Goal: Transaction & Acquisition: Purchase product/service

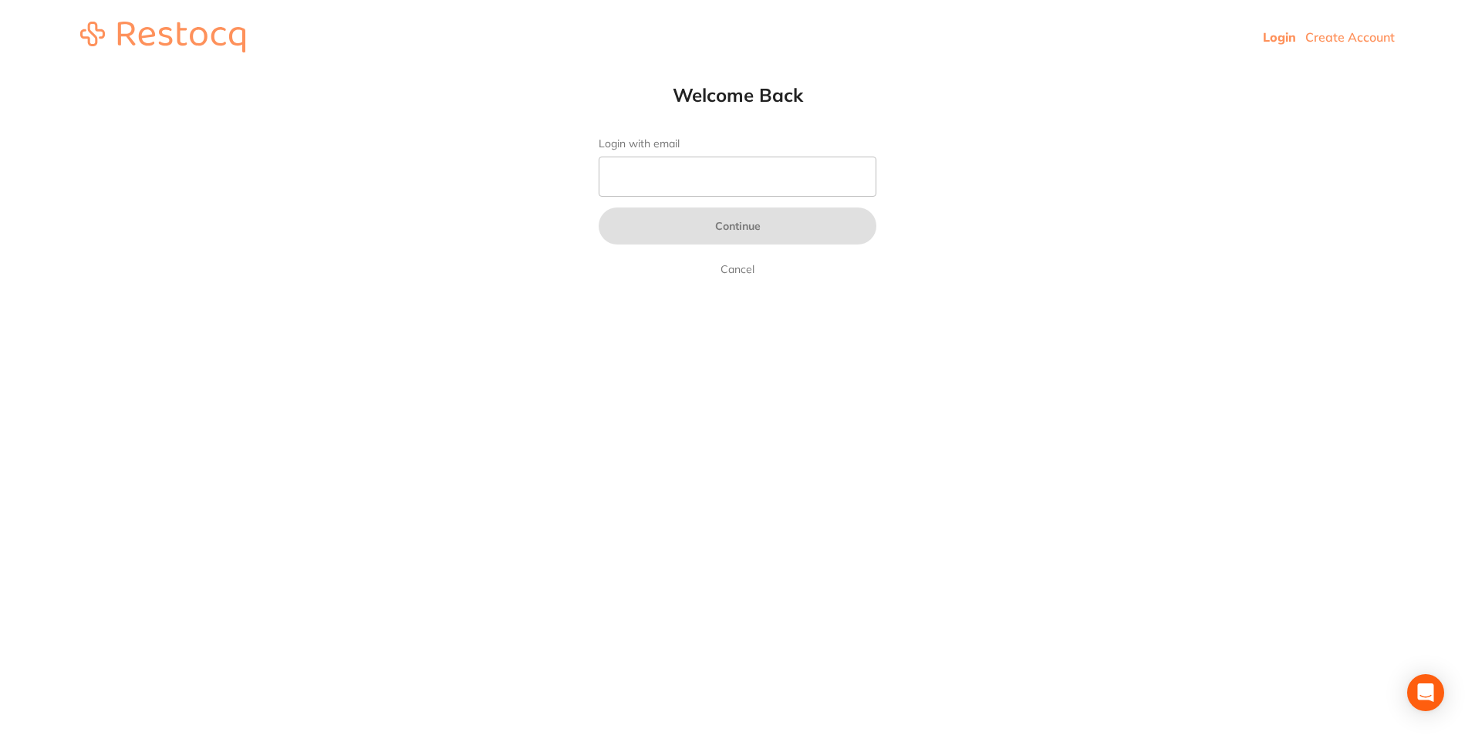
click at [718, 152] on form "Login with email Continue Cancel" at bounding box center [738, 207] width 278 height 141
click at [729, 164] on input "Login with email" at bounding box center [738, 177] width 278 height 40
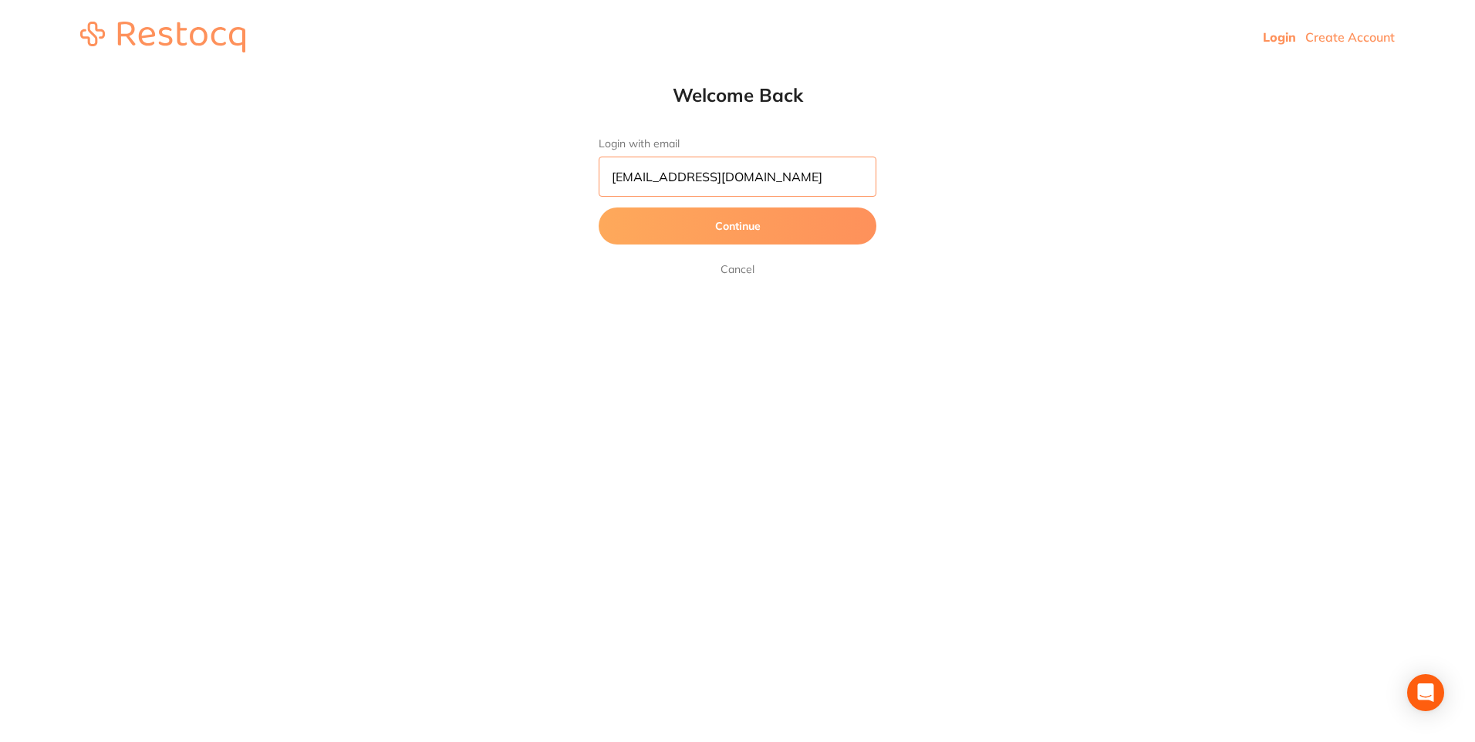
type input "[EMAIL_ADDRESS][DOMAIN_NAME]"
click at [599, 208] on button "Continue" at bounding box center [738, 226] width 278 height 37
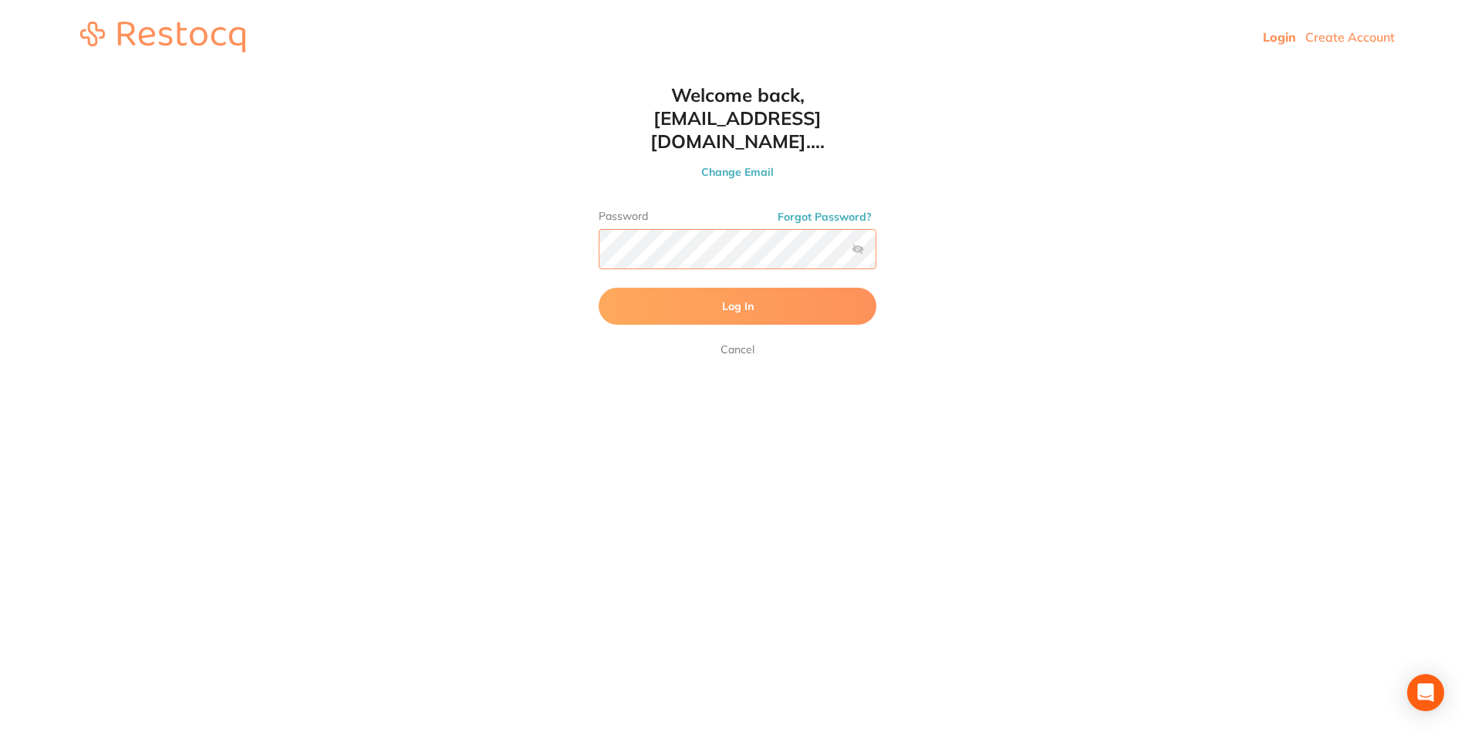
click at [599, 288] on button "Log In" at bounding box center [738, 306] width 278 height 37
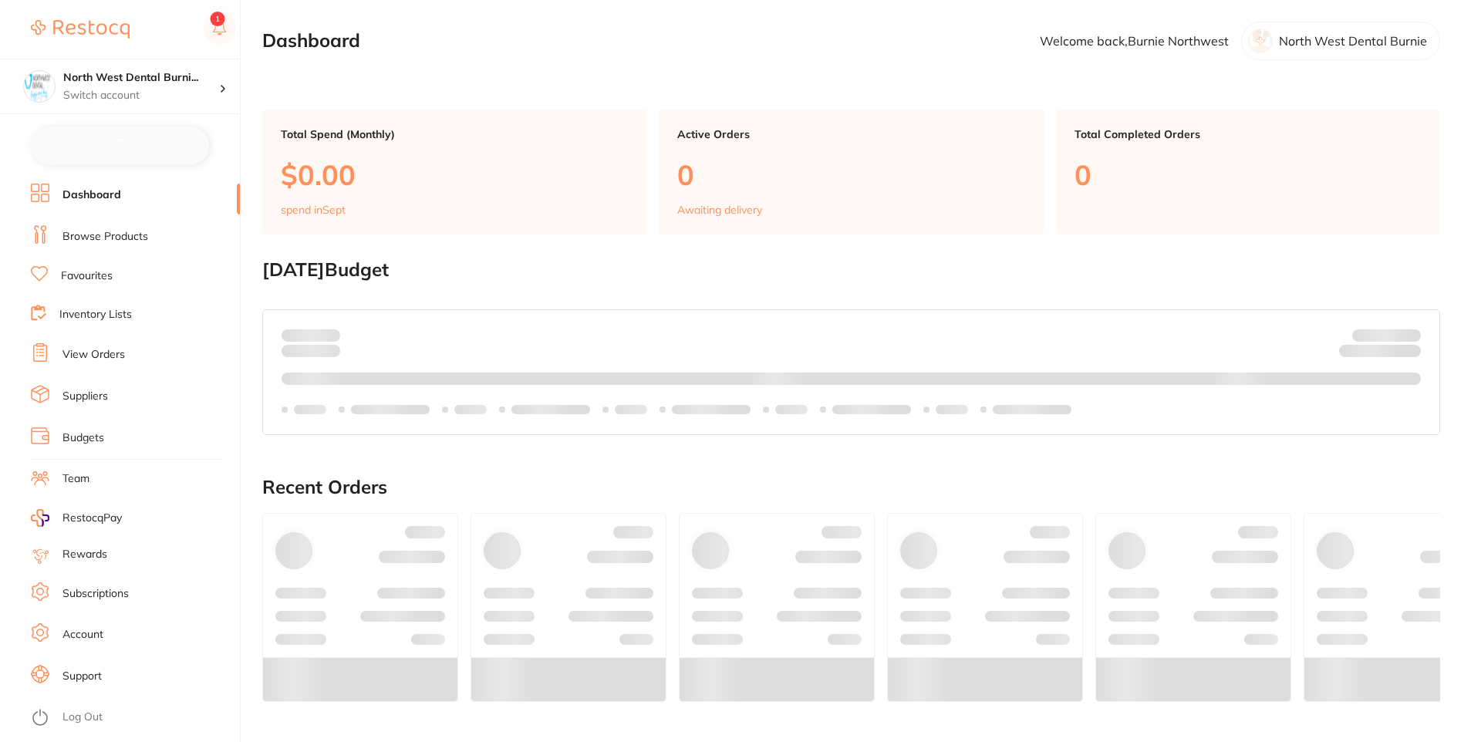
checkbox input "false"
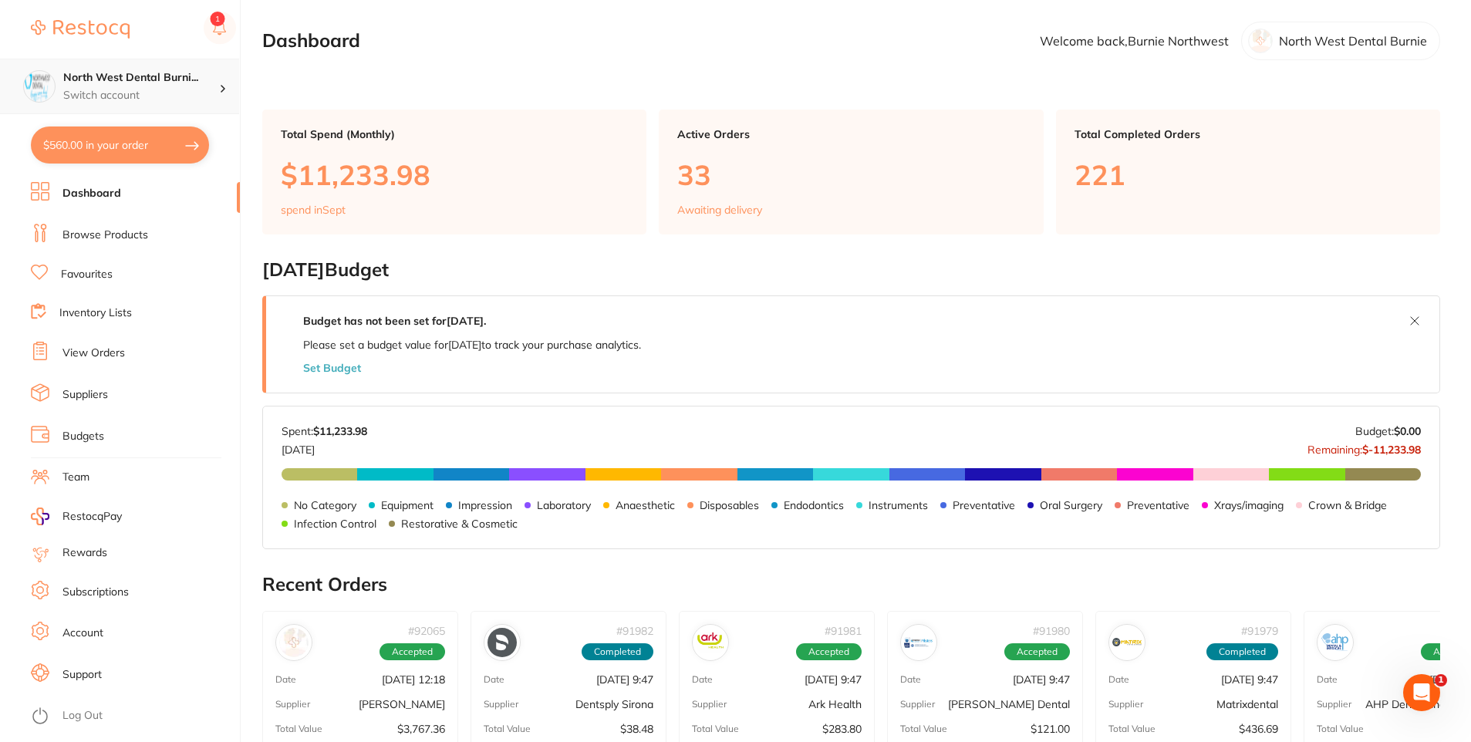
click at [129, 95] on p "Switch account" at bounding box center [141, 95] width 156 height 15
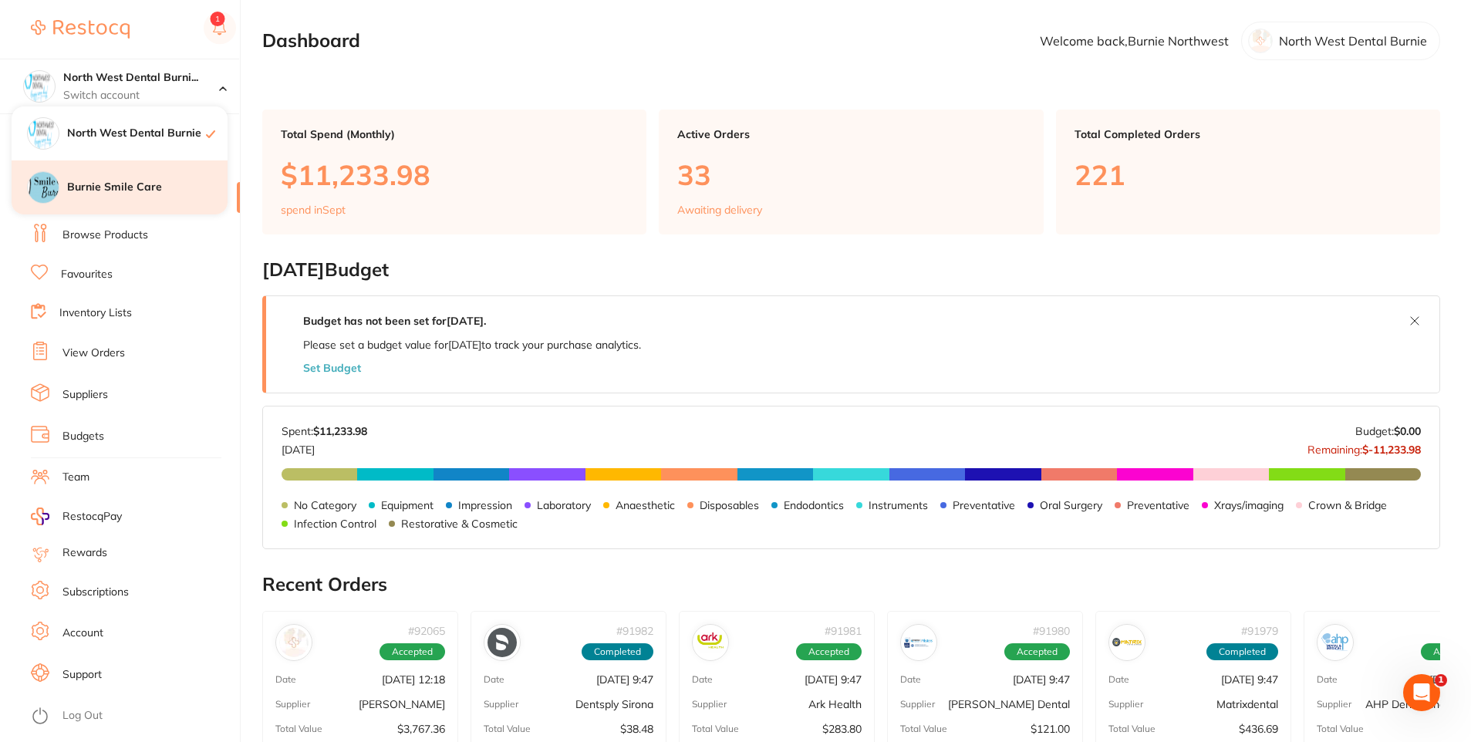
click at [154, 184] on h4 "Burnie Smile Care" at bounding box center [147, 187] width 160 height 15
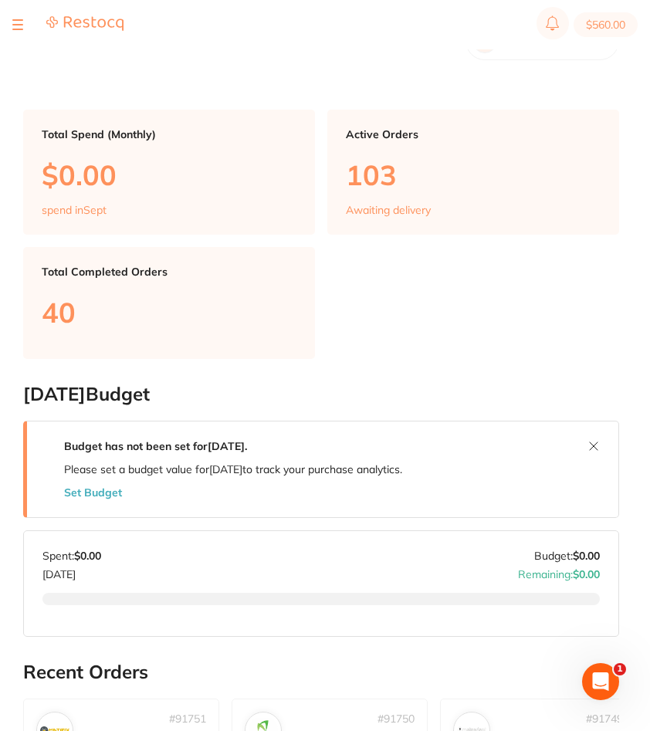
click at [194, 90] on main "Dashboard Welcome back, Burnie Northwest Burnie Smile Care Total Spend (Monthly…" at bounding box center [336, 664] width 627 height 1328
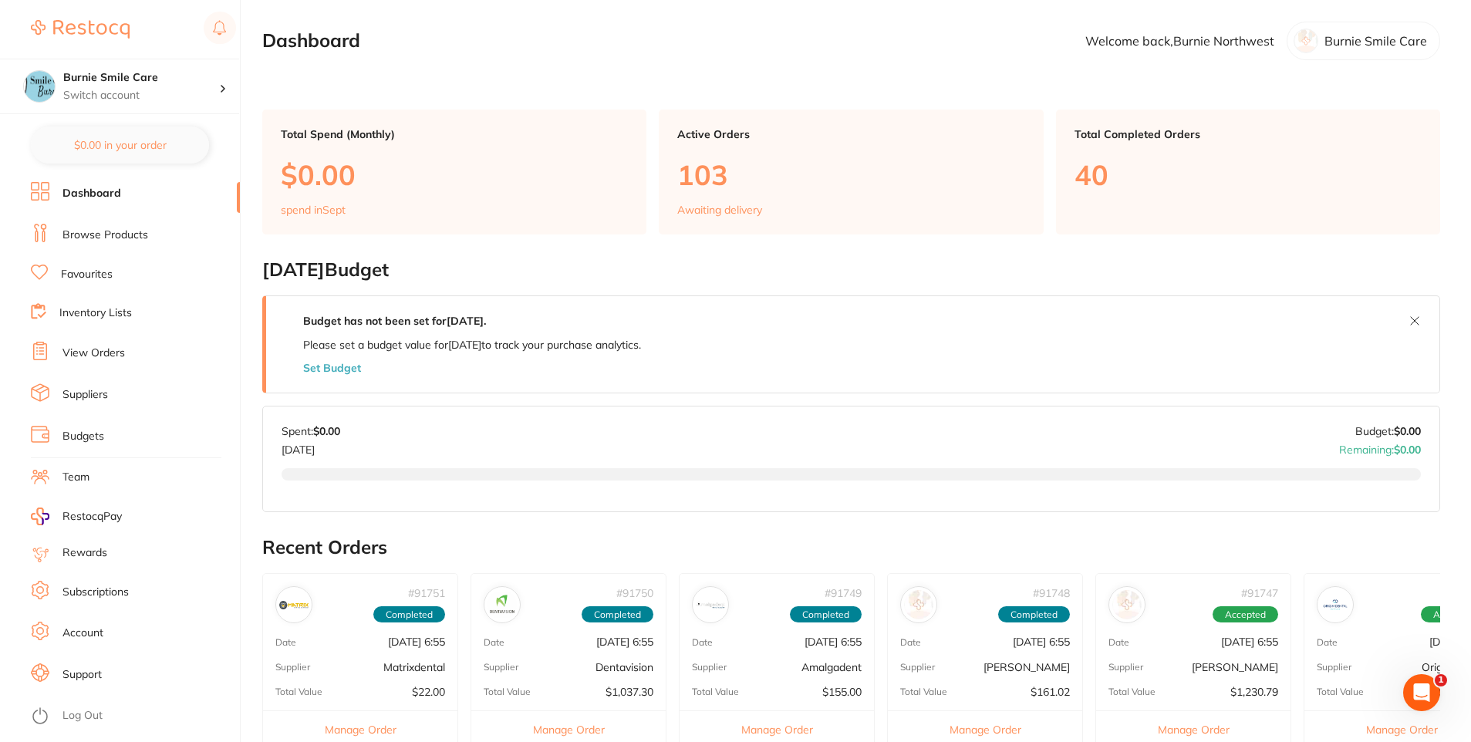
click at [98, 238] on link "Browse Products" at bounding box center [106, 235] width 86 height 15
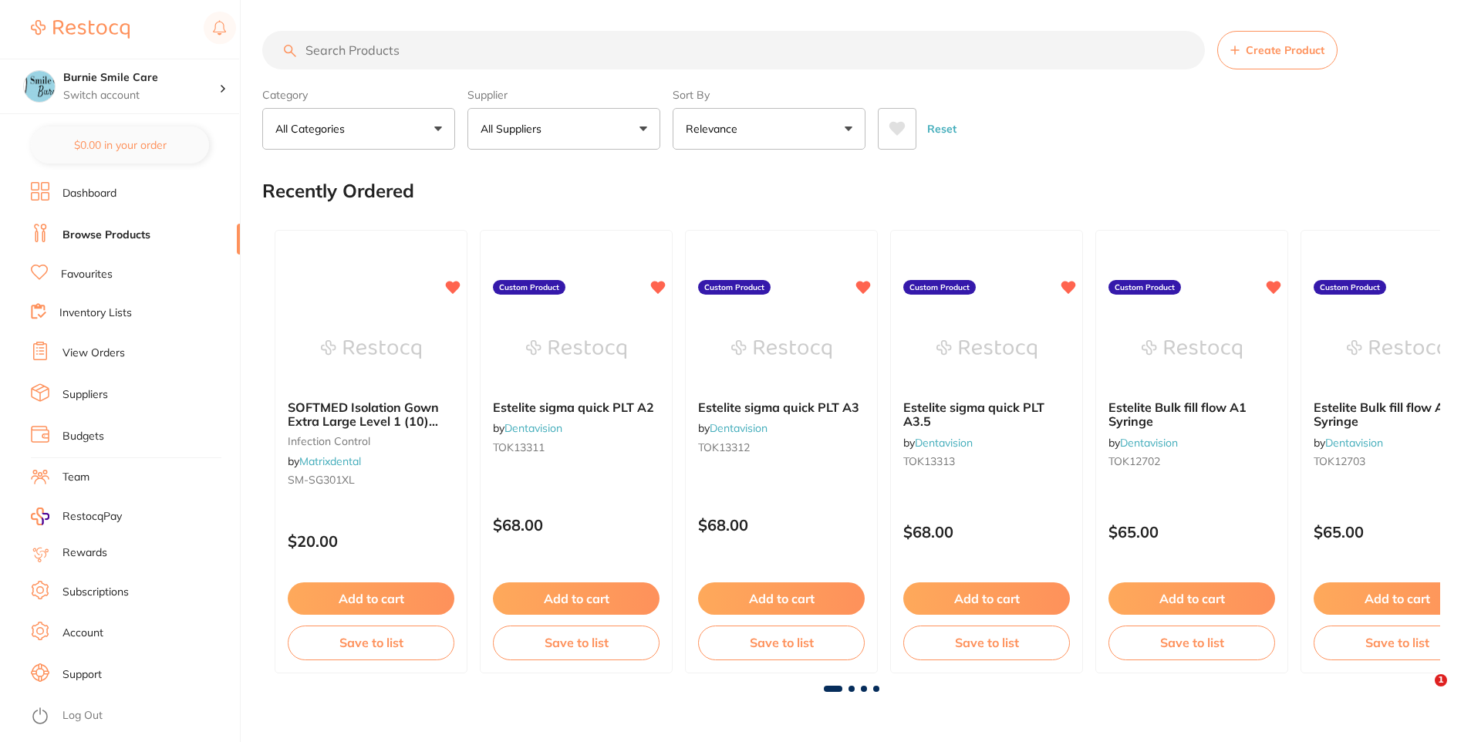
click at [367, 48] on input "search" at bounding box center [733, 50] width 943 height 39
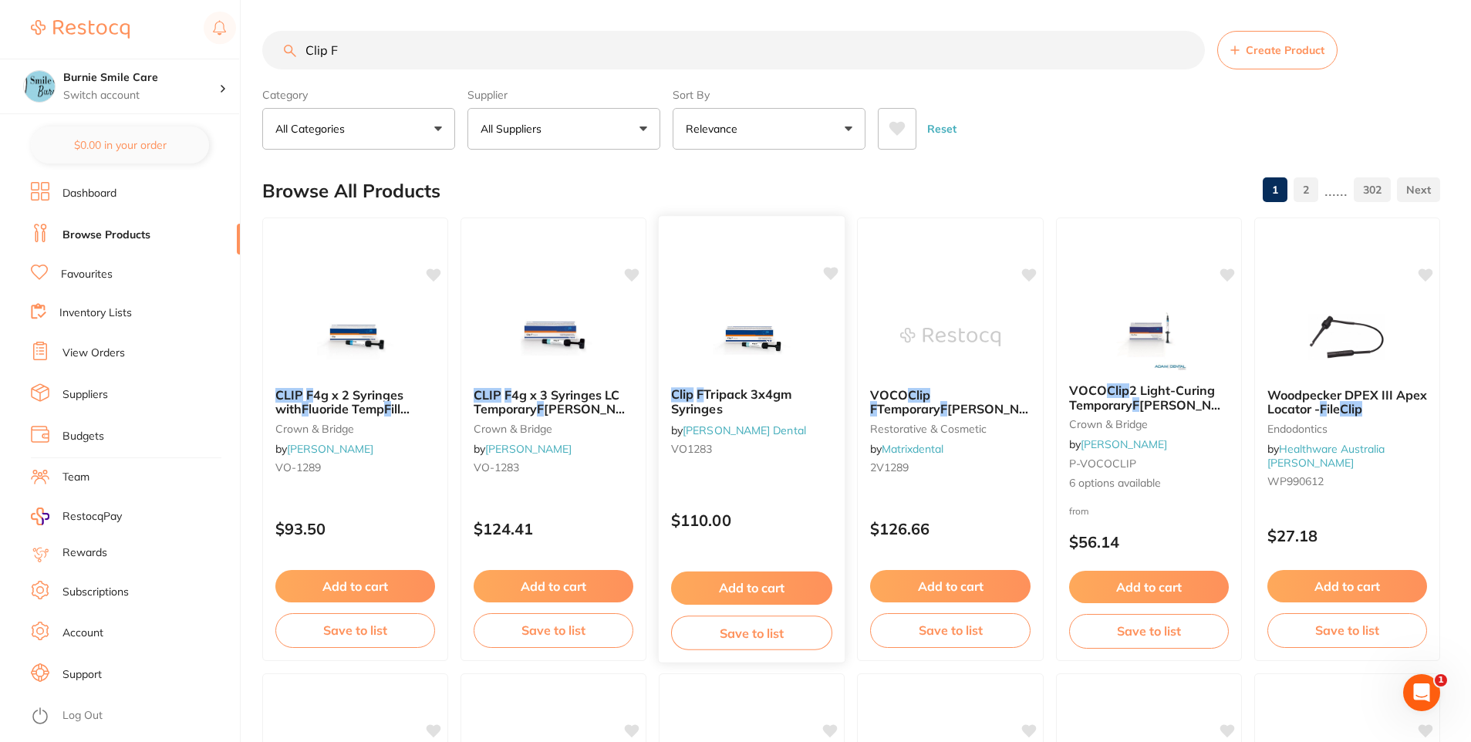
type input "Clip F"
click at [722, 538] on div "Clip F Tripack 3x4gm Syringes by [PERSON_NAME] Dental VO1283 $110.00 Add to car…" at bounding box center [752, 439] width 188 height 448
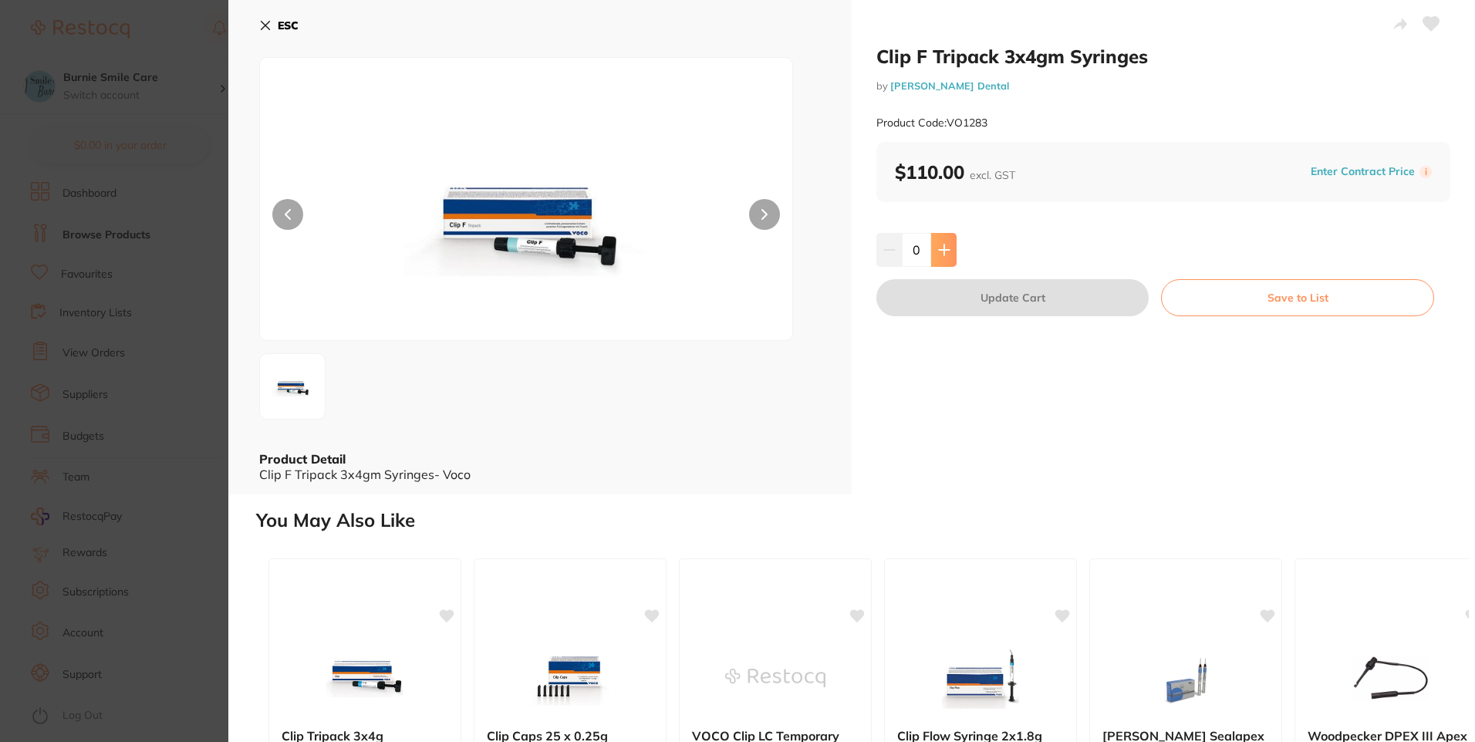
click at [944, 251] on icon at bounding box center [944, 250] width 12 height 12
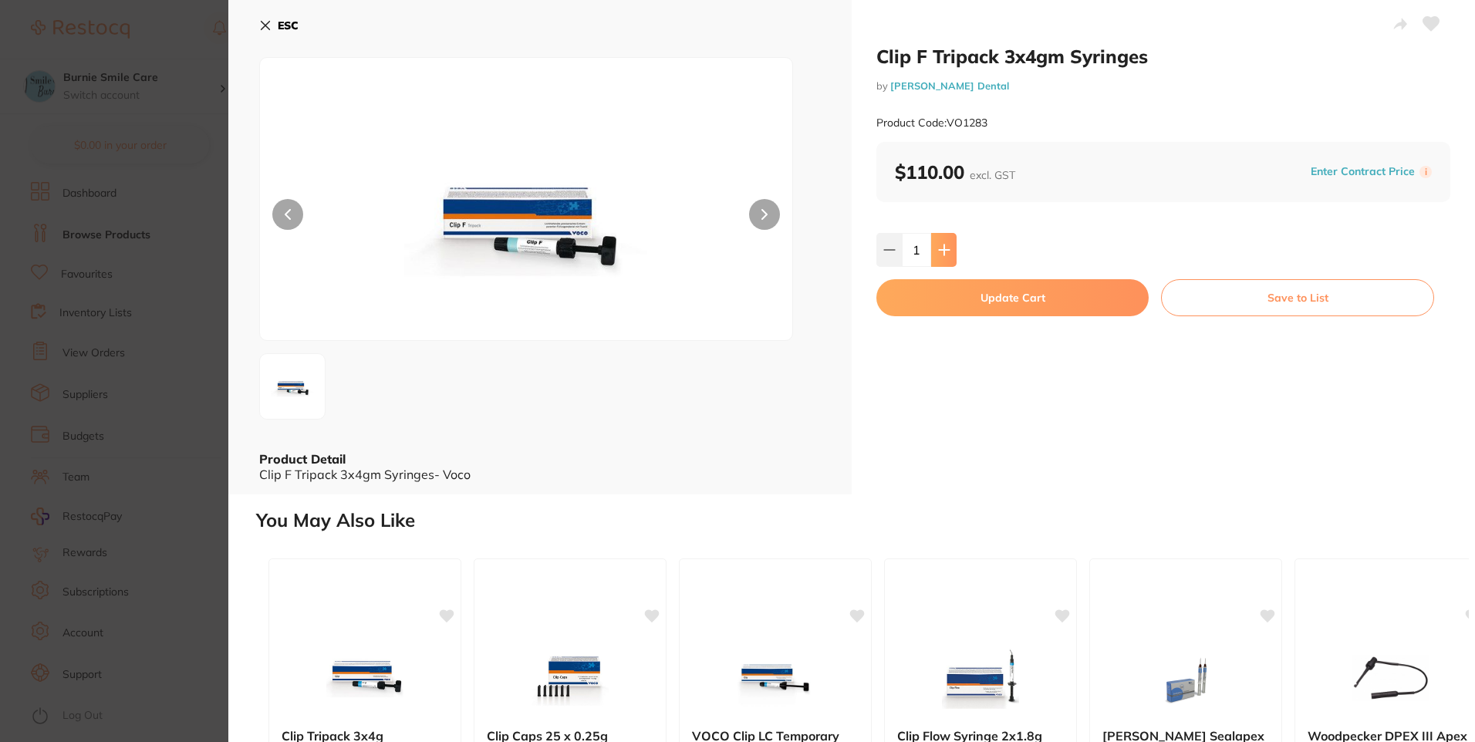
type input "1"
click at [946, 291] on button "Update Cart" at bounding box center [1013, 297] width 272 height 37
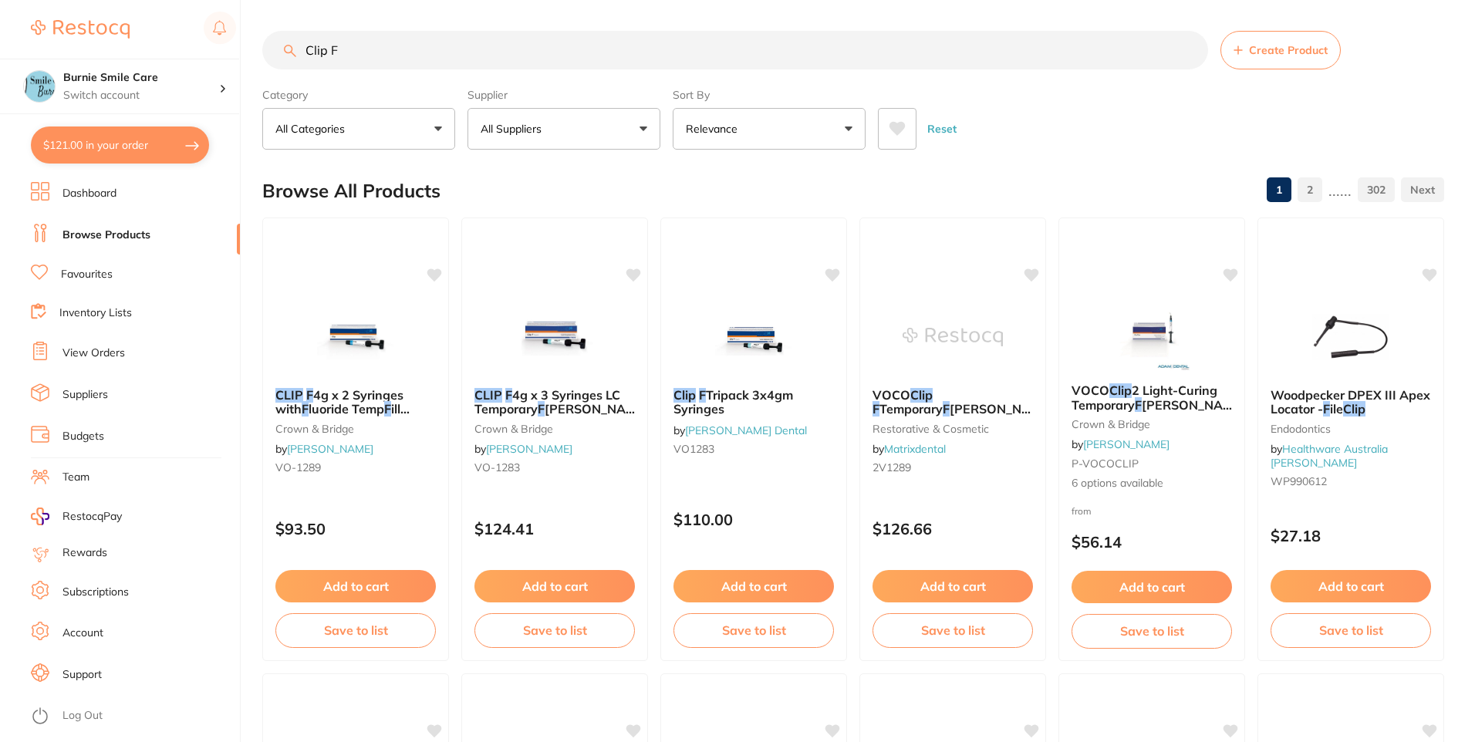
checkbox input "false"
drag, startPoint x: 398, startPoint y: 52, endPoint x: 251, endPoint y: 26, distance: 149.6
click at [252, 26] on div "$121.00 Burnie Smile Care Switch account North West Dental Burnie Burnie Smile …" at bounding box center [735, 371] width 1471 height 742
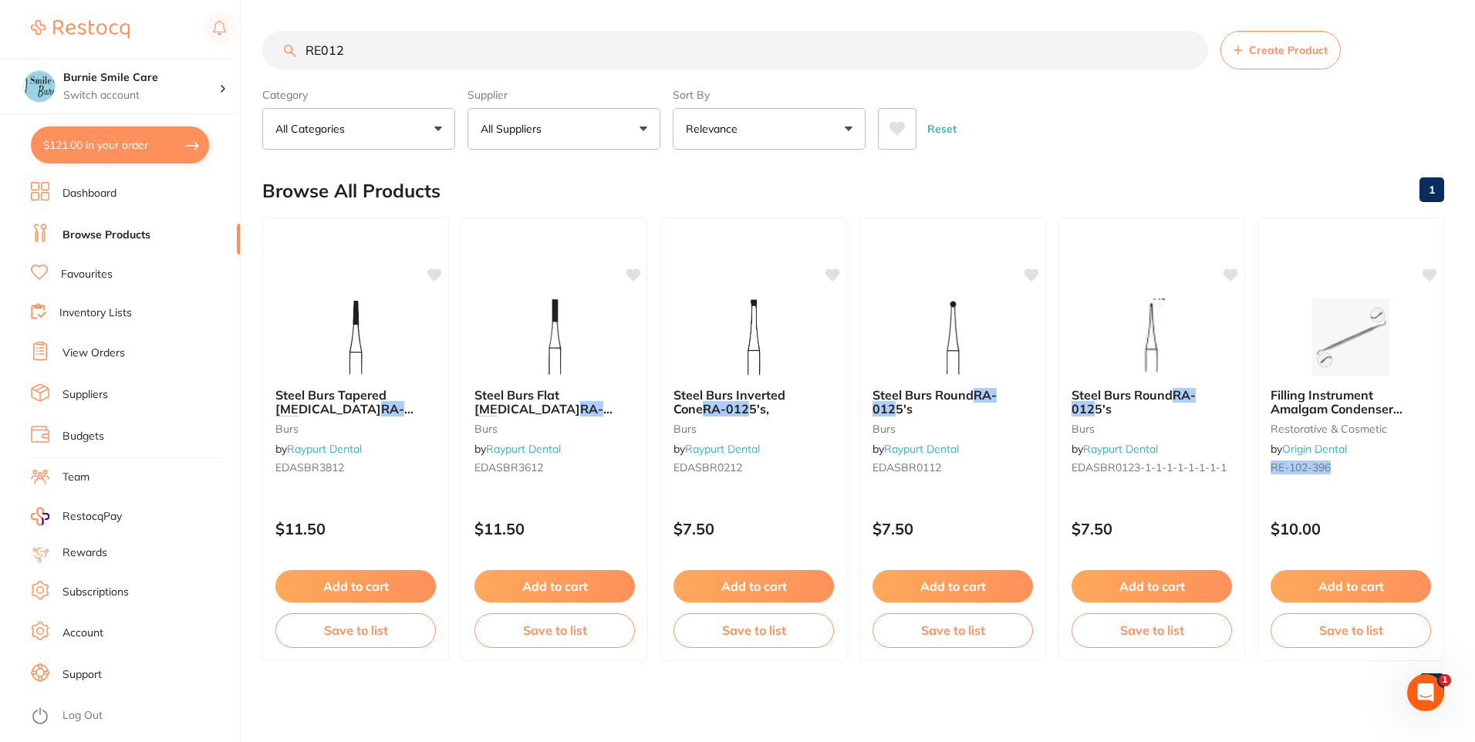
drag, startPoint x: 392, startPoint y: 57, endPoint x: 197, endPoint y: -1, distance: 203.6
click at [197, 0] on html "$121.00 Burnie Smile Care Switch account North West Dental Burnie Burnie Smile …" at bounding box center [737, 371] width 1475 height 742
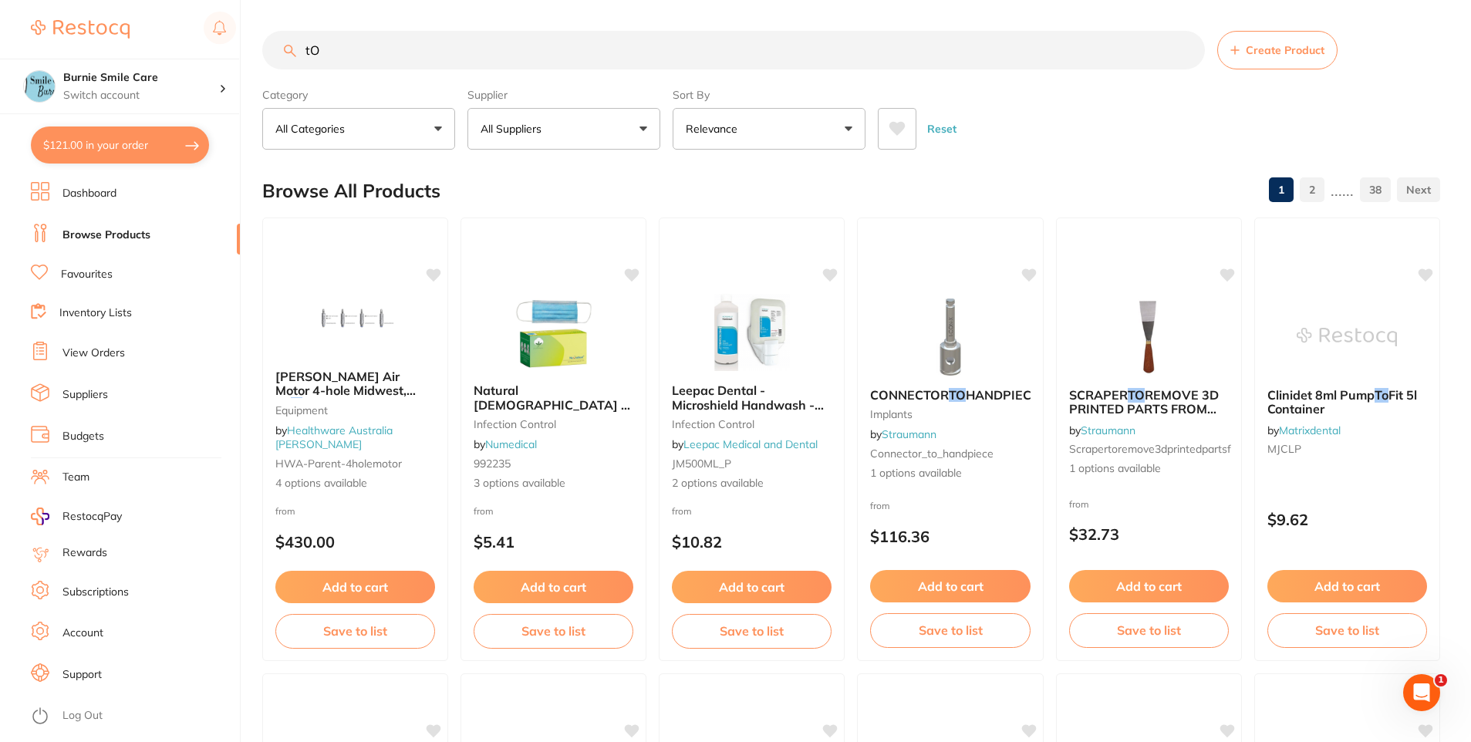
type input "t"
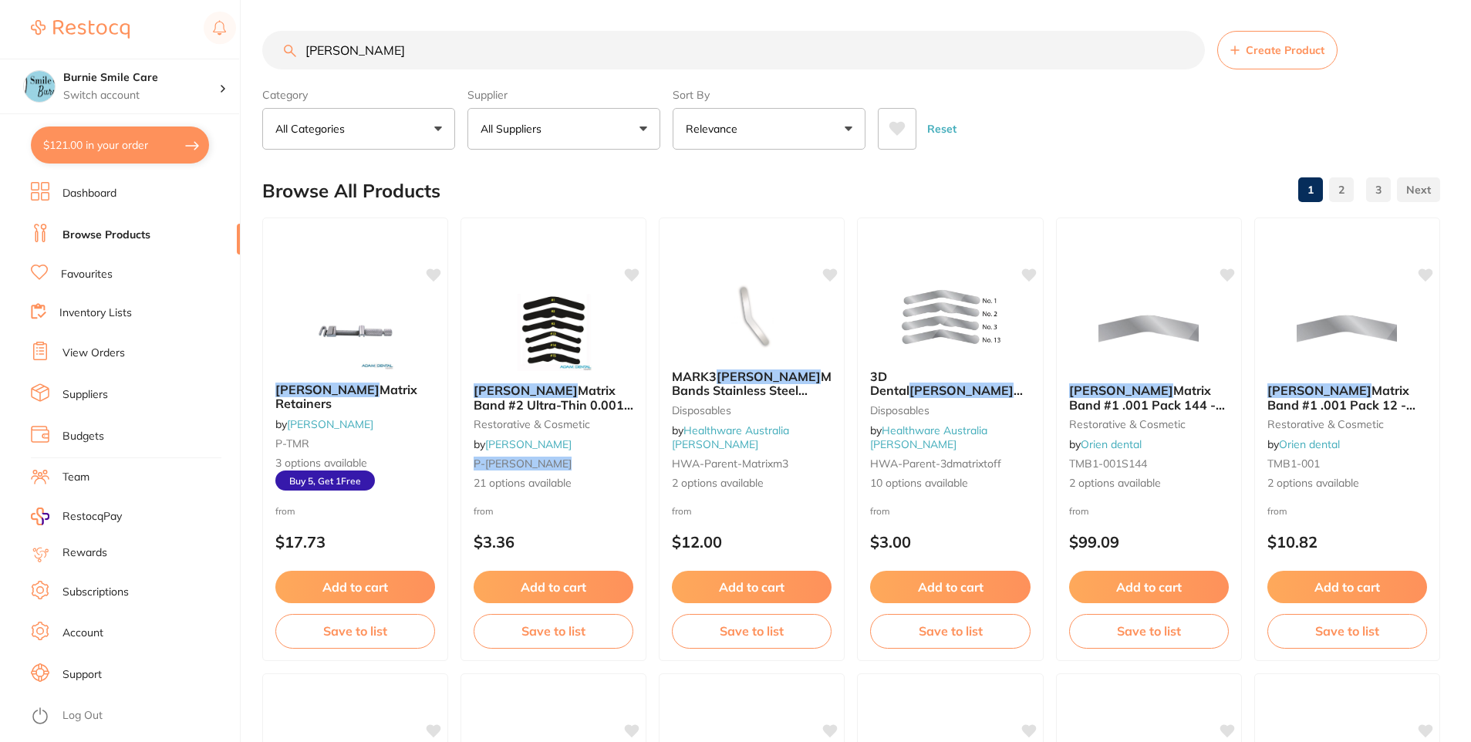
type input "Tofflemire"
click at [535, 133] on p "All Suppliers" at bounding box center [514, 128] width 67 height 15
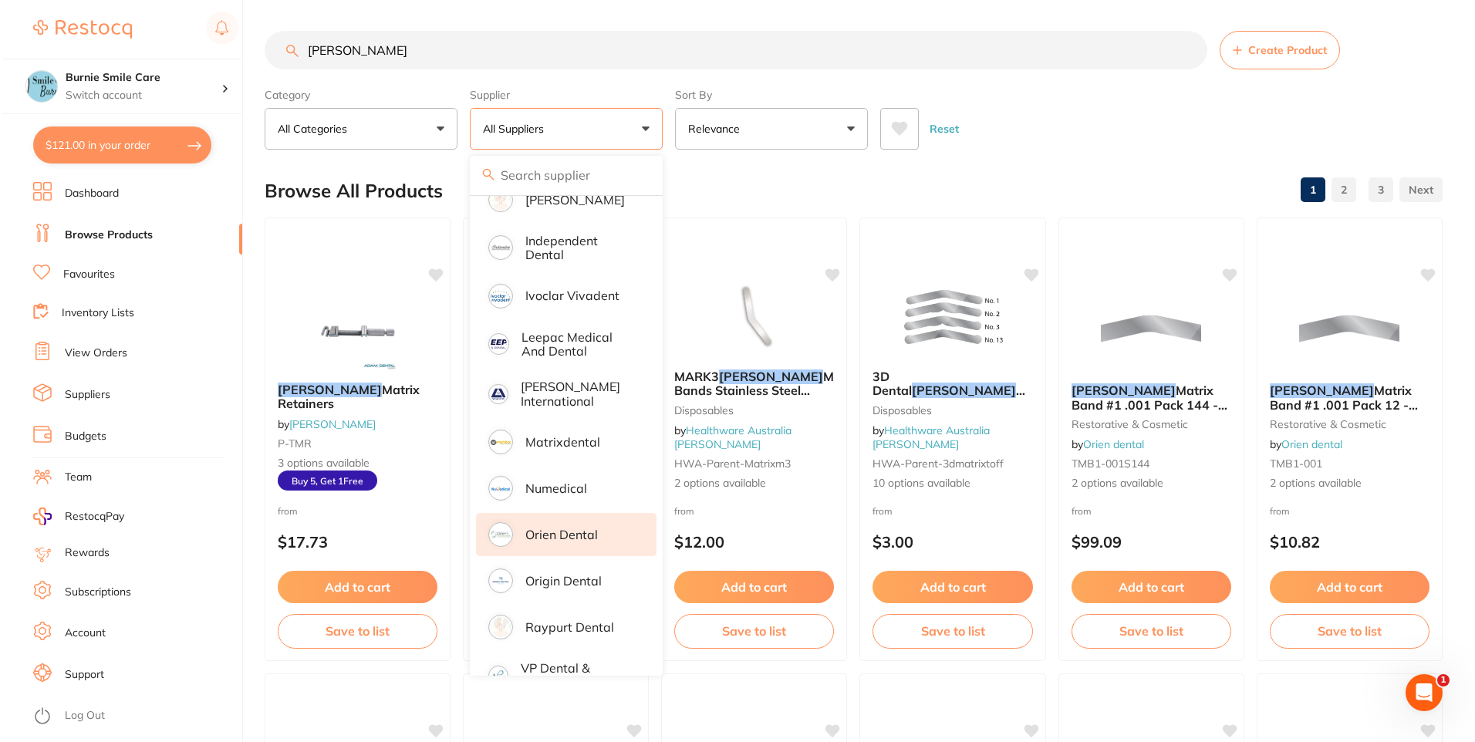
scroll to position [434, 0]
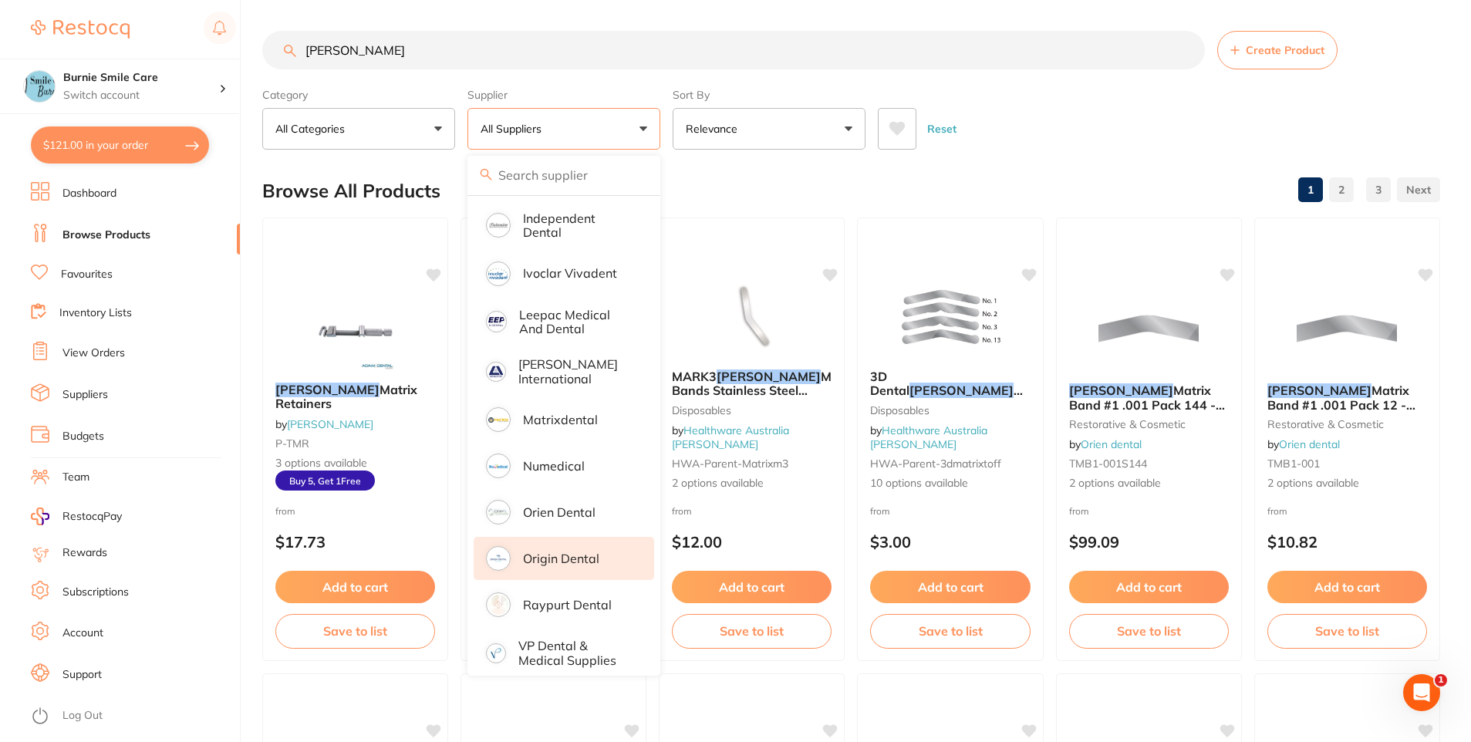
drag, startPoint x: 577, startPoint y: 539, endPoint x: 586, endPoint y: 533, distance: 10.7
click at [578, 552] on p "Origin Dental" at bounding box center [561, 559] width 76 height 14
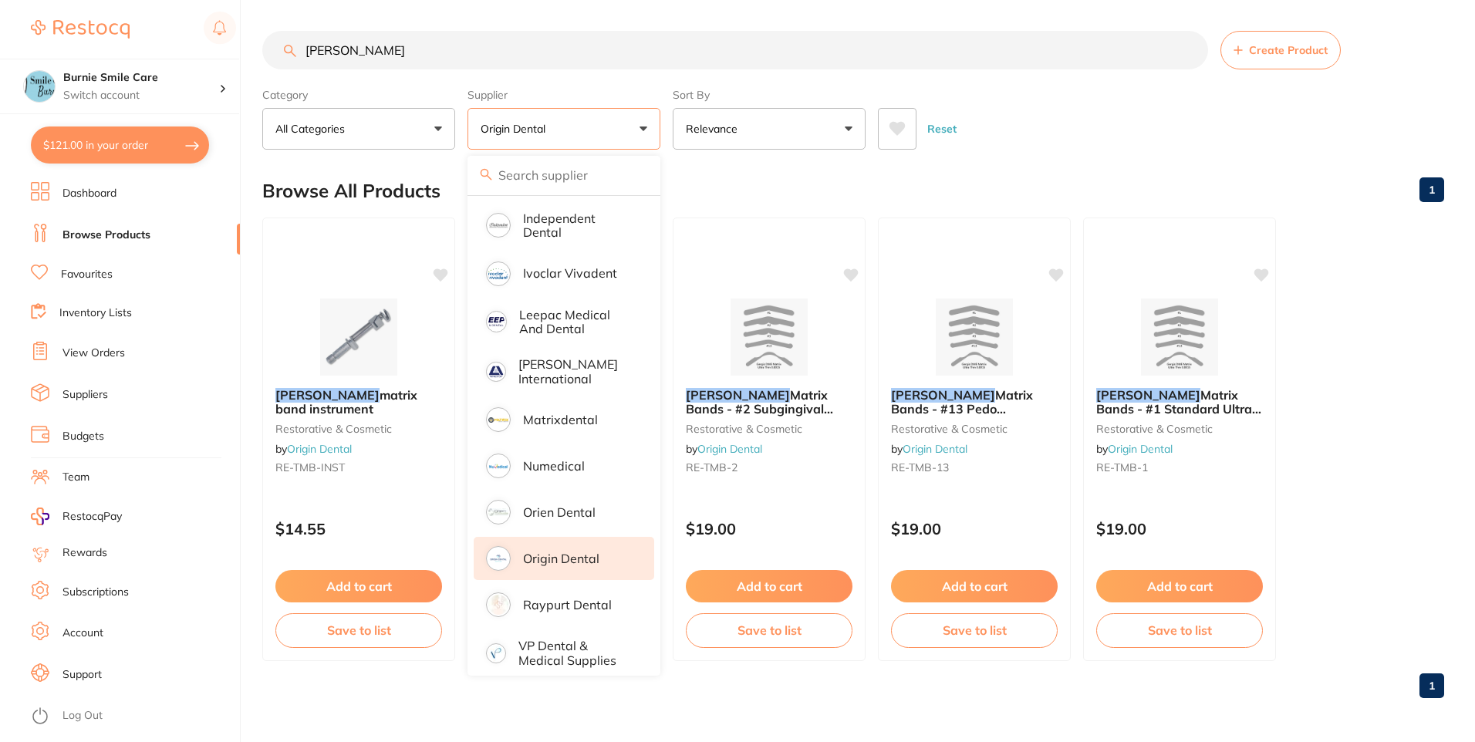
click at [1079, 142] on div "Reset" at bounding box center [1155, 123] width 554 height 54
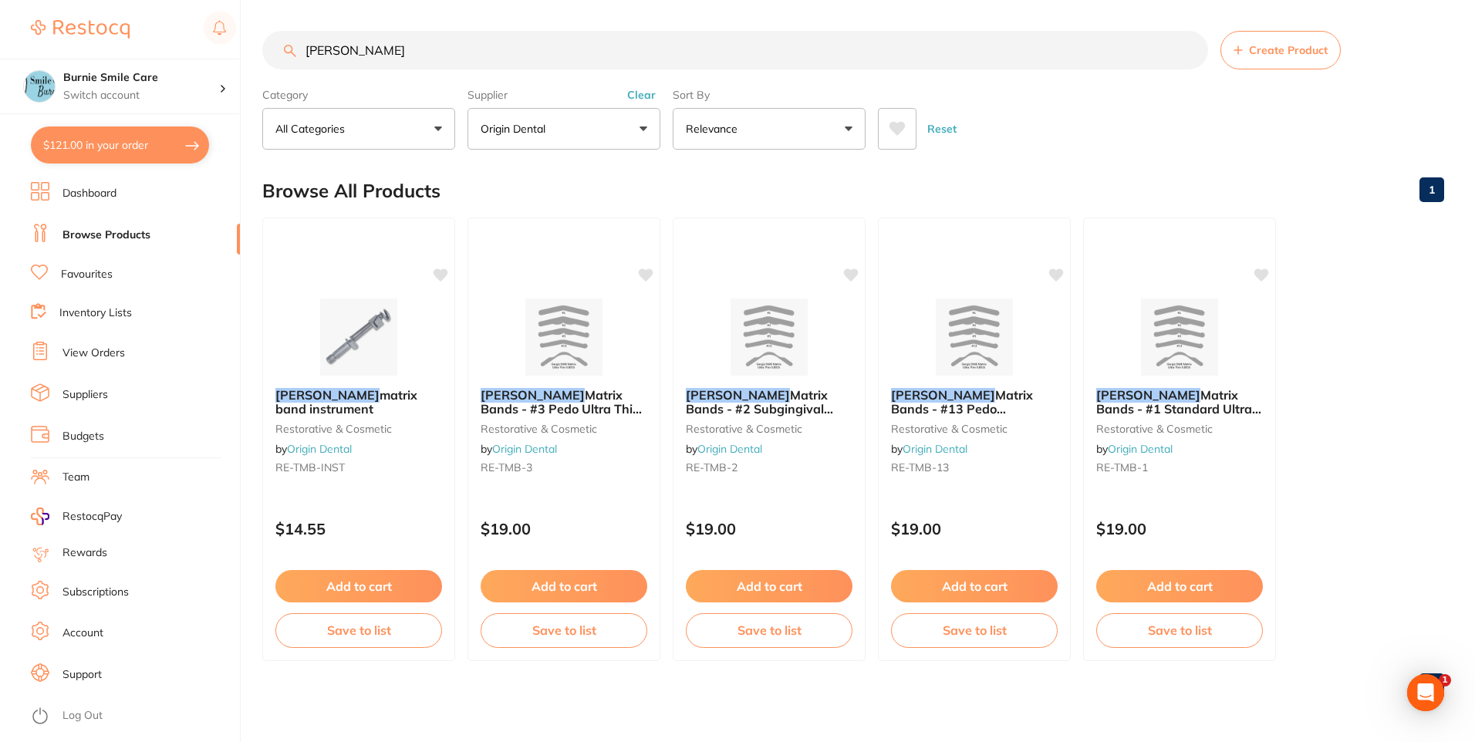
scroll to position [0, 0]
click at [782, 518] on div "$19.00" at bounding box center [769, 526] width 193 height 42
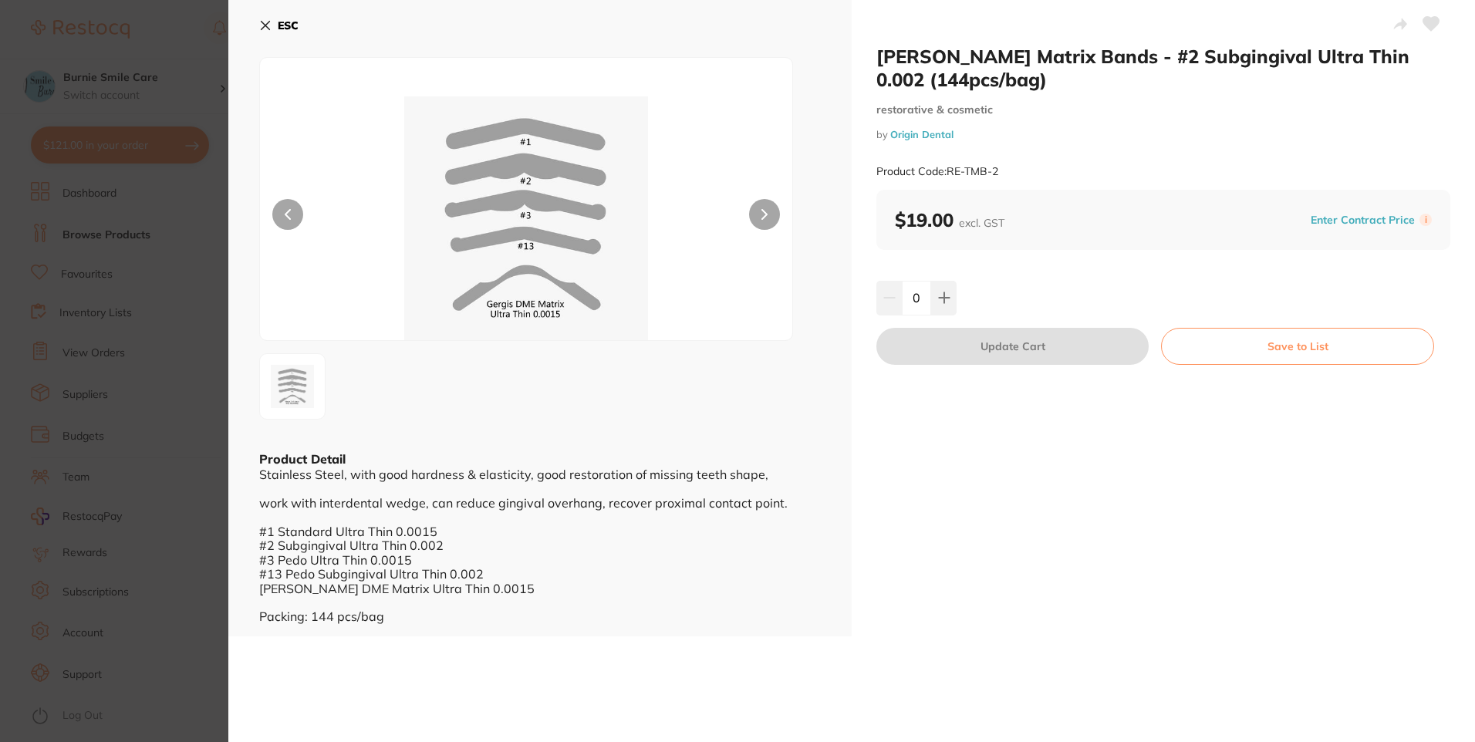
click at [145, 327] on section "Tofflemire Matrix Bands - #2 Subgingival Ultra Thin 0.002 (144pcs/bag) restorat…" at bounding box center [737, 371] width 1475 height 742
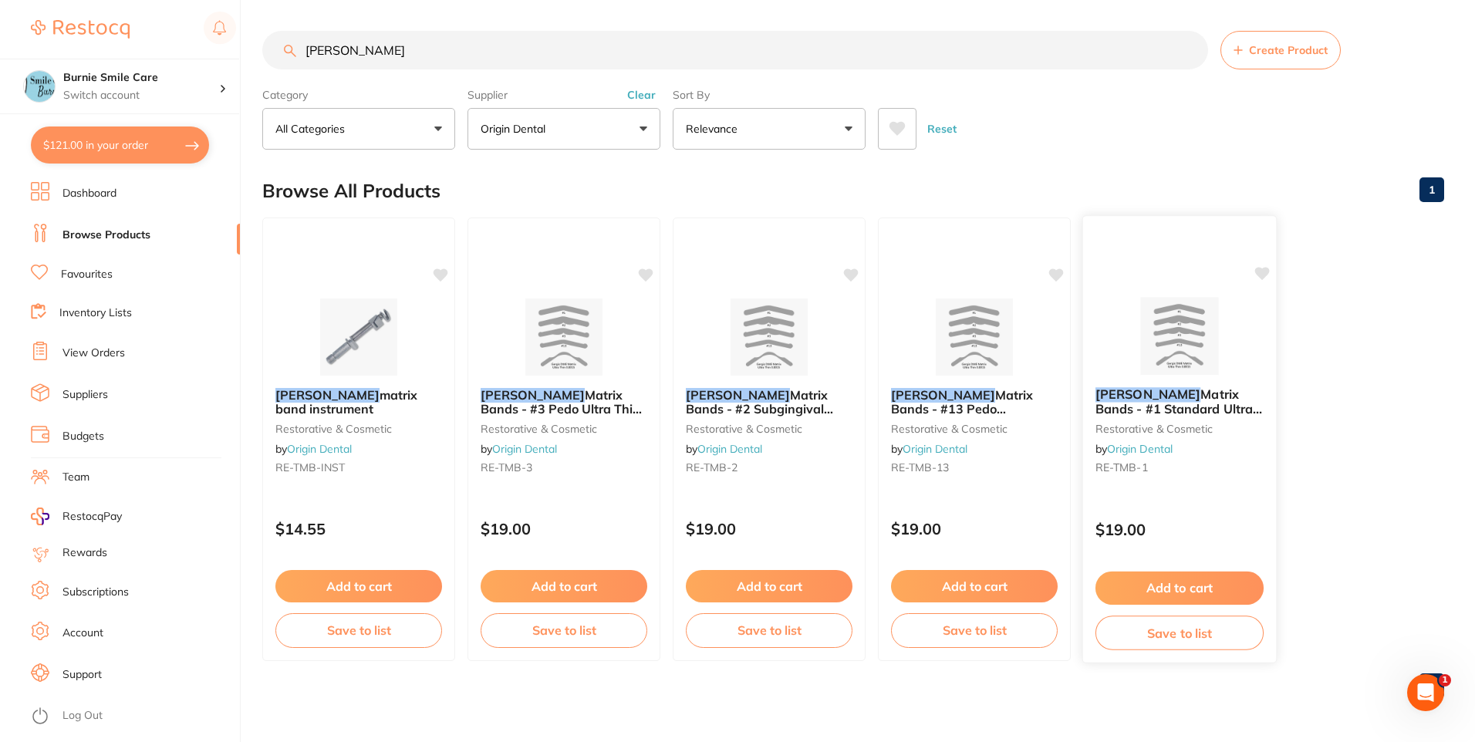
click at [1166, 505] on div "$19.00" at bounding box center [1179, 526] width 193 height 42
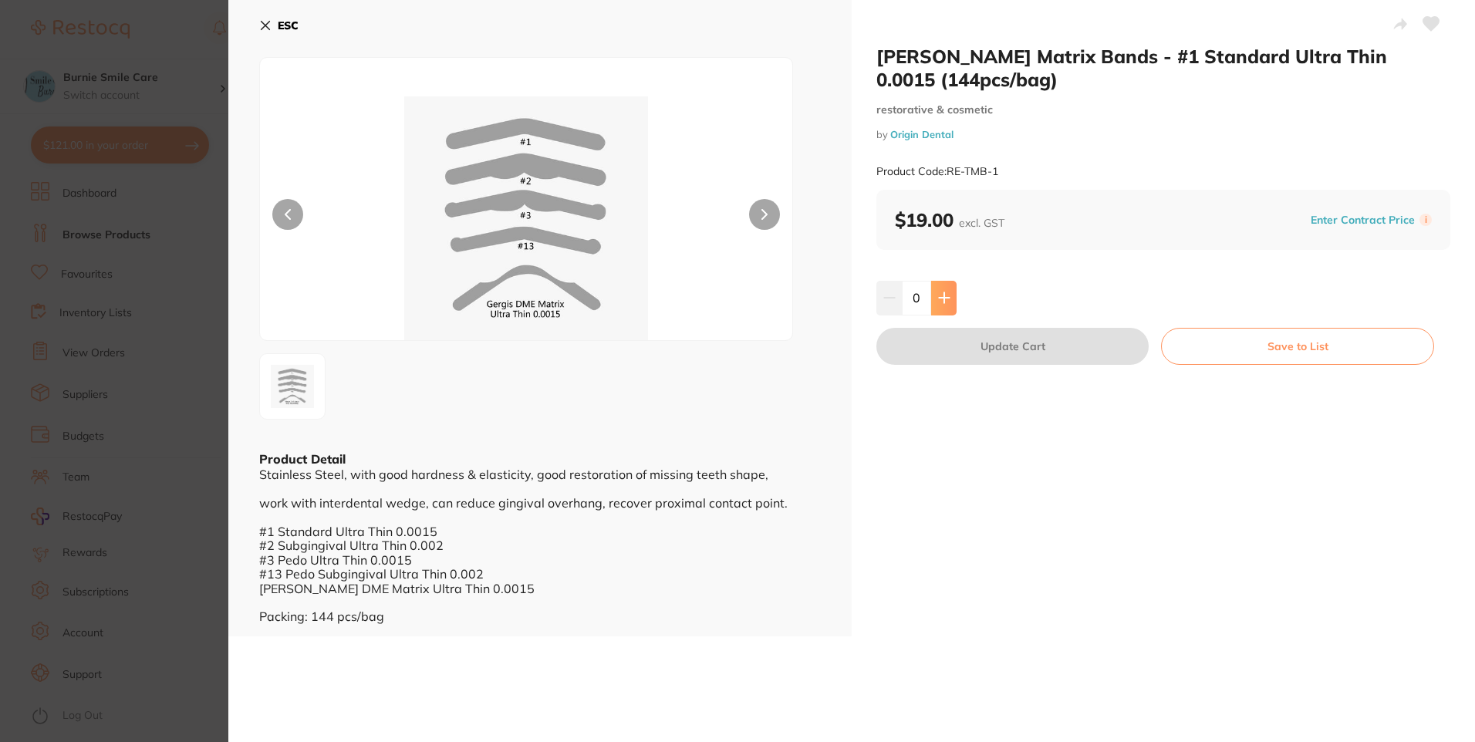
click at [939, 298] on icon at bounding box center [944, 298] width 10 height 10
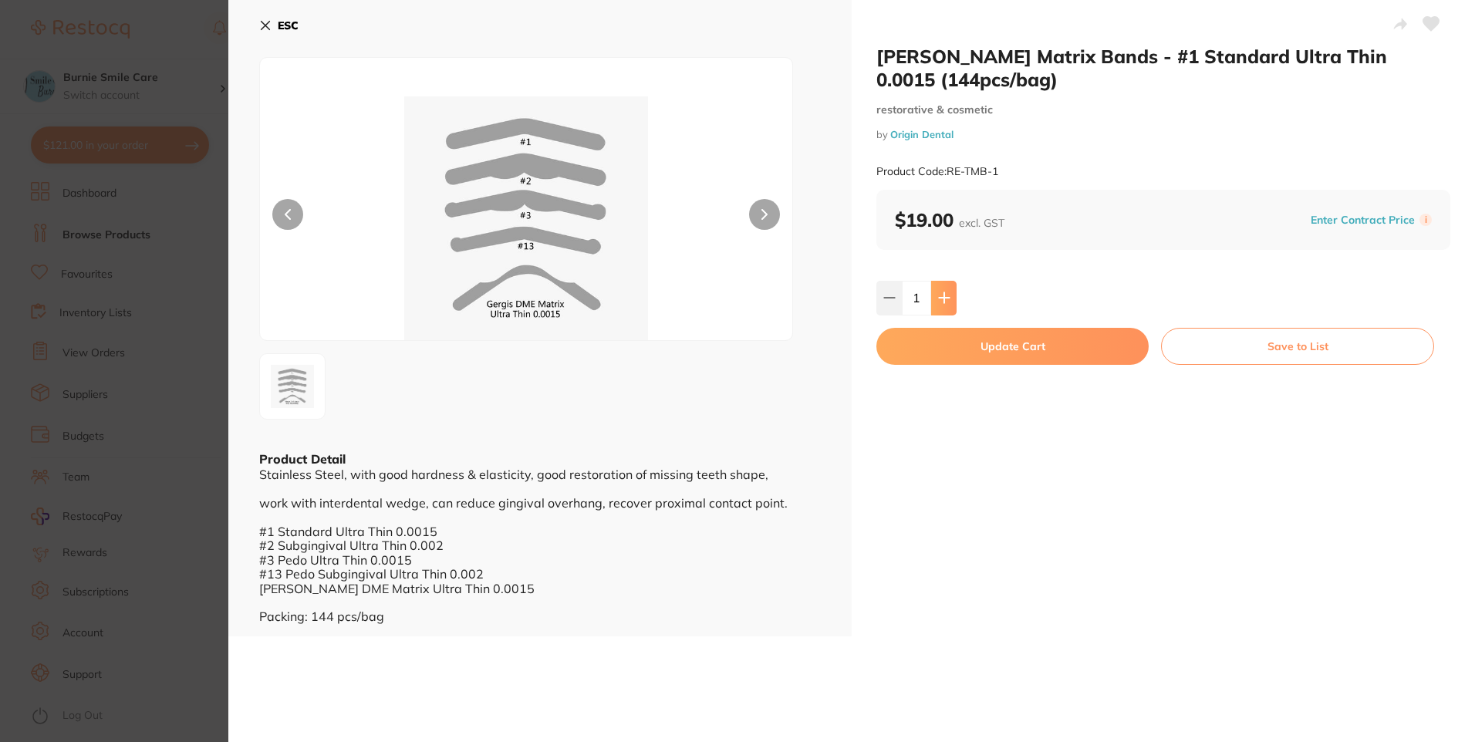
click at [939, 298] on icon at bounding box center [944, 298] width 10 height 10
type input "2"
click at [944, 347] on button "Update Cart" at bounding box center [1013, 346] width 272 height 37
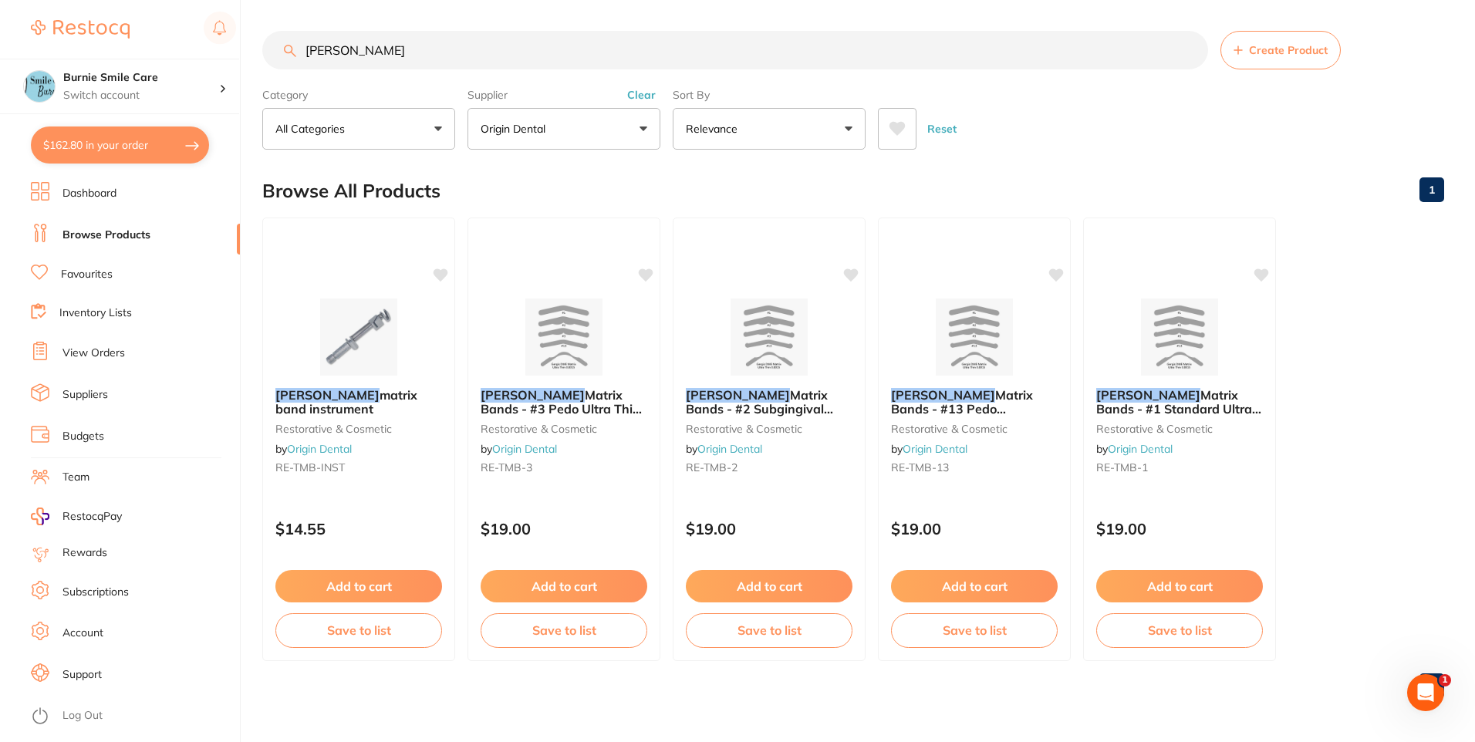
type textarea "FG X152 Please match unit price (exclude gst to $25.18)"
click at [641, 102] on button "Clear" at bounding box center [642, 95] width 38 height 14
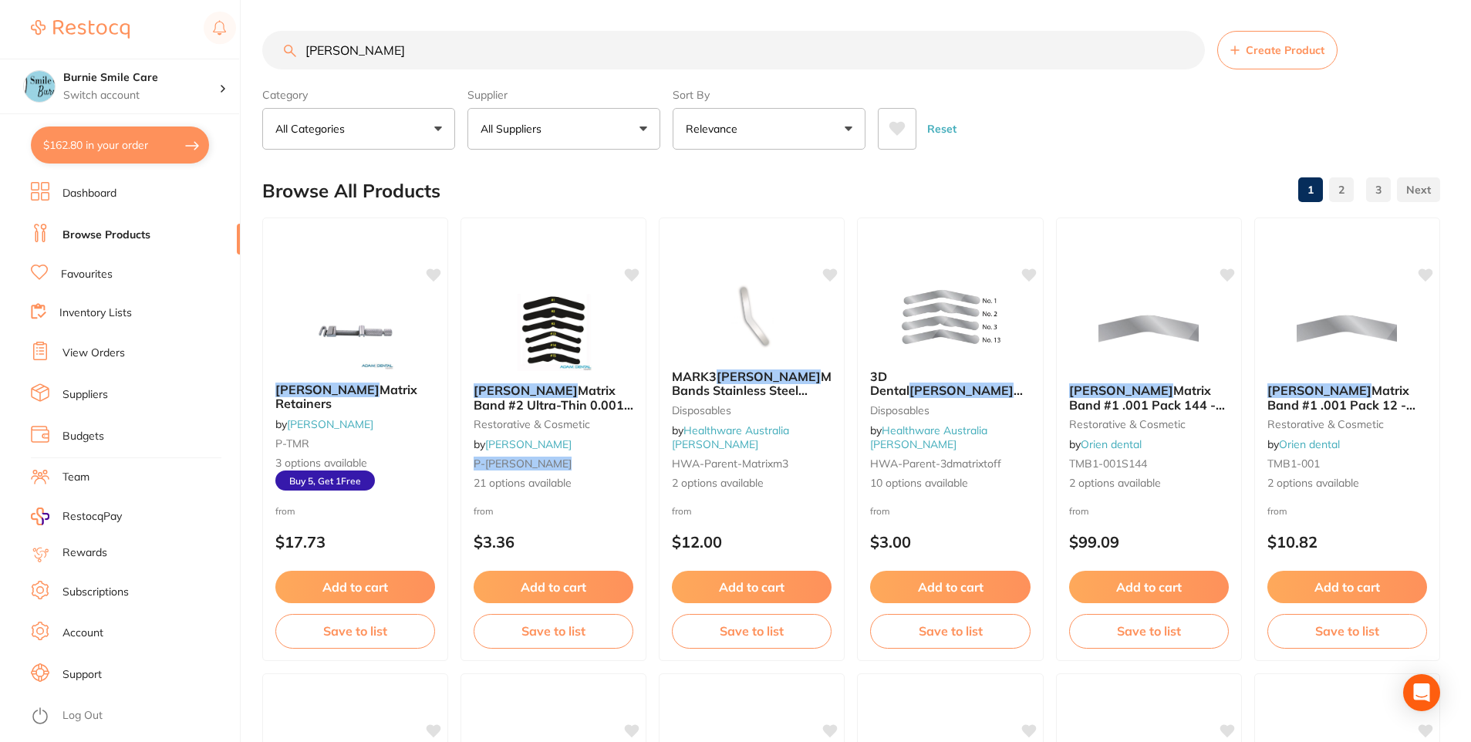
drag, startPoint x: 396, startPoint y: 46, endPoint x: 159, endPoint y: 16, distance: 238.8
click at [159, 16] on div "$162.80 Burnie Smile Care Switch account North West Dental Burnie Burnie Smile …" at bounding box center [735, 371] width 1471 height 742
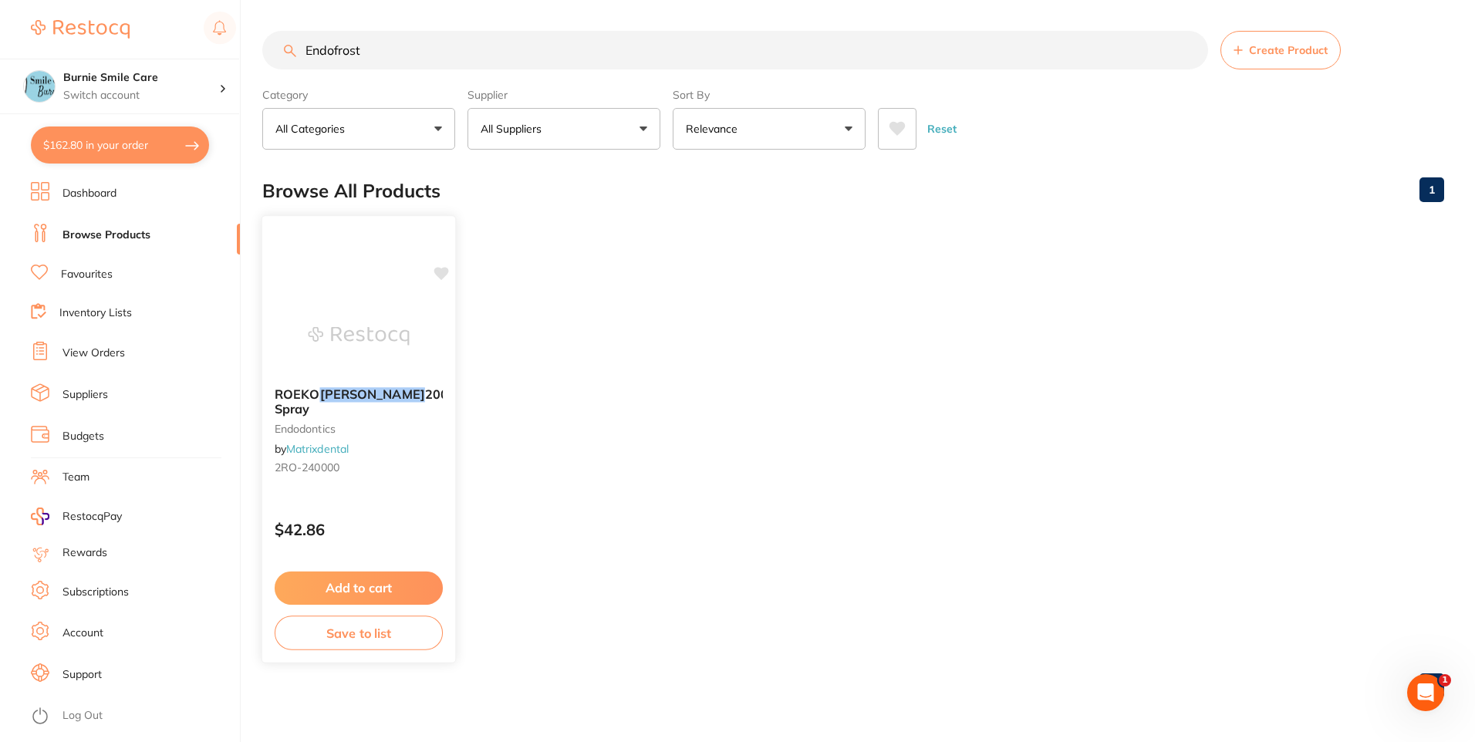
type input "Endofrost"
click at [429, 454] on div "ROEKO Endo-Frost 200ml Spray endodontics by Matrixdental 2RO-240000" at bounding box center [358, 434] width 193 height 118
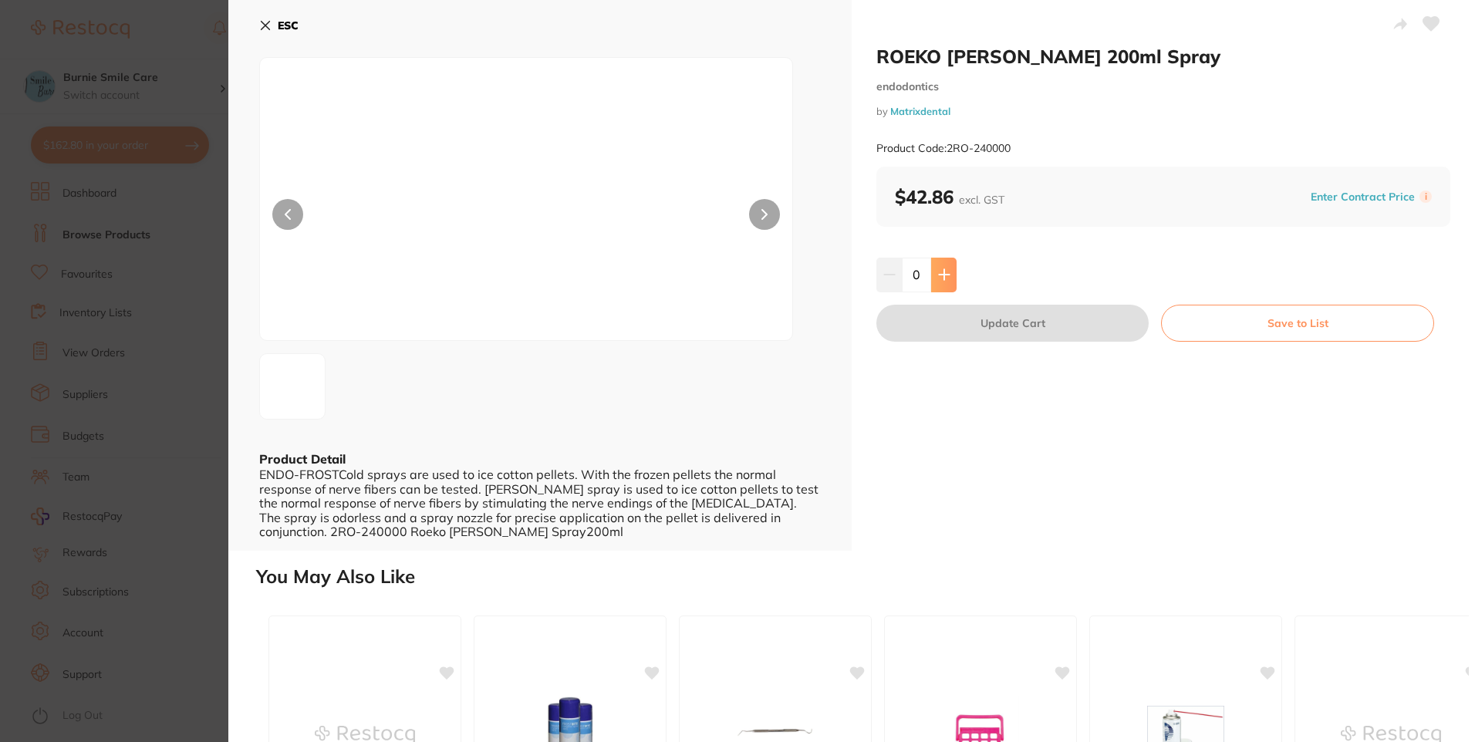
click at [944, 274] on icon at bounding box center [944, 275] width 12 height 12
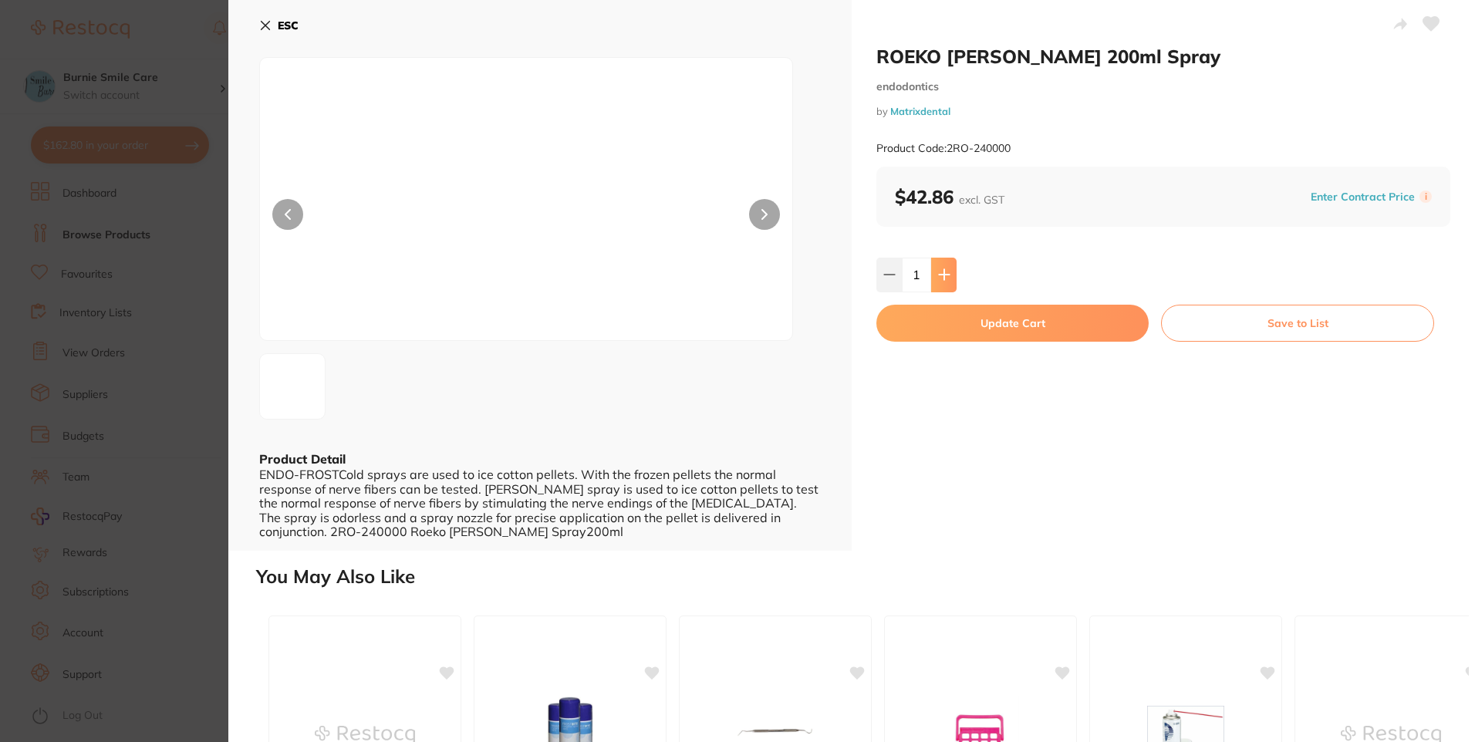
click at [944, 274] on icon at bounding box center [944, 275] width 12 height 12
type input "2"
click at [932, 330] on button "Update Cart" at bounding box center [1013, 323] width 272 height 37
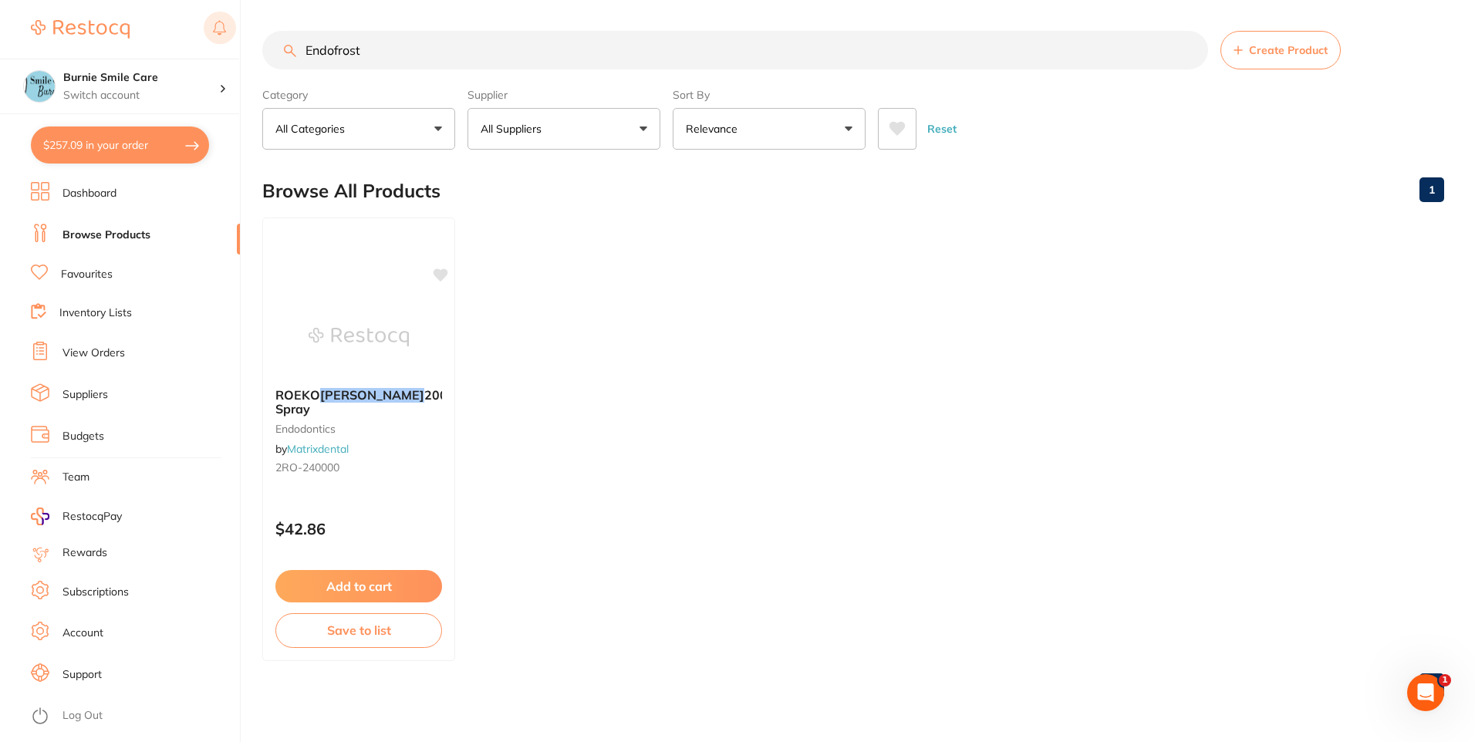
drag, startPoint x: 396, startPoint y: 46, endPoint x: 214, endPoint y: 32, distance: 182.6
click at [214, 32] on div "$257.09 Burnie Smile Care Switch account North West Dental Burnie Burnie Smile …" at bounding box center [737, 371] width 1475 height 742
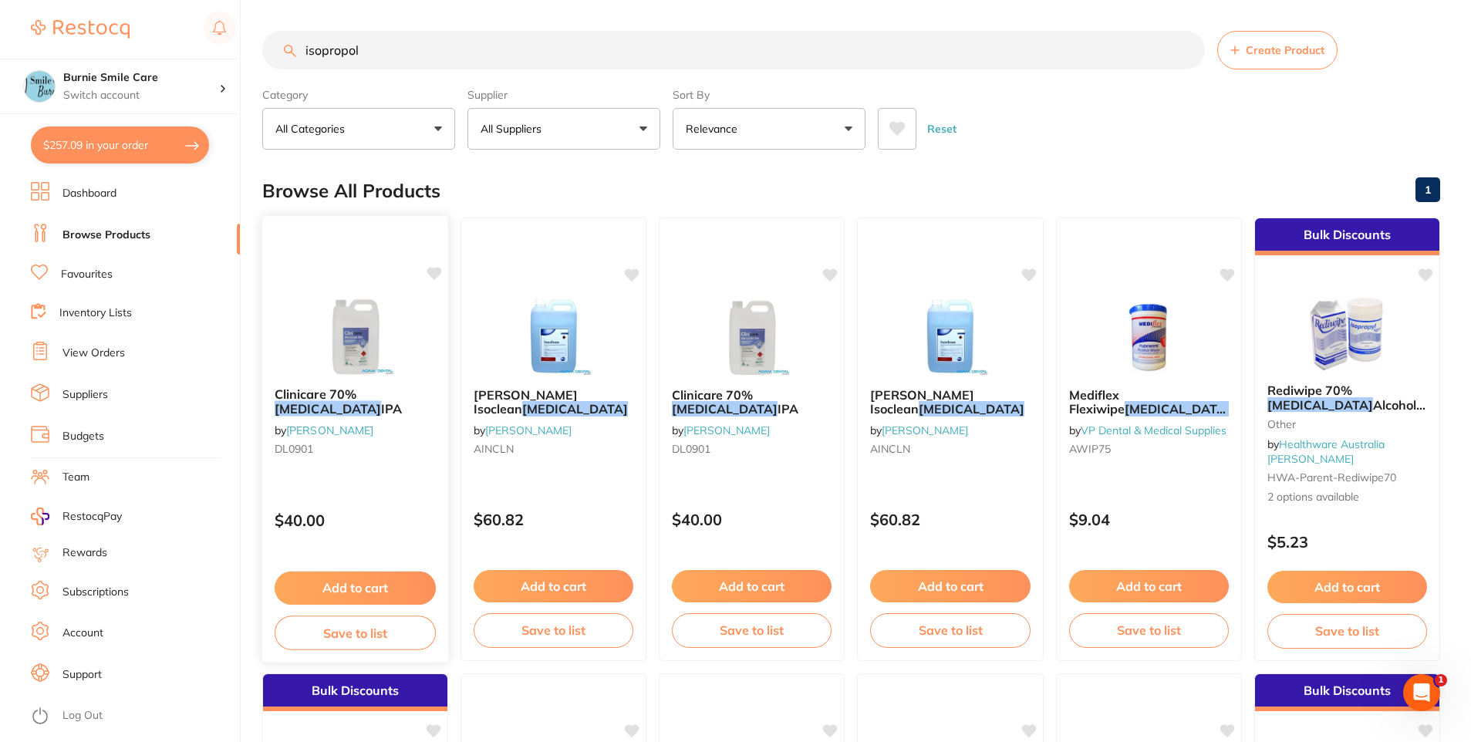
type input "isopropol"
click at [396, 481] on div "Clinicare 70% Isopropyl IPA by Adam Dental DL0901 $40.00 Add to cart Save to li…" at bounding box center [356, 439] width 188 height 448
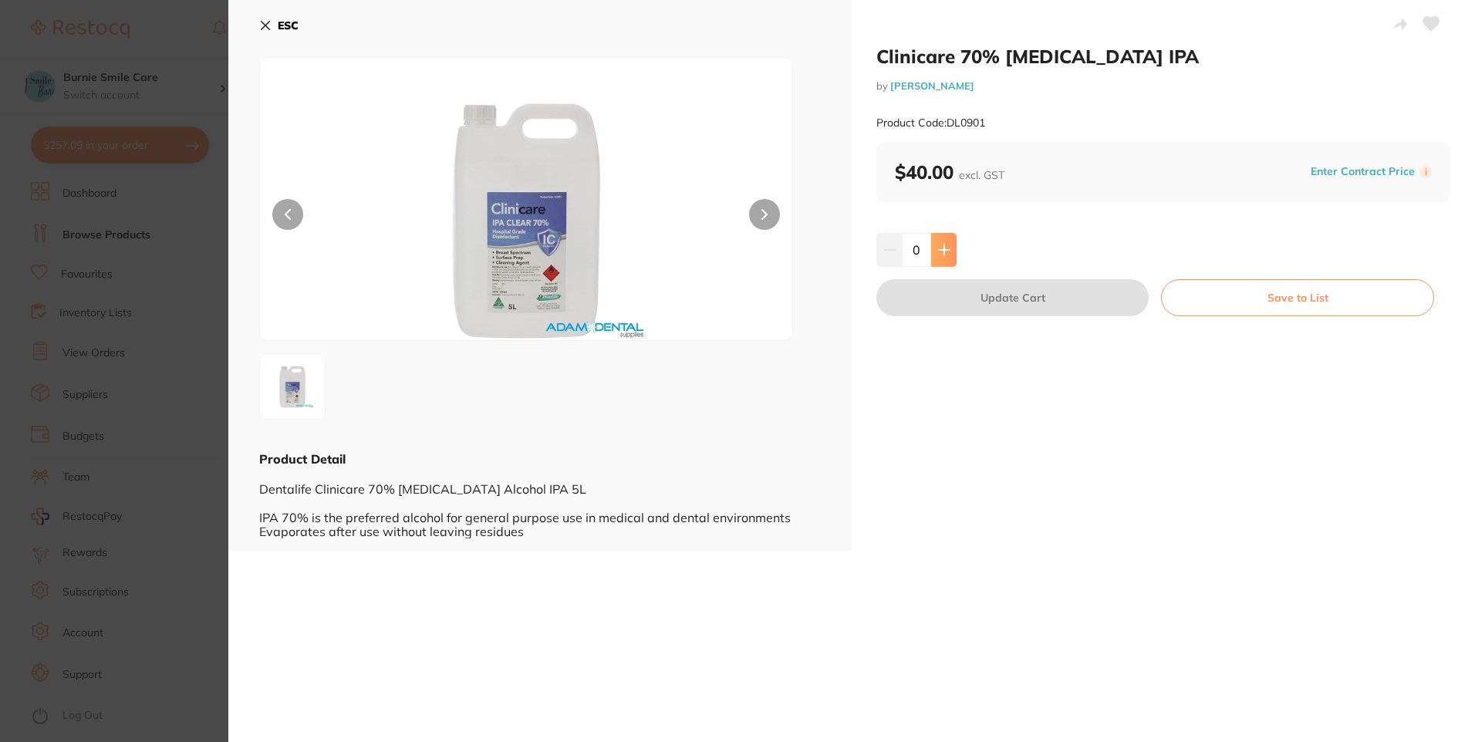
click at [944, 257] on button at bounding box center [943, 250] width 25 height 34
type input "1"
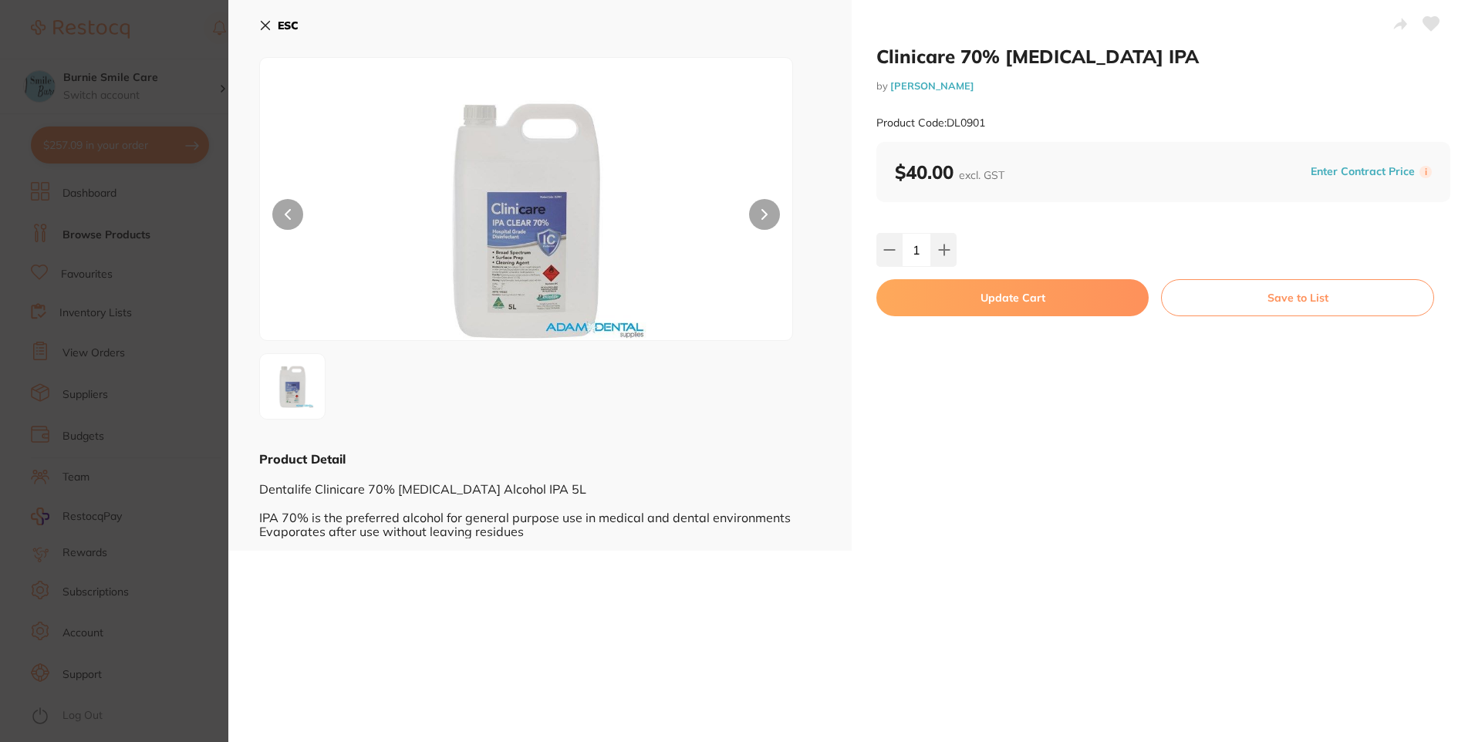
click at [943, 289] on button "Update Cart" at bounding box center [1013, 297] width 272 height 37
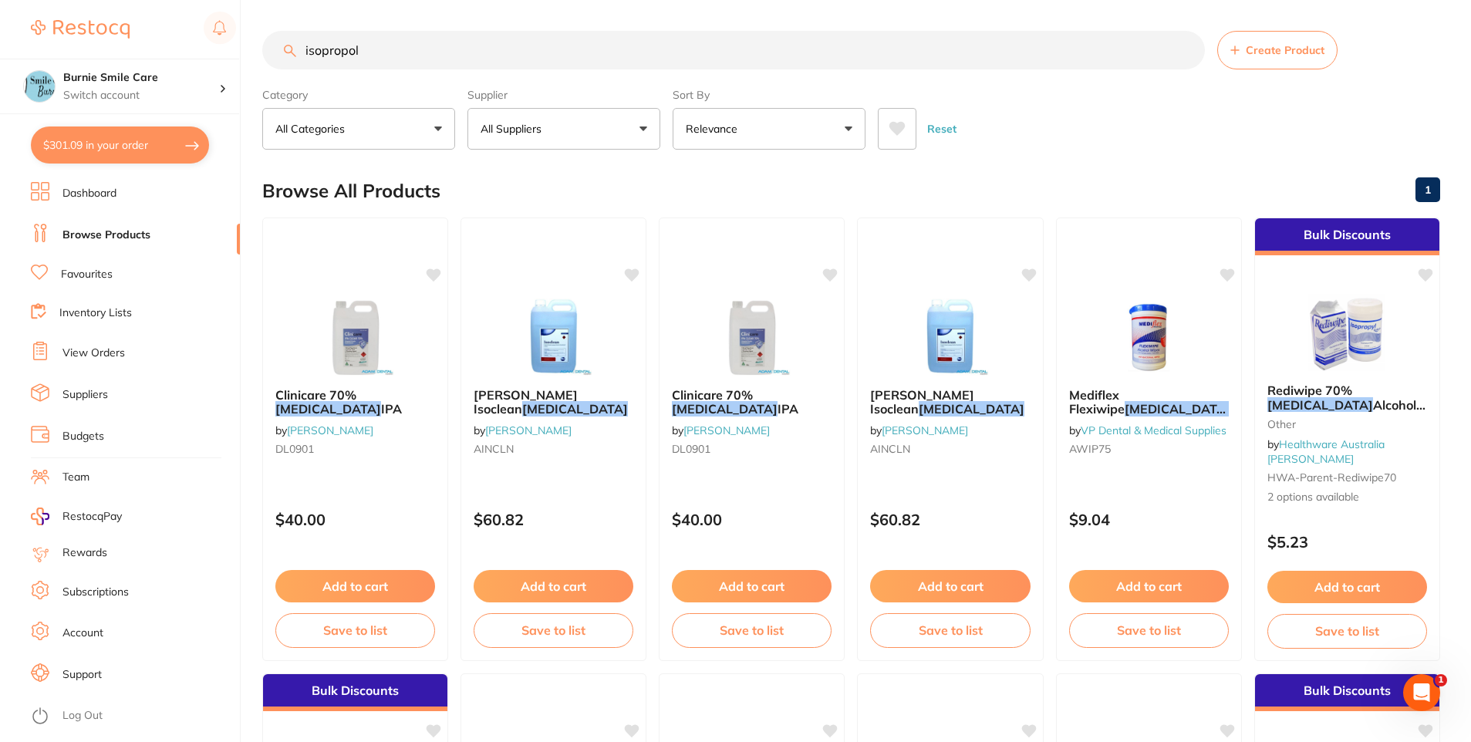
drag, startPoint x: 405, startPoint y: 34, endPoint x: 99, endPoint y: 8, distance: 307.4
click at [99, 8] on div "$301.09 Burnie Smile Care Switch account North West Dental Burnie Burnie Smile …" at bounding box center [735, 371] width 1471 height 742
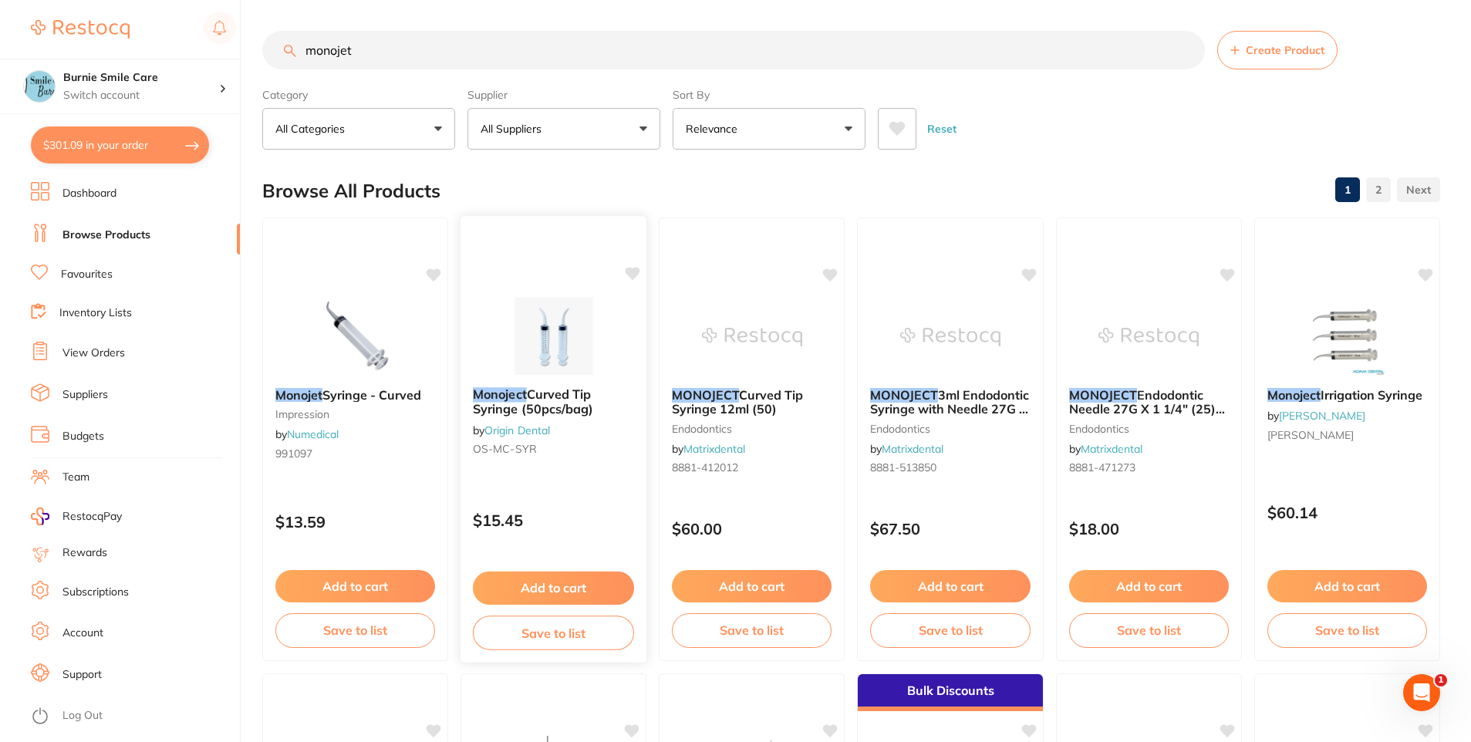
type input "monojet"
click at [552, 491] on div "Monoject Curved Tip Syringe (50pcs/bag) by Origin Dental OS-MC-SYR $15.45 Add t…" at bounding box center [554, 439] width 188 height 448
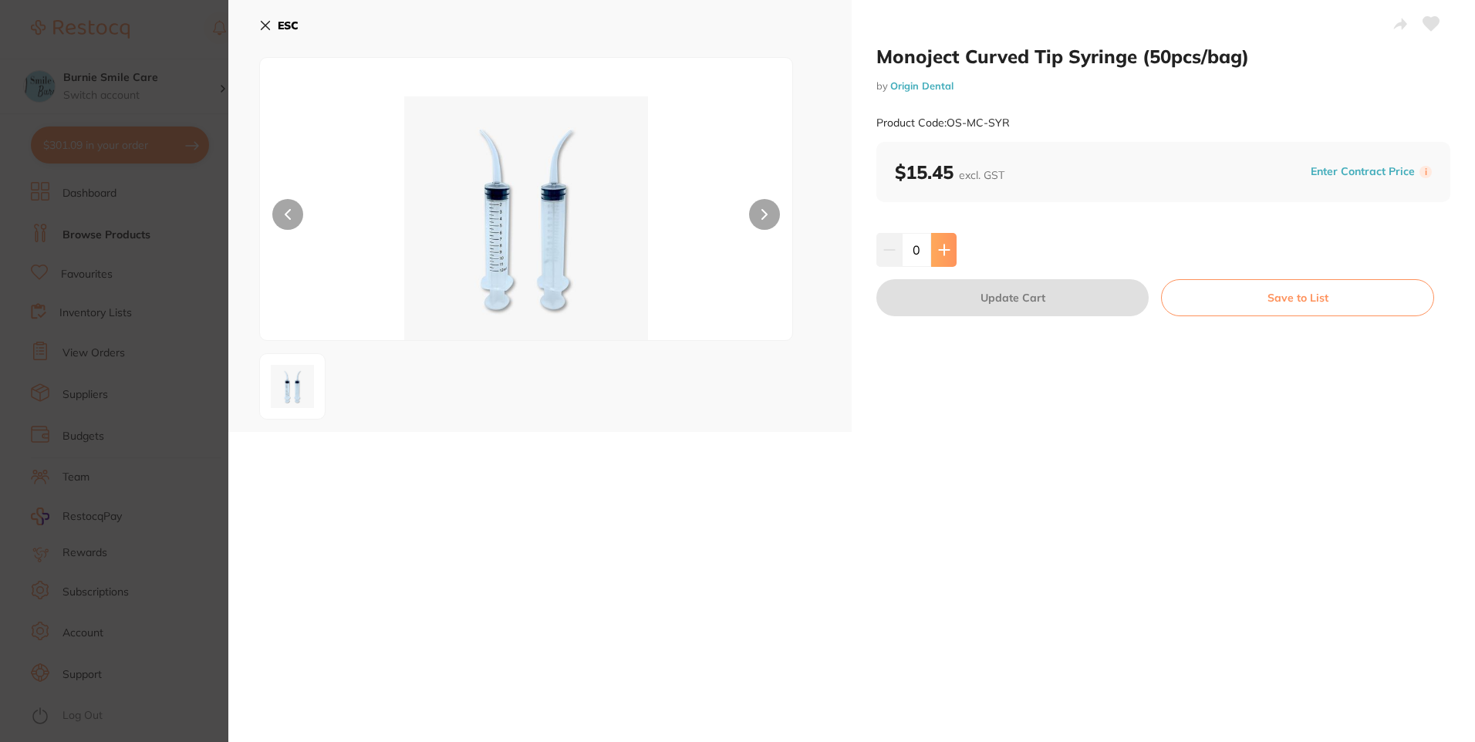
click at [948, 250] on icon at bounding box center [944, 250] width 10 height 10
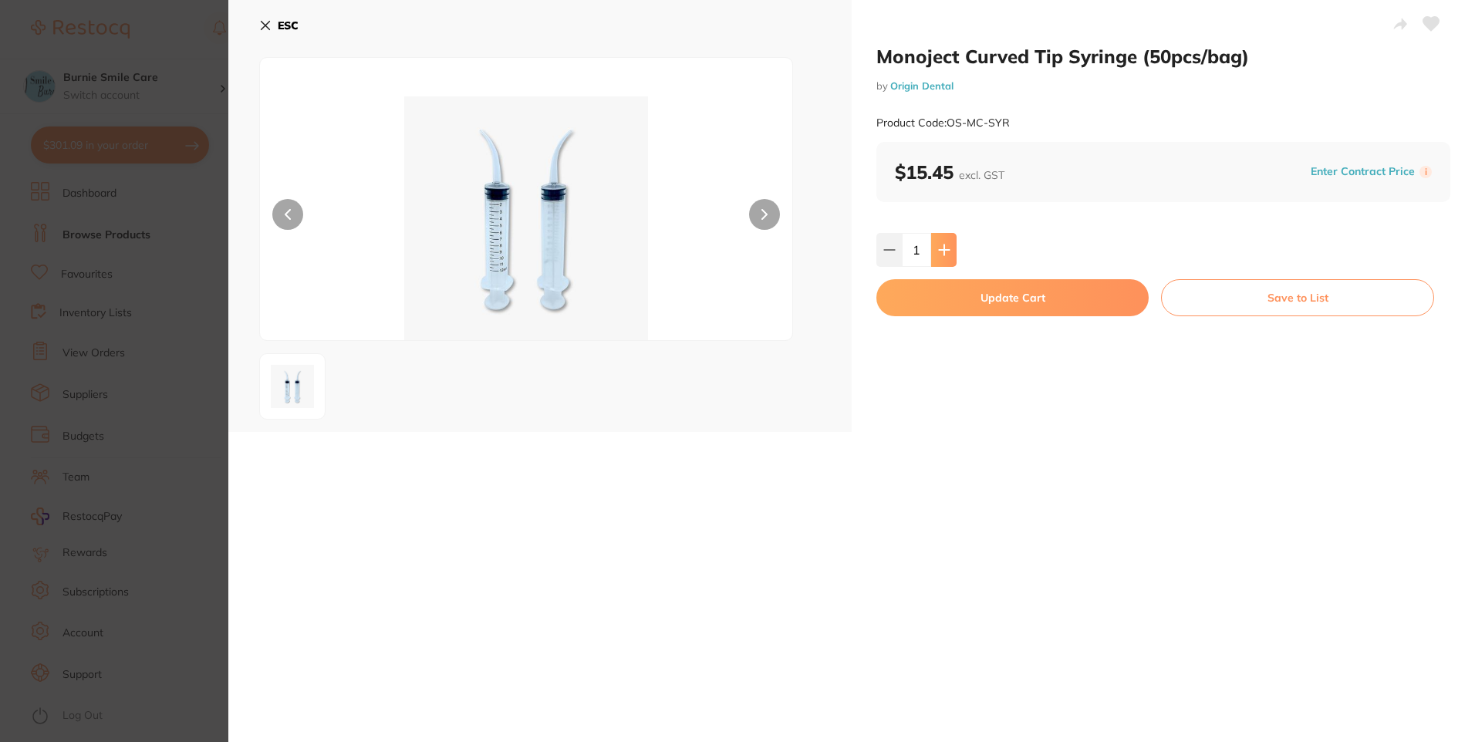
click at [948, 250] on icon at bounding box center [944, 250] width 10 height 10
type input "2"
click at [946, 292] on button "Update Cart" at bounding box center [1013, 297] width 272 height 37
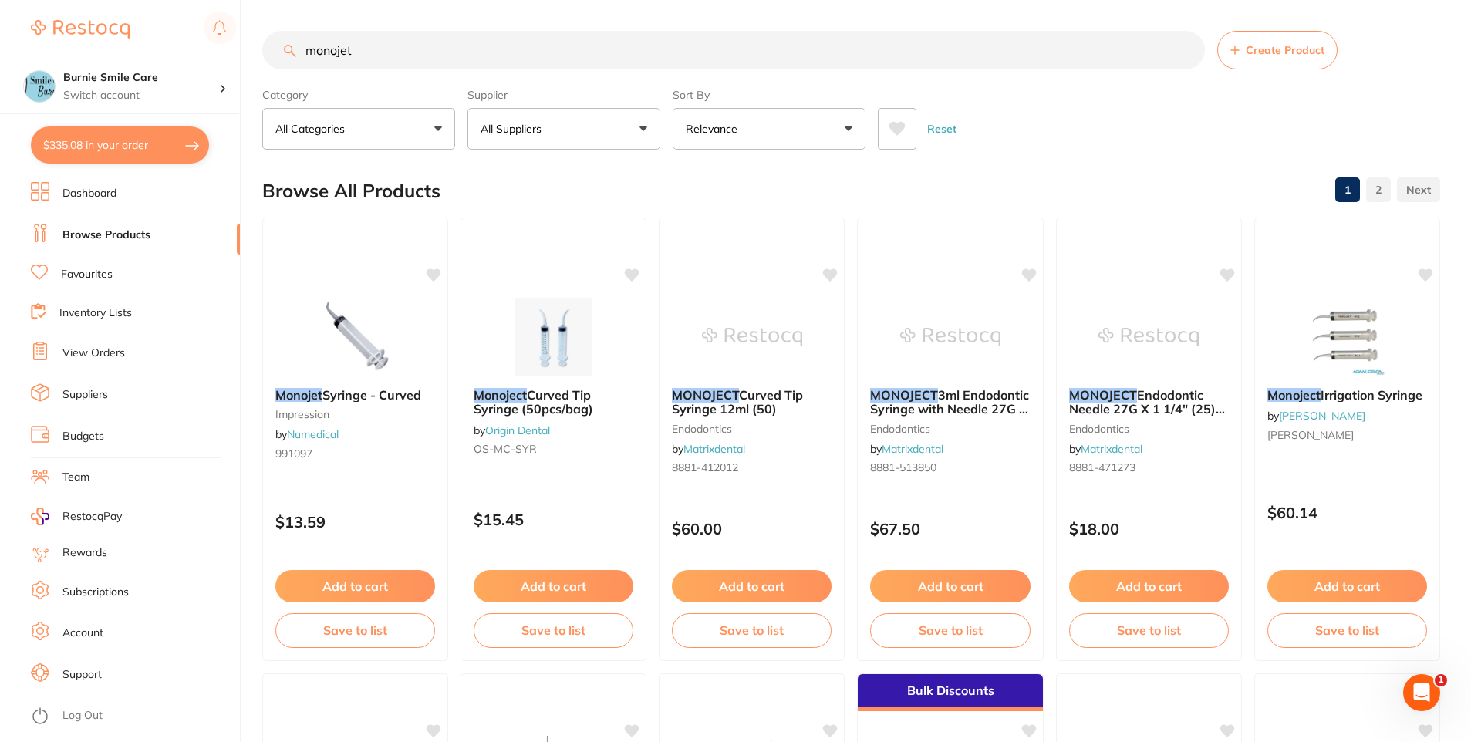
drag, startPoint x: 408, startPoint y: 40, endPoint x: 112, endPoint y: 12, distance: 297.7
click at [116, 12] on div "$335.08 Burnie Smile Care Switch account North West Dental Burnie Burnie Smile …" at bounding box center [735, 371] width 1471 height 742
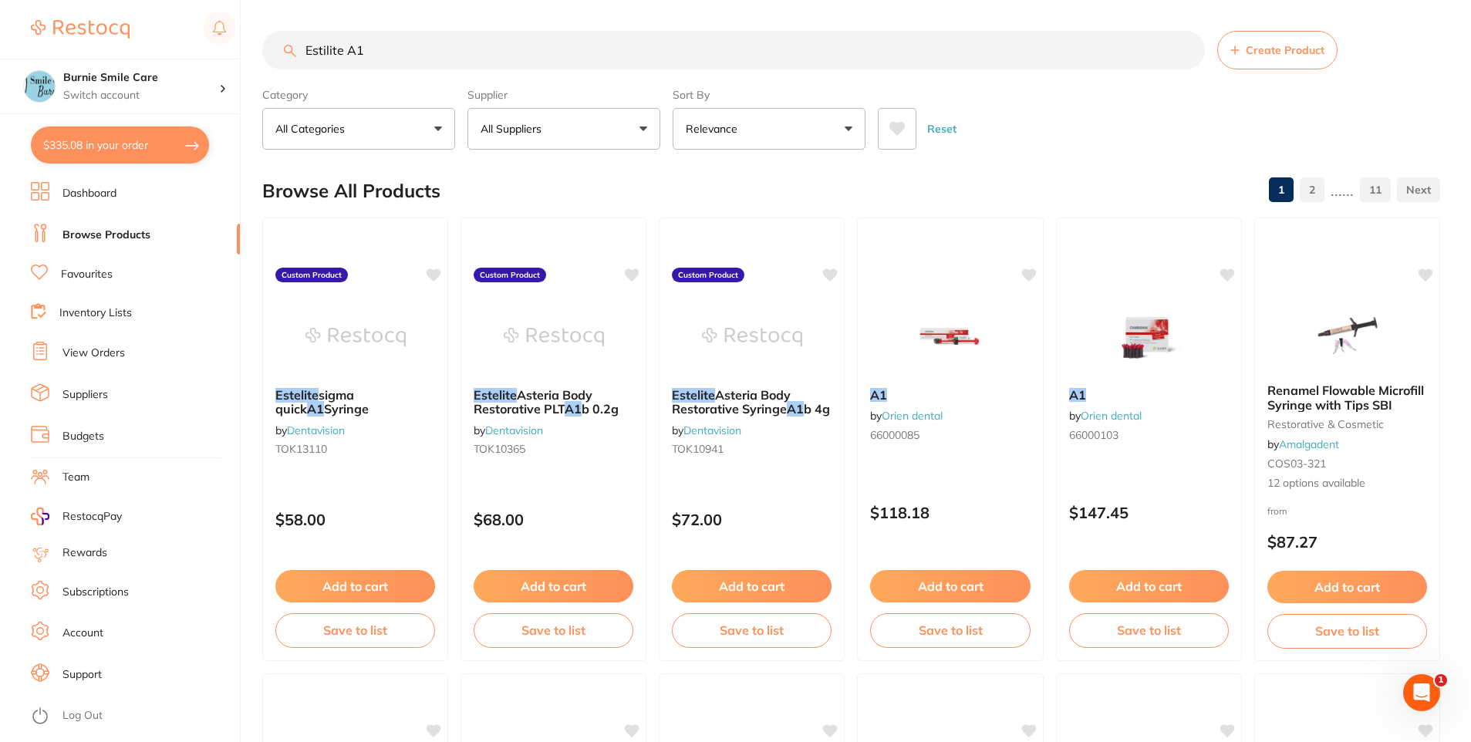
click at [589, 128] on button "All Suppliers" at bounding box center [564, 129] width 193 height 42
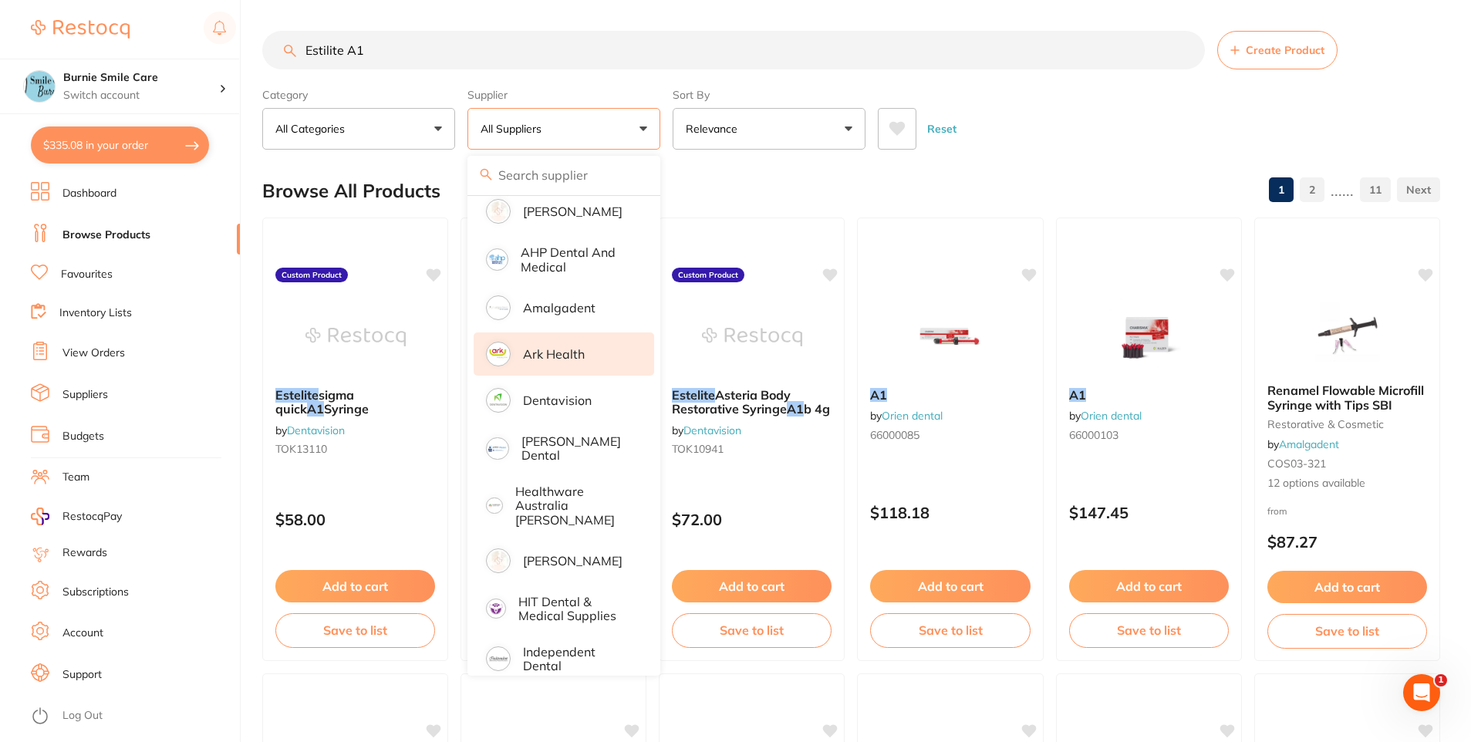
scroll to position [154, 0]
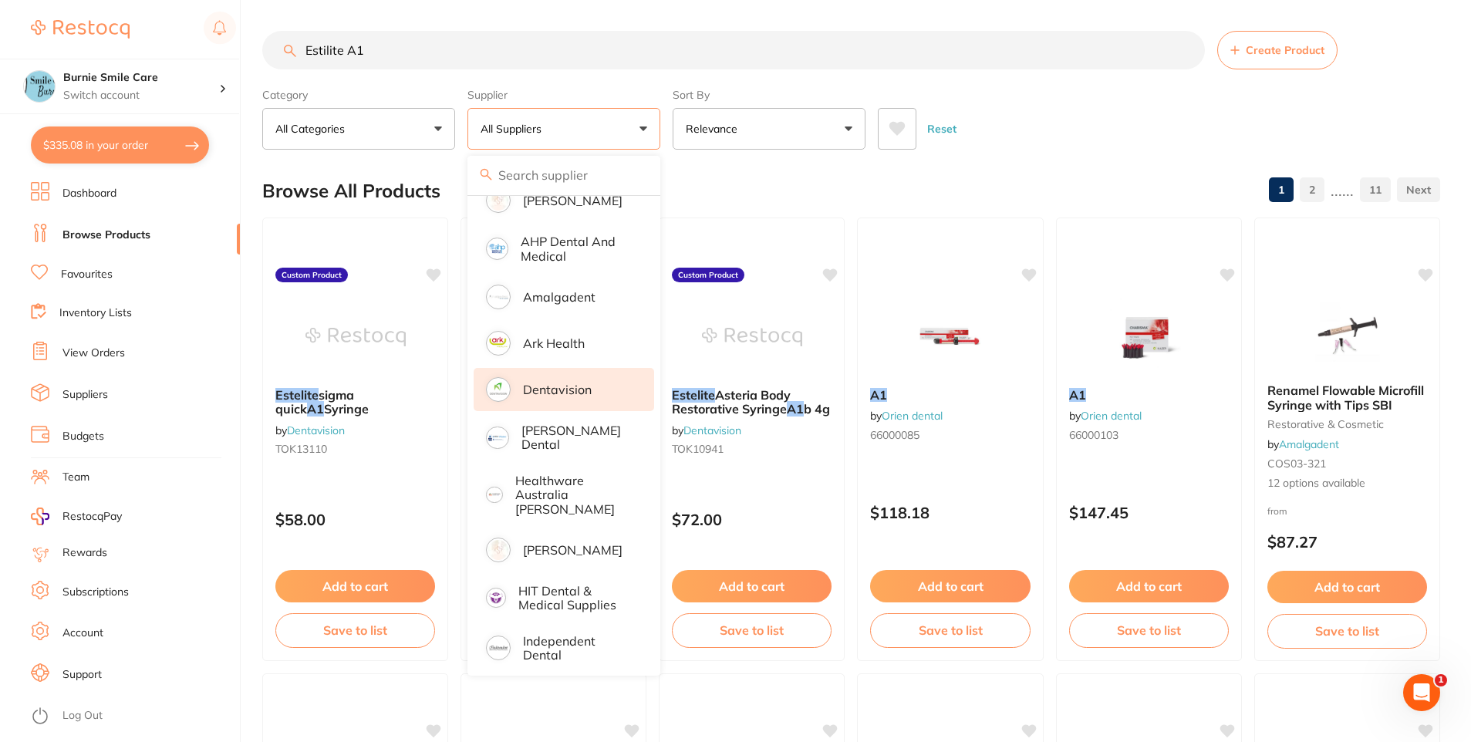
click at [580, 383] on p "Dentavision" at bounding box center [557, 390] width 69 height 14
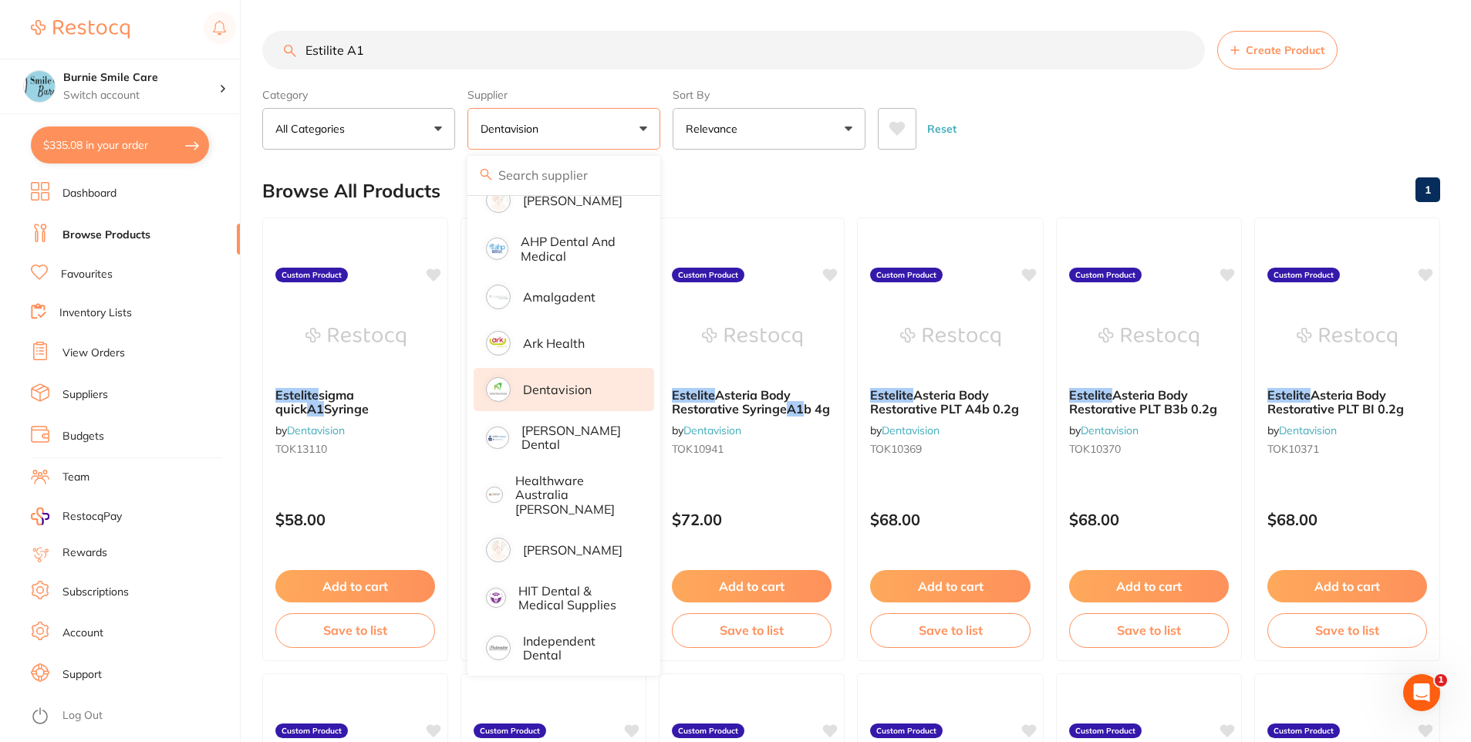
scroll to position [0, 0]
click at [1096, 165] on div "Browse All Products 1" at bounding box center [851, 191] width 1178 height 52
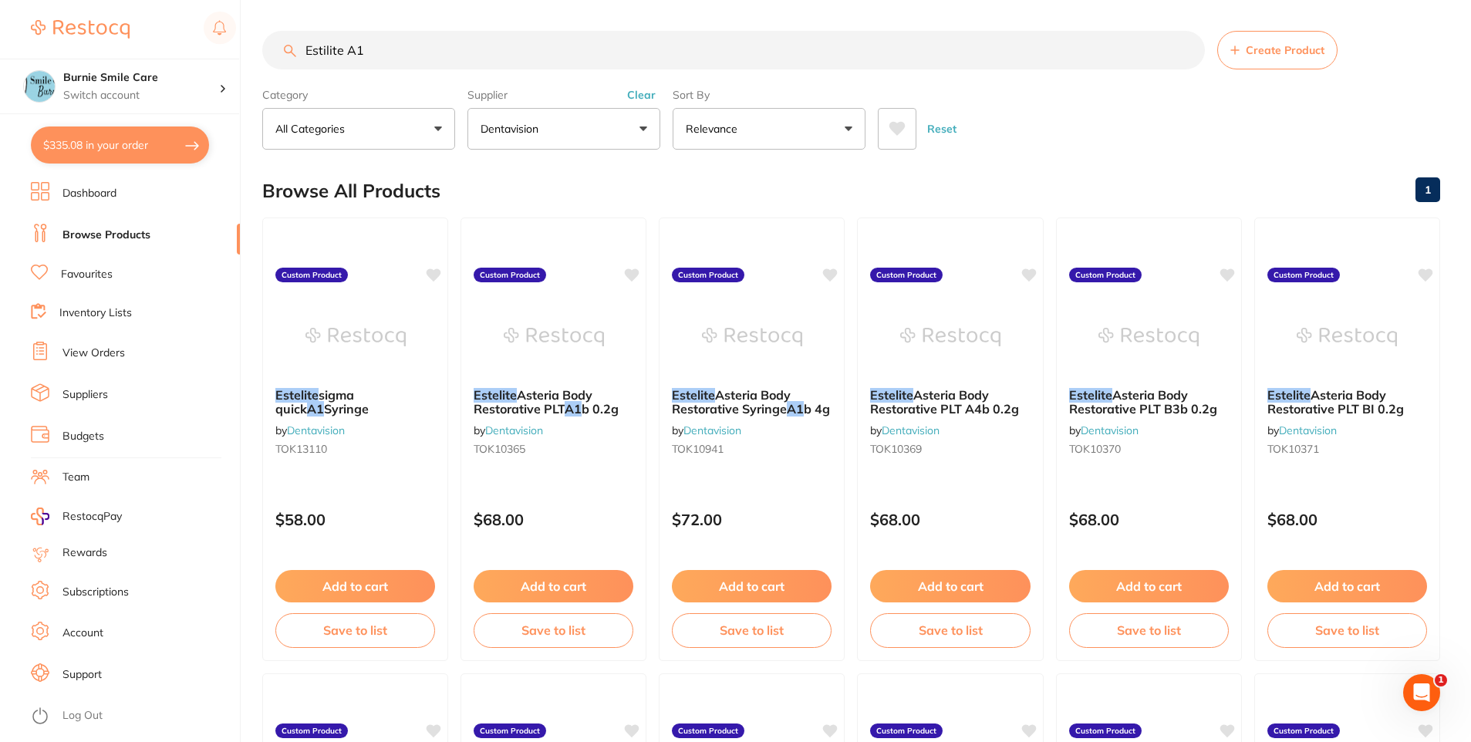
click at [368, 54] on input "Estilite A1" at bounding box center [733, 50] width 943 height 39
drag, startPoint x: 404, startPoint y: 53, endPoint x: 350, endPoint y: 59, distance: 53.5
click at [350, 59] on input "Estilite A1 PLT" at bounding box center [733, 50] width 943 height 39
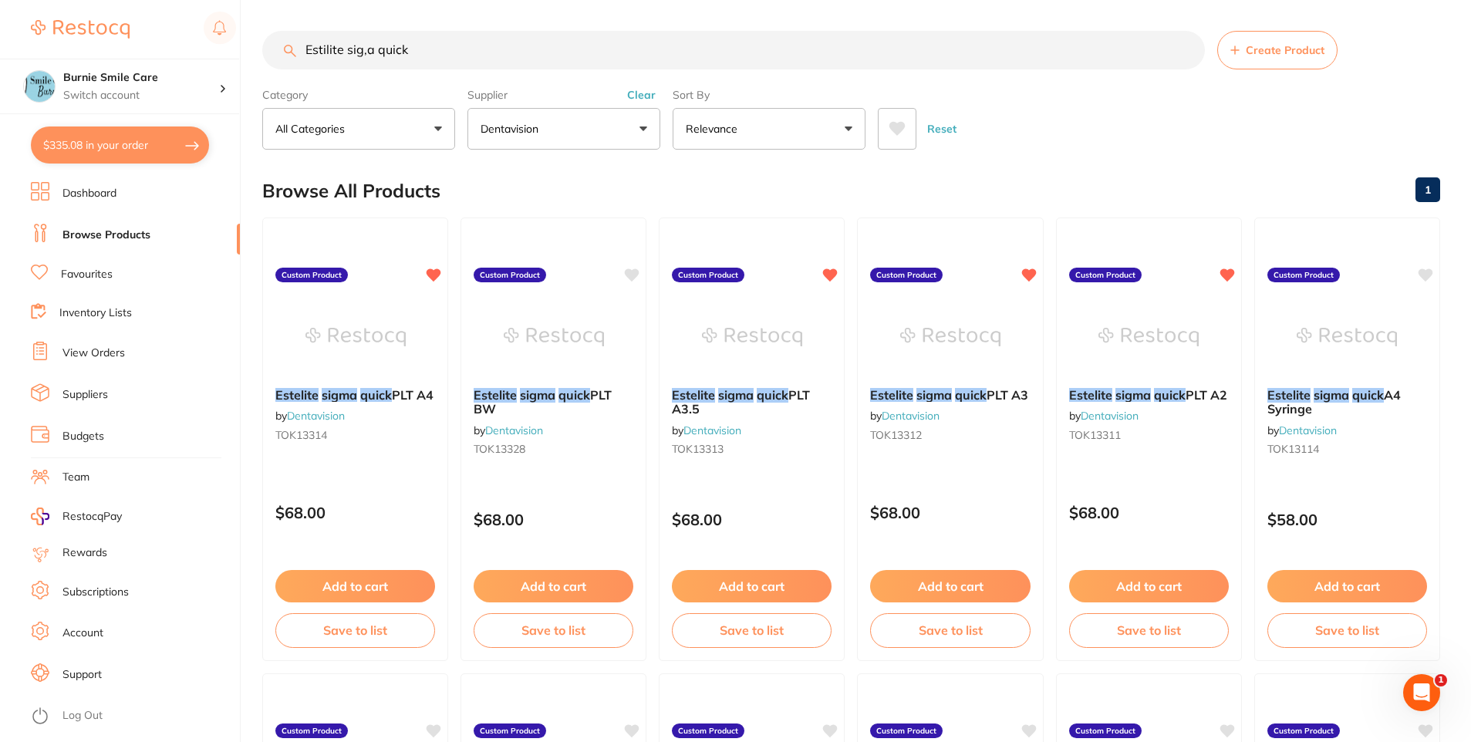
scroll to position [0, 0]
click at [369, 52] on input "Estilite sig,a quick" at bounding box center [733, 50] width 943 height 39
type input "Estilite sigma quick"
click at [1167, 488] on div "Estelite sigma quick PLT A2 by Dentavision TOK13311 Custom Product $68.00 Add t…" at bounding box center [1149, 439] width 188 height 448
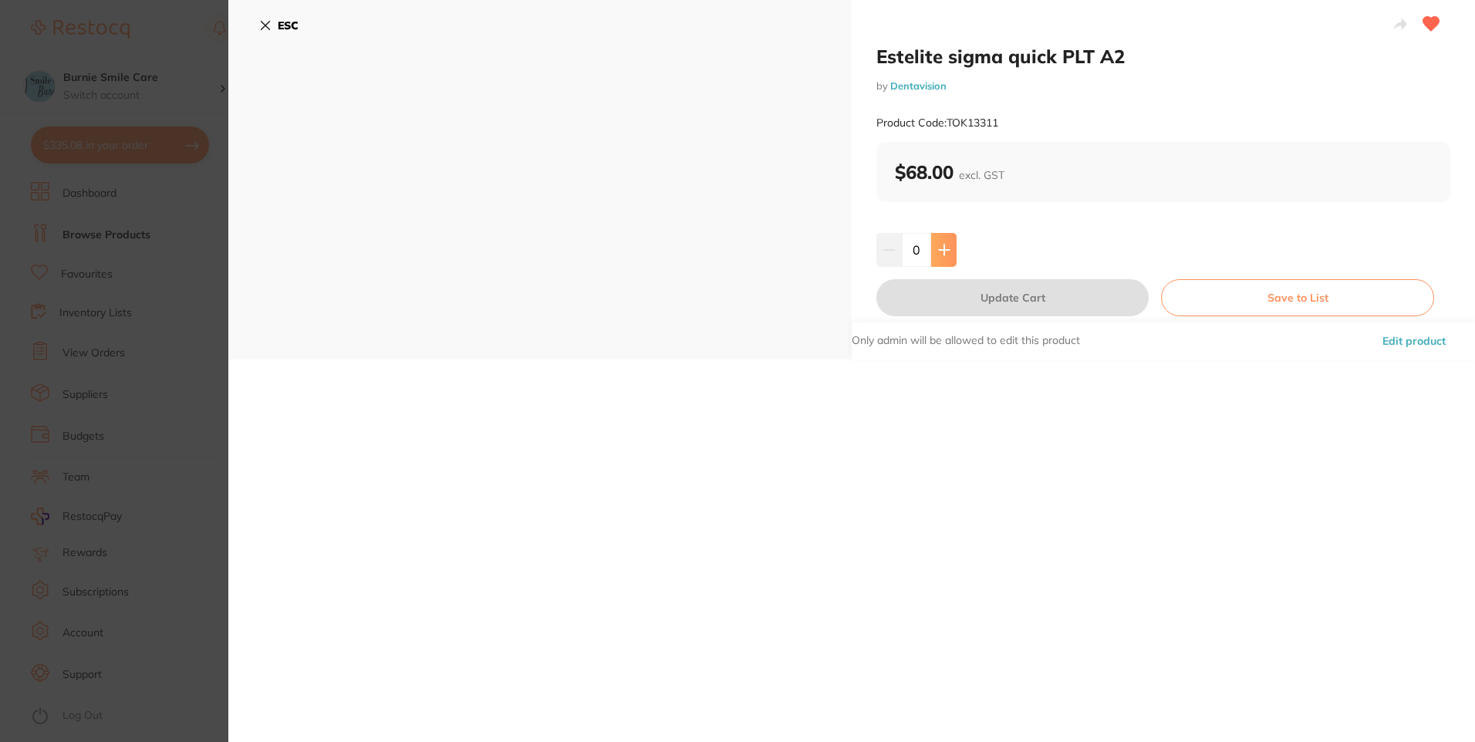
click at [951, 256] on button at bounding box center [943, 250] width 25 height 34
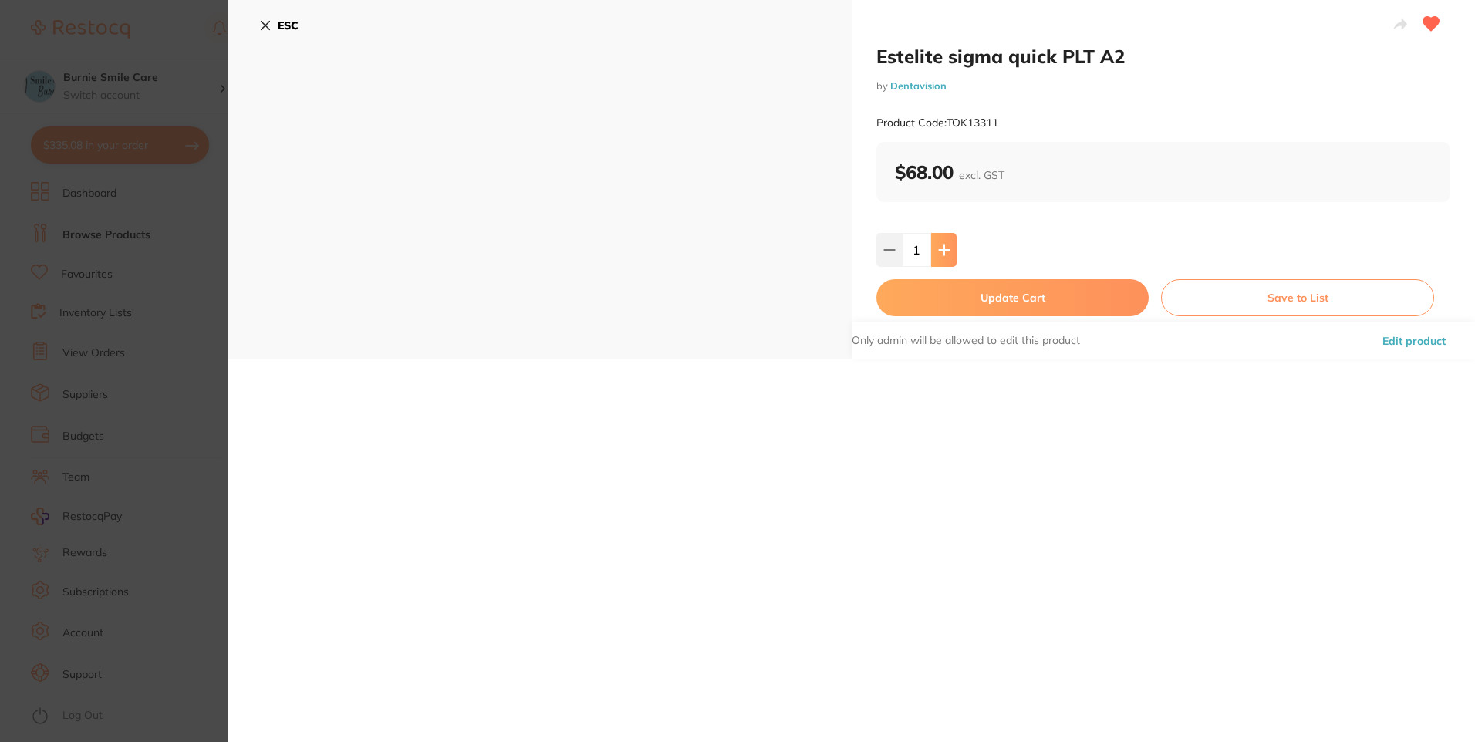
click at [951, 256] on button at bounding box center [943, 250] width 25 height 34
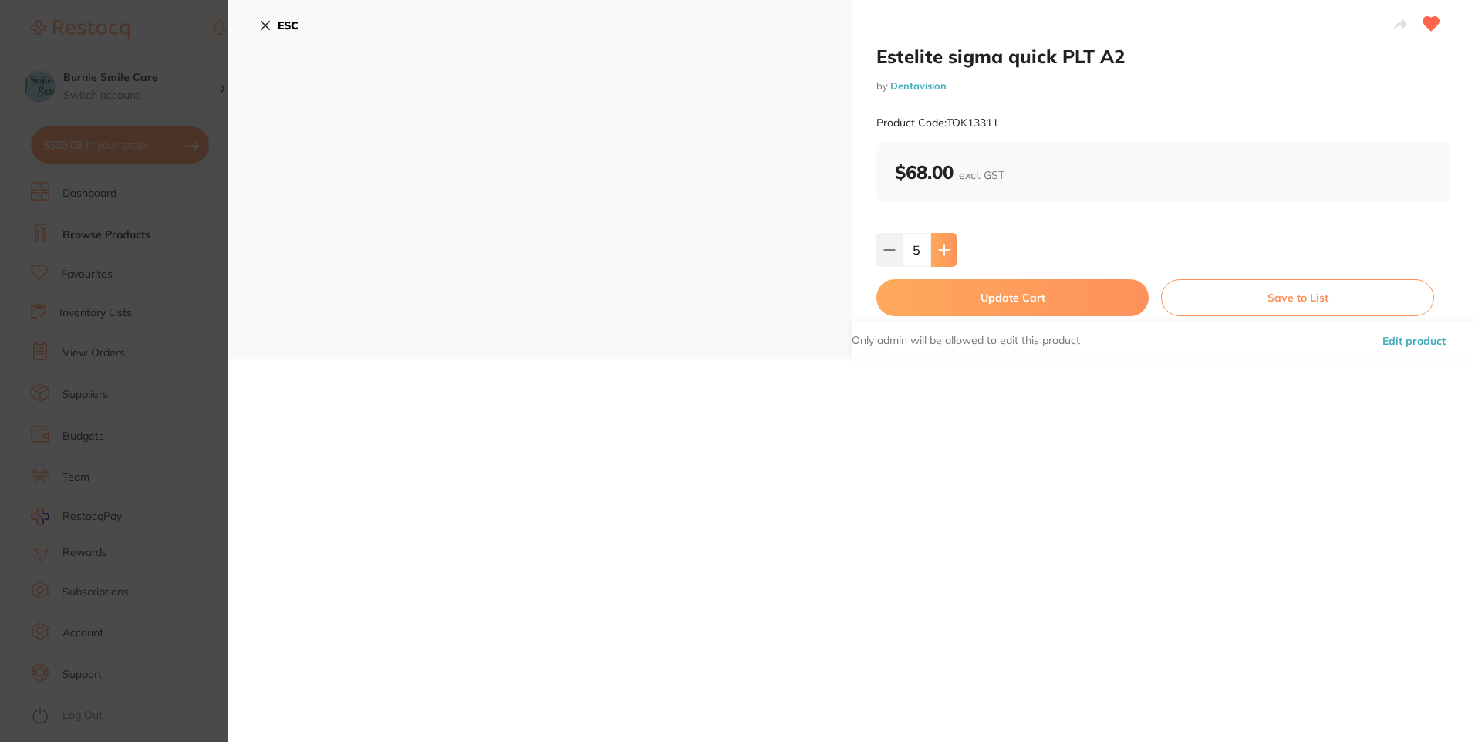
type input "6"
click at [958, 292] on button "Update Cart" at bounding box center [1013, 297] width 272 height 37
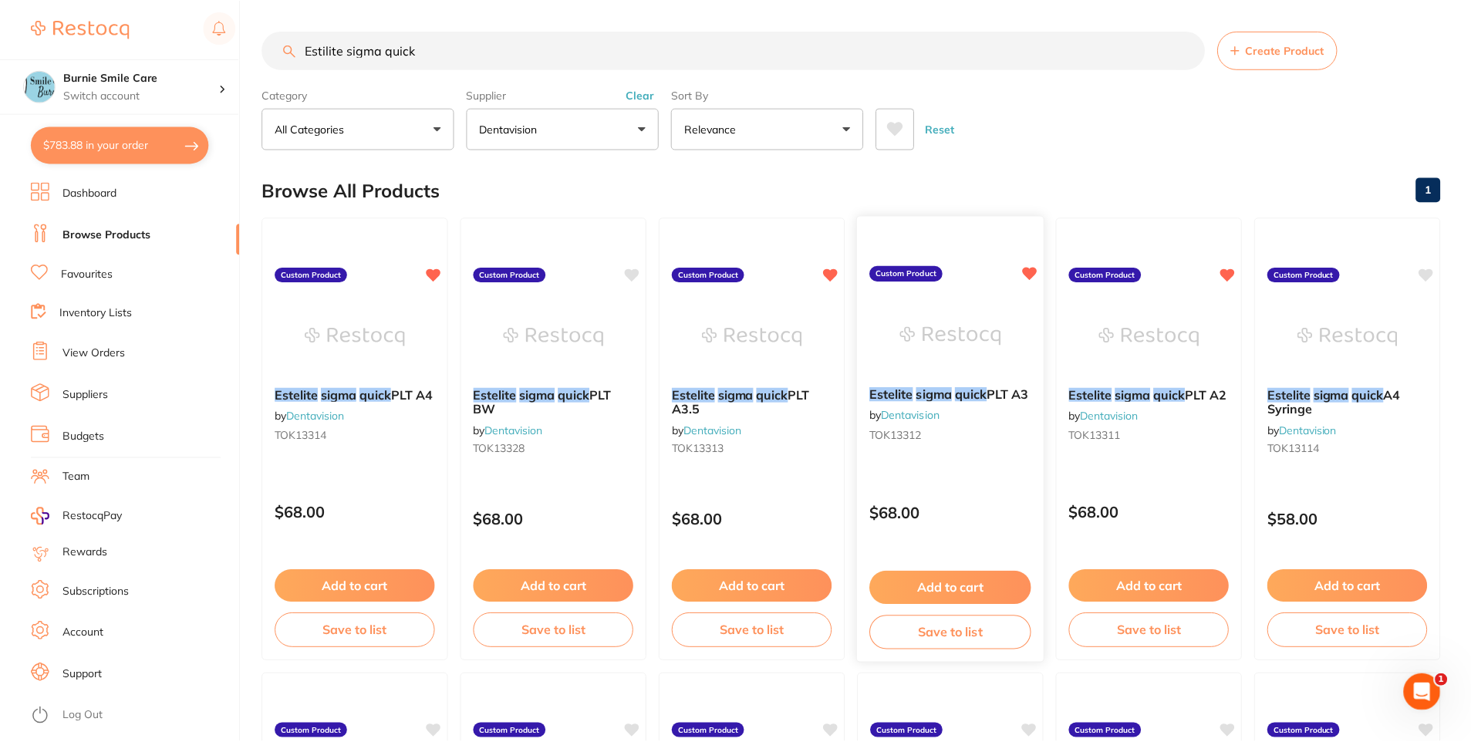
scroll to position [1, 0]
drag, startPoint x: 436, startPoint y: 52, endPoint x: 349, endPoint y: 48, distance: 87.3
click at [349, 48] on input "Estilite sigma quick" at bounding box center [733, 49] width 943 height 39
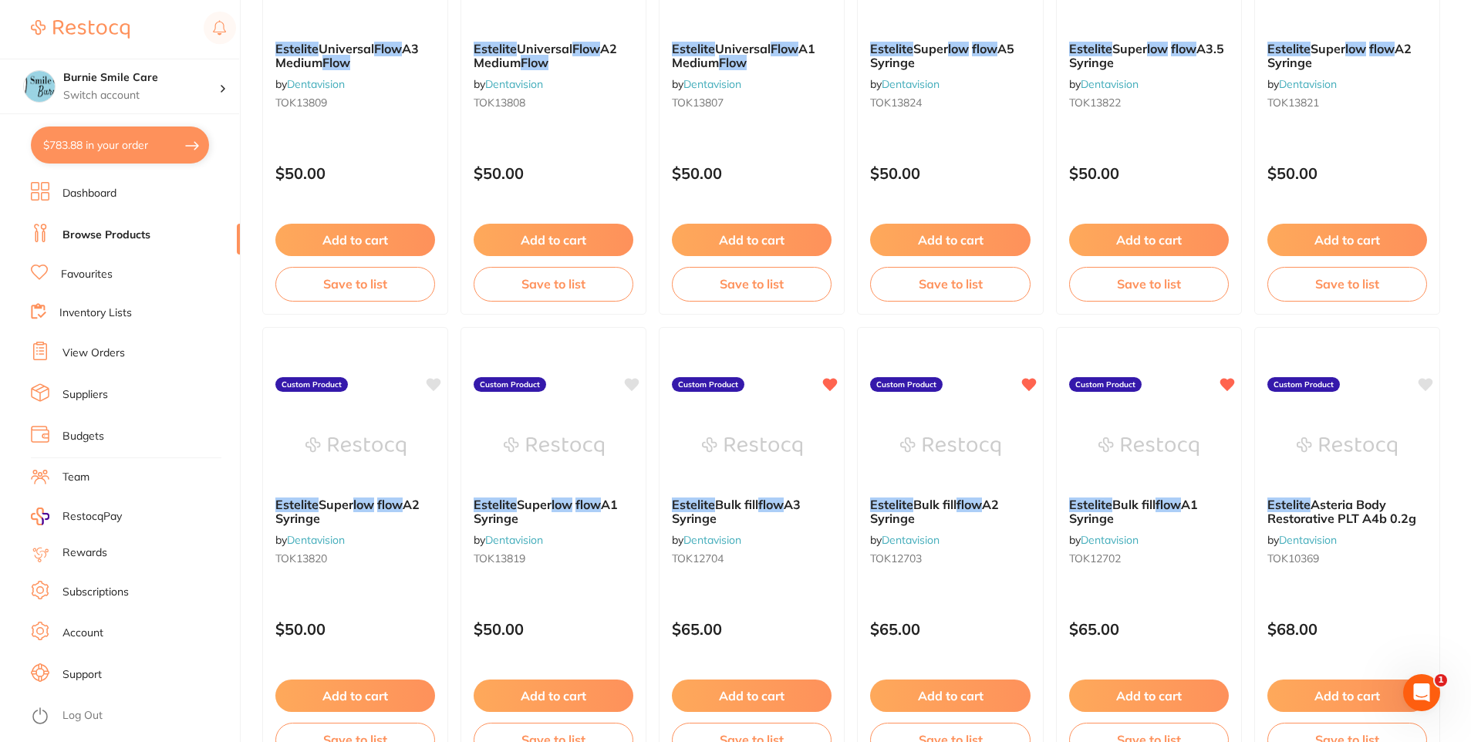
scroll to position [540, 0]
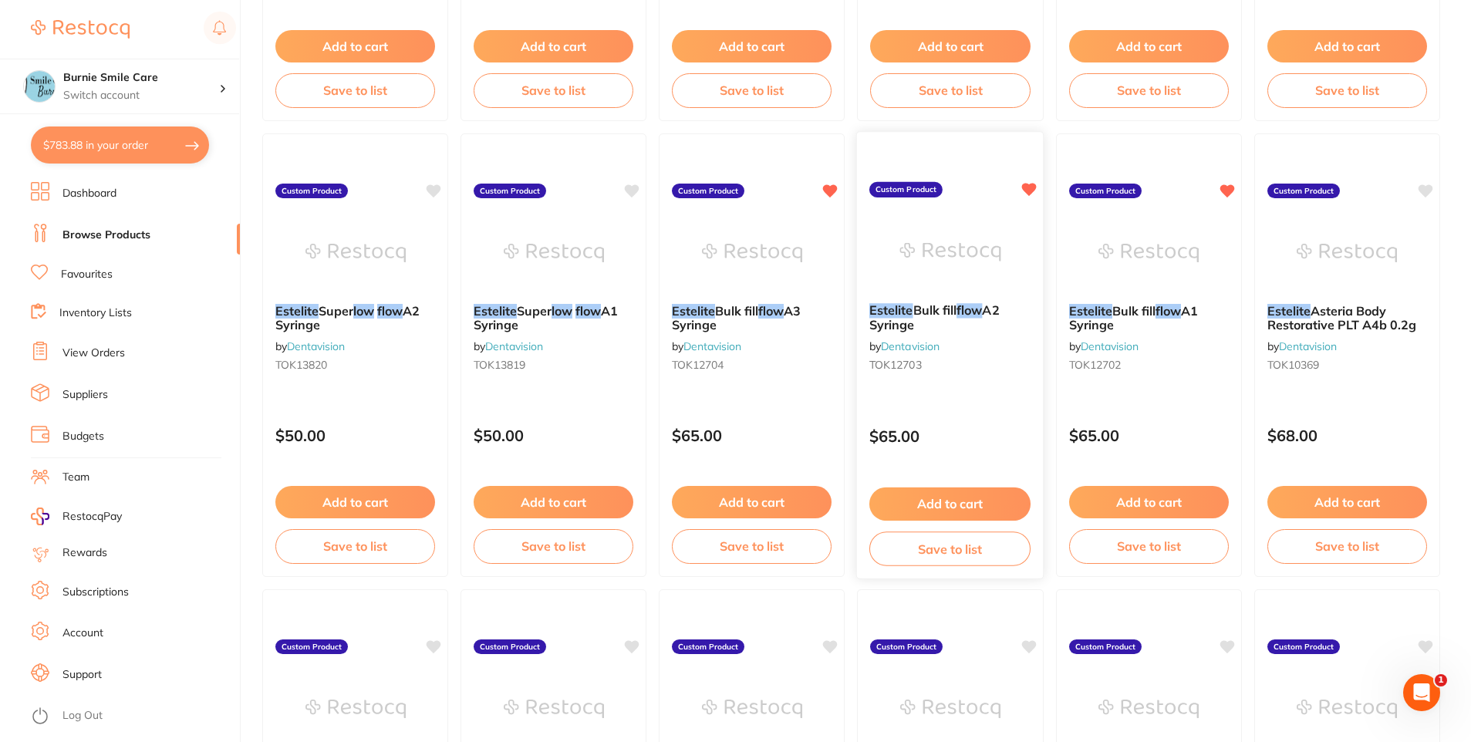
type input "Estilite flow"
click at [965, 418] on div "$65.00" at bounding box center [950, 433] width 187 height 42
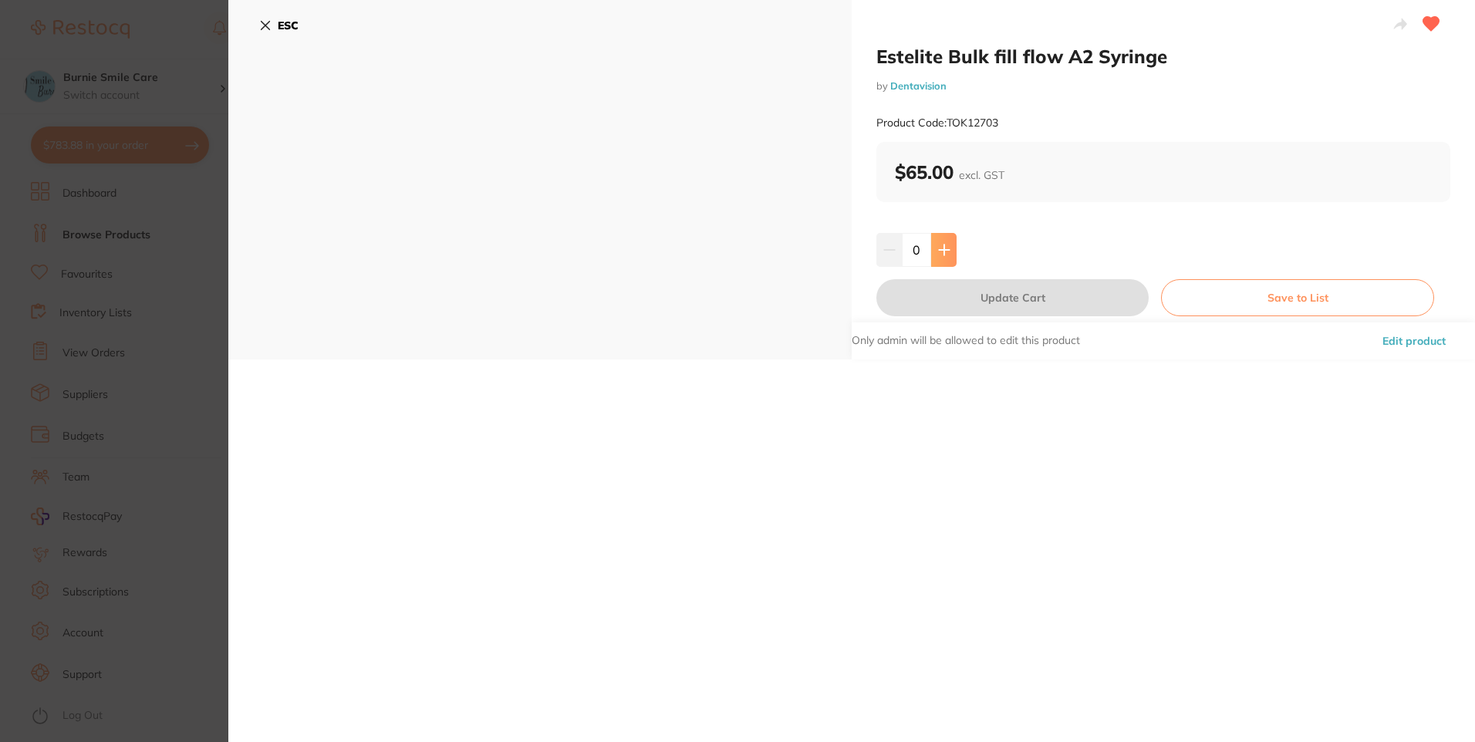
click at [935, 247] on button at bounding box center [943, 250] width 25 height 34
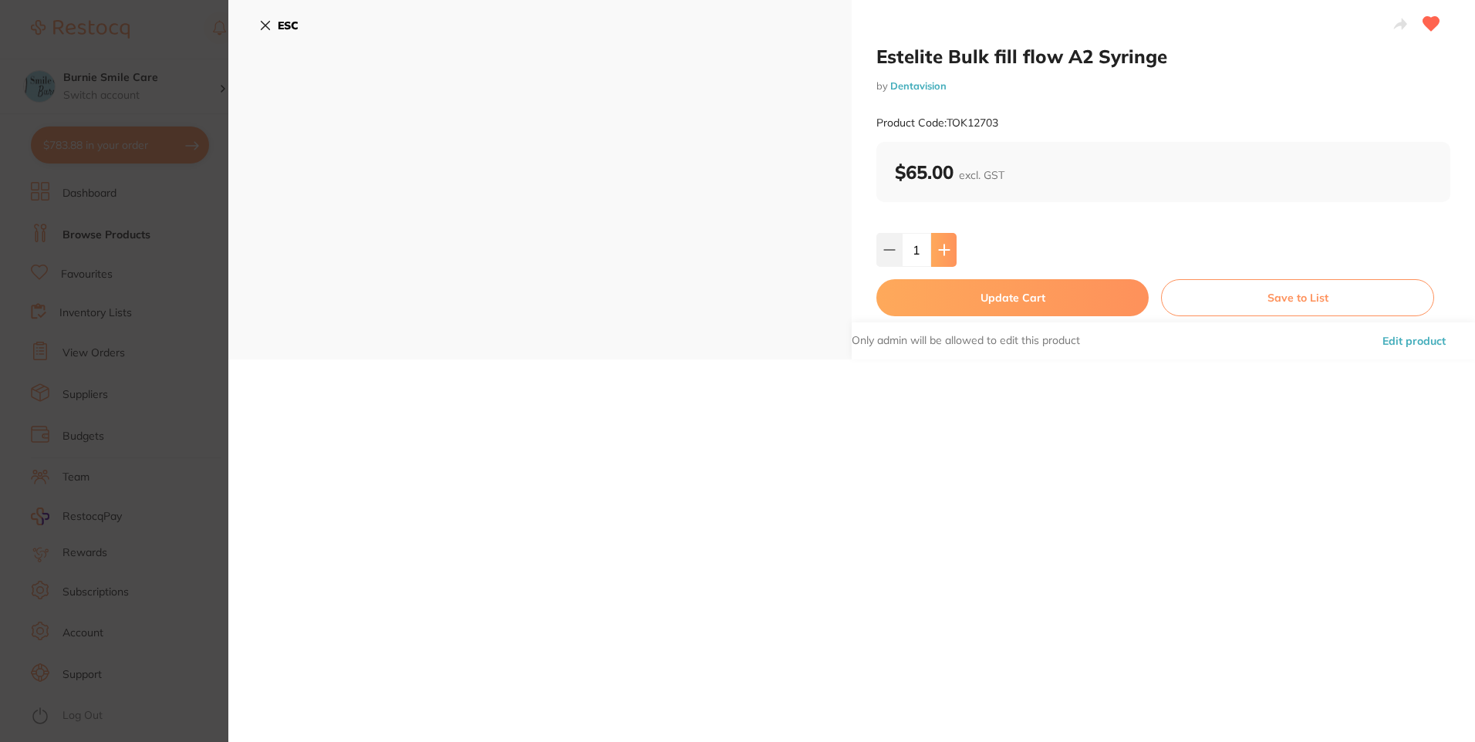
click at [935, 247] on button at bounding box center [943, 250] width 25 height 34
type input "5"
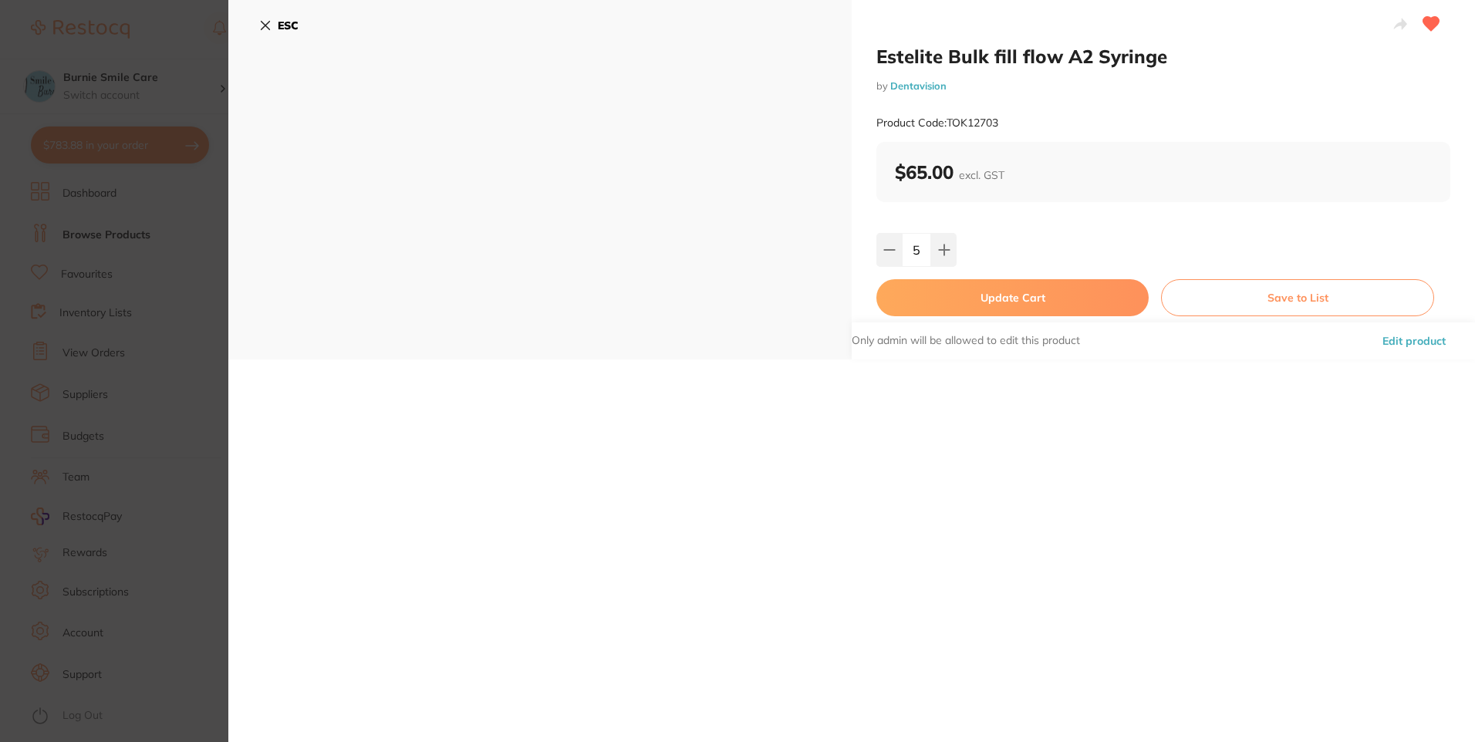
click at [941, 292] on button "Update Cart" at bounding box center [1013, 297] width 272 height 37
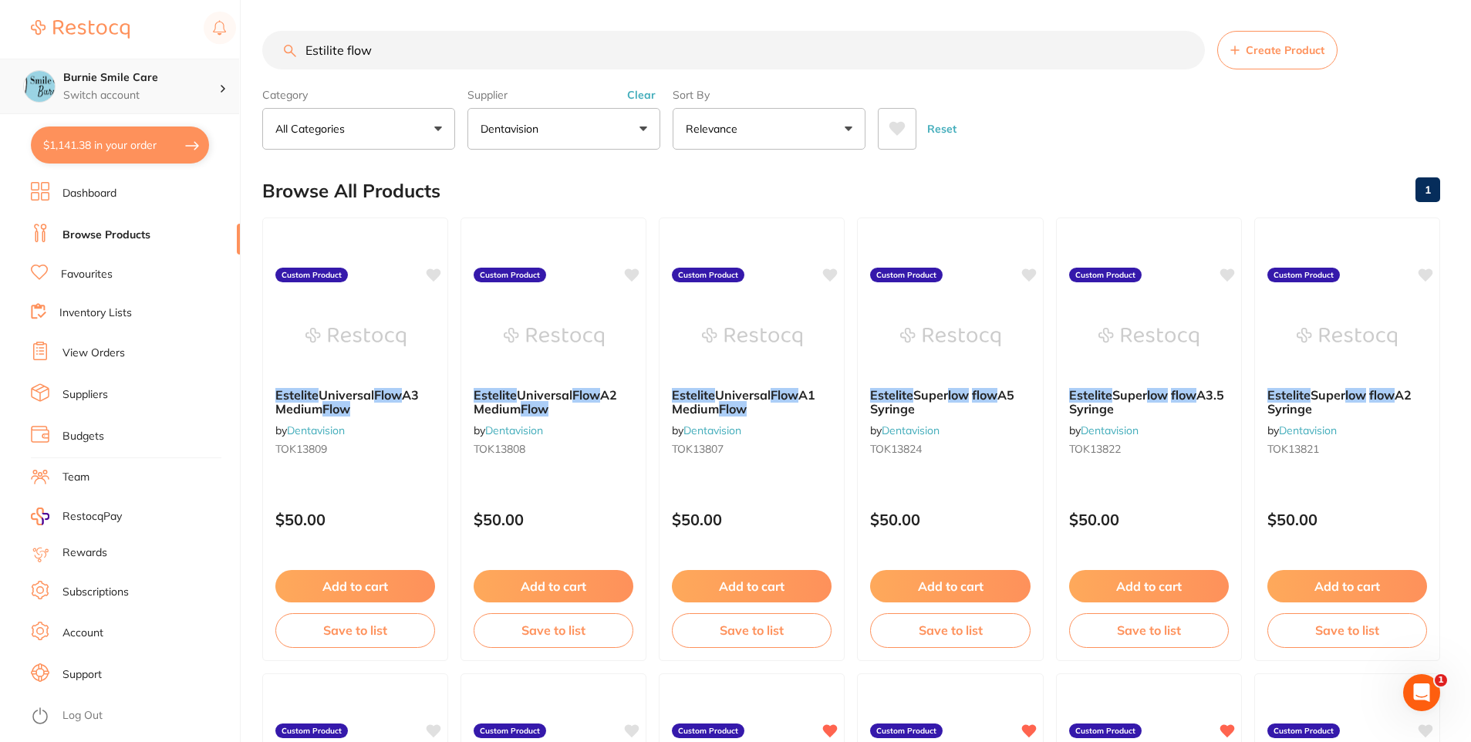
drag, startPoint x: 434, startPoint y: 39, endPoint x: 194, endPoint y: 59, distance: 240.0
click at [195, 58] on div "$1,141.38 Burnie Smile Care Switch account North West Dental Burnie Burnie Smil…" at bounding box center [735, 371] width 1471 height 742
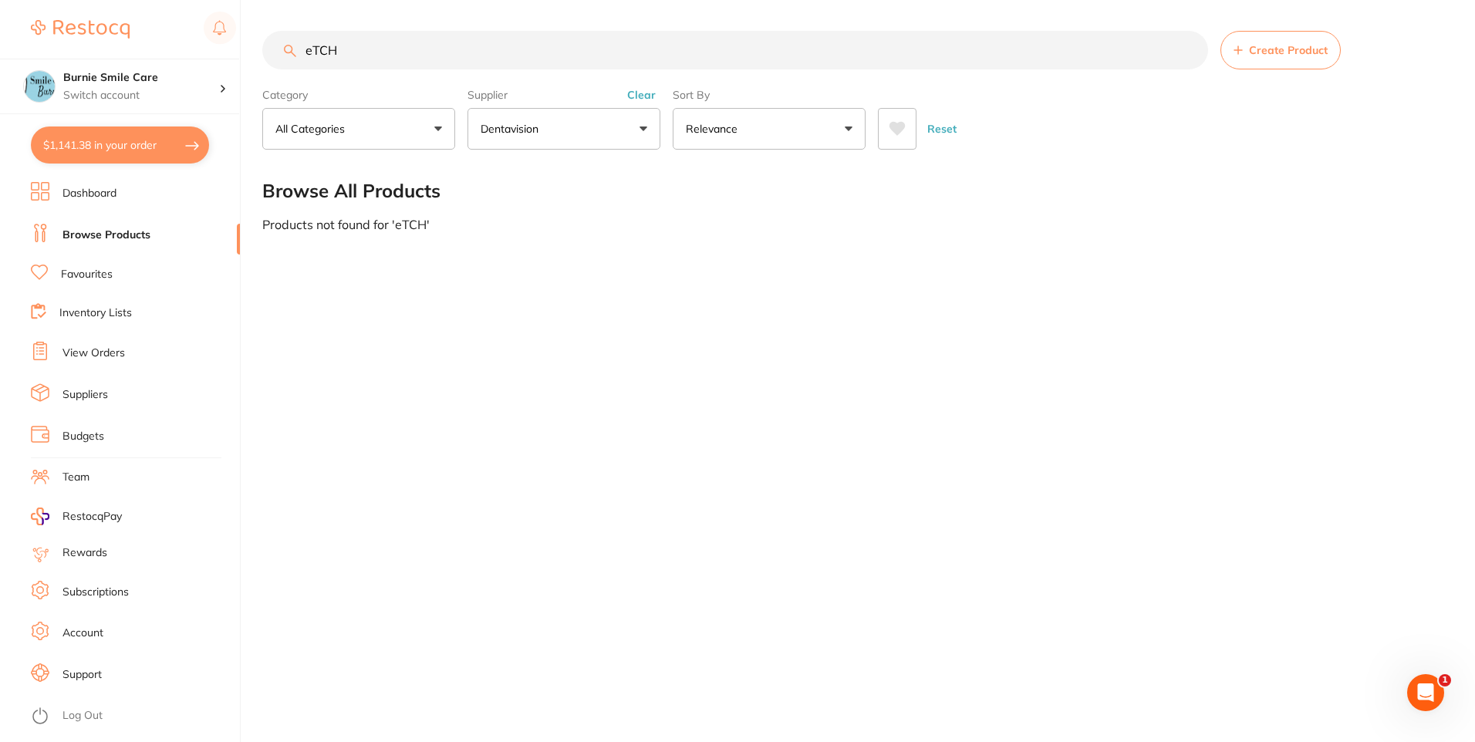
type input "eTCH"
click at [660, 93] on button "Clear" at bounding box center [642, 95] width 38 height 14
click at [556, 139] on button "All Suppliers" at bounding box center [564, 129] width 193 height 42
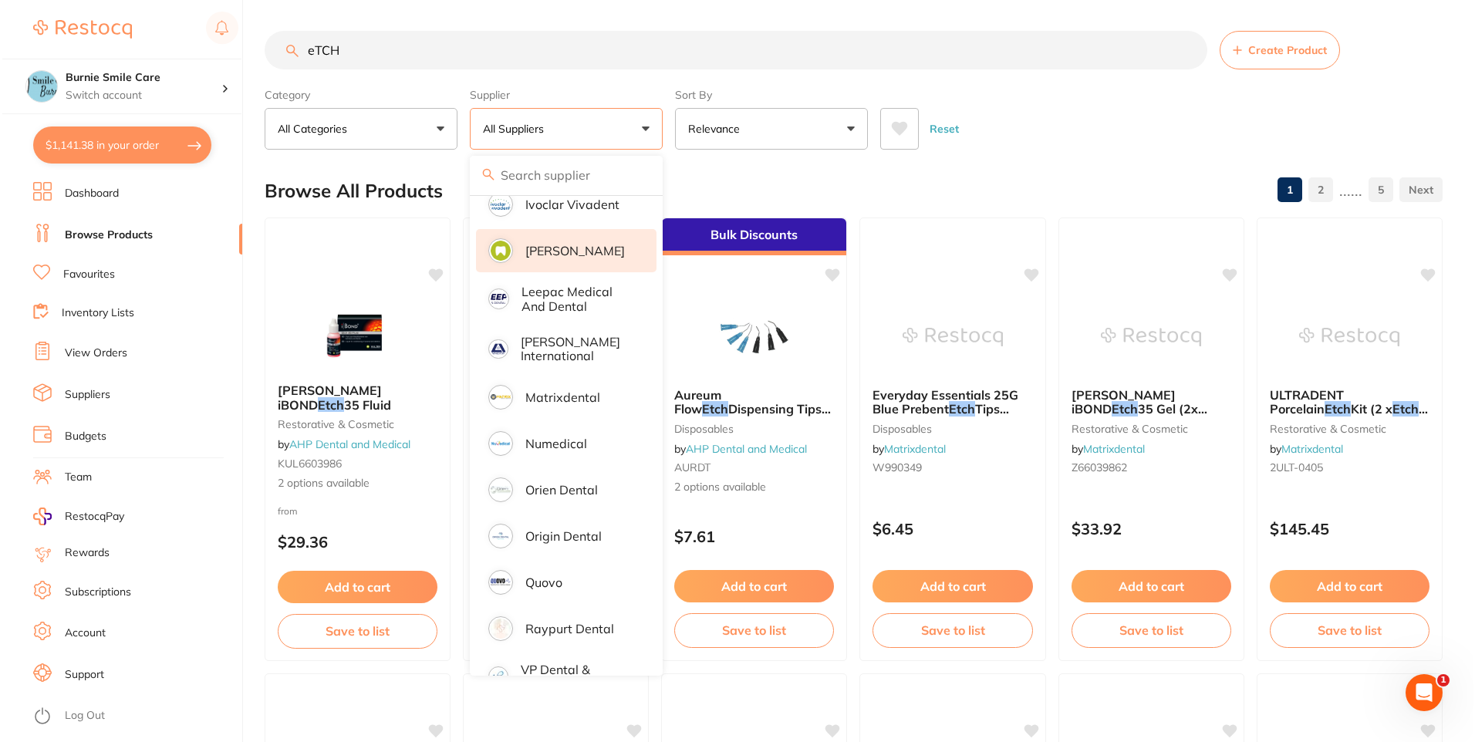
scroll to position [765, 0]
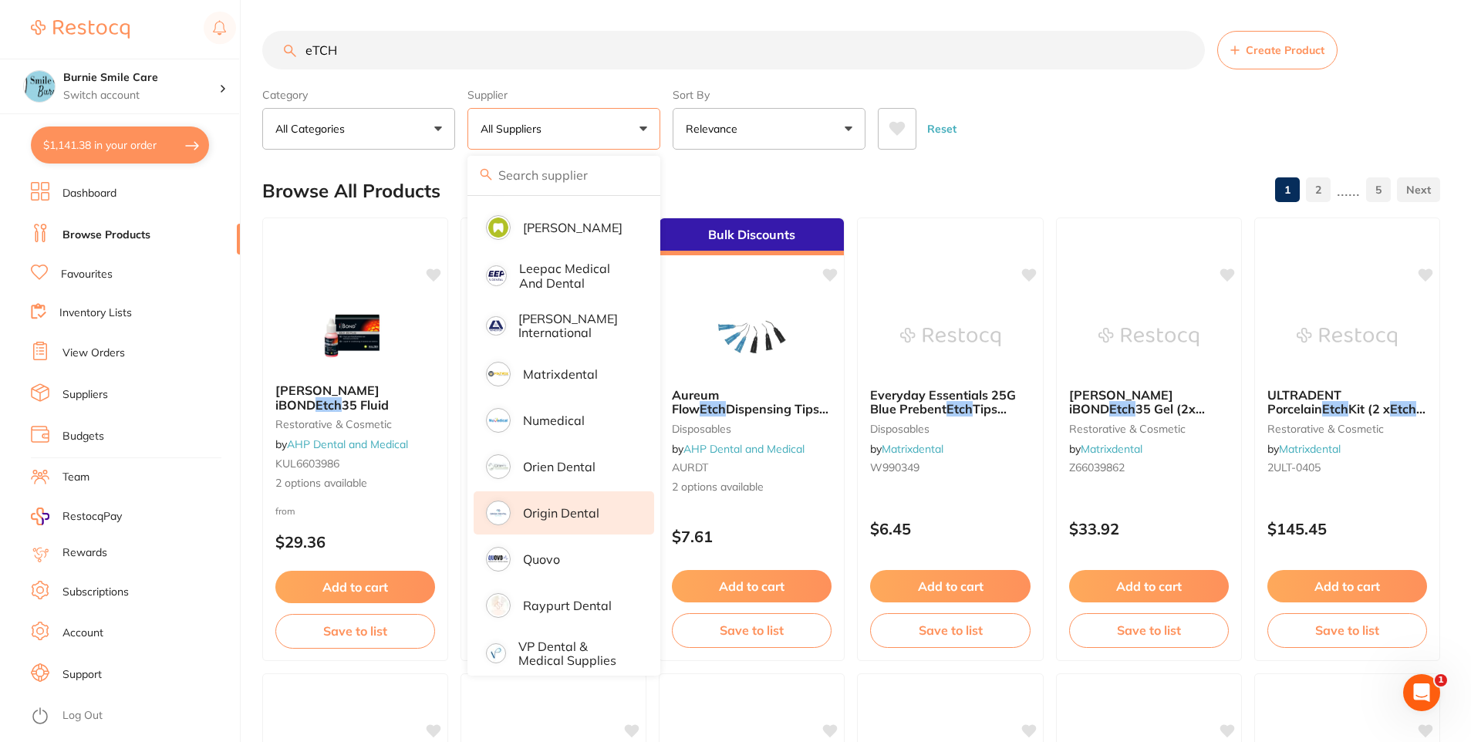
click at [569, 506] on p "Origin Dental" at bounding box center [561, 513] width 76 height 14
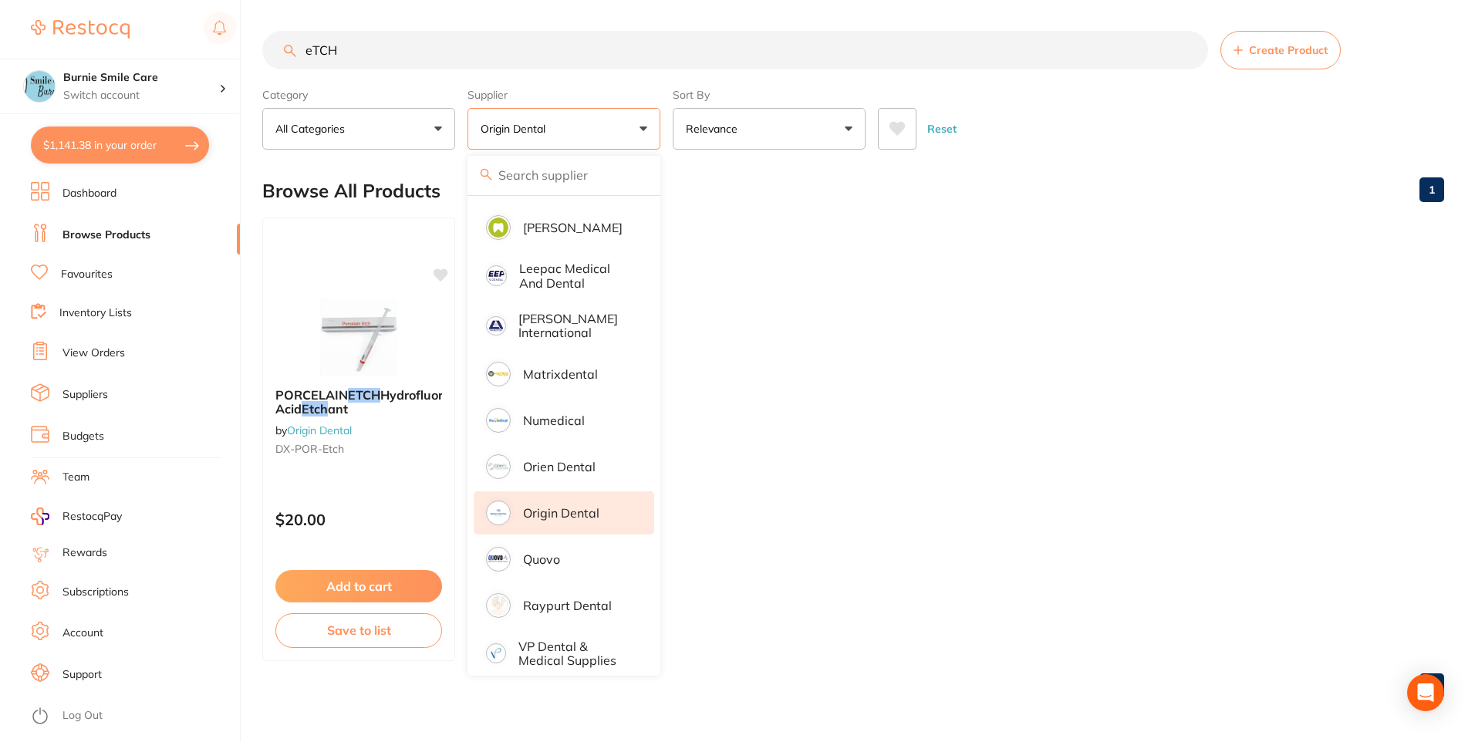
click at [1133, 117] on div "Reset" at bounding box center [1155, 123] width 554 height 54
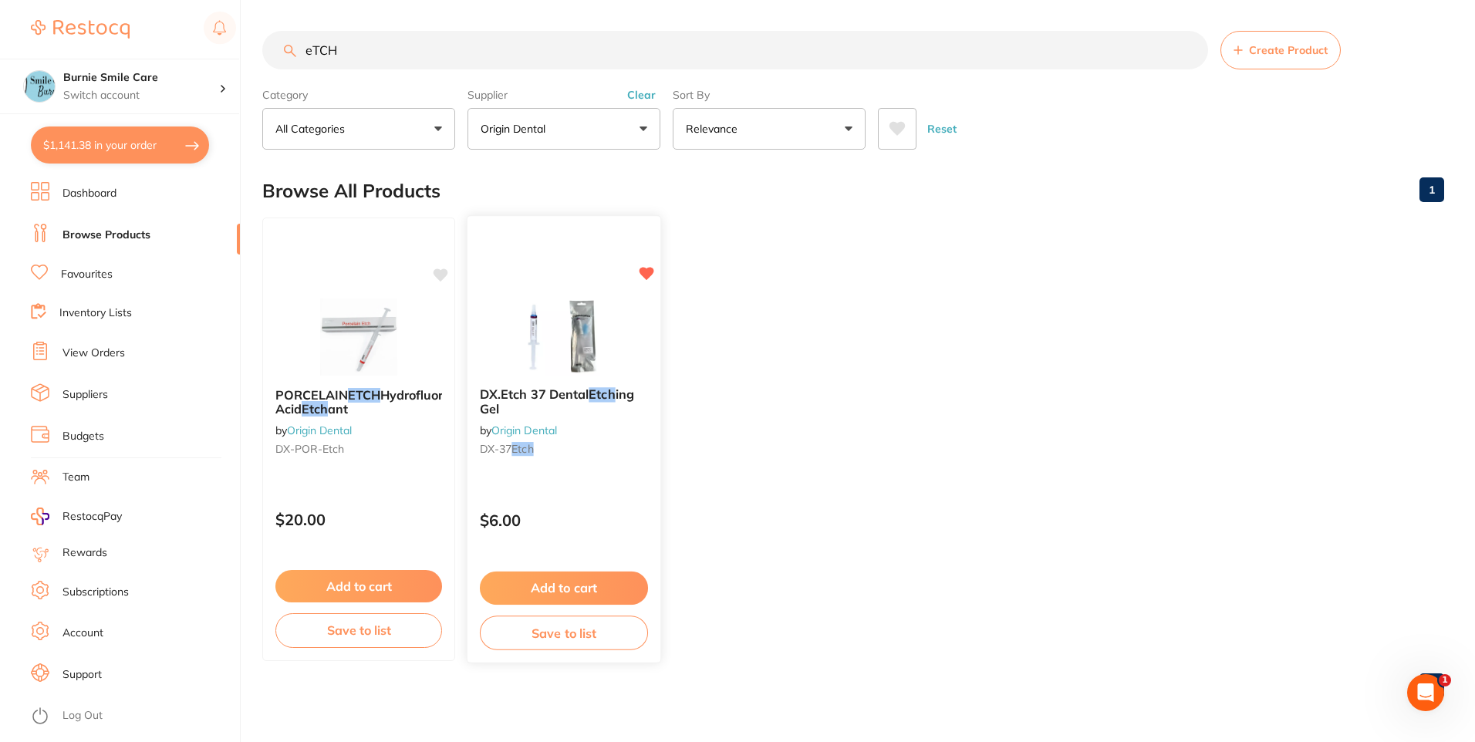
click at [567, 453] on small "DX-37 Etch" at bounding box center [564, 449] width 168 height 12
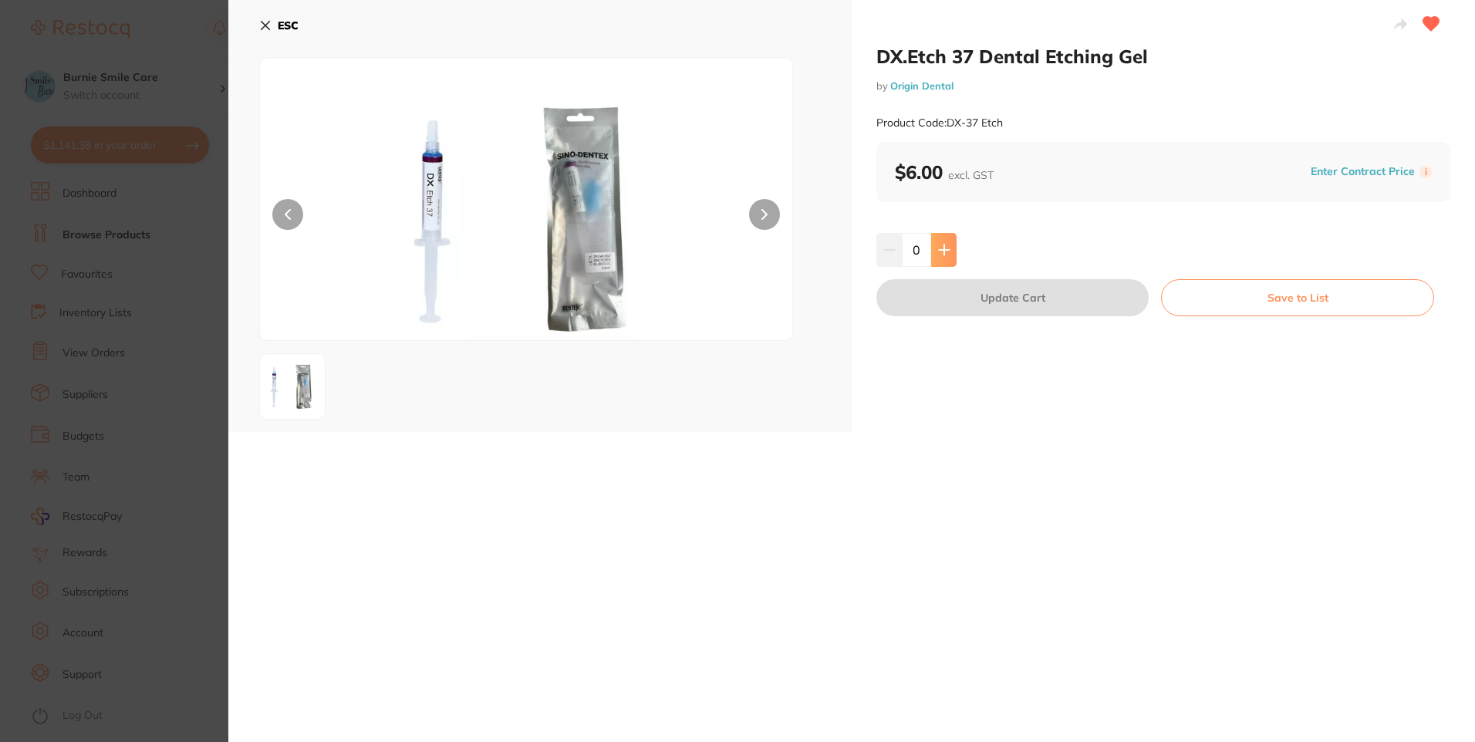
click at [946, 244] on icon at bounding box center [944, 250] width 12 height 12
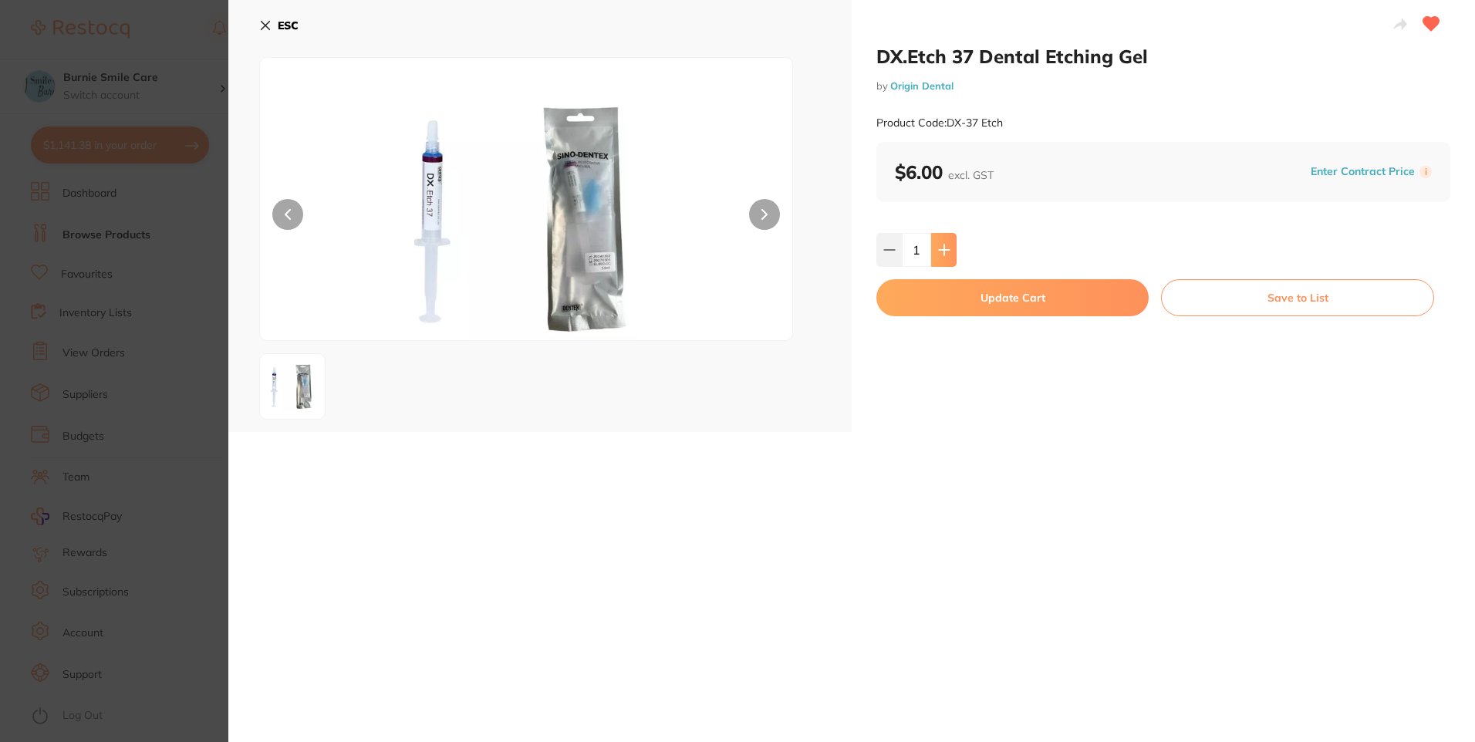
click at [946, 244] on icon at bounding box center [944, 250] width 12 height 12
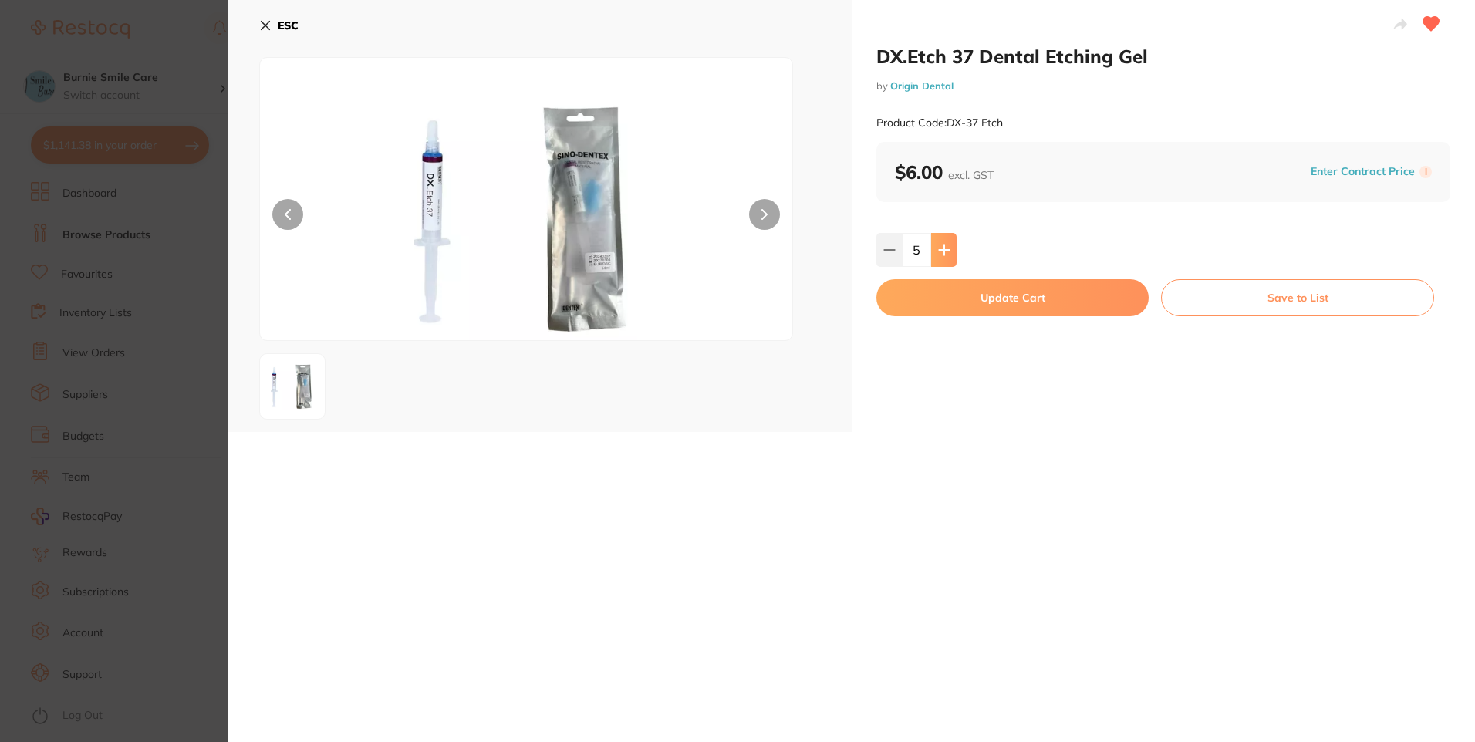
type input "6"
click at [949, 297] on button "Update Cart" at bounding box center [1013, 297] width 272 height 37
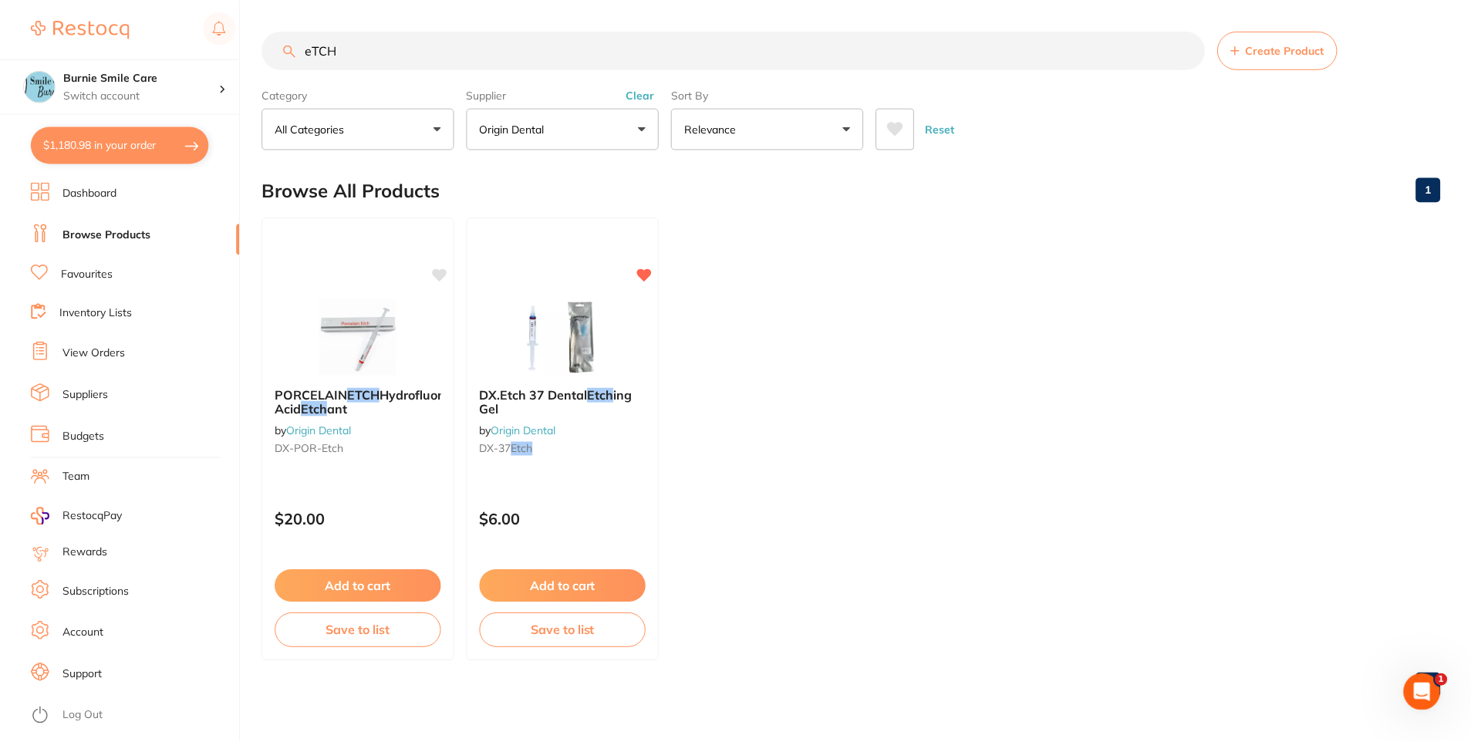
scroll to position [765, 0]
click at [638, 93] on button "Clear" at bounding box center [642, 95] width 38 height 14
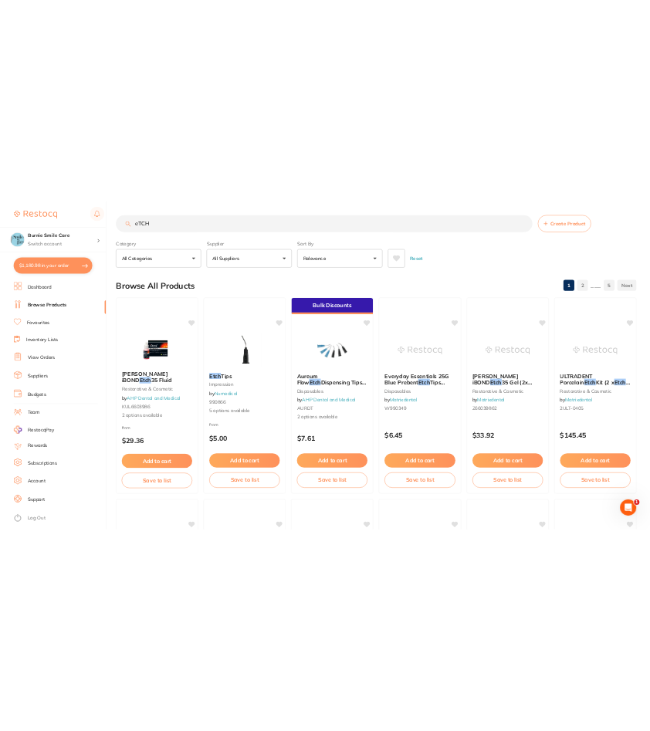
scroll to position [789, 0]
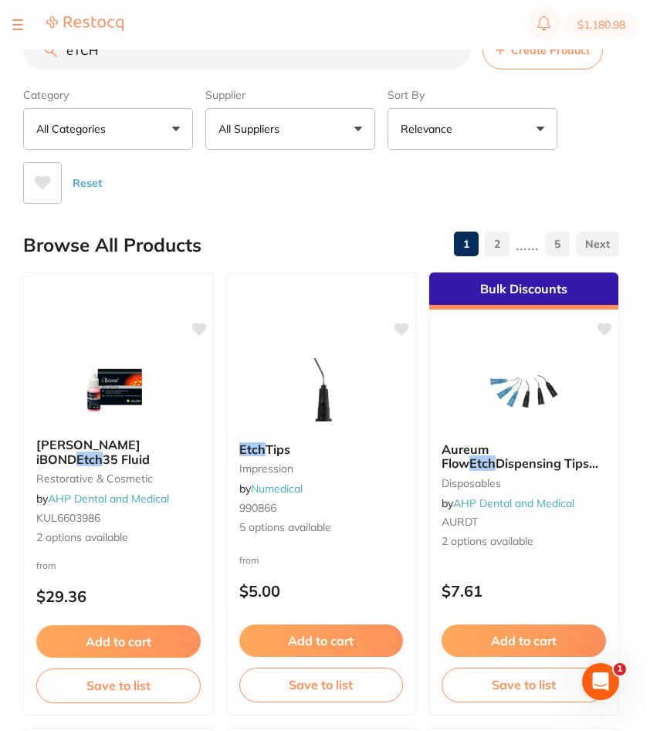
click at [25, 22] on div at bounding box center [67, 24] width 111 height 19
click at [17, 31] on div at bounding box center [17, 24] width 11 height 19
click at [15, 25] on button at bounding box center [17, 25] width 11 height 2
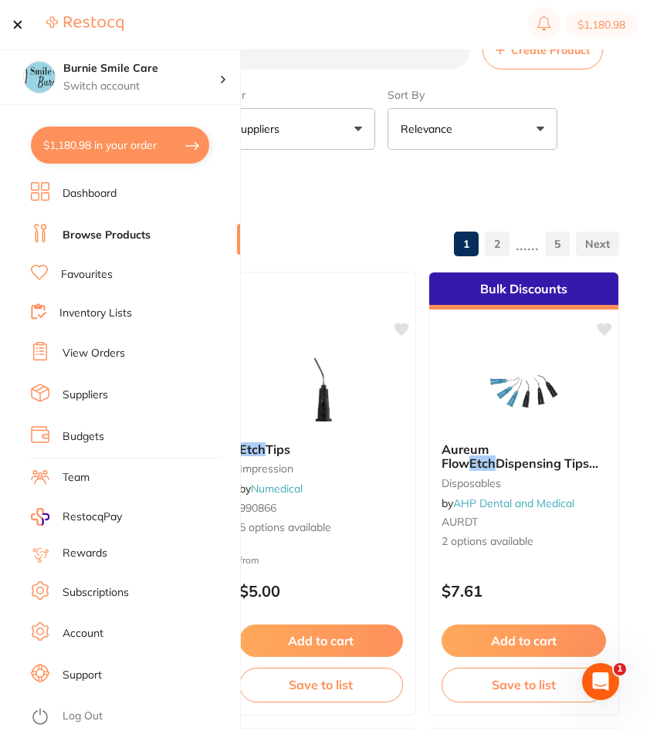
click at [102, 355] on link "View Orders" at bounding box center [94, 353] width 63 height 15
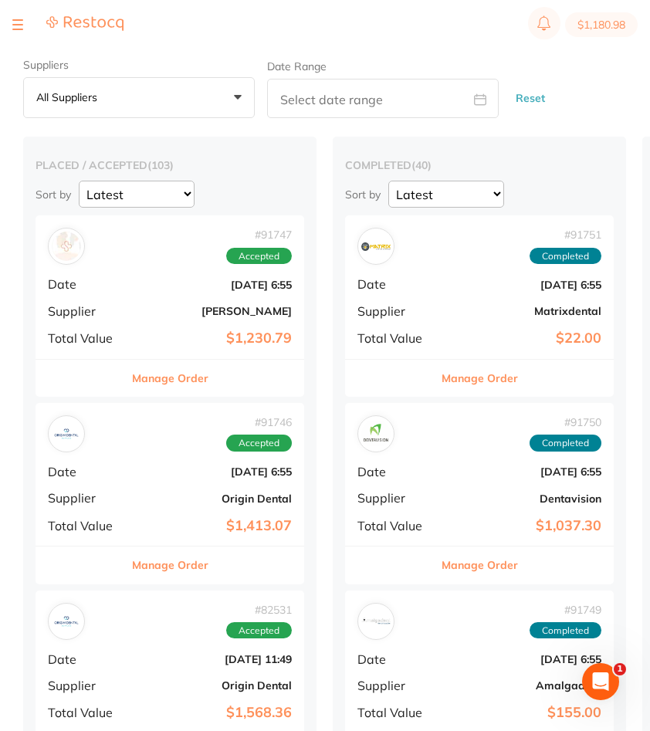
click at [23, 26] on div at bounding box center [67, 24] width 111 height 19
drag, startPoint x: 16, startPoint y: 24, endPoint x: 9, endPoint y: 52, distance: 29.4
click at [13, 24] on button at bounding box center [17, 25] width 11 height 2
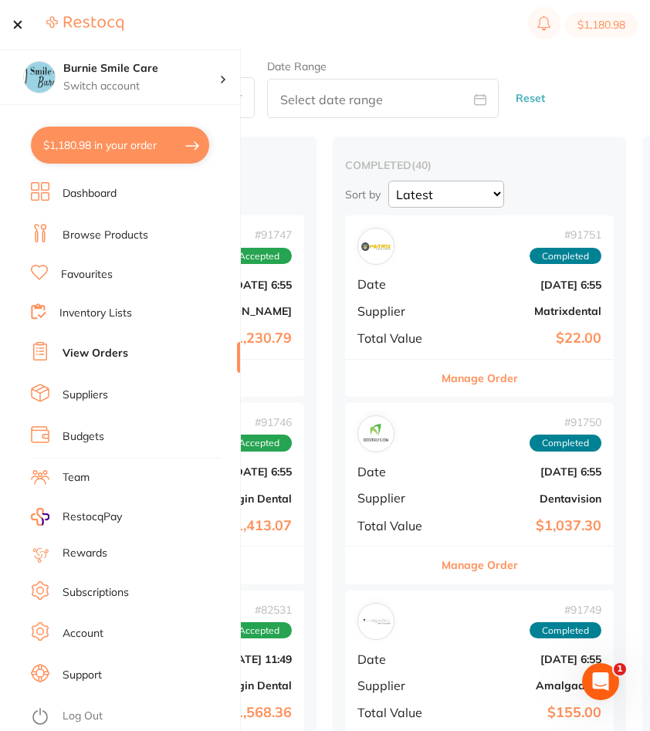
click at [55, 144] on button "$1,180.98 in your order" at bounding box center [120, 145] width 178 height 37
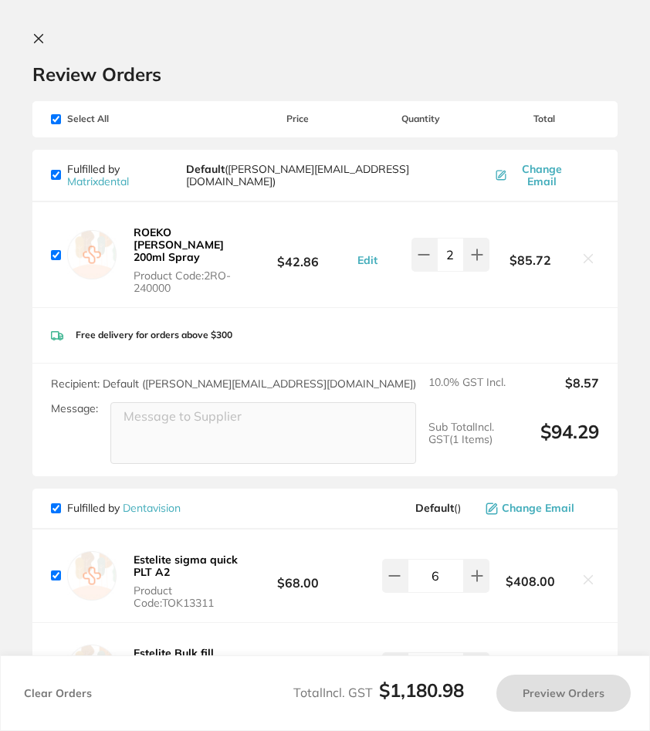
checkbox input "true"
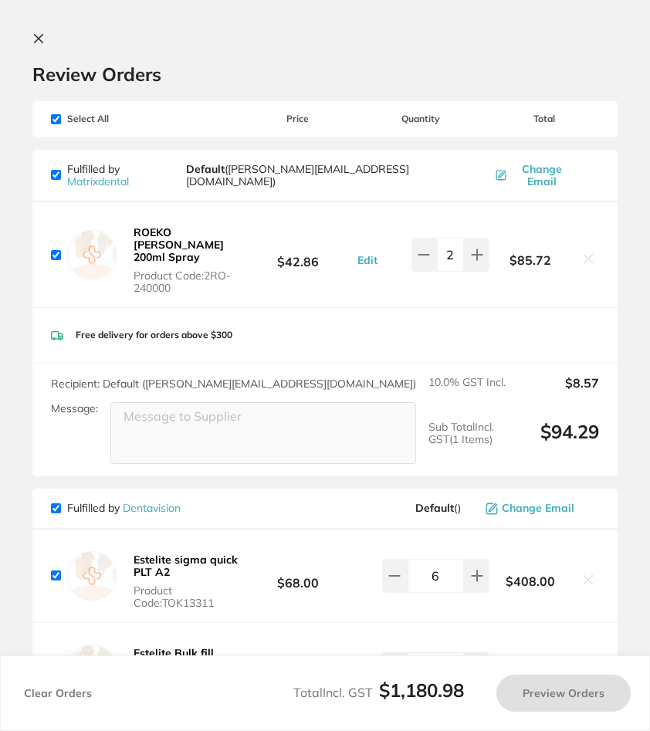
checkbox input "true"
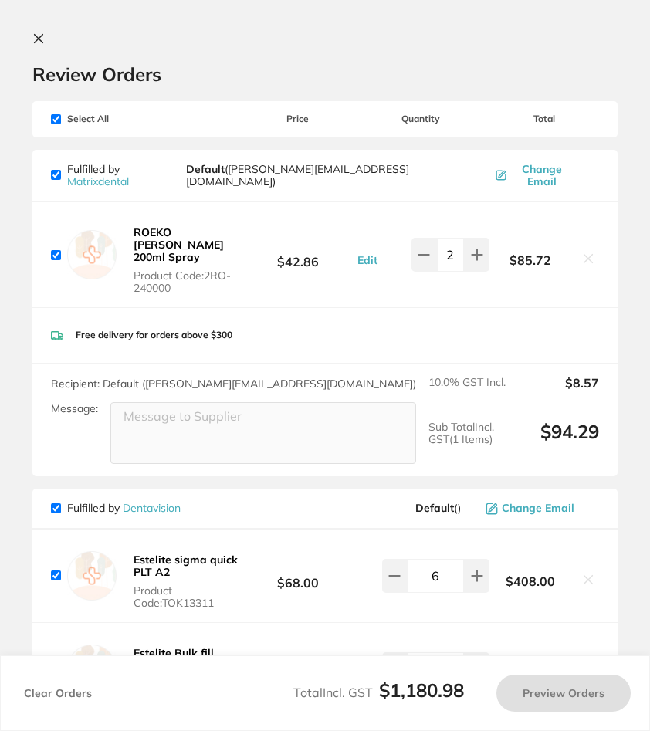
checkbox input "true"
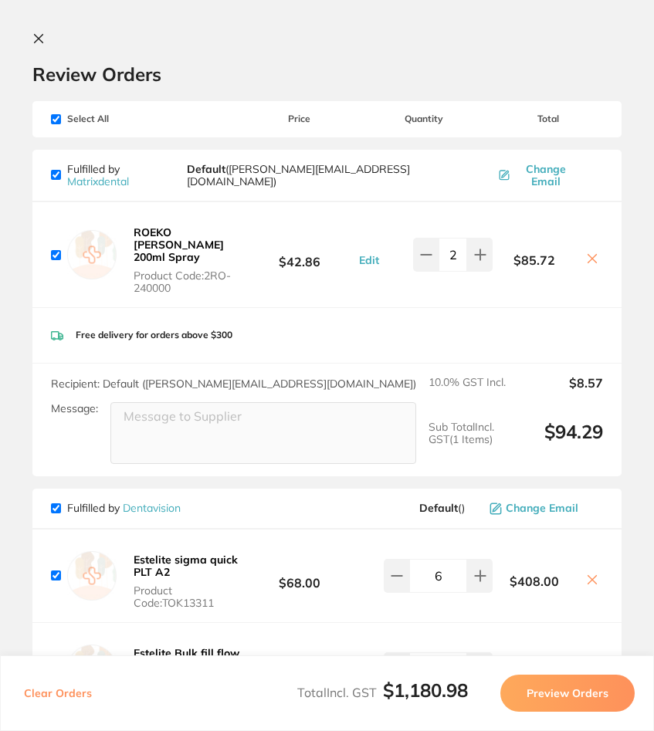
click at [38, 36] on icon at bounding box center [38, 38] width 12 height 12
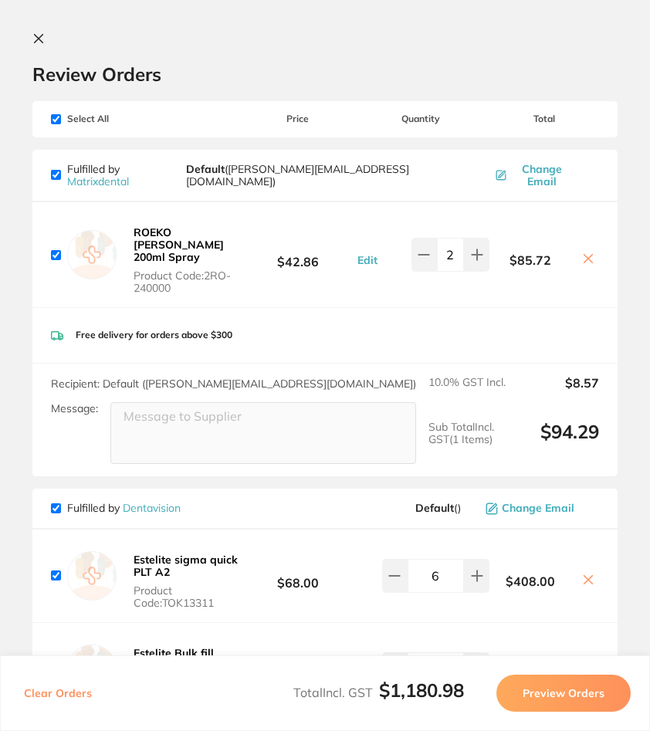
scroll to position [1, 0]
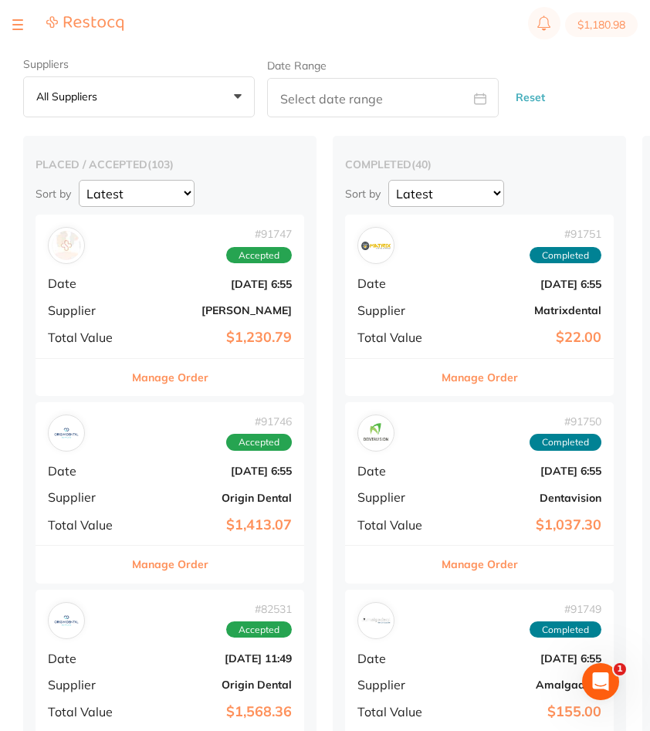
drag, startPoint x: 22, startPoint y: 16, endPoint x: 18, endPoint y: 24, distance: 9.0
click at [22, 17] on div at bounding box center [17, 24] width 11 height 19
click at [18, 25] on button at bounding box center [17, 25] width 11 height 2
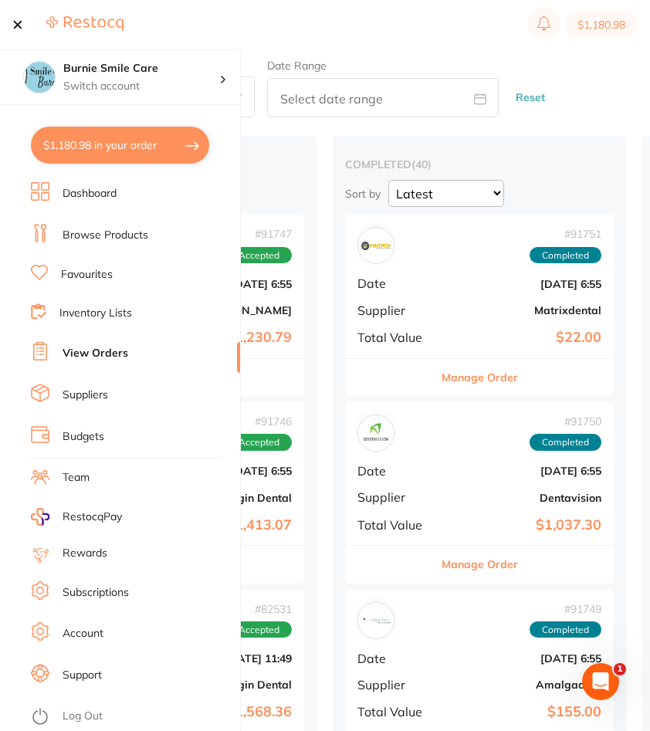
scroll to position [0, 0]
click at [19, 25] on button at bounding box center [17, 25] width 11 height 2
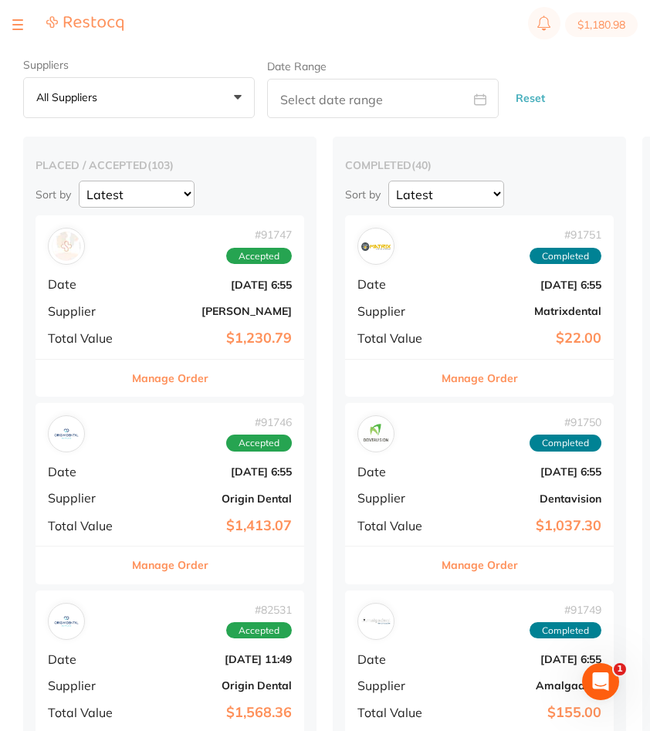
click at [22, 35] on section "$1,180.98" at bounding box center [325, 24] width 650 height 49
click at [22, 32] on div at bounding box center [17, 24] width 11 height 19
click at [14, 21] on div at bounding box center [17, 24] width 11 height 19
click at [19, 16] on div at bounding box center [17, 24] width 11 height 19
click at [19, 25] on div at bounding box center [17, 24] width 11 height 19
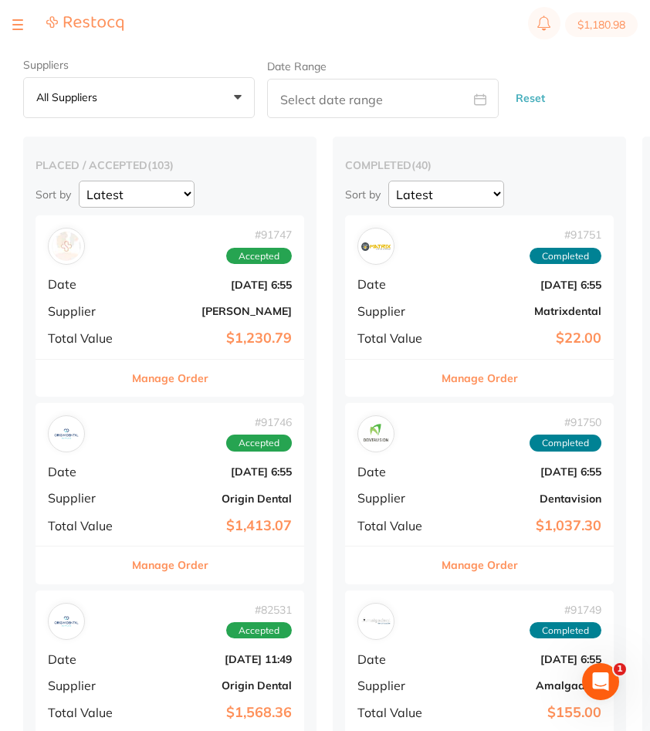
click at [15, 22] on div at bounding box center [17, 24] width 11 height 19
click at [20, 25] on div at bounding box center [17, 24] width 11 height 19
click at [15, 25] on button at bounding box center [17, 25] width 11 height 2
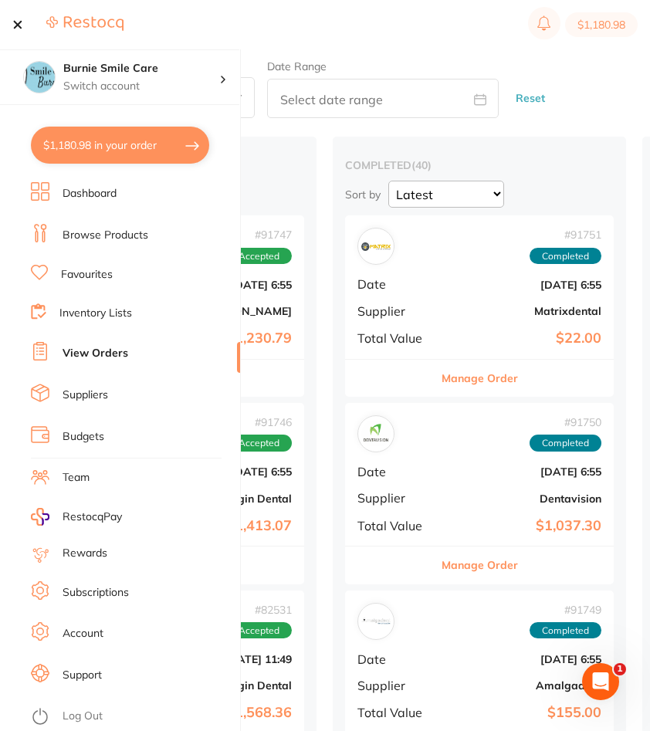
click at [115, 235] on link "Browse Products" at bounding box center [106, 235] width 86 height 15
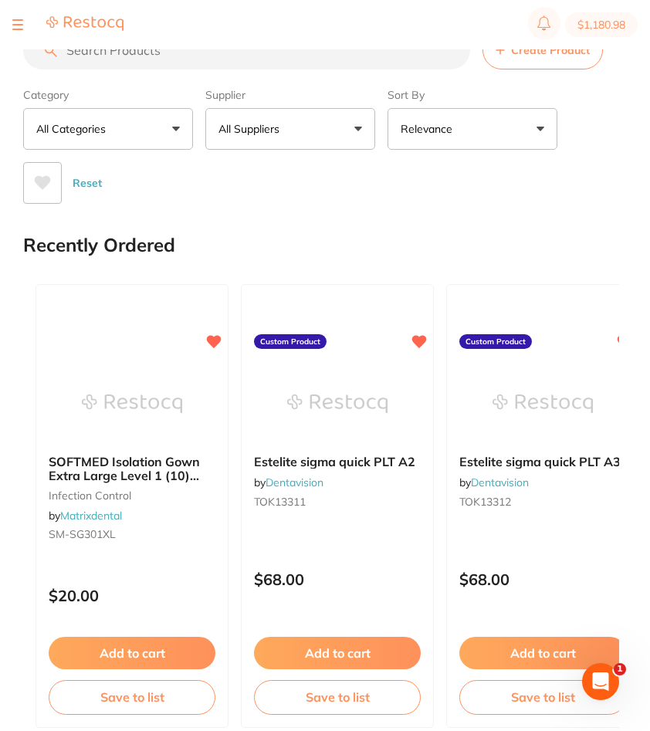
click at [264, 64] on input "search" at bounding box center [246, 50] width 447 height 39
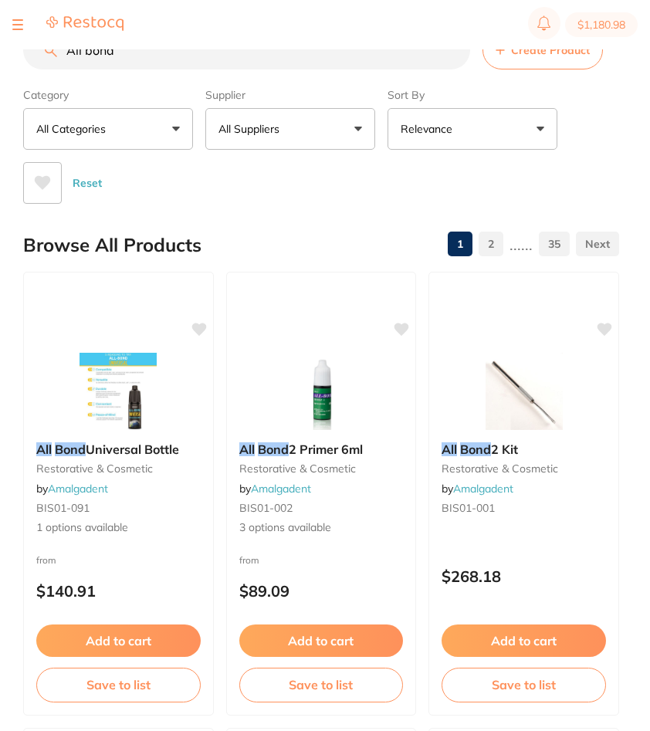
click at [295, 120] on button "All Suppliers" at bounding box center [290, 129] width 170 height 42
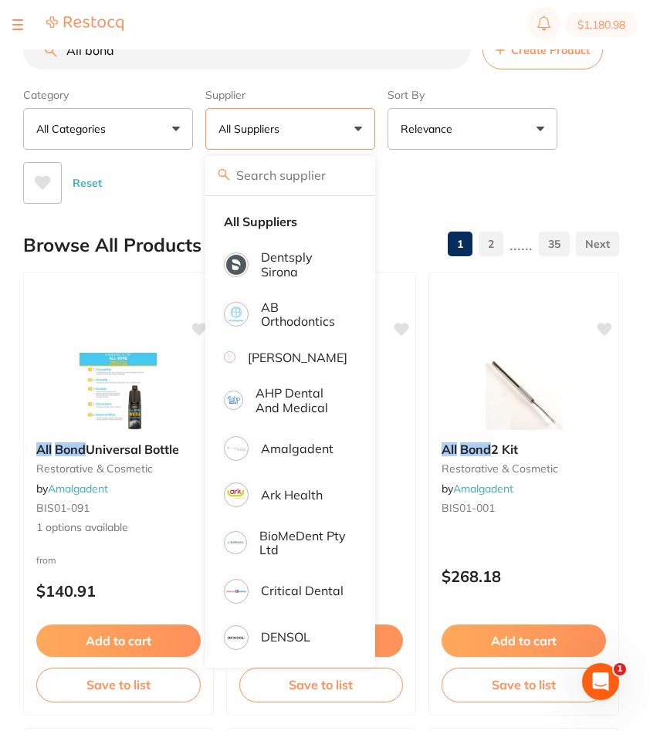
drag, startPoint x: 167, startPoint y: 56, endPoint x: -9, endPoint y: 54, distance: 176.7
click at [0, 54] on html "$1,180.98 Burnie Smile Care Switch account North West Dental Burnie Burnie Smil…" at bounding box center [325, 340] width 650 height 681
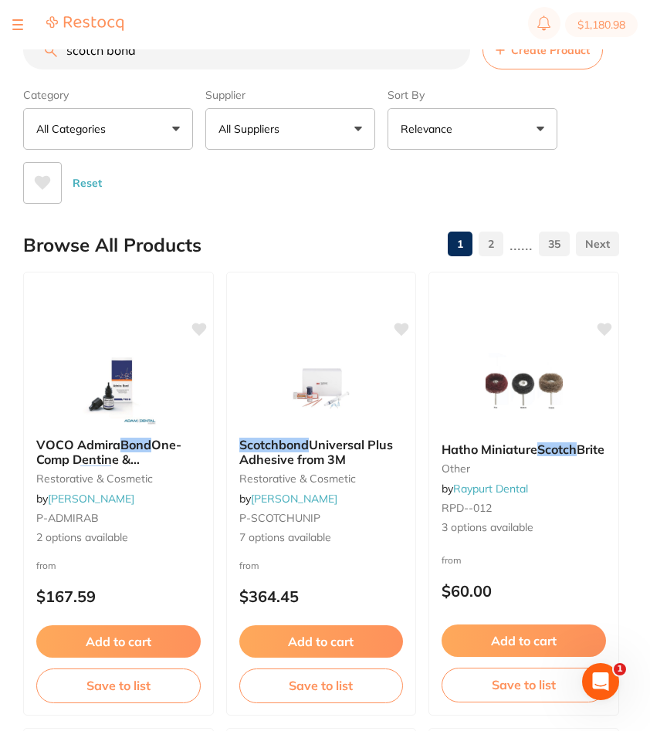
click at [293, 131] on button "All Suppliers" at bounding box center [290, 129] width 170 height 42
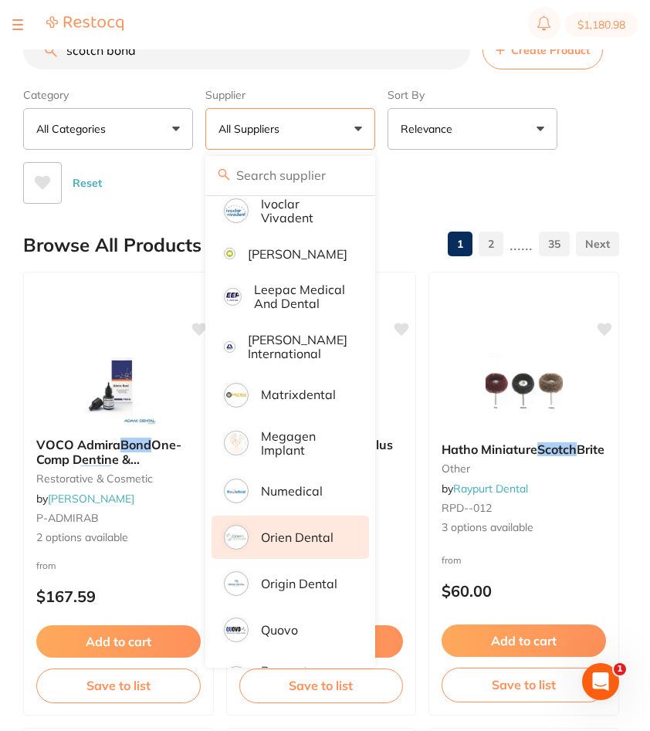
scroll to position [926, 0]
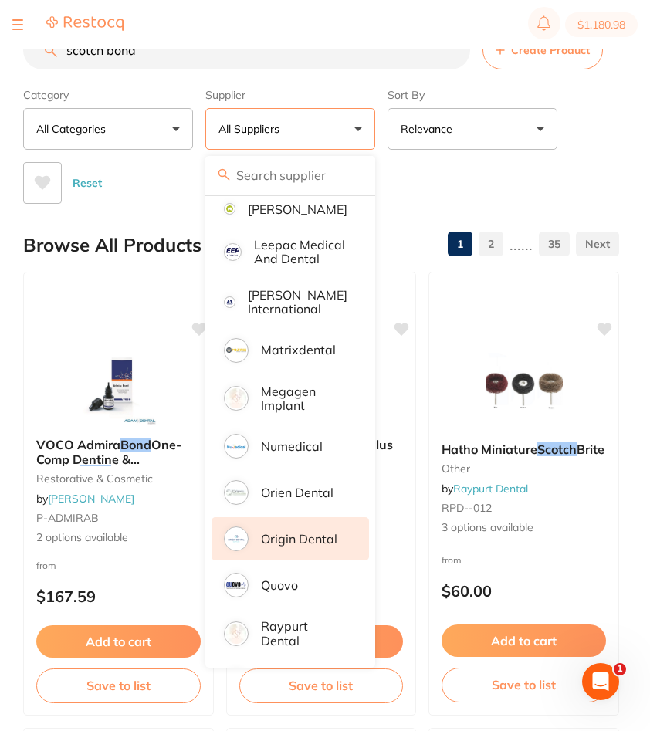
click at [312, 546] on p "Origin Dental" at bounding box center [299, 539] width 76 height 14
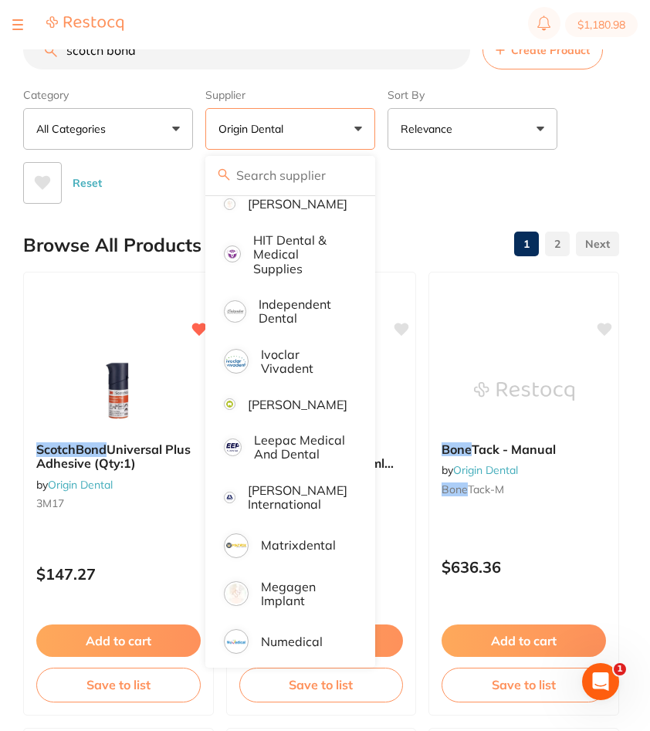
scroll to position [617, 0]
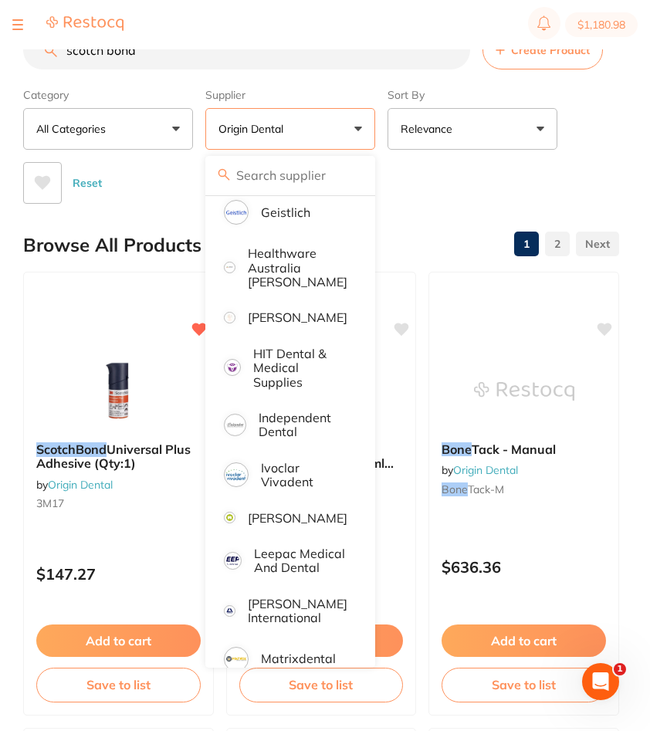
drag, startPoint x: 188, startPoint y: 60, endPoint x: -9, endPoint y: 47, distance: 198.0
click at [0, 47] on html "$1,180.98 Burnie Smile Care Switch account North West Dental Burnie Burnie Smil…" at bounding box center [325, 340] width 650 height 681
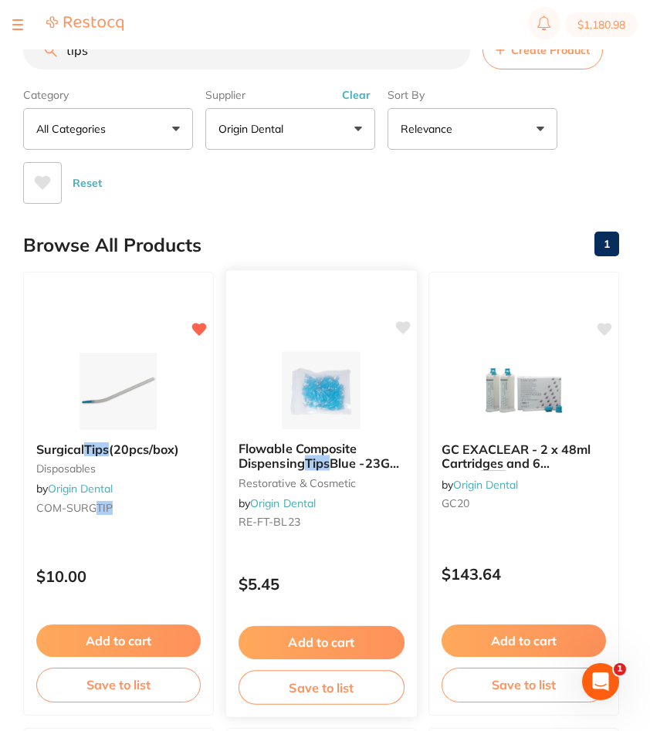
scroll to position [77, 0]
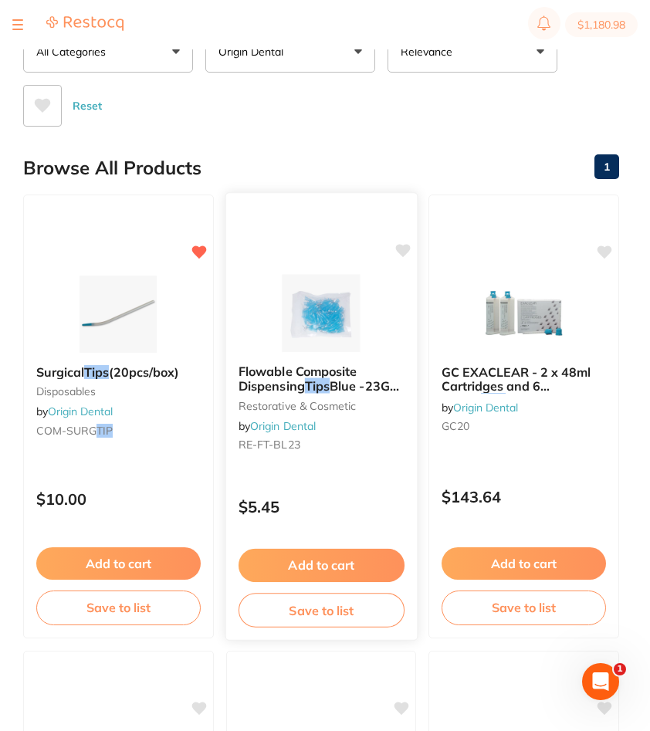
click at [404, 252] on icon at bounding box center [402, 250] width 15 height 13
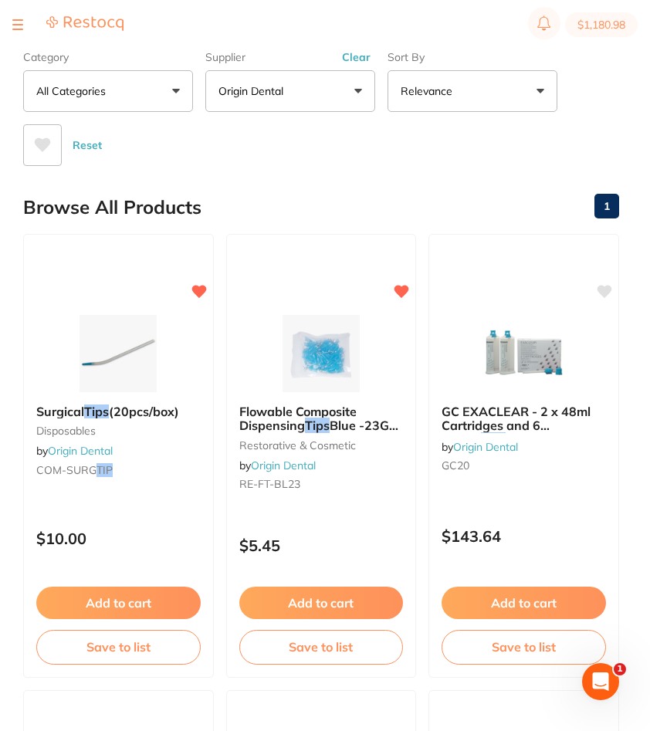
scroll to position [0, 0]
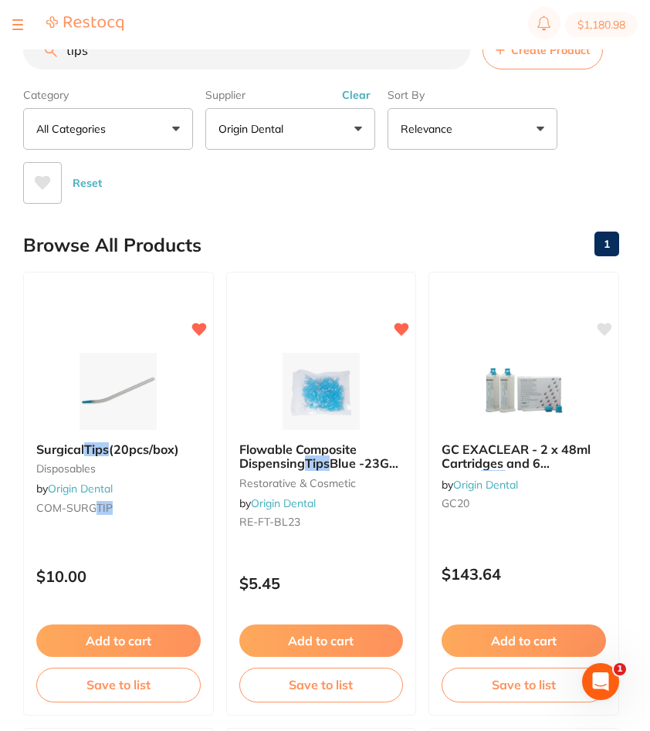
drag, startPoint x: 362, startPoint y: 90, endPoint x: 295, endPoint y: 79, distance: 68.1
click at [362, 90] on button "Clear" at bounding box center [356, 95] width 38 height 14
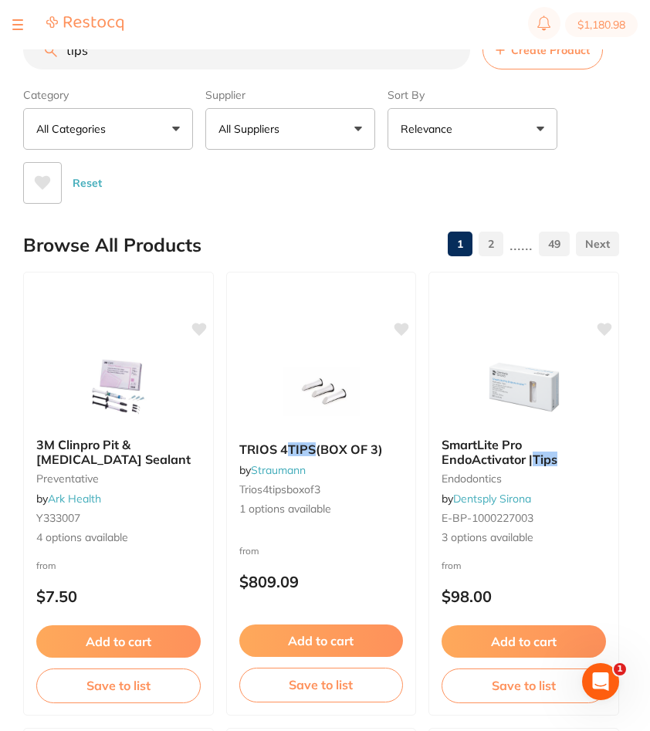
drag, startPoint x: 173, startPoint y: 51, endPoint x: -9, endPoint y: 54, distance: 182.1
click at [0, 54] on html "$1,180.98 Burnie Smile Care Switch account North West Dental Burnie Burnie Smil…" at bounding box center [325, 340] width 650 height 681
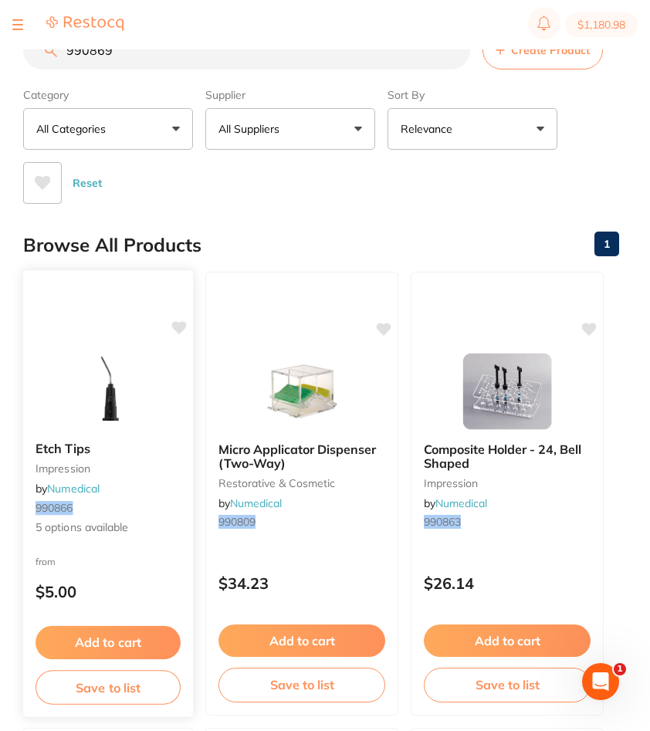
click at [150, 498] on div "Etch Tips impression by Numedical 990866 5 options available" at bounding box center [108, 488] width 170 height 119
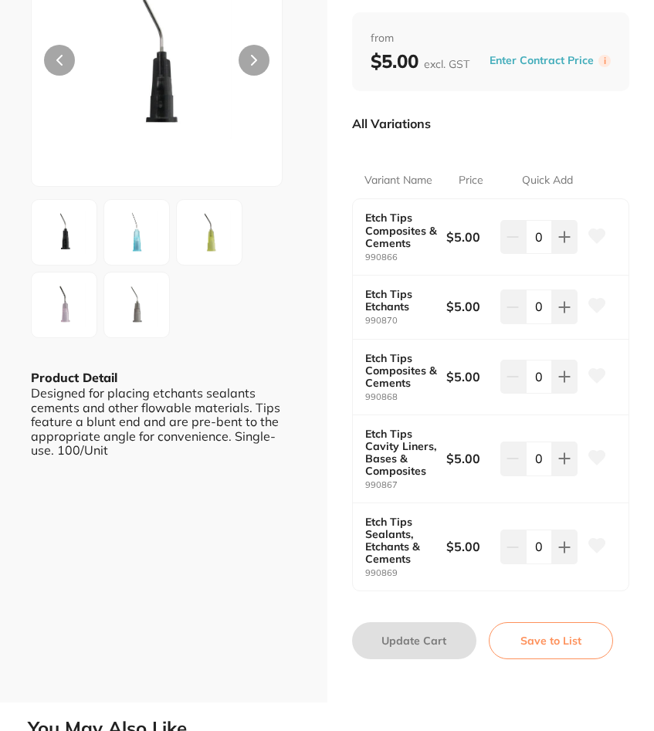
click at [412, 563] on b "Etch Tips Sealants, Etchants & Cements" at bounding box center [401, 539] width 73 height 49
drag, startPoint x: 411, startPoint y: 561, endPoint x: 363, endPoint y: 512, distance: 68.2
click at [363, 512] on div "Etch Tips Sealants, Etchants & Cements 990869 $5.00 0" at bounding box center [491, 546] width 276 height 87
copy b "Etch Tips Sealants, Etchants & Cements"
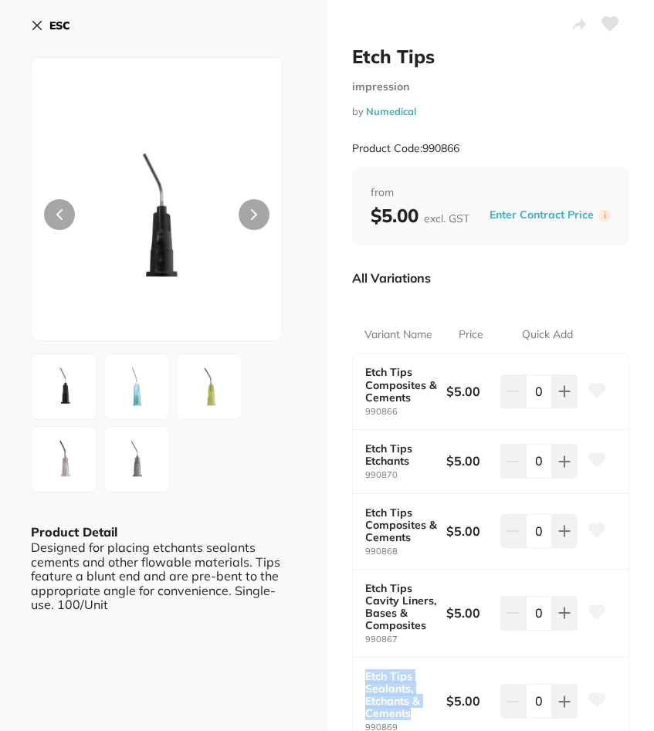
click at [32, 33] on button "ESC" at bounding box center [50, 25] width 39 height 26
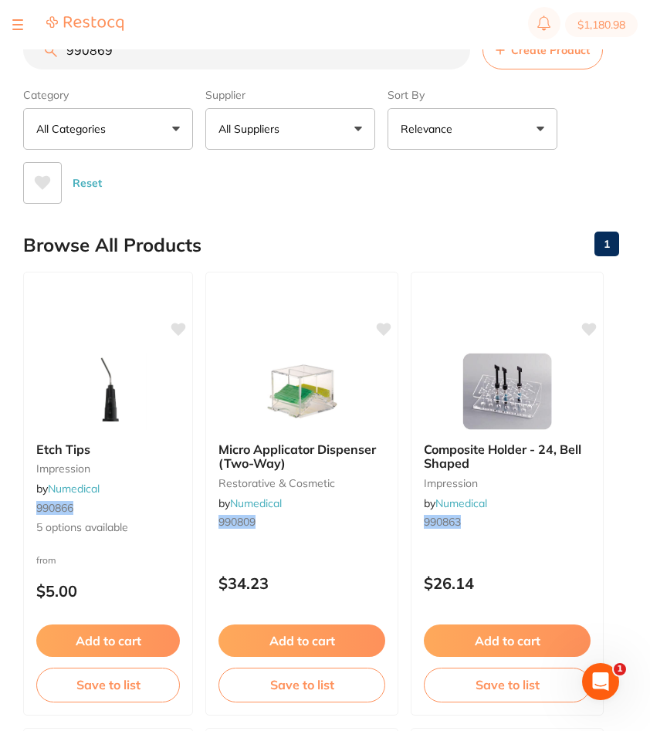
drag, startPoint x: 138, startPoint y: 48, endPoint x: 127, endPoint y: 46, distance: 11.0
click at [127, 47] on section "$1,180.98" at bounding box center [325, 24] width 650 height 49
drag, startPoint x: 137, startPoint y: 57, endPoint x: 30, endPoint y: 42, distance: 107.5
click at [30, 42] on div "$1,180.98 Burnie Smile Care Switch account North West Dental Burnie Burnie Smil…" at bounding box center [325, 340] width 650 height 681
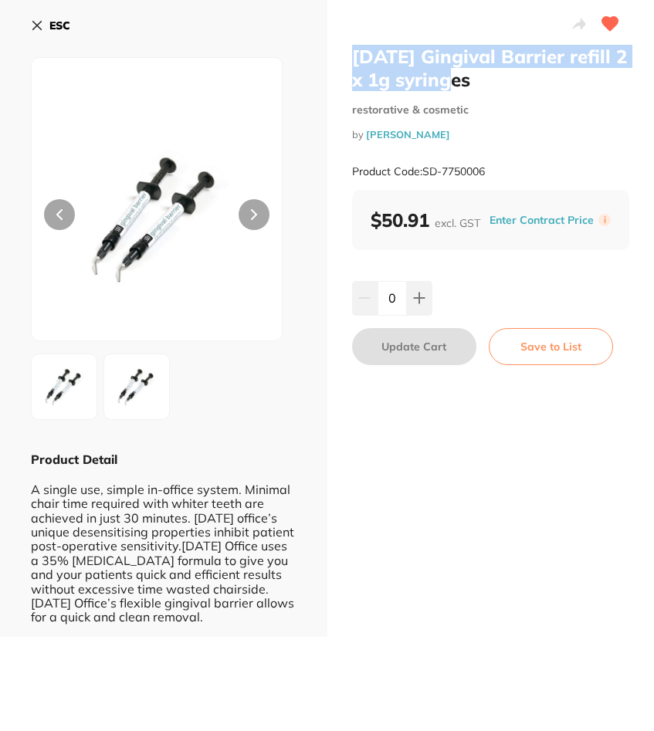
drag, startPoint x: 500, startPoint y: 84, endPoint x: 343, endPoint y: 49, distance: 161.2
click at [343, 49] on div "POLA Gingival Barrier refill 2 x 1g syringes restorative & cosmetic by Henry Sc…" at bounding box center [490, 318] width 327 height 637
drag, startPoint x: 343, startPoint y: 49, endPoint x: 474, endPoint y: 82, distance: 135.1
click at [474, 82] on h2 "POLA Gingival Barrier refill 2 x 1g syringes" at bounding box center [491, 68] width 278 height 46
drag, startPoint x: 593, startPoint y: 56, endPoint x: 352, endPoint y: 51, distance: 241.6
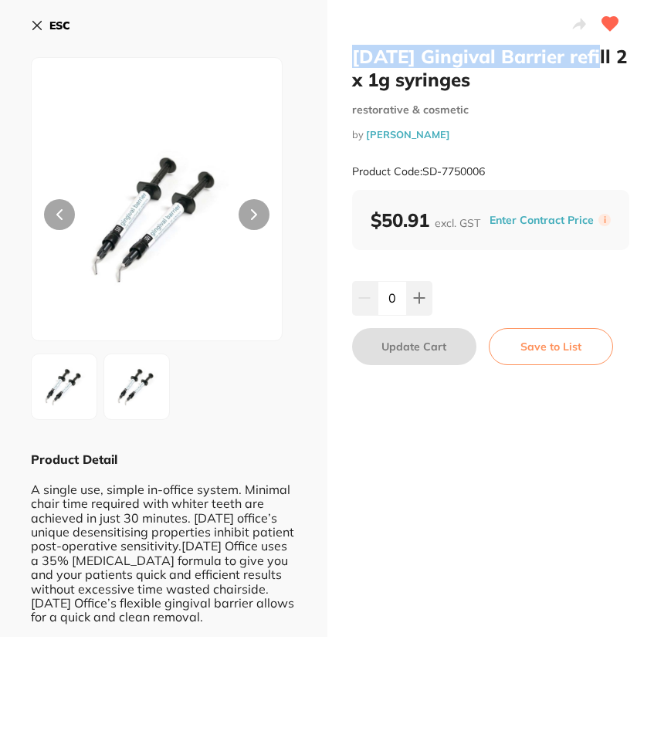
click at [352, 51] on h2 "POLA Gingival Barrier refill 2 x 1g syringes" at bounding box center [491, 68] width 278 height 46
copy h2 "POLA Gingival Barrier refill"
click at [44, 20] on button "ESC" at bounding box center [50, 25] width 39 height 26
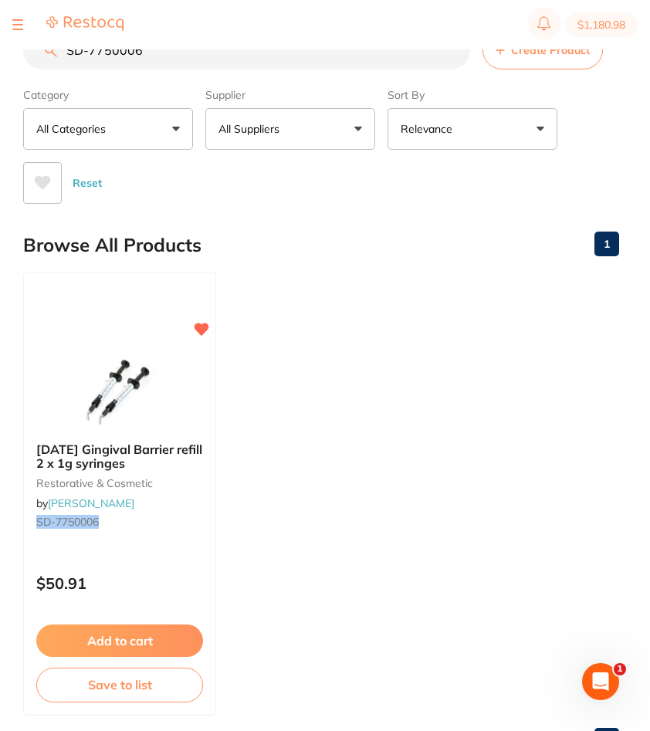
drag, startPoint x: 187, startPoint y: 57, endPoint x: -3, endPoint y: 48, distance: 190.0
click at [0, 48] on html "$1,180.98 Burnie Smile Care Switch account North West Dental Burnie Burnie Smil…" at bounding box center [325, 340] width 650 height 681
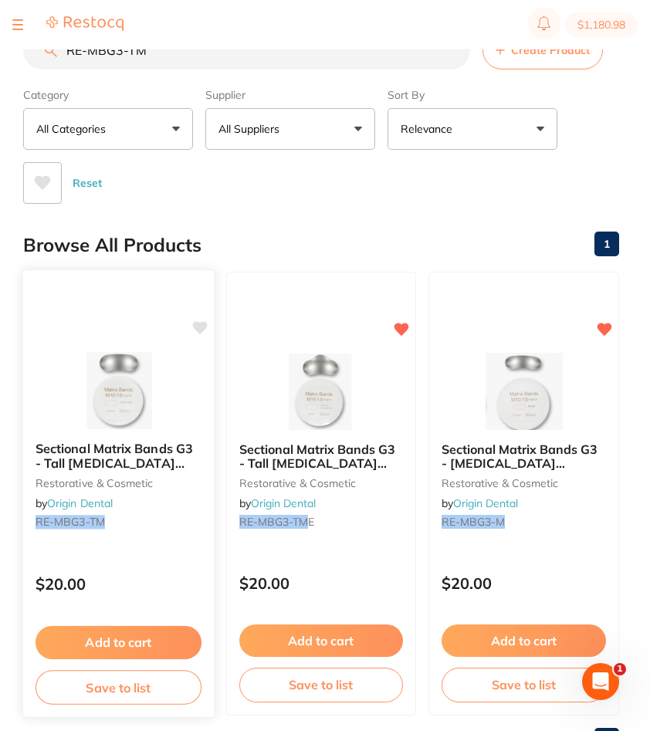
scroll to position [65, 0]
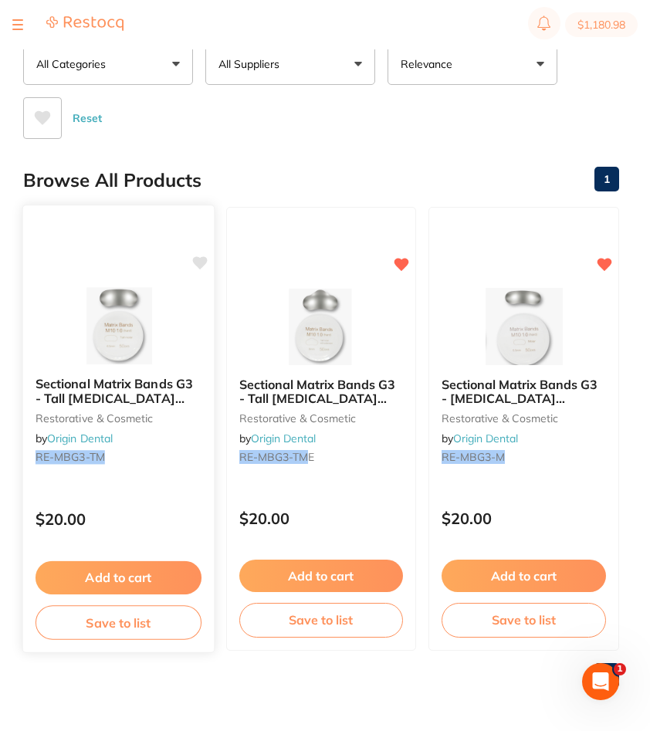
click at [161, 485] on div "Sectional Matrix Bands G3 - Tall Molar (50pcs/box) restorative & cosmetic by Or…" at bounding box center [118, 428] width 192 height 448
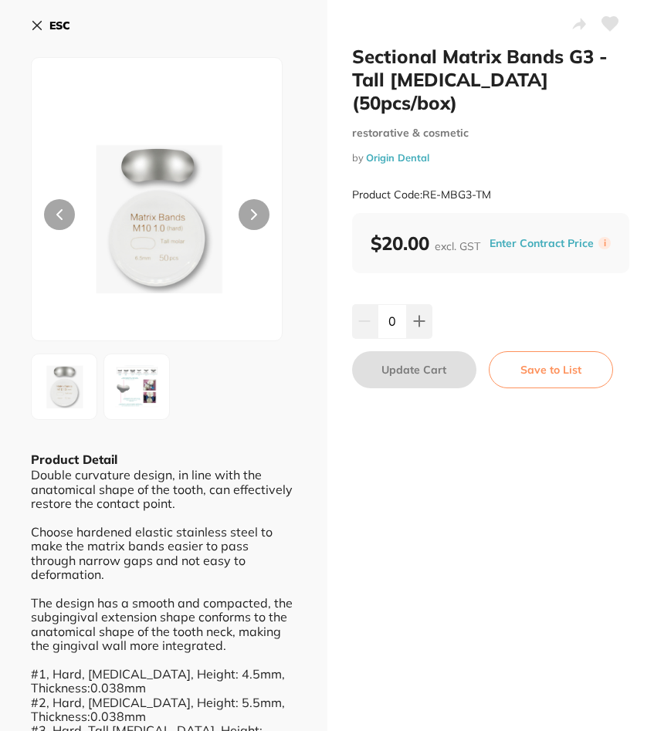
click at [51, 29] on b "ESC" at bounding box center [59, 26] width 21 height 14
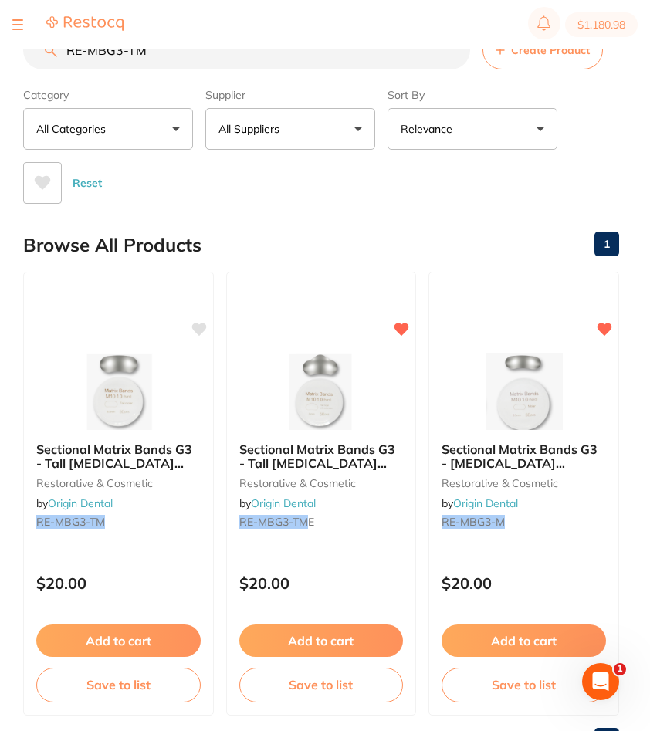
drag, startPoint x: 156, startPoint y: 56, endPoint x: -9, endPoint y: 49, distance: 165.3
click at [0, 49] on html "$1,180.98 Burnie Smile Care Switch account North West Dental Burnie Burnie Smil…" at bounding box center [325, 340] width 650 height 681
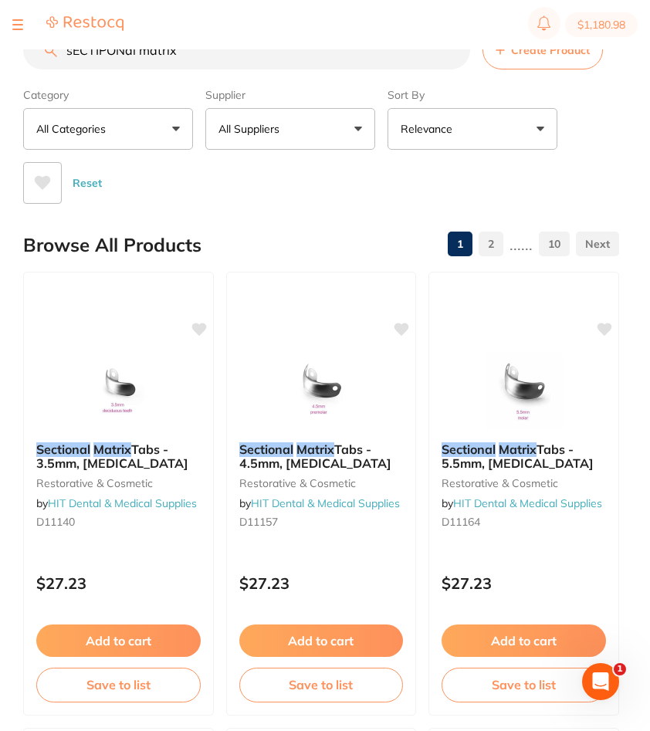
click at [289, 128] on span at bounding box center [288, 129] width 6 height 6
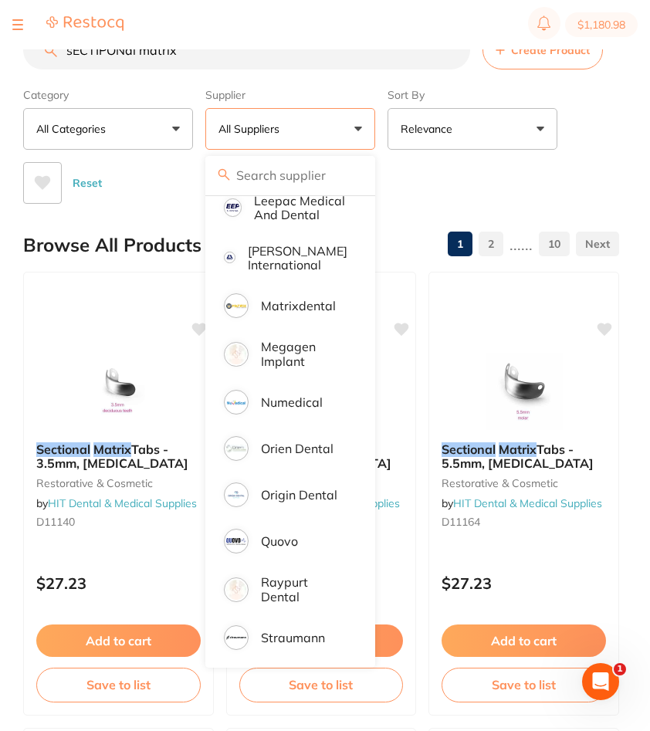
scroll to position [849, 0]
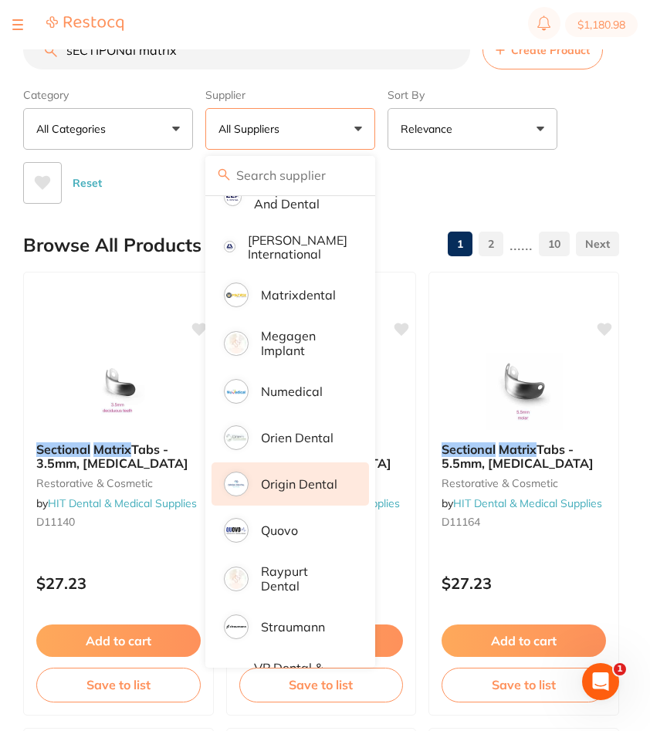
click at [298, 491] on p "Origin Dental" at bounding box center [299, 484] width 76 height 14
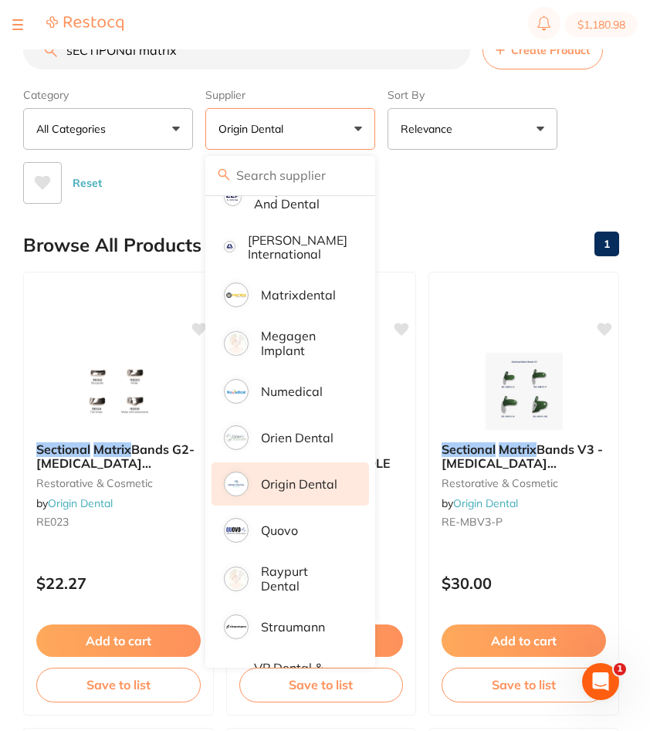
scroll to position [0, 0]
click at [278, 491] on p "Origin Dental" at bounding box center [299, 484] width 76 height 14
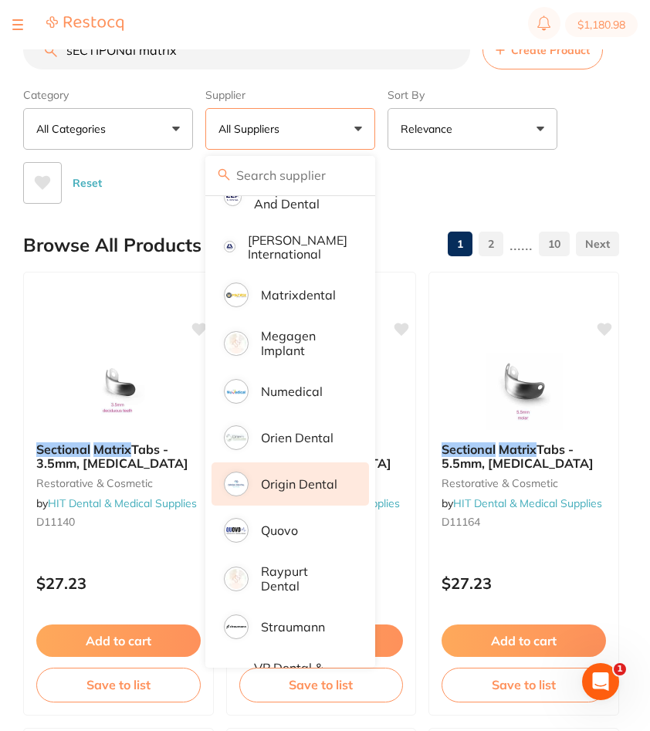
click at [299, 503] on li "Origin Dental" at bounding box center [289, 483] width 157 height 43
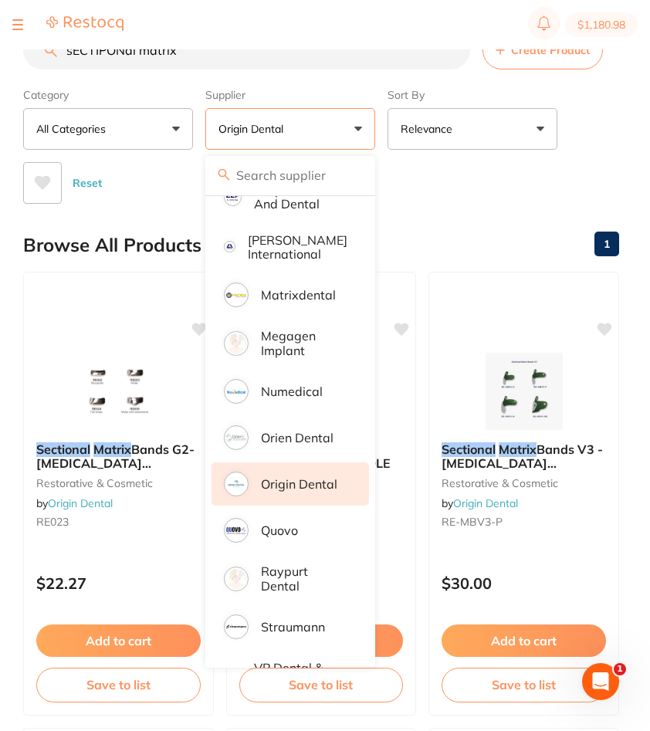
click at [584, 127] on div "Category All Categories All Categories restorative & cosmetic Clear Category fa…" at bounding box center [321, 143] width 596 height 122
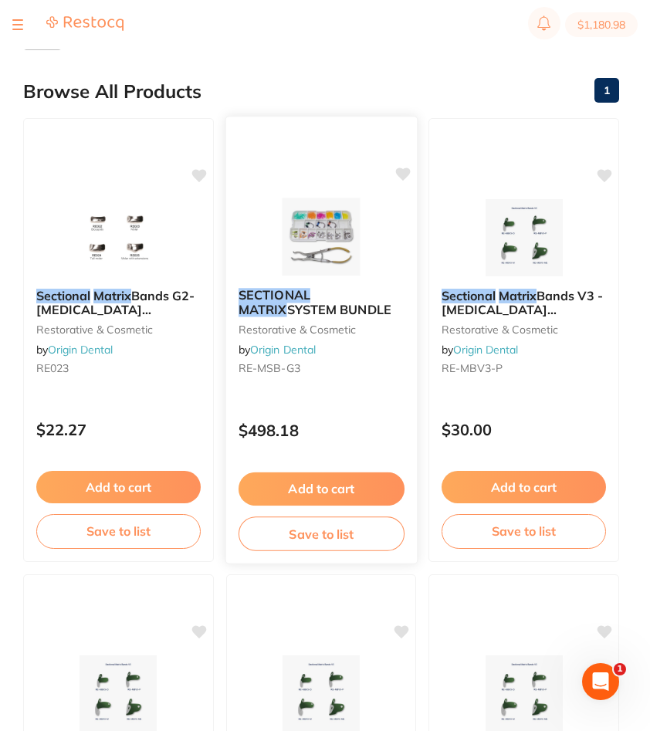
scroll to position [154, 0]
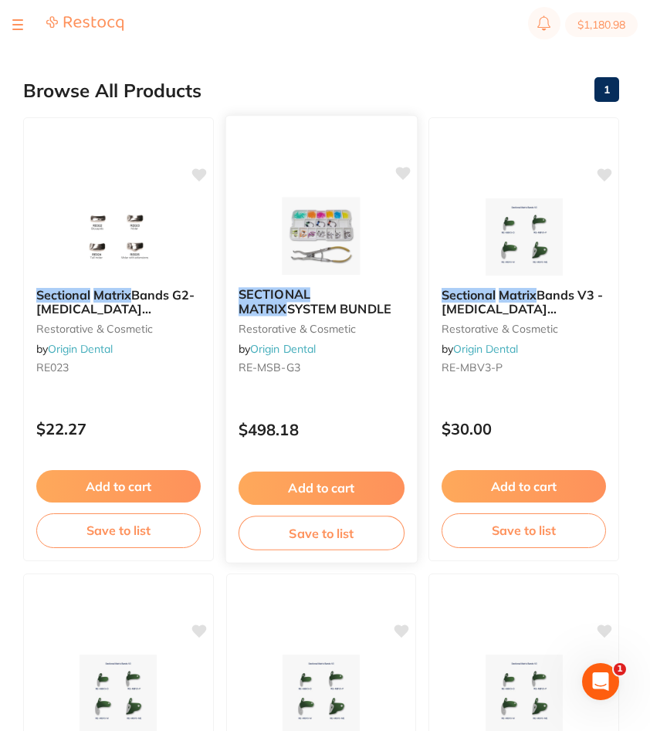
click at [340, 389] on div "SECTIONAL MATRIX SYSTEM BUNDLE restorative & cosmetic by Origin Dental RE-MSB-G3" at bounding box center [320, 334] width 191 height 118
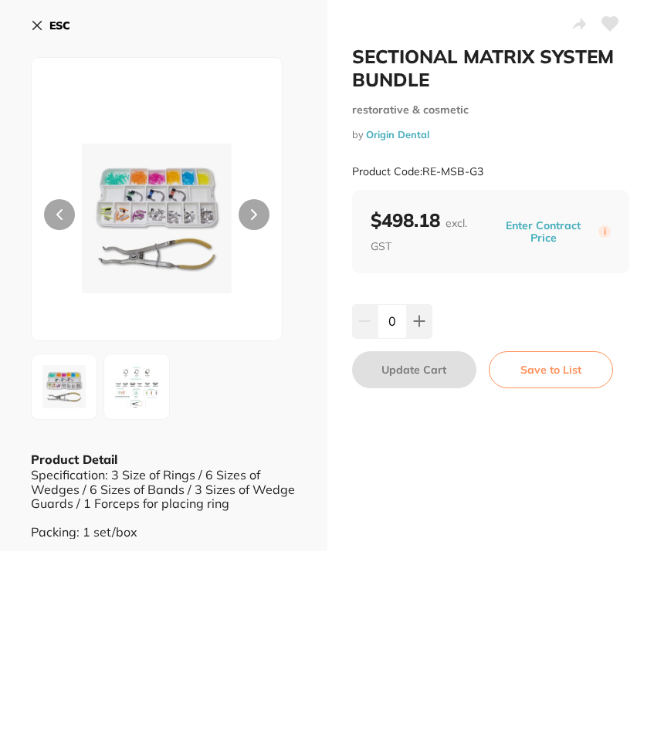
click at [130, 374] on img at bounding box center [137, 387] width 56 height 56
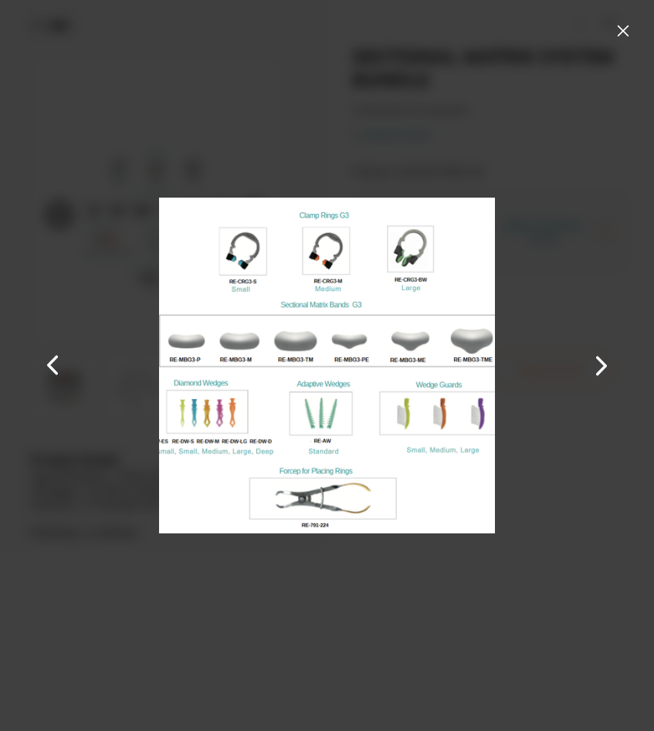
click at [616, 33] on button at bounding box center [622, 31] width 25 height 25
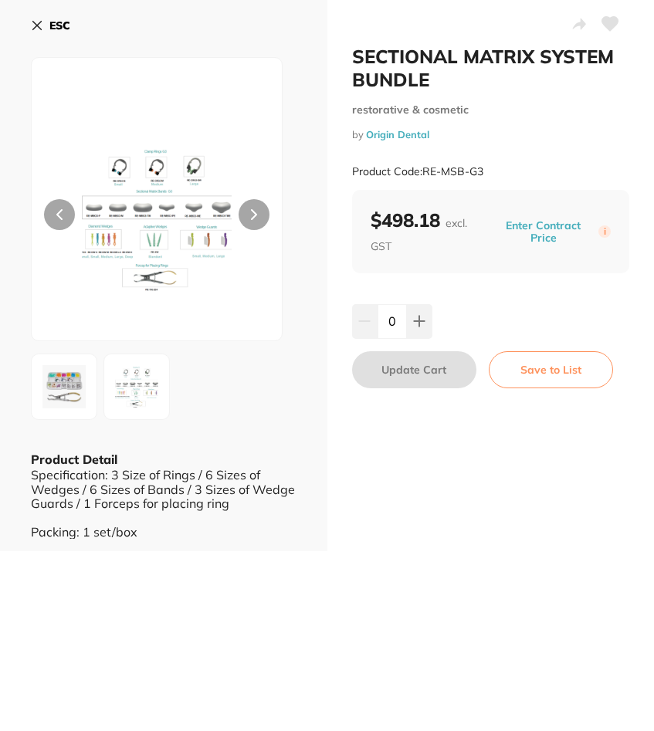
click at [42, 22] on icon at bounding box center [37, 25] width 12 height 12
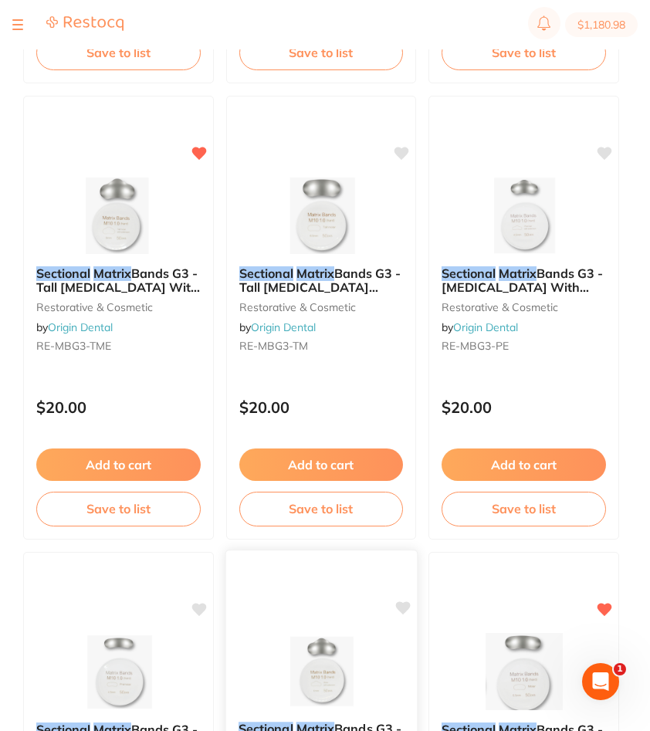
scroll to position [1003, 0]
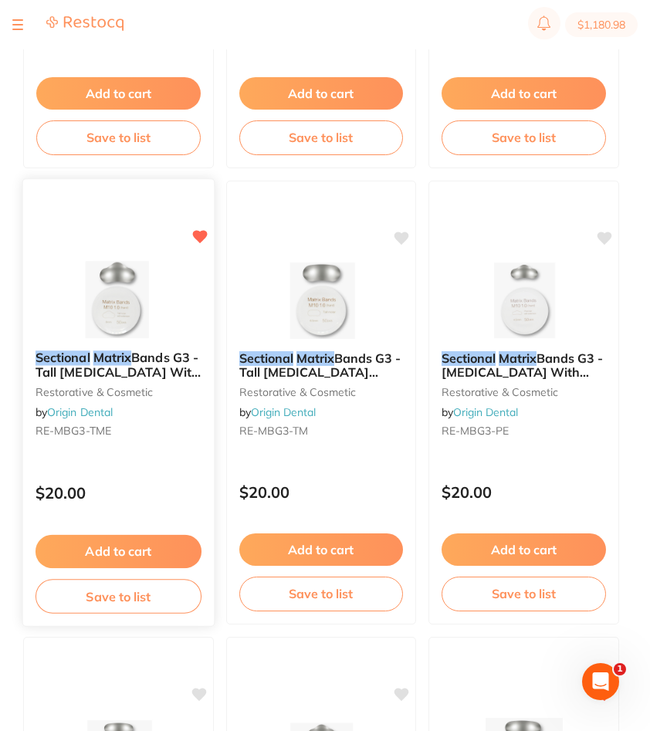
click at [114, 460] on div "Sectional Matrix Bands G3 - Tall Molar With Extensions (50pcs/box) restorative …" at bounding box center [118, 402] width 192 height 448
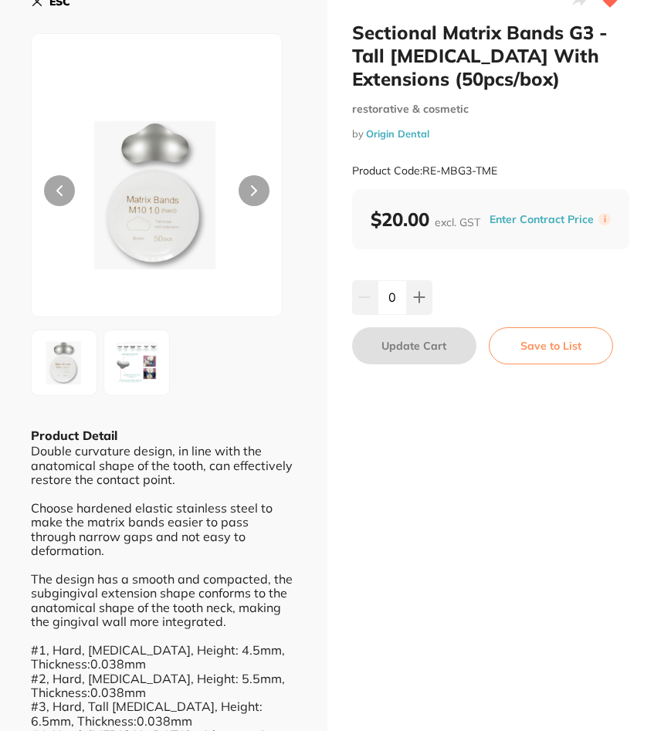
scroll to position [4, 0]
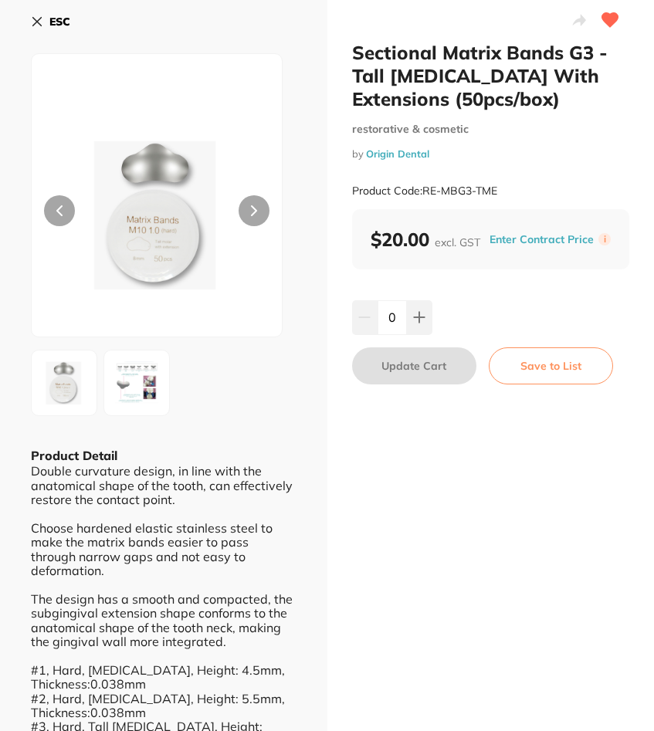
click at [25, 22] on div "ESC Product Detail Double curvature design, in line with the anatomical shape o…" at bounding box center [163, 442] width 327 height 892
click at [37, 19] on icon at bounding box center [37, 21] width 12 height 12
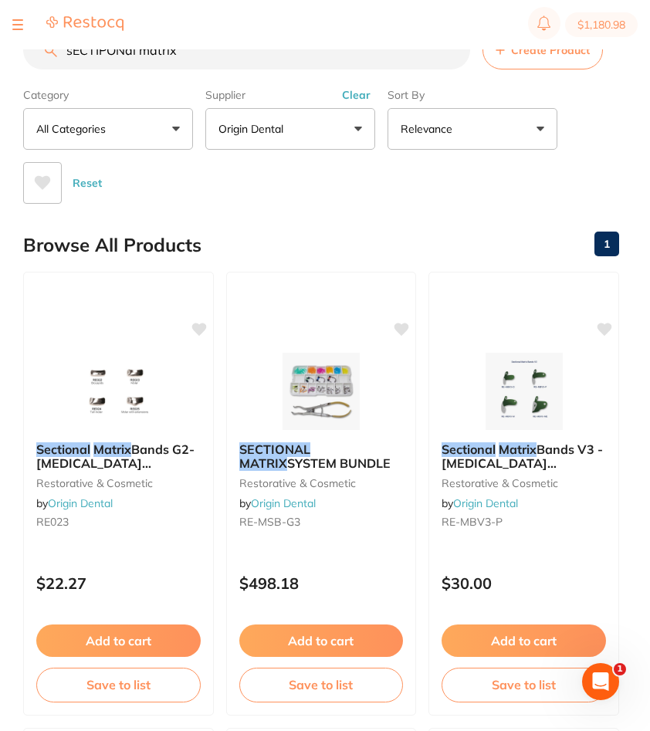
drag, startPoint x: 350, startPoint y: 93, endPoint x: 306, endPoint y: 79, distance: 46.1
click at [348, 91] on button "Clear" at bounding box center [356, 95] width 38 height 14
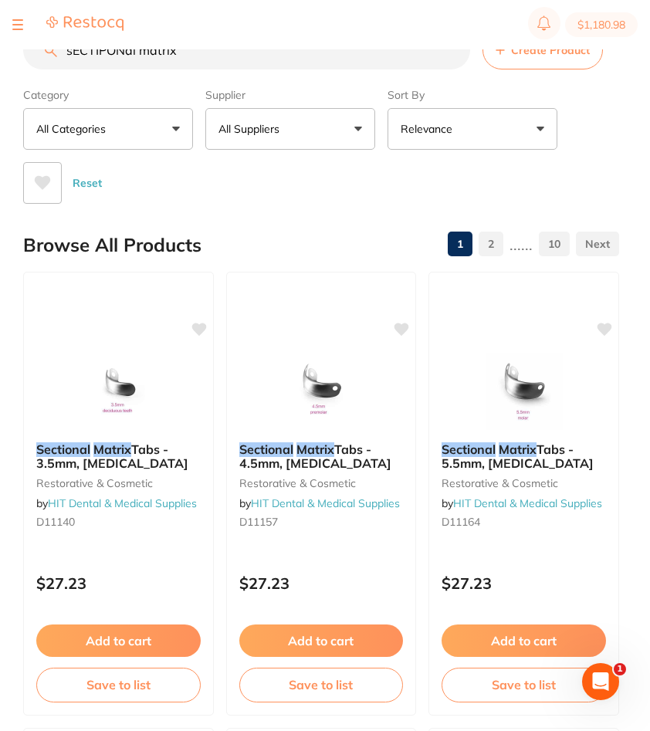
drag, startPoint x: 246, startPoint y: 63, endPoint x: -9, endPoint y: 52, distance: 255.6
click at [0, 52] on html "$1,180.98 Burnie Smile Care Switch account North West Dental Burnie Burnie Smil…" at bounding box center [325, 340] width 650 height 681
paste input "2ULT-6408"
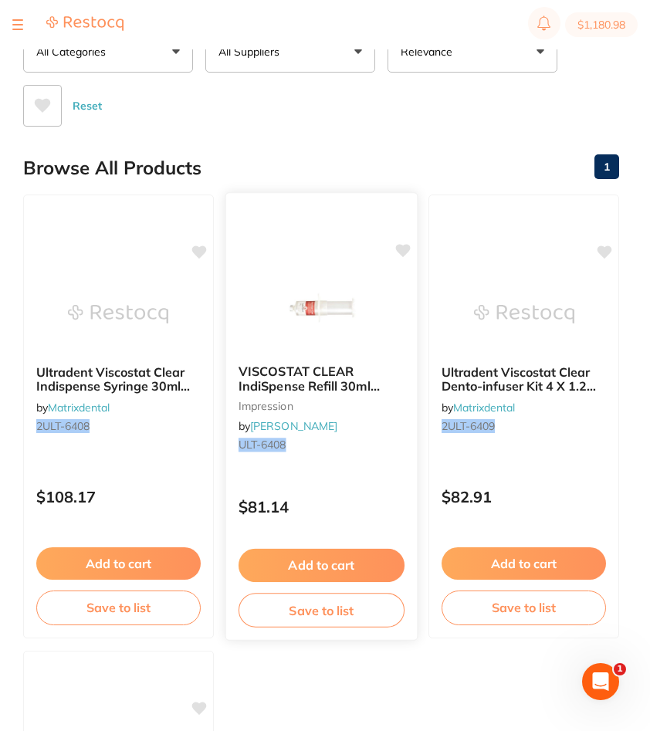
type input "2ULT-6408"
click at [376, 461] on div "VISCOSTAT CLEAR IndiSpense Refill 30ml IndiSpense Syringe impression by Henry S…" at bounding box center [320, 411] width 191 height 118
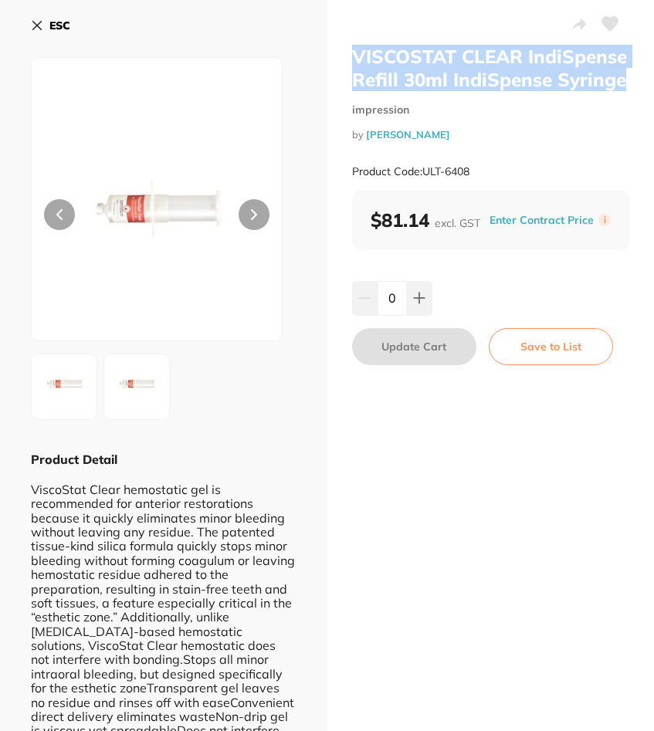
drag, startPoint x: 628, startPoint y: 82, endPoint x: 347, endPoint y: 50, distance: 282.6
click at [347, 50] on div "VISCOSTAT CLEAR IndiSpense Refill 30ml IndiSpense Syringe impression by Henry S…" at bounding box center [490, 382] width 327 height 764
copy h2 "VISCOSTAT CLEAR IndiSpense Refill 30ml IndiSpense Syringe"
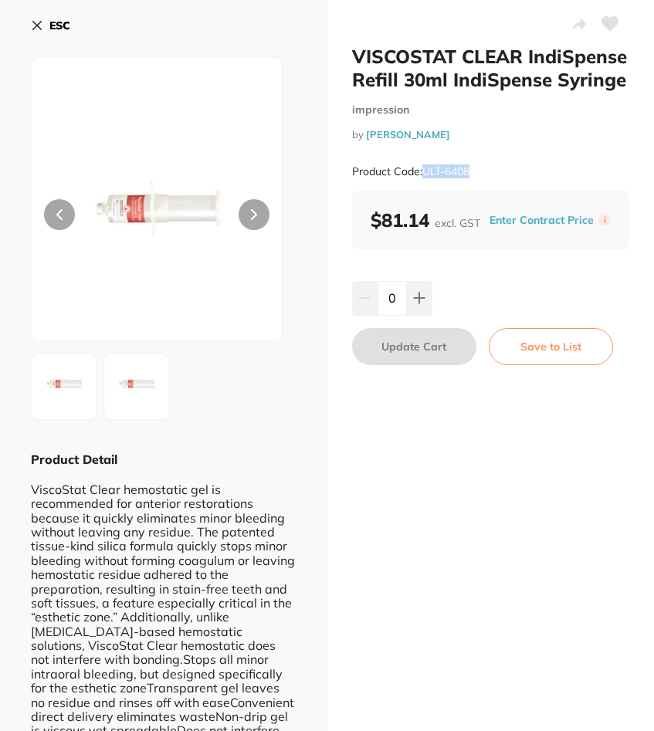
drag, startPoint x: 498, startPoint y: 169, endPoint x: 419, endPoint y: 171, distance: 78.7
click at [419, 171] on div "Product Code: ULT-6408" at bounding box center [491, 172] width 278 height 38
copy small "ULT-6408"
click at [55, 30] on b "ESC" at bounding box center [59, 26] width 21 height 14
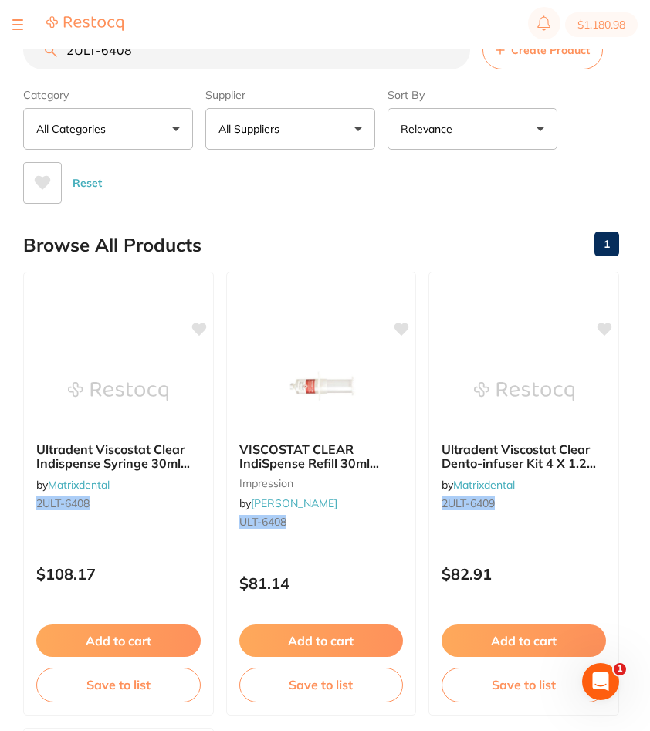
drag, startPoint x: 147, startPoint y: 53, endPoint x: 22, endPoint y: 58, distance: 125.1
click at [22, 58] on div "$1,180.98 Burnie Smile Care Switch account North West Dental Burnie Burnie Smil…" at bounding box center [325, 340] width 650 height 681
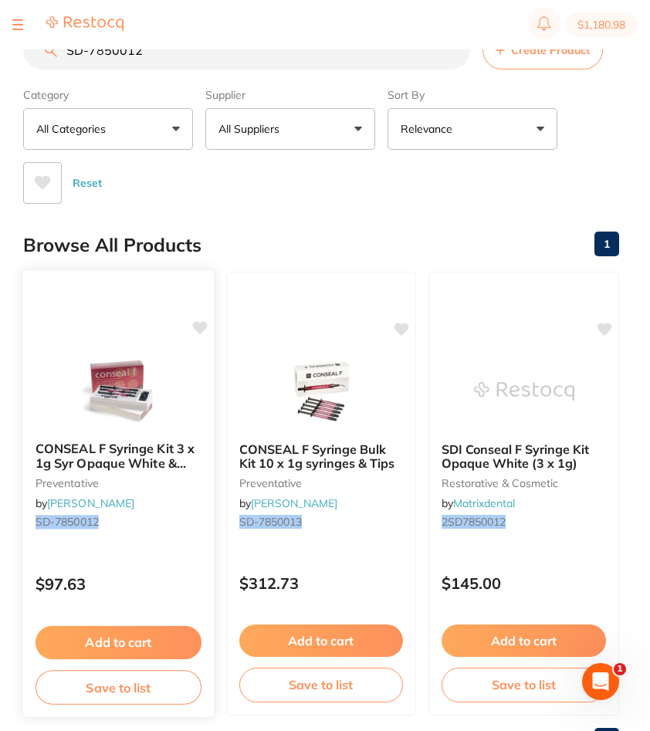
click at [154, 542] on div "CONSEAL F Syringe Kit 3 x 1g Syr Opaque White & Etch LV preventative by Henry S…" at bounding box center [118, 488] width 191 height 118
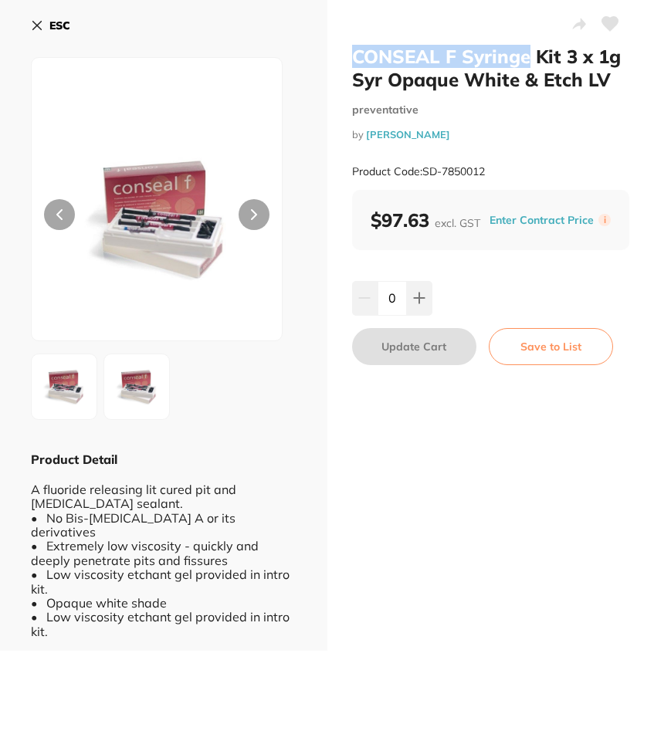
drag, startPoint x: 525, startPoint y: 58, endPoint x: 349, endPoint y: 51, distance: 176.1
click at [349, 51] on div "CONSEAL F Syringe Kit 3 x 1g Syr Opaque White & Etch LV preventative by Henry S…" at bounding box center [490, 325] width 327 height 650
copy h2 "CONSEAL F Syringe"
click at [45, 24] on button "ESC" at bounding box center [50, 25] width 39 height 26
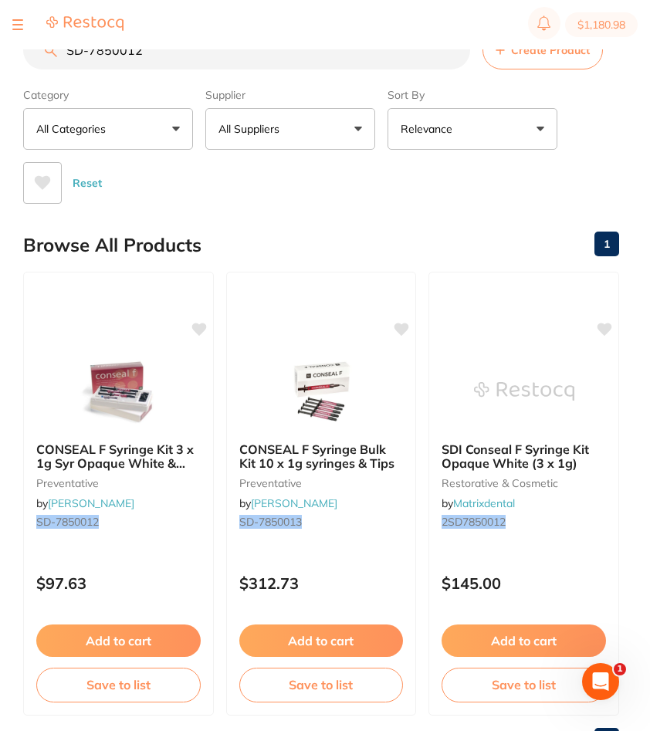
drag, startPoint x: 177, startPoint y: 53, endPoint x: 53, endPoint y: 54, distance: 124.2
click at [53, 54] on div "SD-7850012 Create Product" at bounding box center [321, 50] width 596 height 39
paste input "BIS06-011"
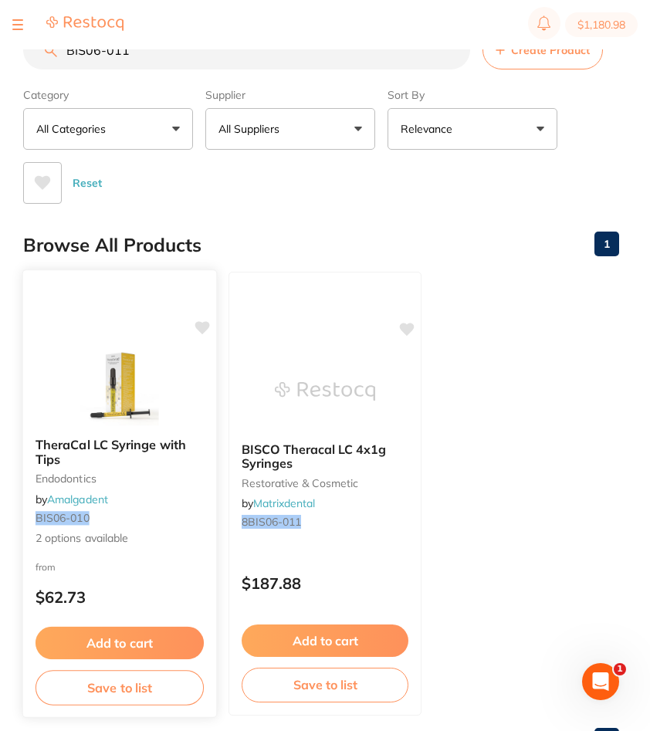
click at [154, 535] on span "2 options available" at bounding box center [119, 537] width 168 height 15
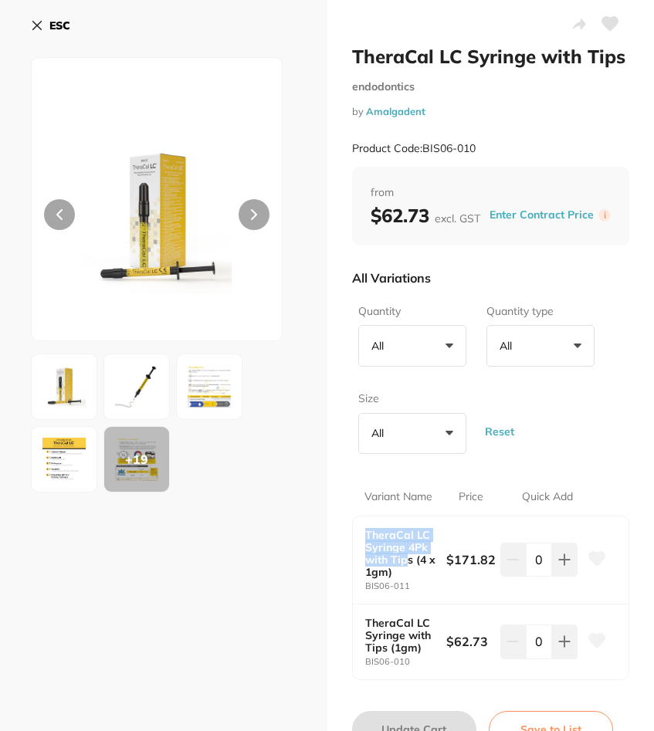
drag, startPoint x: 407, startPoint y: 563, endPoint x: 363, endPoint y: 535, distance: 53.1
click at [365, 535] on b "TheraCal LC Syringe 4Pk with Tips (4 x 1gm)" at bounding box center [401, 553] width 73 height 49
copy b "TheraCal LC Syringe 4Pk with Tip"
click at [56, 17] on button "ESC" at bounding box center [50, 25] width 39 height 26
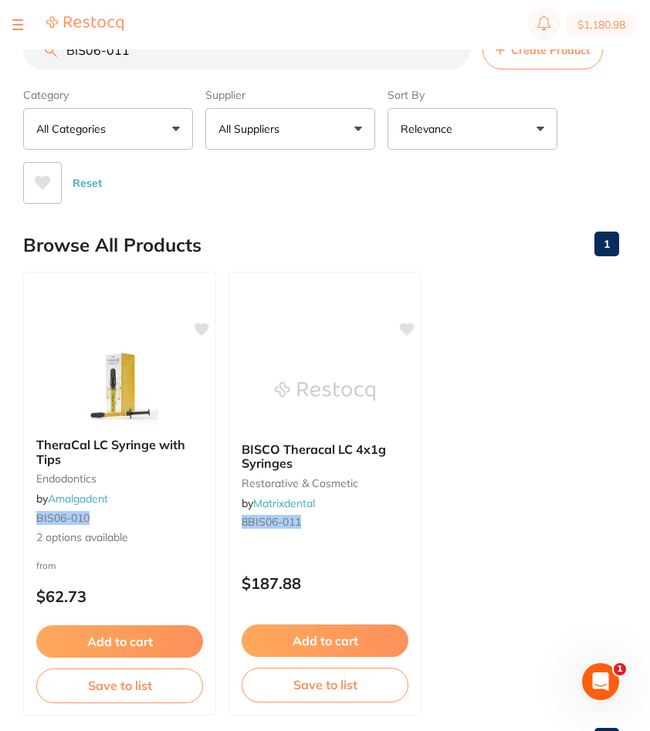
drag, startPoint x: 157, startPoint y: 50, endPoint x: -9, endPoint y: 55, distance: 166.7
click at [0, 55] on html "$1,180.98 Burnie Smile Care Switch account North West Dental Burnie Burnie Smil…" at bounding box center [325, 340] width 650 height 681
paste input "300002"
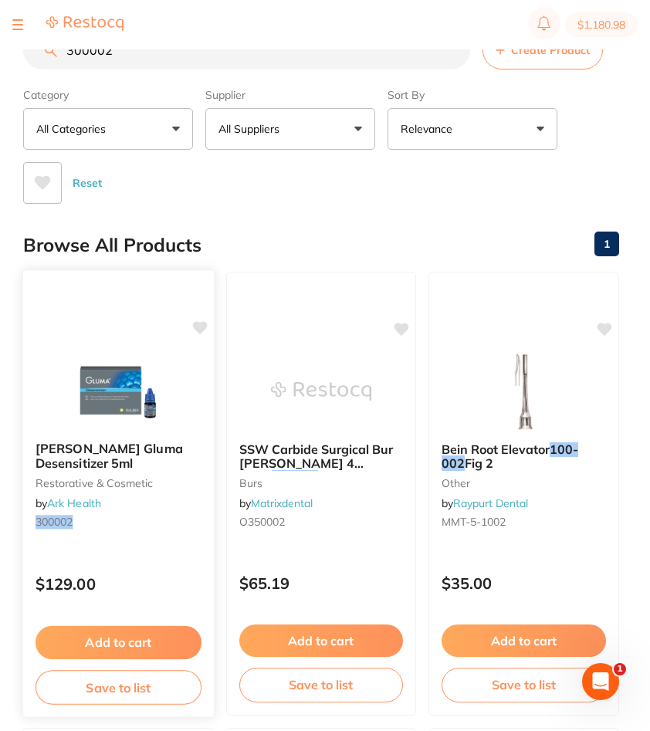
click at [68, 465] on b "Kulzer Gluma Desensitizer 5ml" at bounding box center [118, 455] width 166 height 29
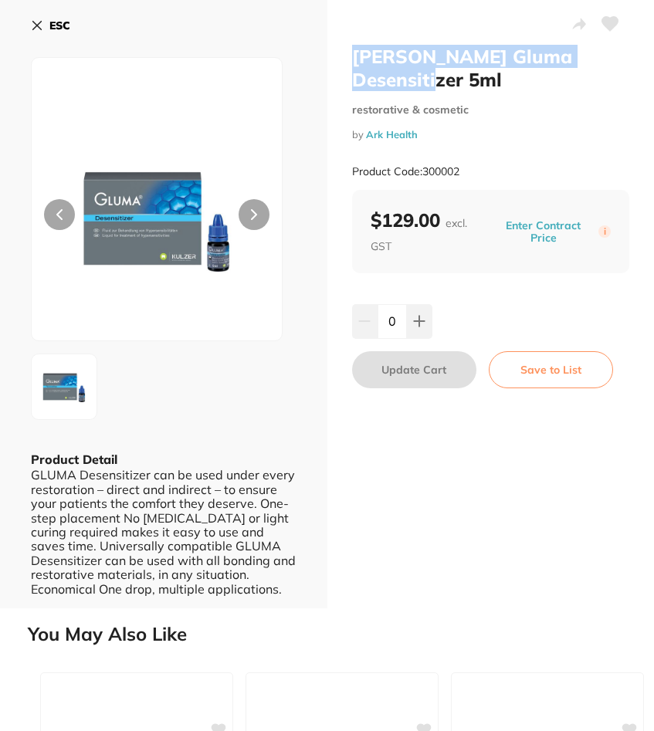
drag, startPoint x: 626, startPoint y: 53, endPoint x: 325, endPoint y: 53, distance: 300.9
click at [327, 53] on div "Kulzer Gluma Desensitizer 5ml restorative & cosmetic by Ark Health Product Code…" at bounding box center [490, 304] width 327 height 608
copy h2 "Kulzer Gluma Desensitizer 5ml"
click at [48, 13] on button "ESC" at bounding box center [50, 25] width 39 height 26
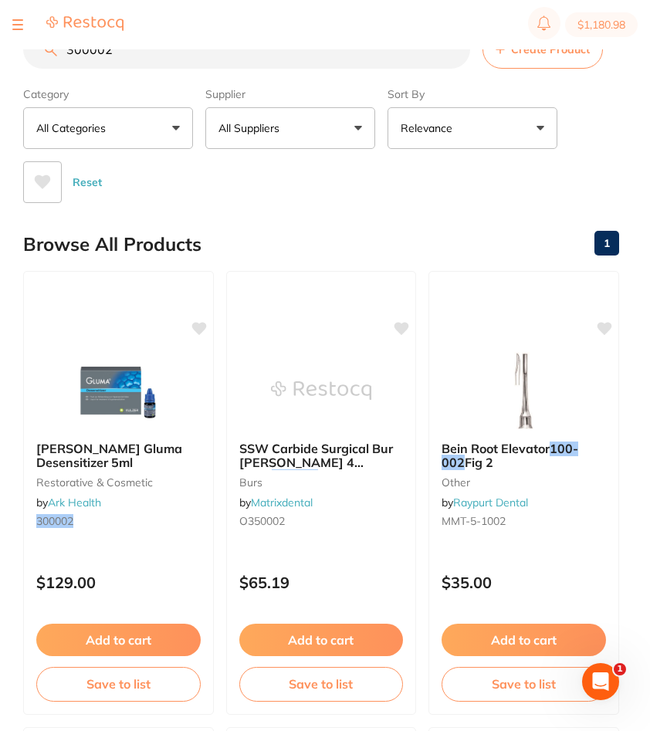
drag, startPoint x: 175, startPoint y: 56, endPoint x: -6, endPoint y: 52, distance: 181.4
click at [0, 52] on html "$1,180.98 Burnie Smile Care Switch account North West Dental Burnie Burnie Smil…" at bounding box center [325, 339] width 650 height 681
paste input "PPNSR"
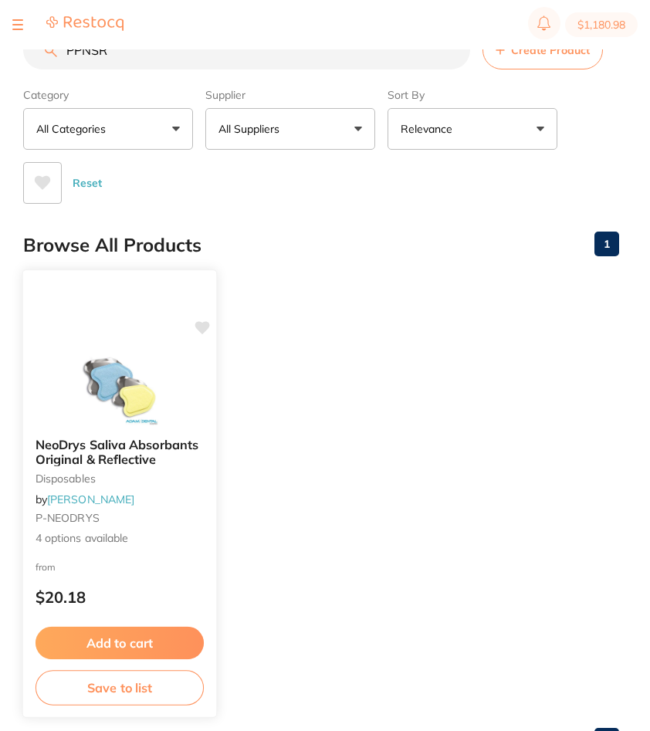
click at [154, 537] on span "4 options available" at bounding box center [119, 537] width 168 height 15
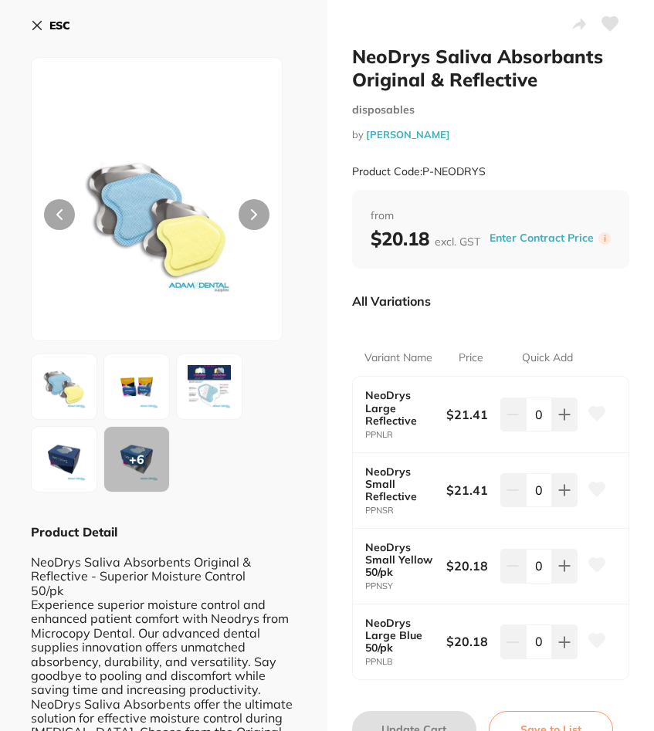
click at [52, 33] on button "ESC" at bounding box center [50, 25] width 39 height 26
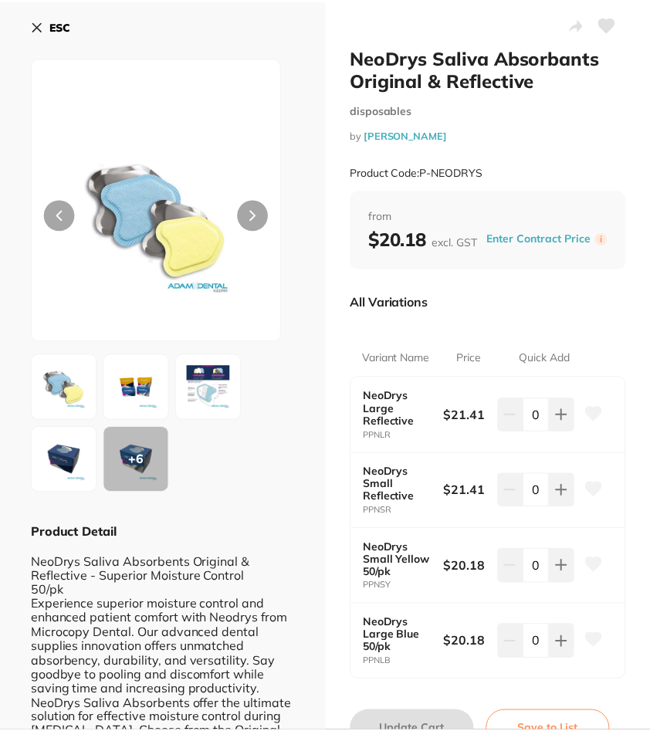
scroll to position [1, 0]
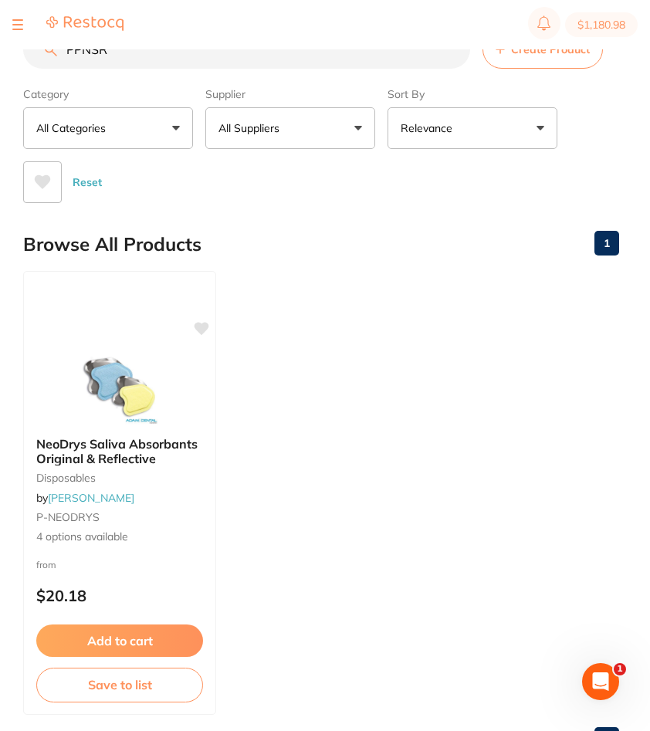
drag, startPoint x: 154, startPoint y: 52, endPoint x: 0, endPoint y: 52, distance: 153.6
click at [0, 52] on html "$1,180.98 Burnie Smile Care Switch account North West Dental Burnie Burnie Smil…" at bounding box center [325, 339] width 650 height 681
paste input "TM-7572"
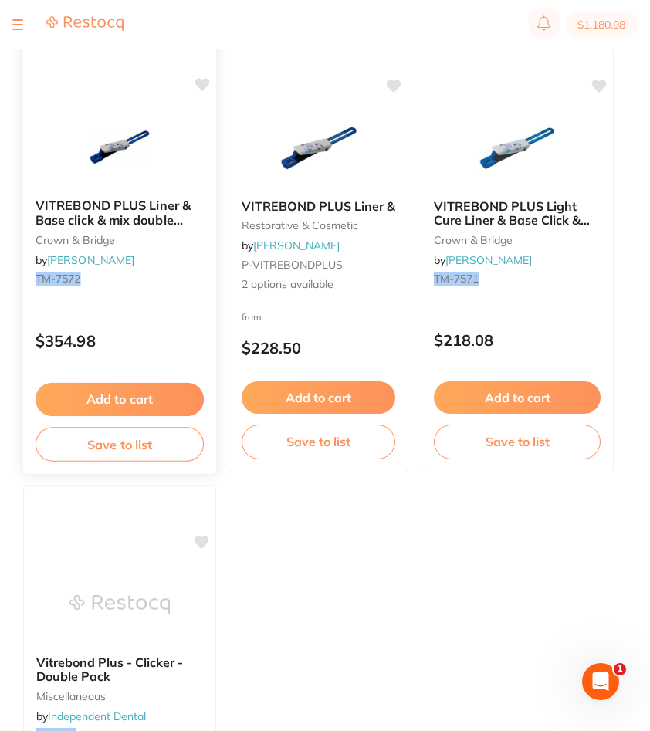
scroll to position [231, 0]
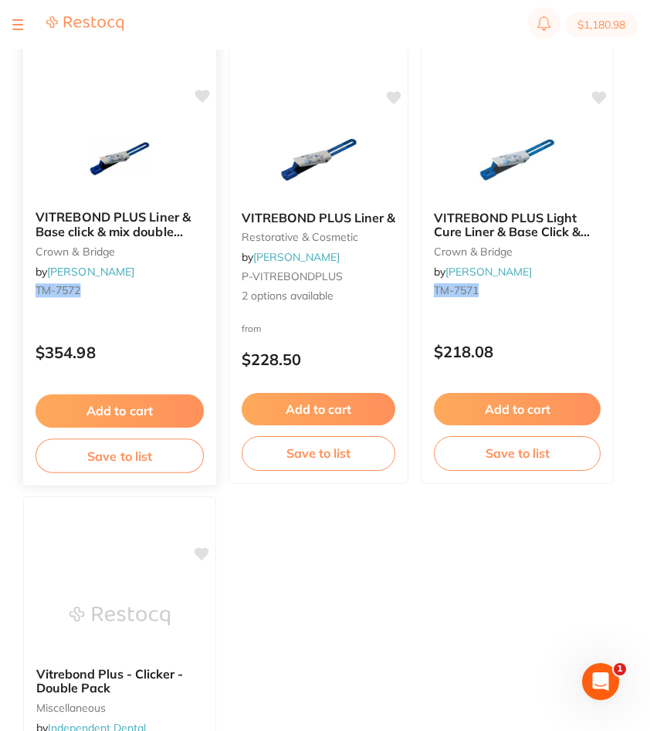
click at [165, 293] on small "TM-7572" at bounding box center [119, 290] width 168 height 12
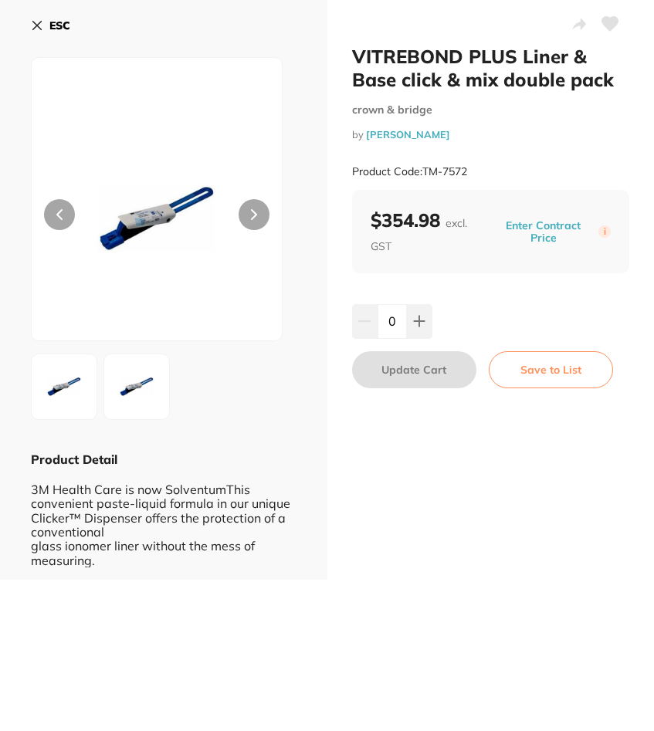
click at [481, 124] on div "VITREBOND PLUS Liner & Base click & mix double pack crown & bridge by Henry Sch…" at bounding box center [491, 117] width 278 height 145
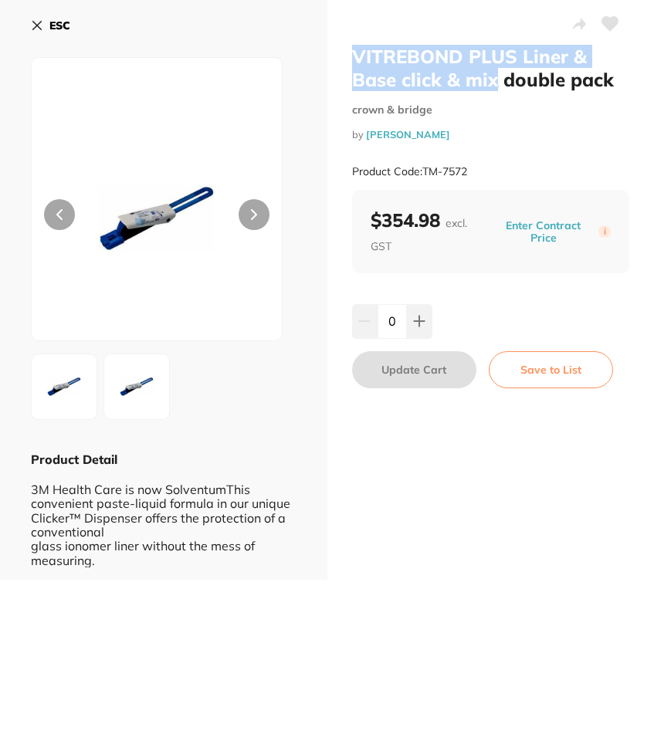
drag, startPoint x: 495, startPoint y: 78, endPoint x: 355, endPoint y: 41, distance: 145.2
click at [355, 41] on div "VITREBOND PLUS Liner & Base click & mix double pack crown & bridge by Henry Sch…" at bounding box center [490, 289] width 327 height 579
copy h2 "VITREBOND PLUS Liner & Base click & mix"
click at [50, 36] on button "ESC" at bounding box center [50, 25] width 39 height 26
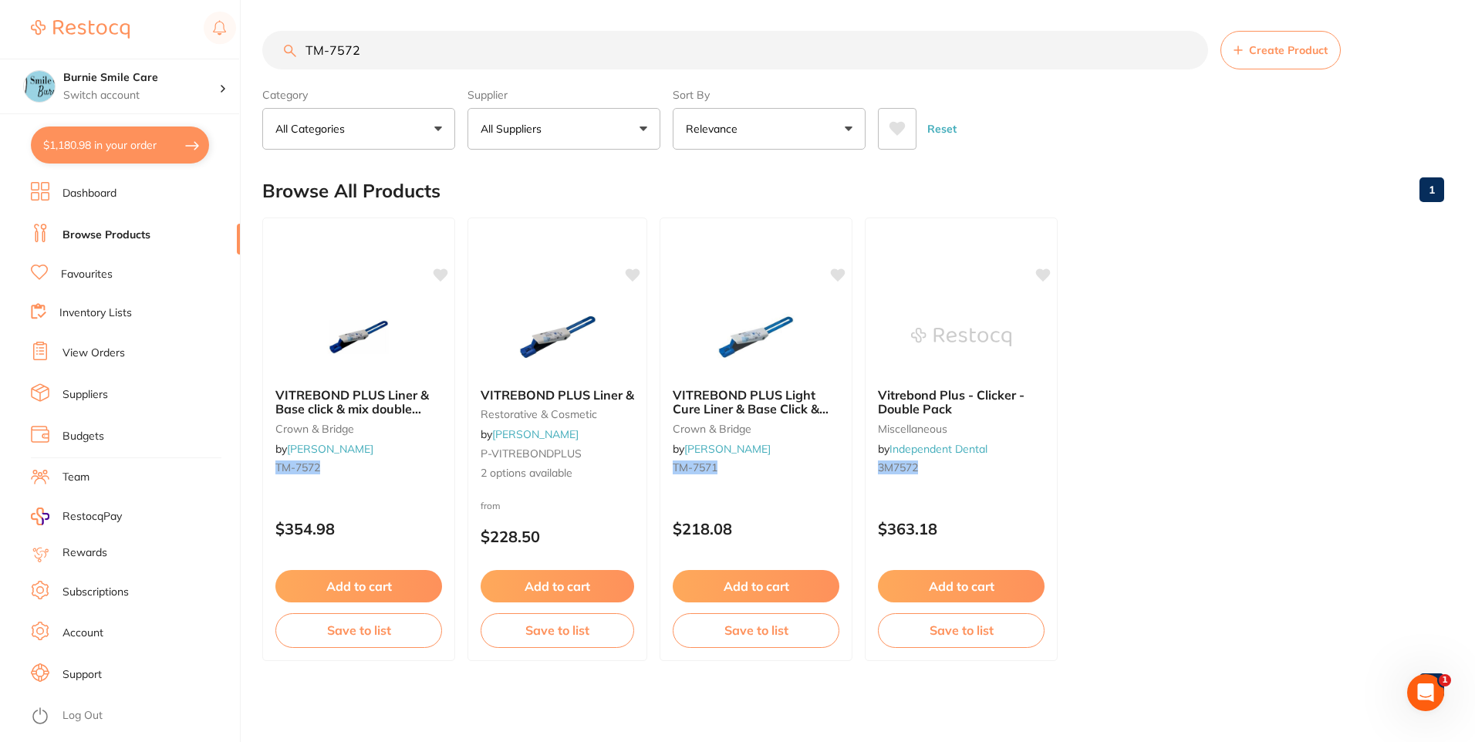
drag, startPoint x: 401, startPoint y: 33, endPoint x: 238, endPoint y: 44, distance: 163.9
click at [238, 44] on div "$1,180.98 Burnie Smile Care Switch account North West Dental Burnie Burnie Smil…" at bounding box center [737, 371] width 1475 height 742
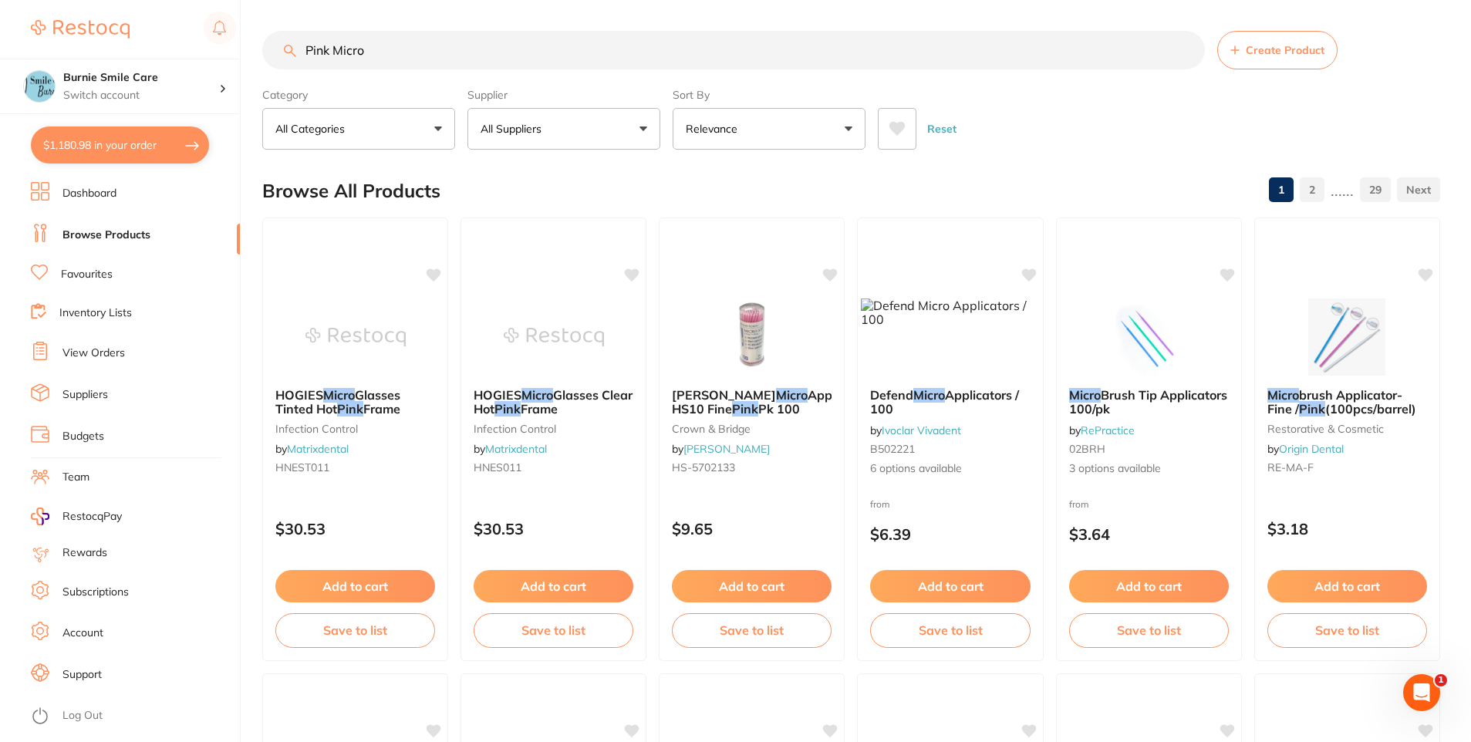
type input "Pink Micro"
click at [518, 142] on button "All Suppliers" at bounding box center [564, 129] width 193 height 42
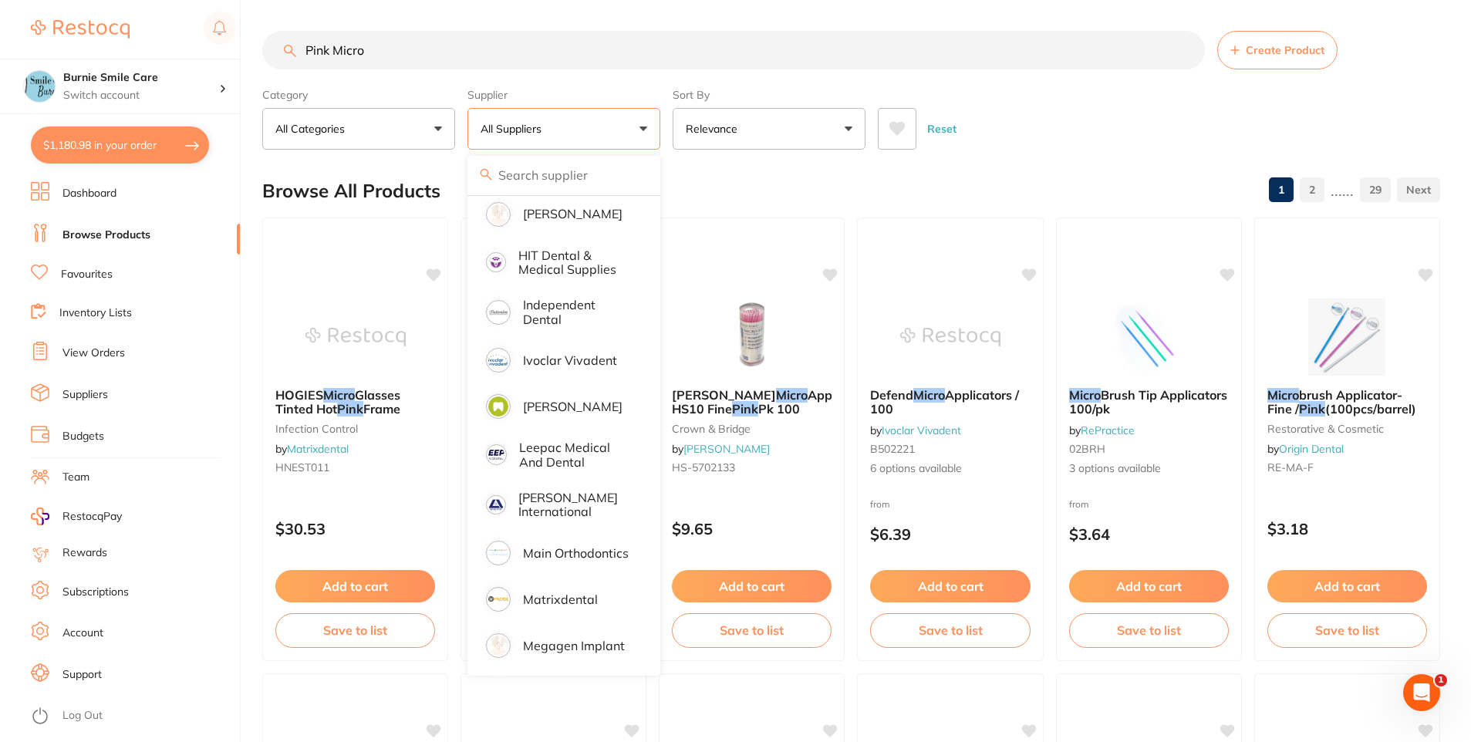
scroll to position [1157, 0]
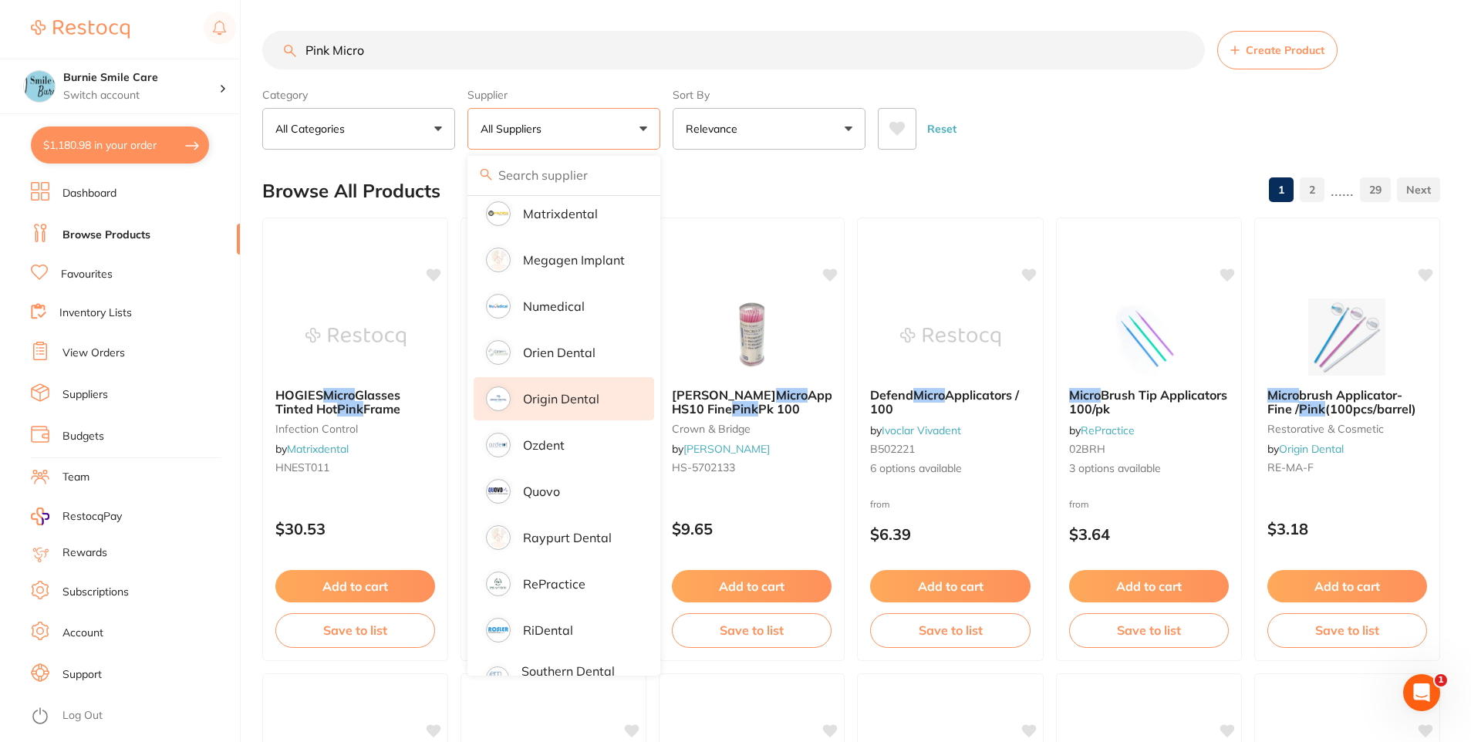
click at [596, 392] on p "Origin Dental" at bounding box center [561, 399] width 76 height 14
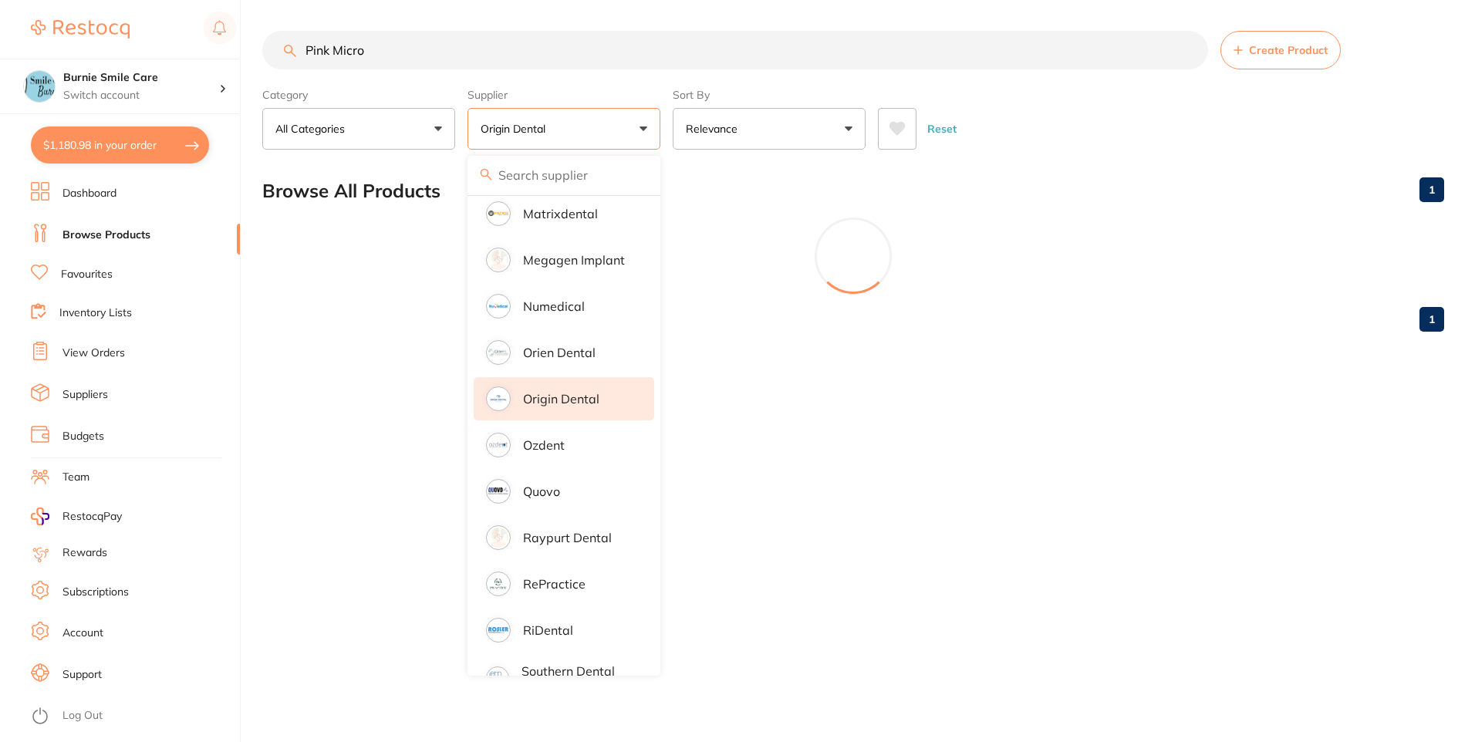
click at [374, 447] on div "Pink Micro Create Product Category All Categories All Categories instruments la…" at bounding box center [868, 371] width 1213 height 742
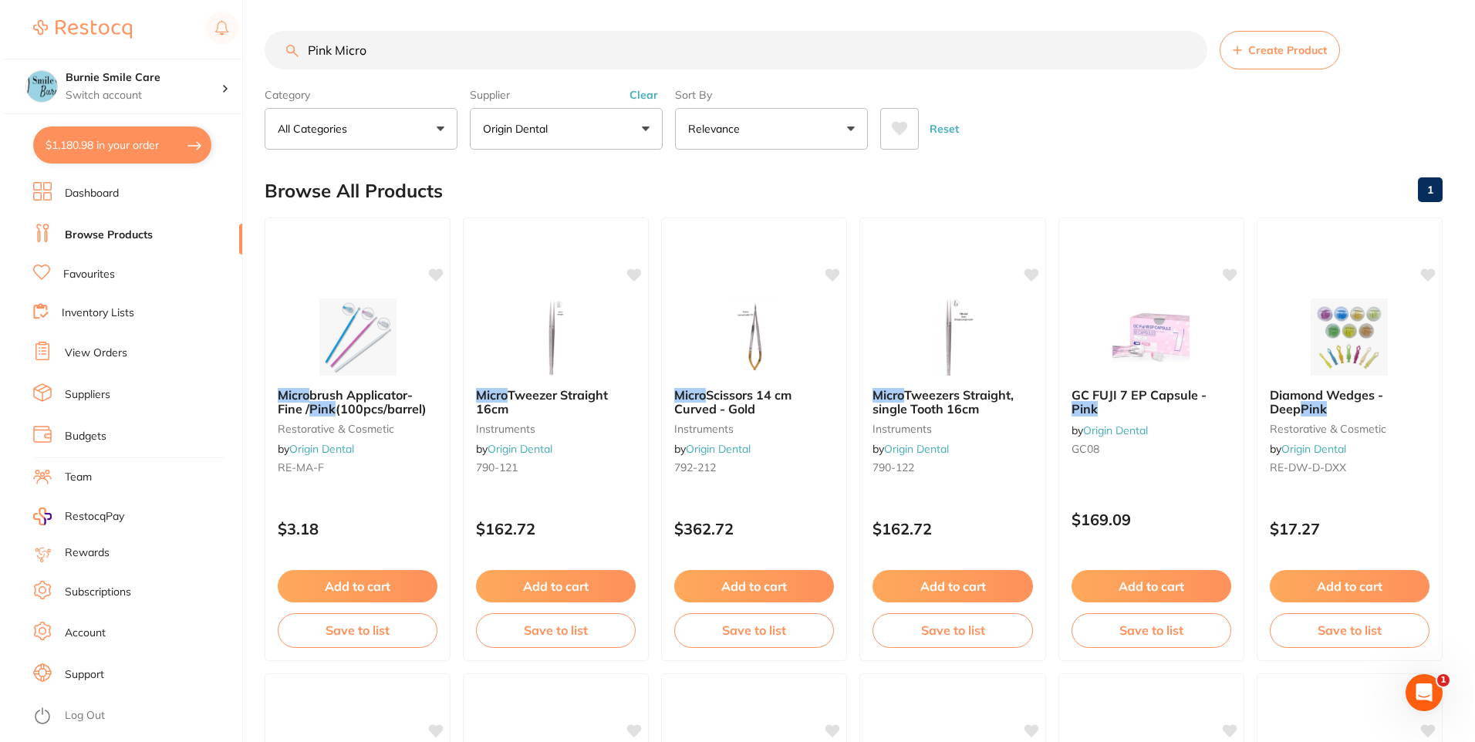
scroll to position [0, 0]
click at [377, 385] on div "Micro brush Applicator- Fine / Pink (100pcs/barrel) restorative & cosmetic by O…" at bounding box center [355, 434] width 187 height 118
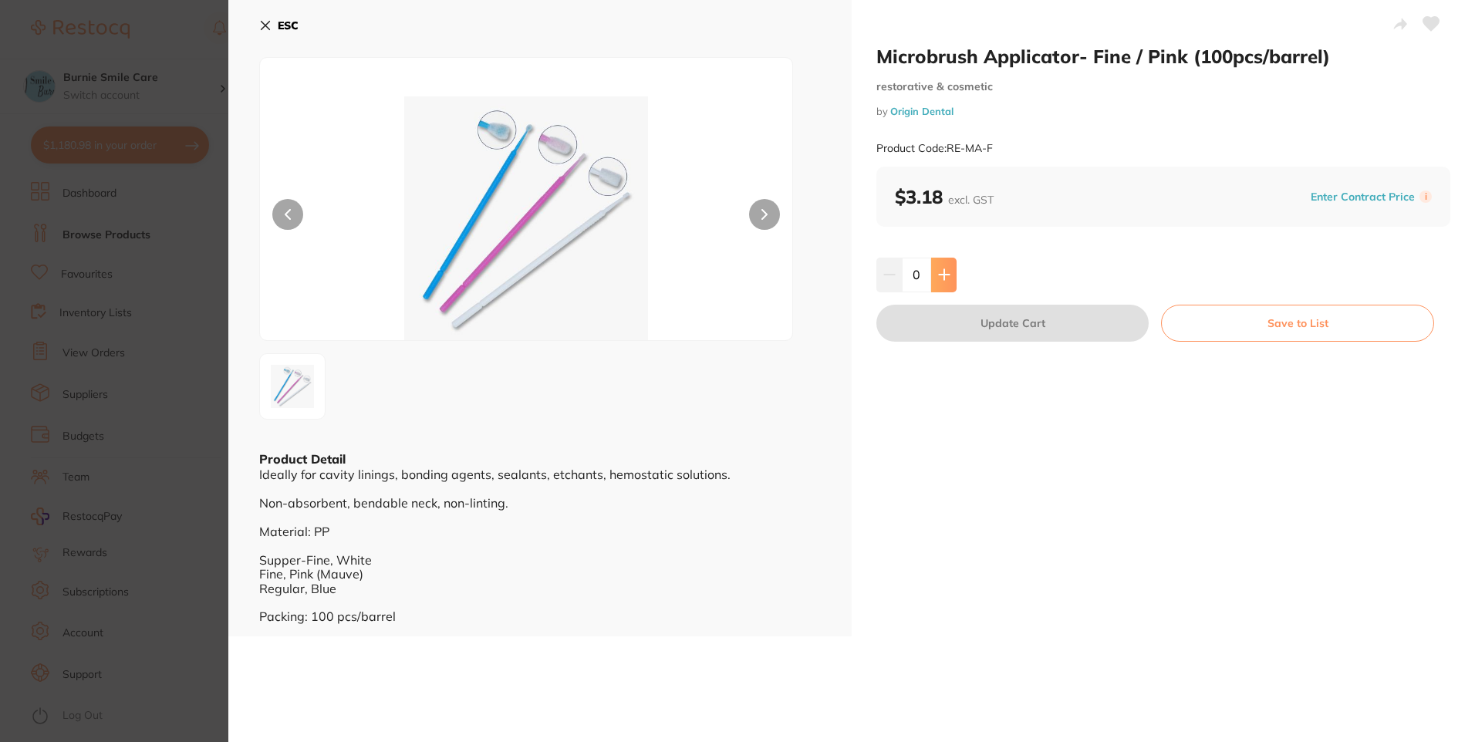
click at [649, 277] on icon at bounding box center [944, 275] width 12 height 12
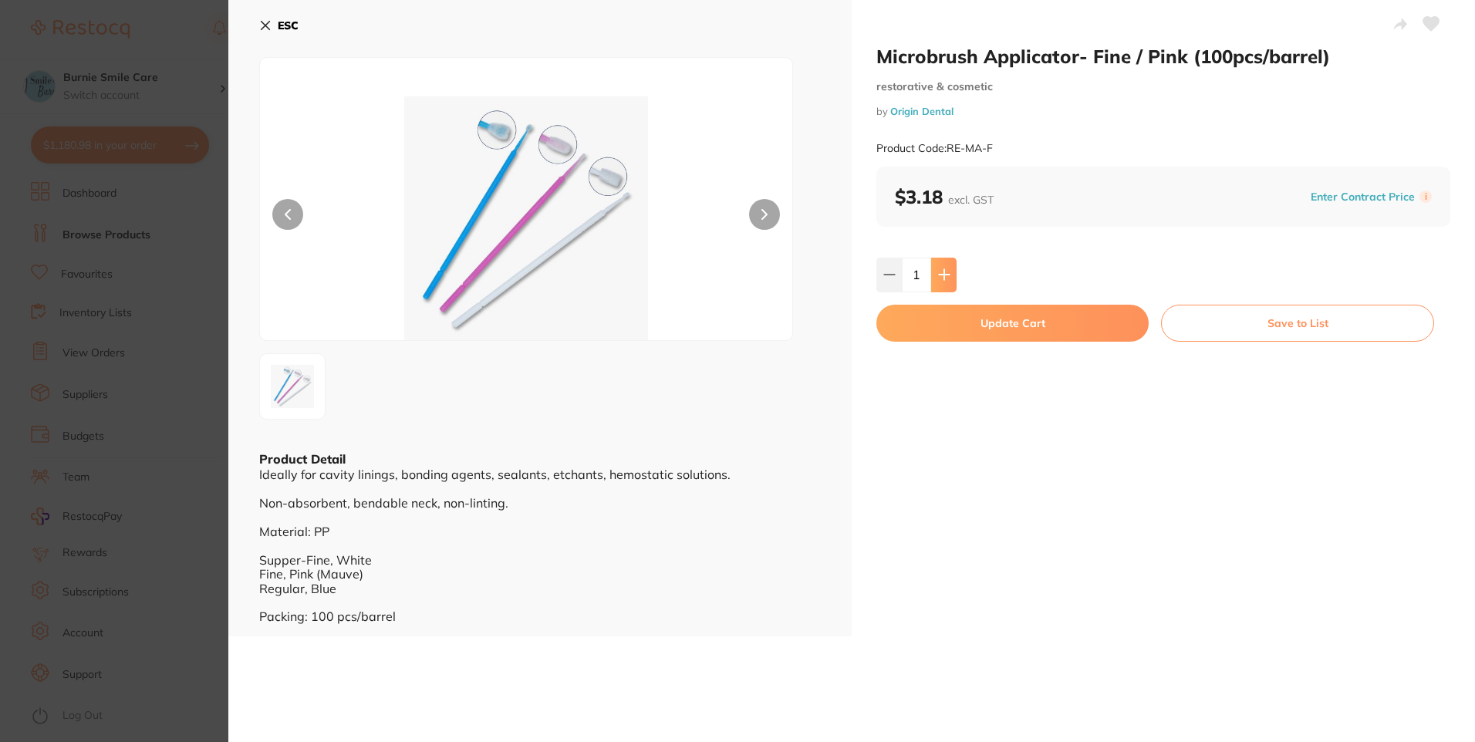
click at [649, 277] on icon at bounding box center [944, 275] width 12 height 12
type input "4"
click at [649, 309] on button "Update Cart" at bounding box center [1013, 323] width 272 height 37
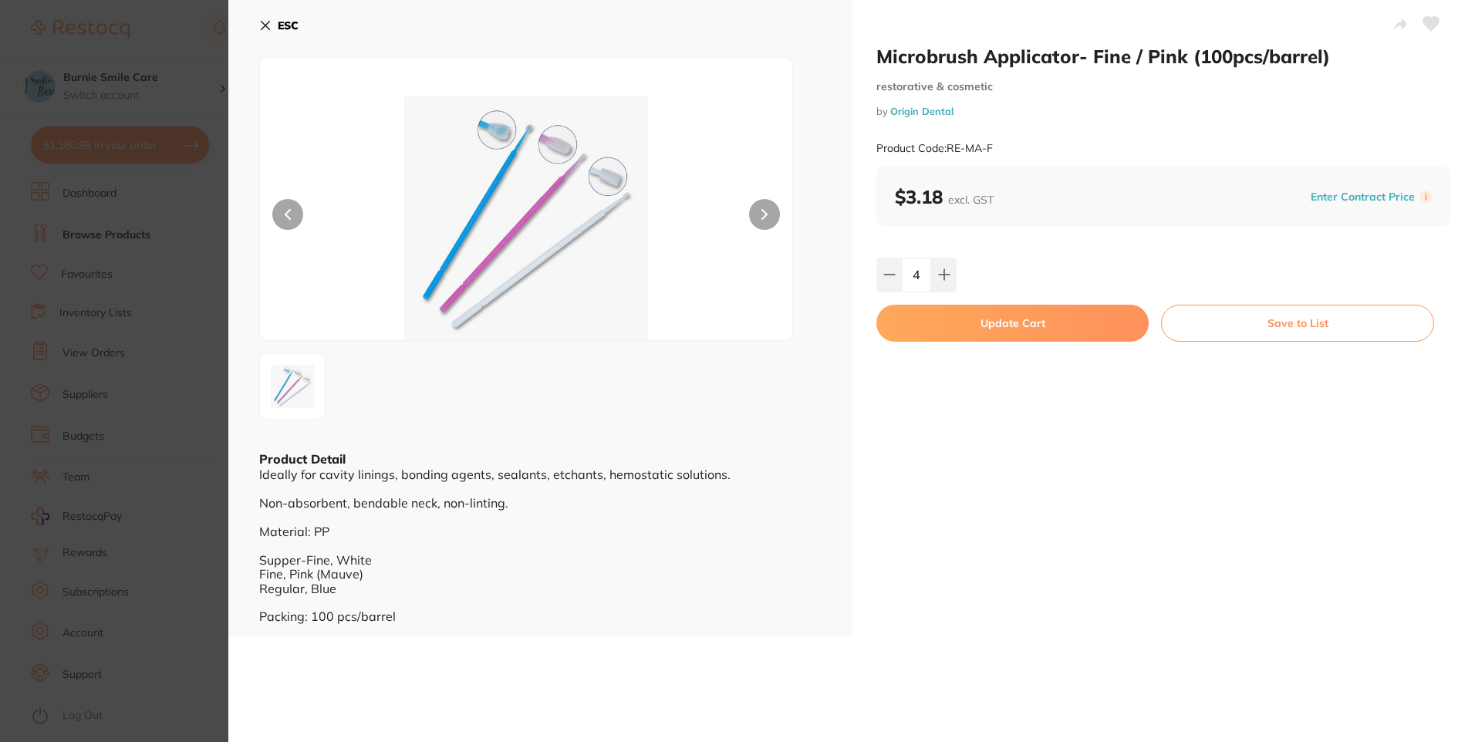
checkbox input "false"
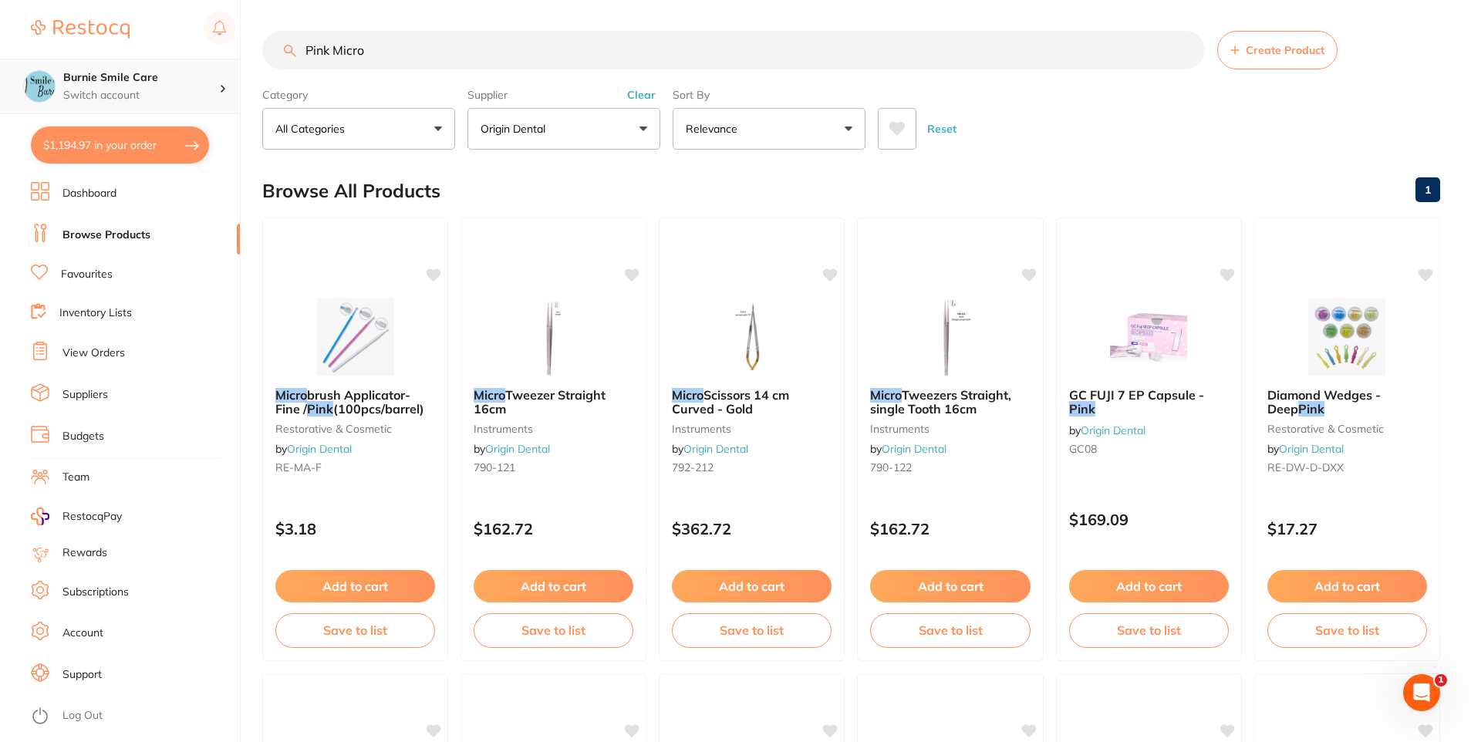
scroll to position [1, 0]
drag, startPoint x: 400, startPoint y: 46, endPoint x: 221, endPoint y: 67, distance: 179.5
click at [221, 67] on div "$1,194.97 Burnie Smile Care Switch account North West Dental Burnie Burnie Smil…" at bounding box center [735, 371] width 1471 height 742
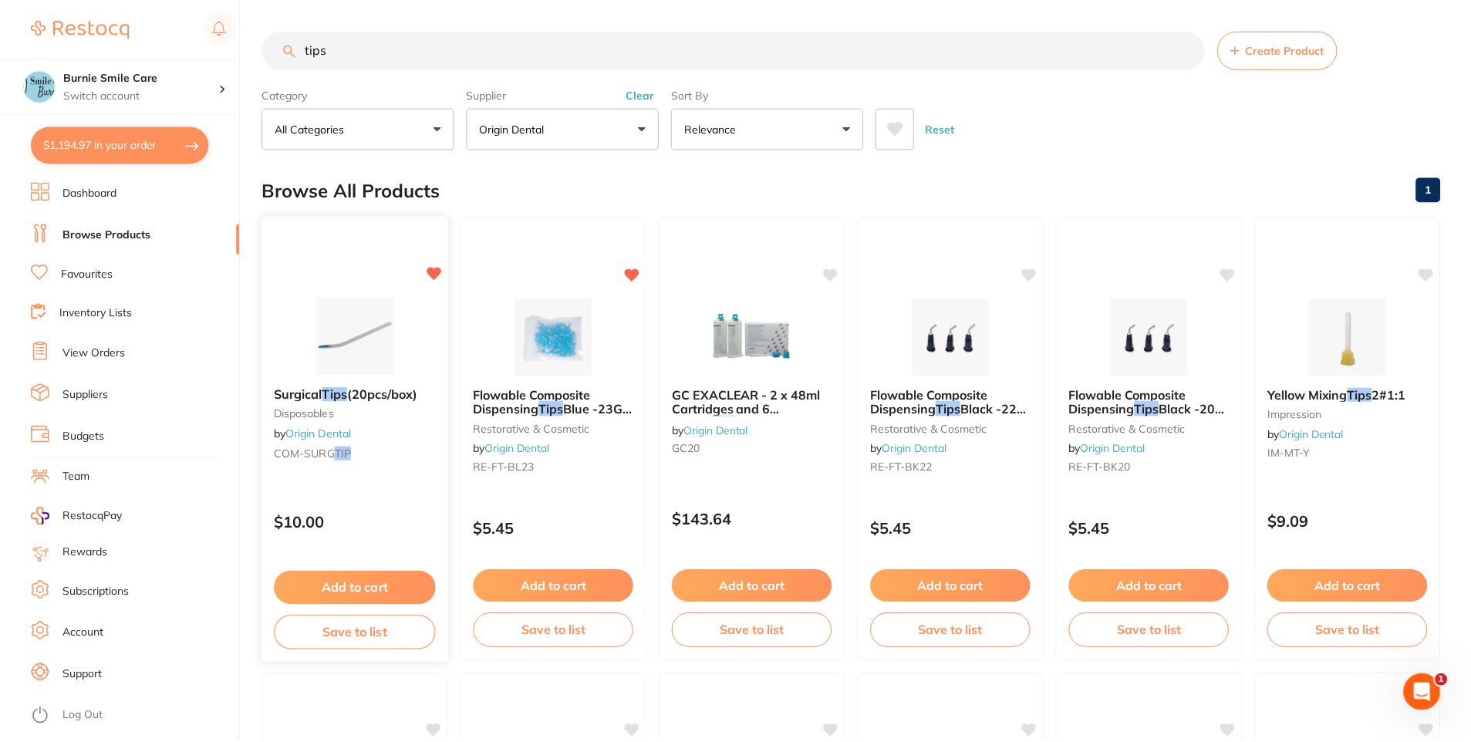
scroll to position [1019, 0]
type input "tips"
click at [595, 458] on div "Flowable Composite Dispensing Tips Blue -23G (100pcs/bag) restorative & cosmeti…" at bounding box center [554, 434] width 187 height 118
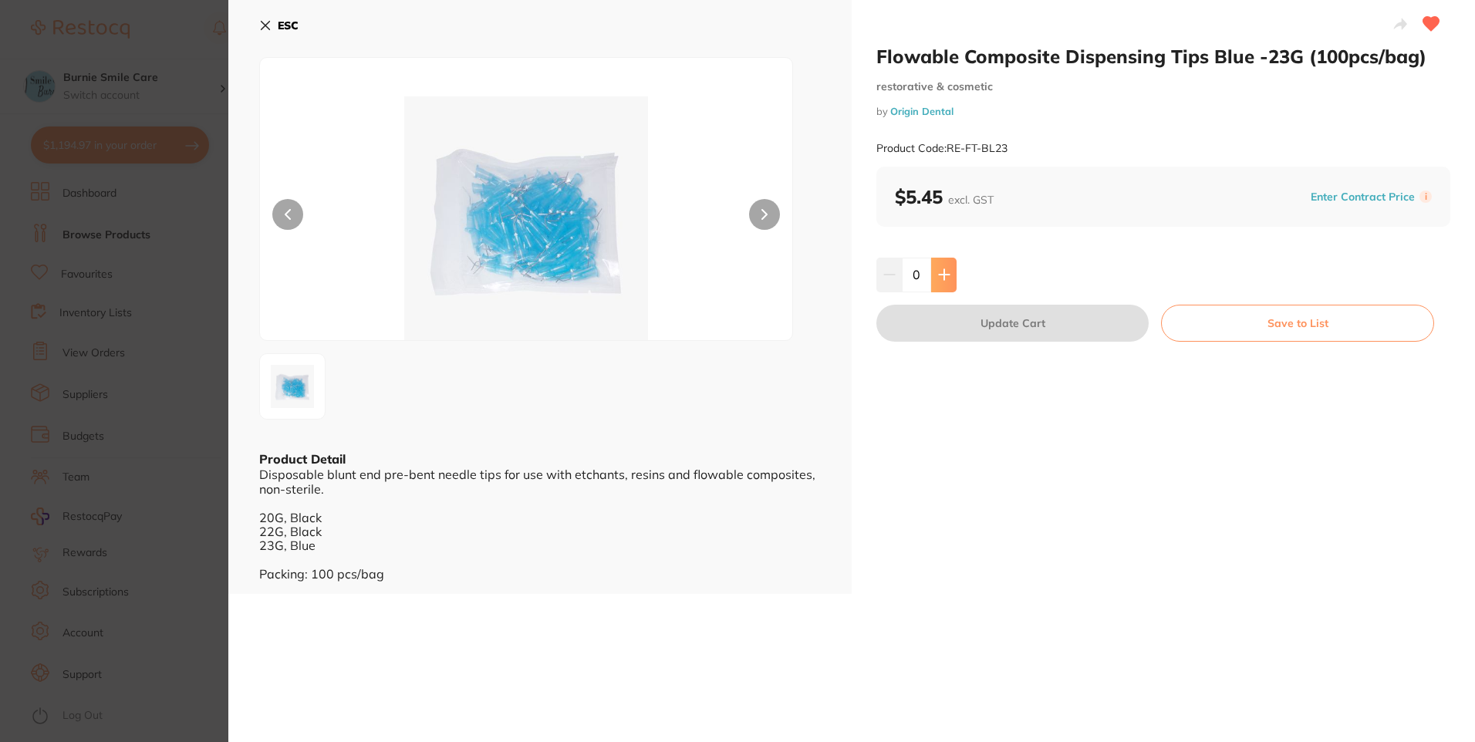
click at [649, 279] on button at bounding box center [943, 275] width 25 height 34
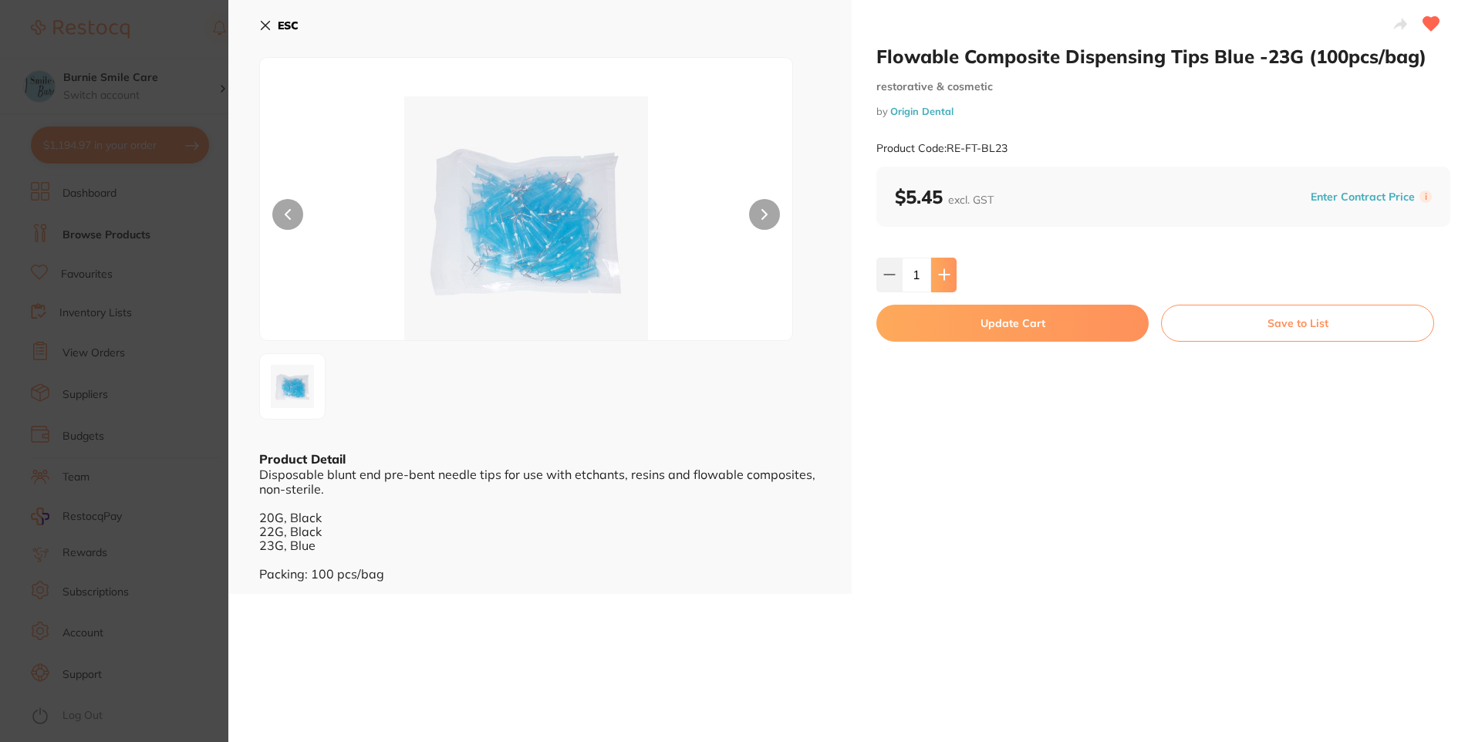
click at [649, 279] on button at bounding box center [943, 275] width 25 height 34
type input "2"
click at [649, 298] on div "Flowable Composite Dispensing Tips Blue -23G (100pcs/bag) restorative & cosmeti…" at bounding box center [1163, 297] width 623 height 594
click at [649, 323] on button "Update Cart" at bounding box center [1013, 323] width 272 height 37
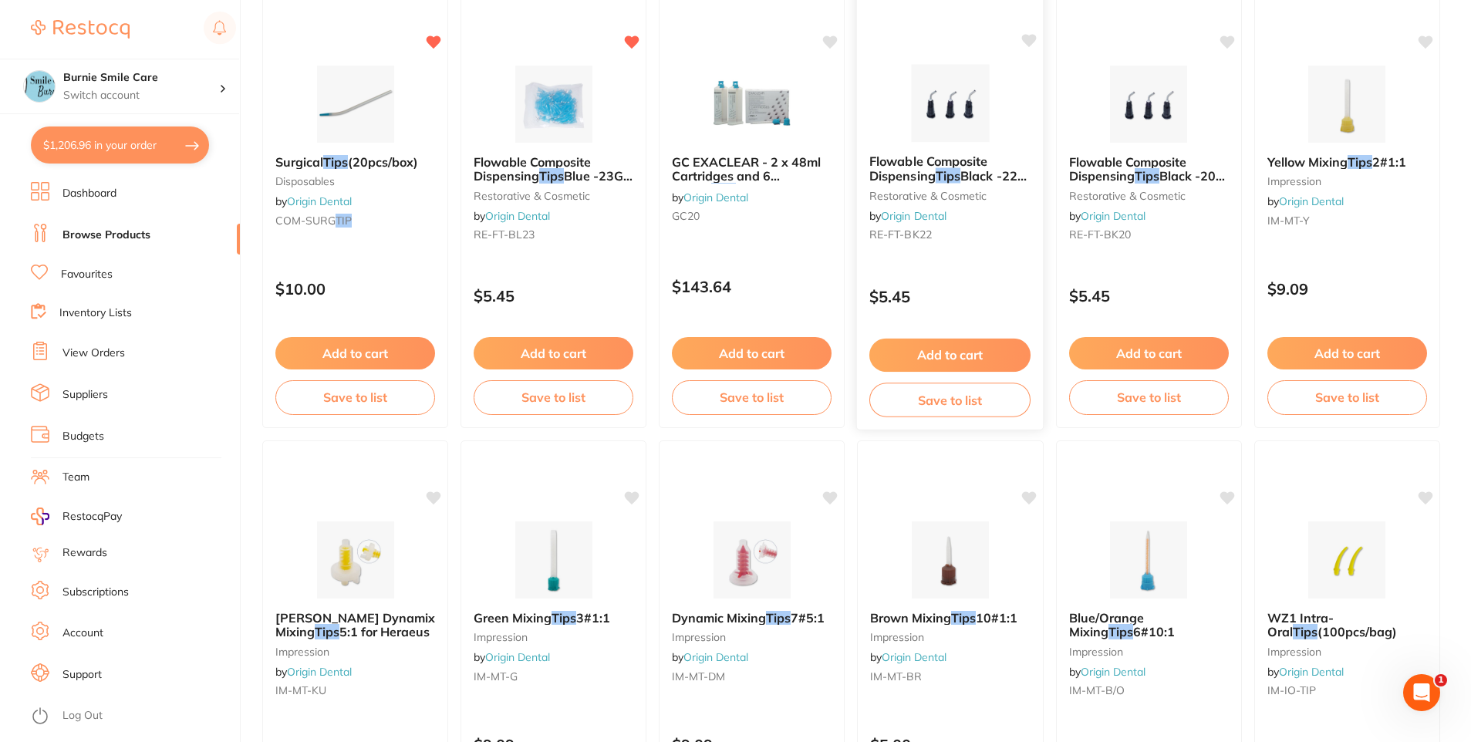
scroll to position [156, 0]
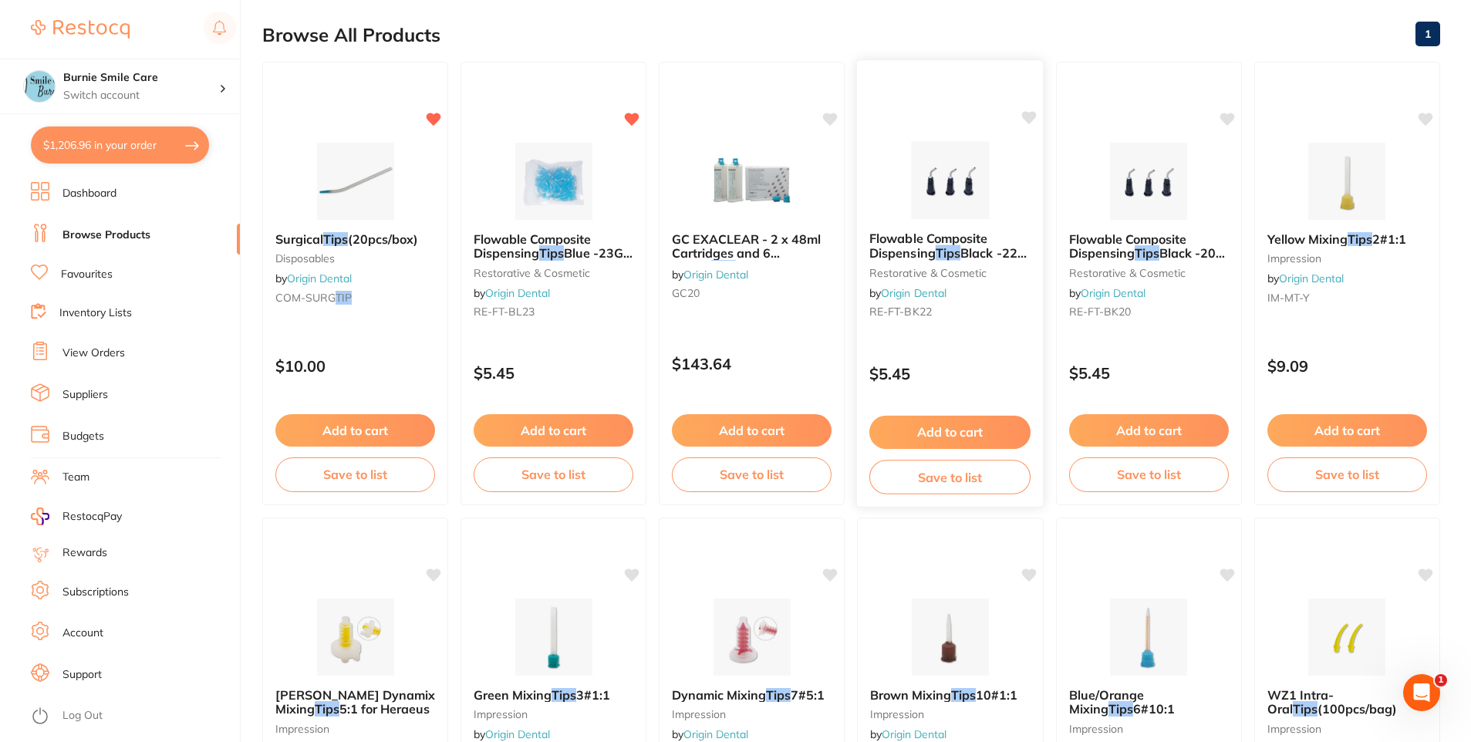
click at [649, 344] on div "Flowable Composite Dispensing Tips Black -22G (100pcs/bag) restorative & cosmet…" at bounding box center [950, 283] width 188 height 448
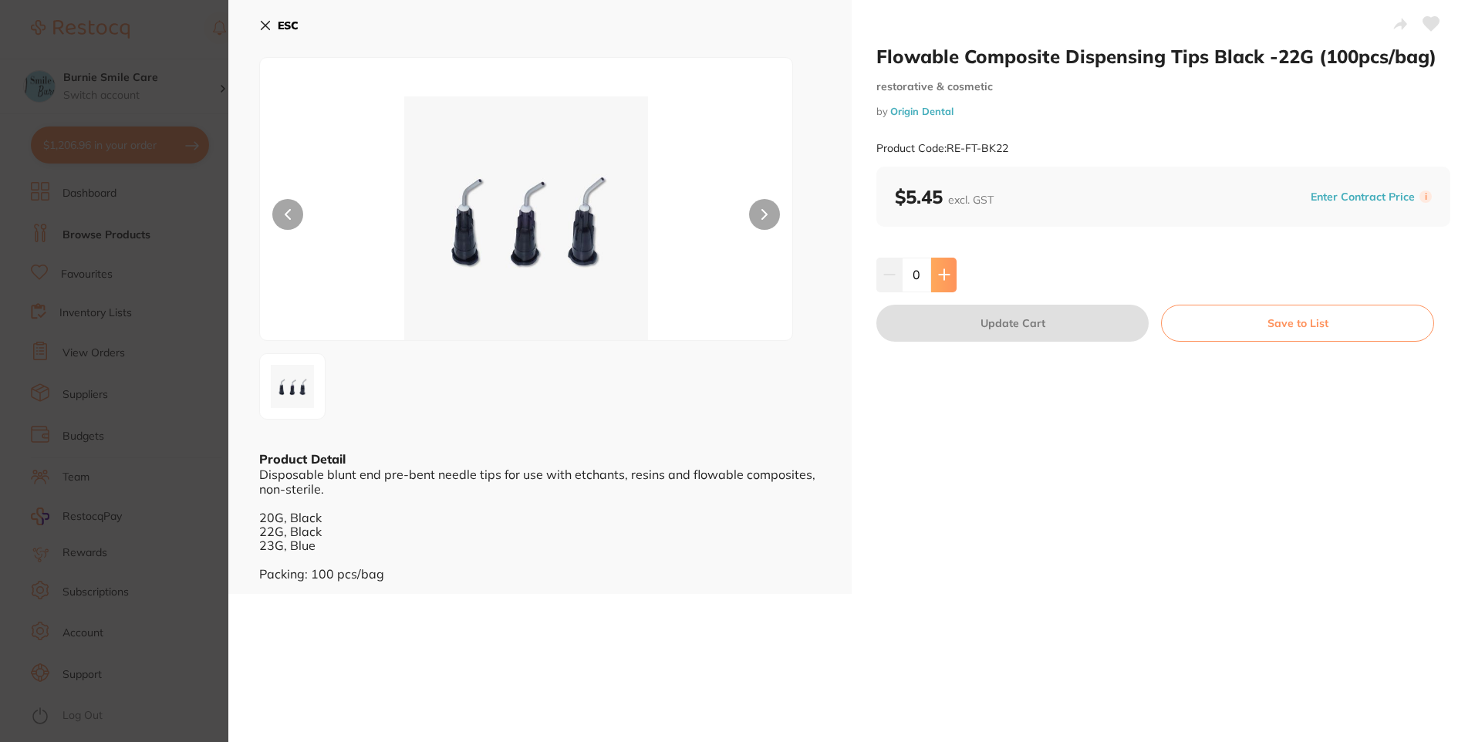
click at [649, 279] on icon at bounding box center [944, 275] width 12 height 12
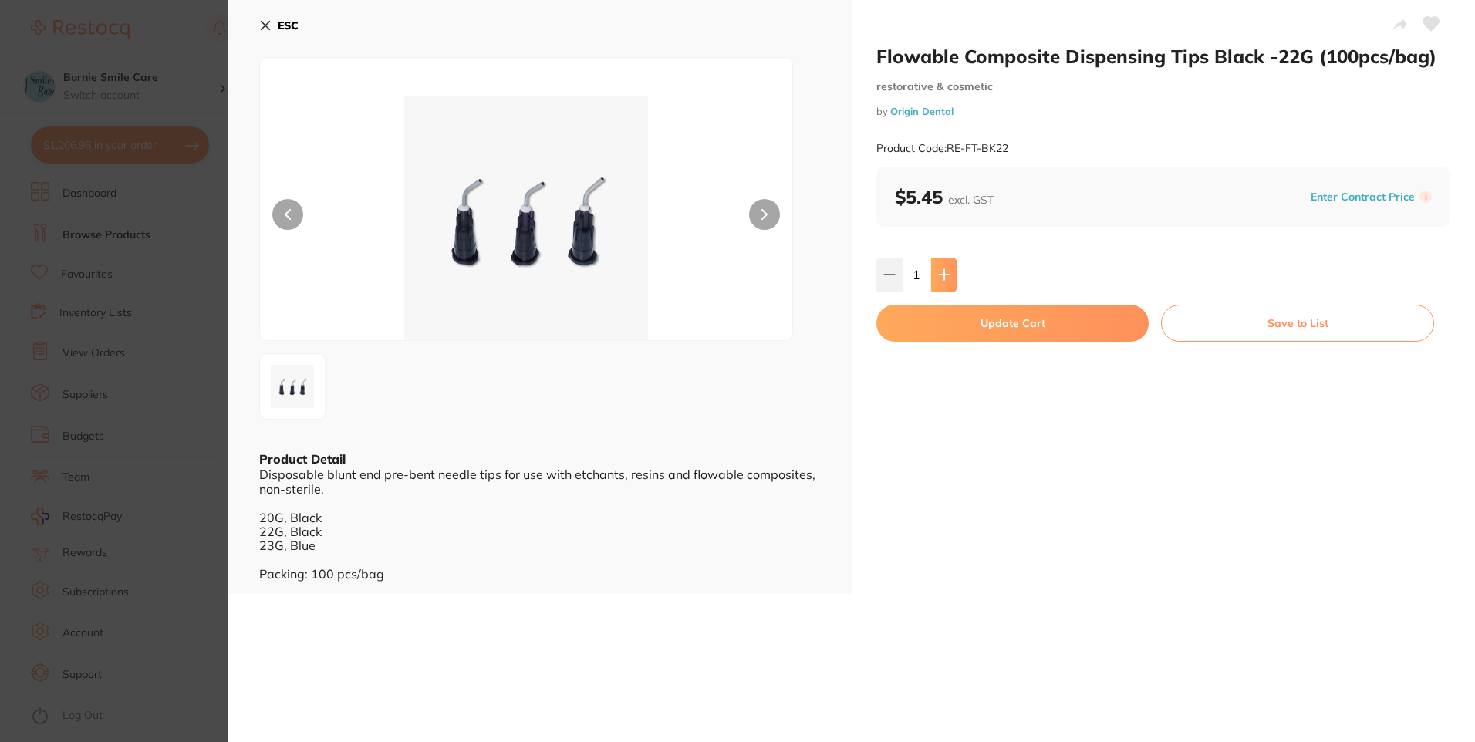
click at [649, 279] on icon at bounding box center [944, 275] width 12 height 12
type input "2"
click at [649, 322] on button "Update Cart" at bounding box center [1013, 323] width 272 height 37
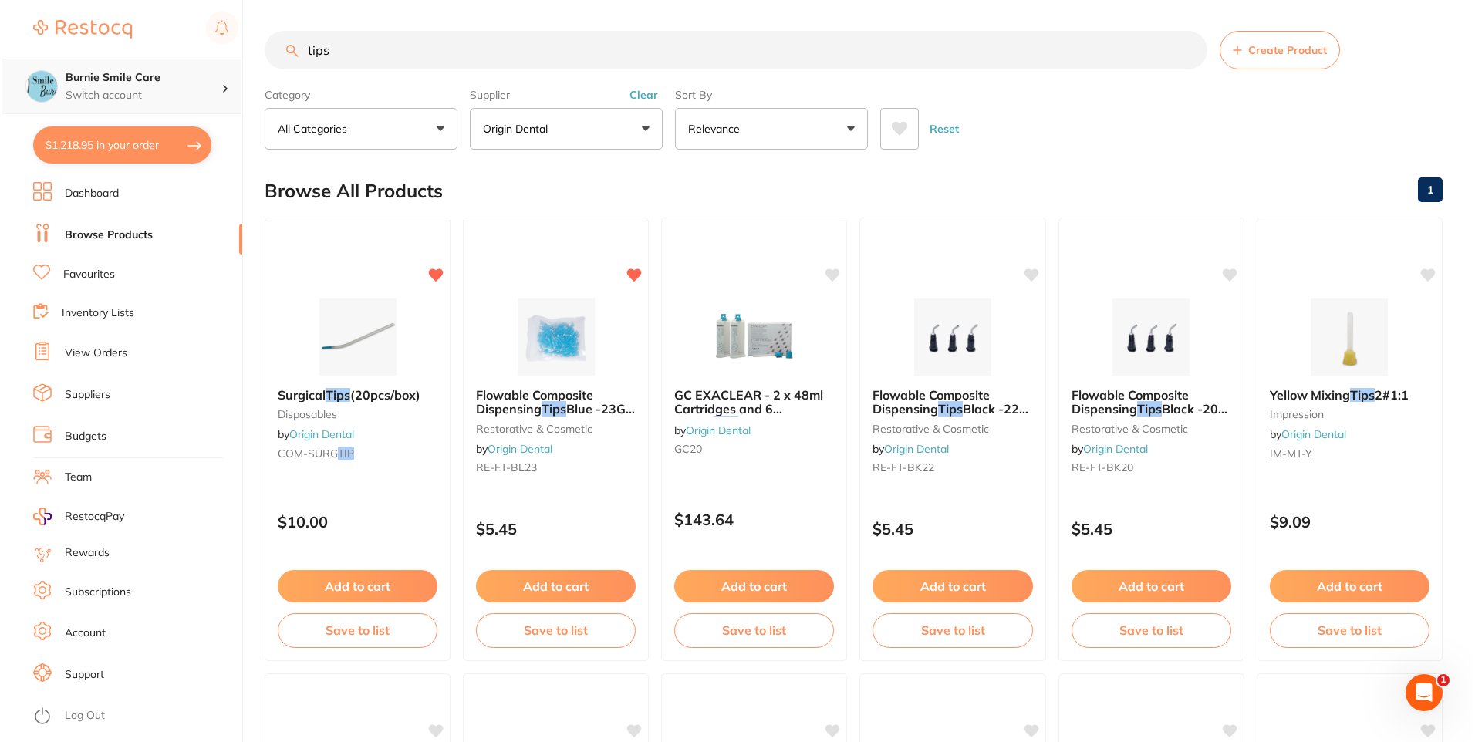
scroll to position [1, 0]
drag, startPoint x: 250, startPoint y: 69, endPoint x: 190, endPoint y: 69, distance: 60.2
click at [190, 69] on div "$1,218.95 Burnie Smile Care Switch account North West Dental Burnie Burnie Smil…" at bounding box center [735, 371] width 1471 height 742
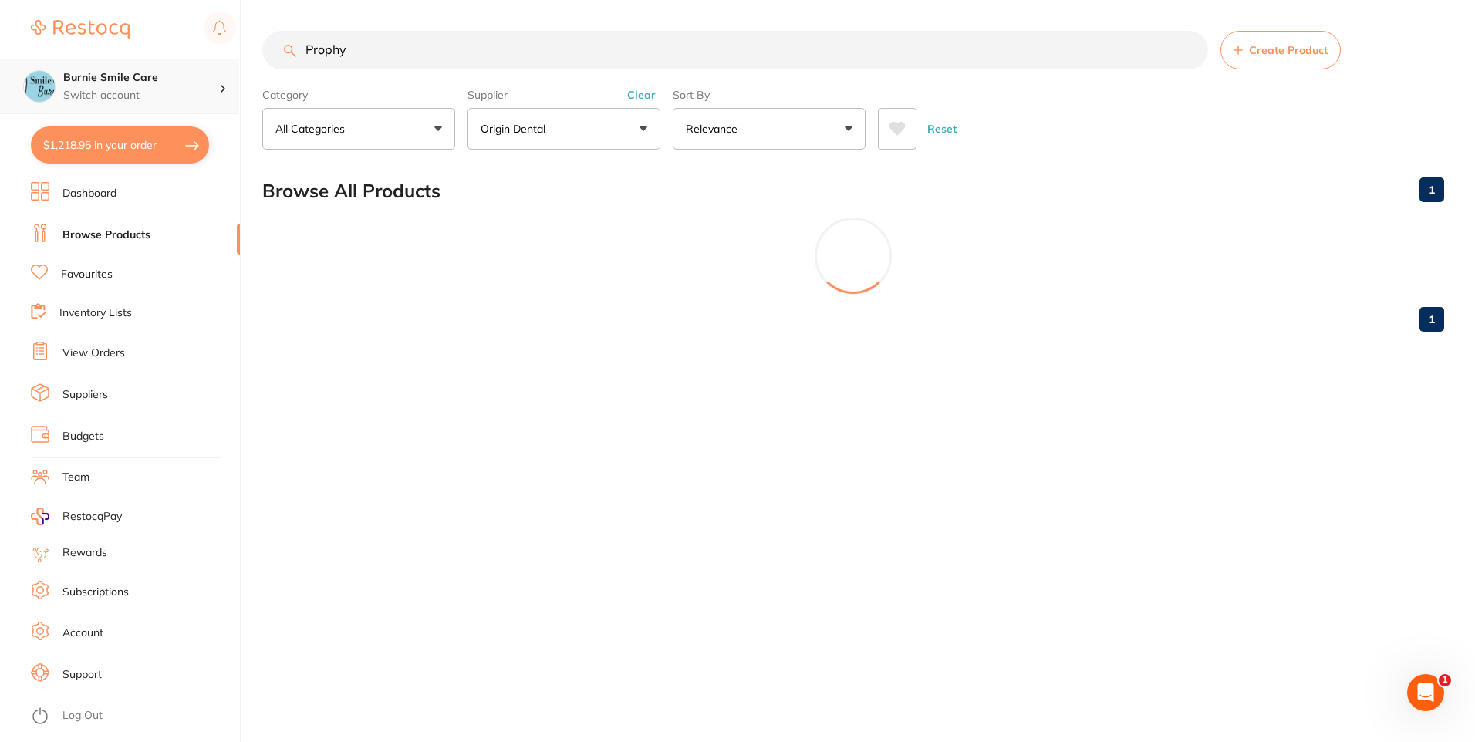
scroll to position [724, 0]
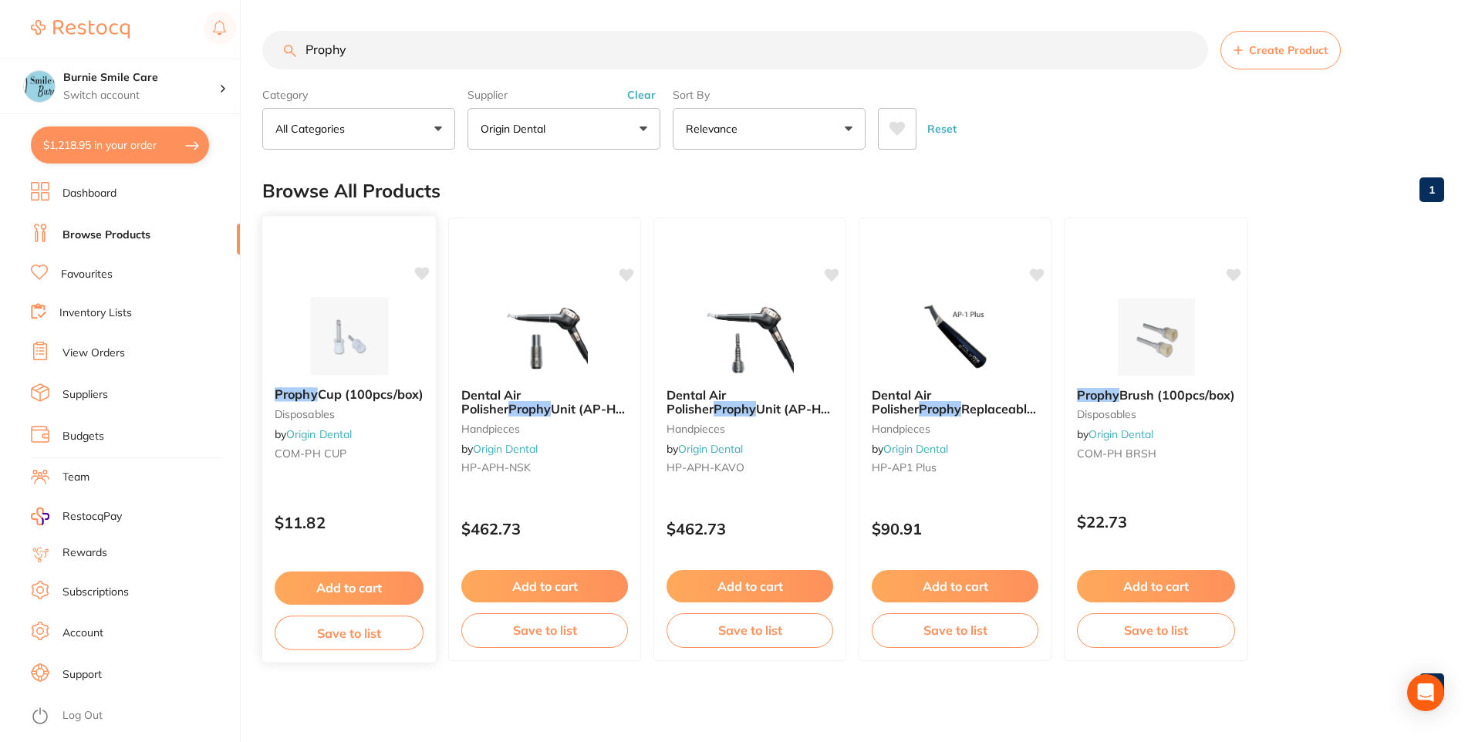
type input "Prophy"
click at [423, 449] on small "COM-PH CUP" at bounding box center [349, 454] width 149 height 12
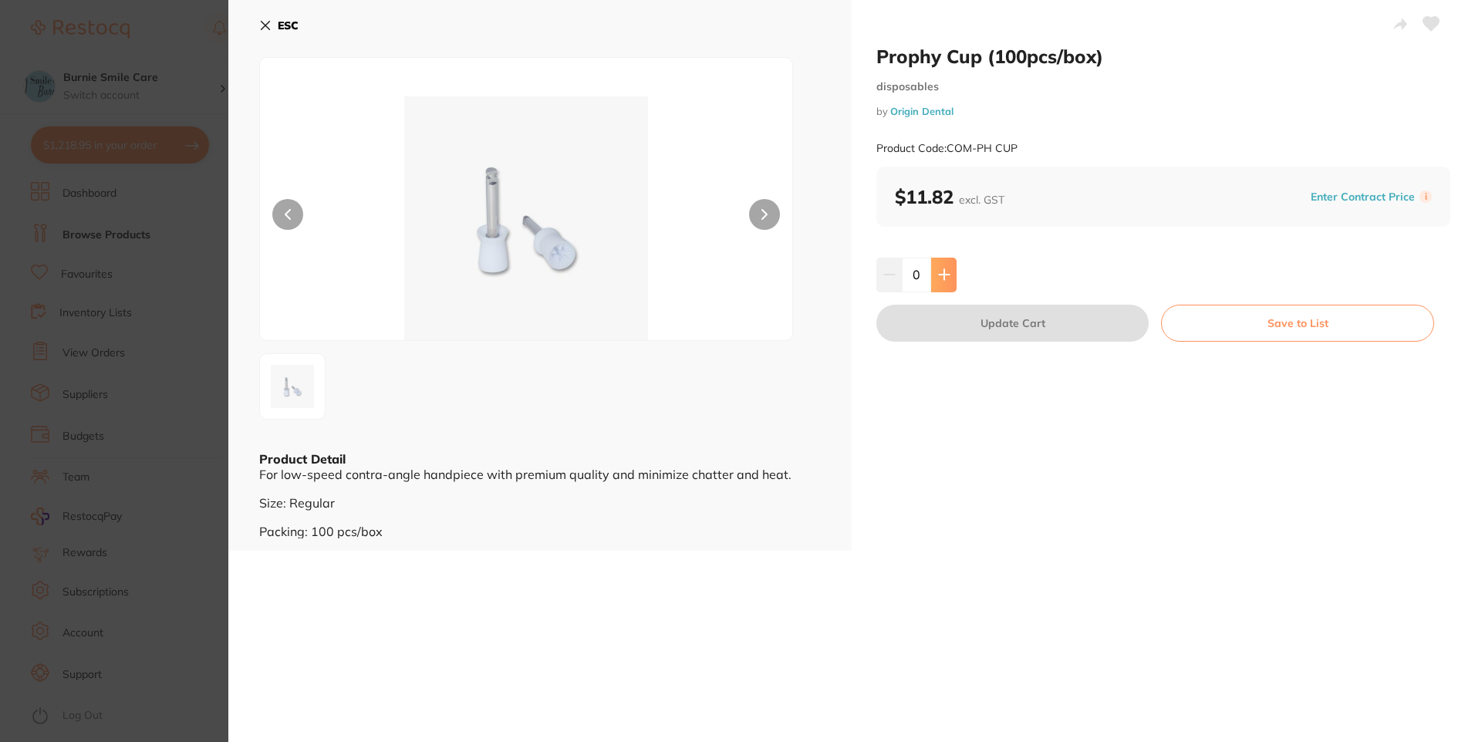
click at [649, 265] on button at bounding box center [943, 275] width 25 height 34
type input "1"
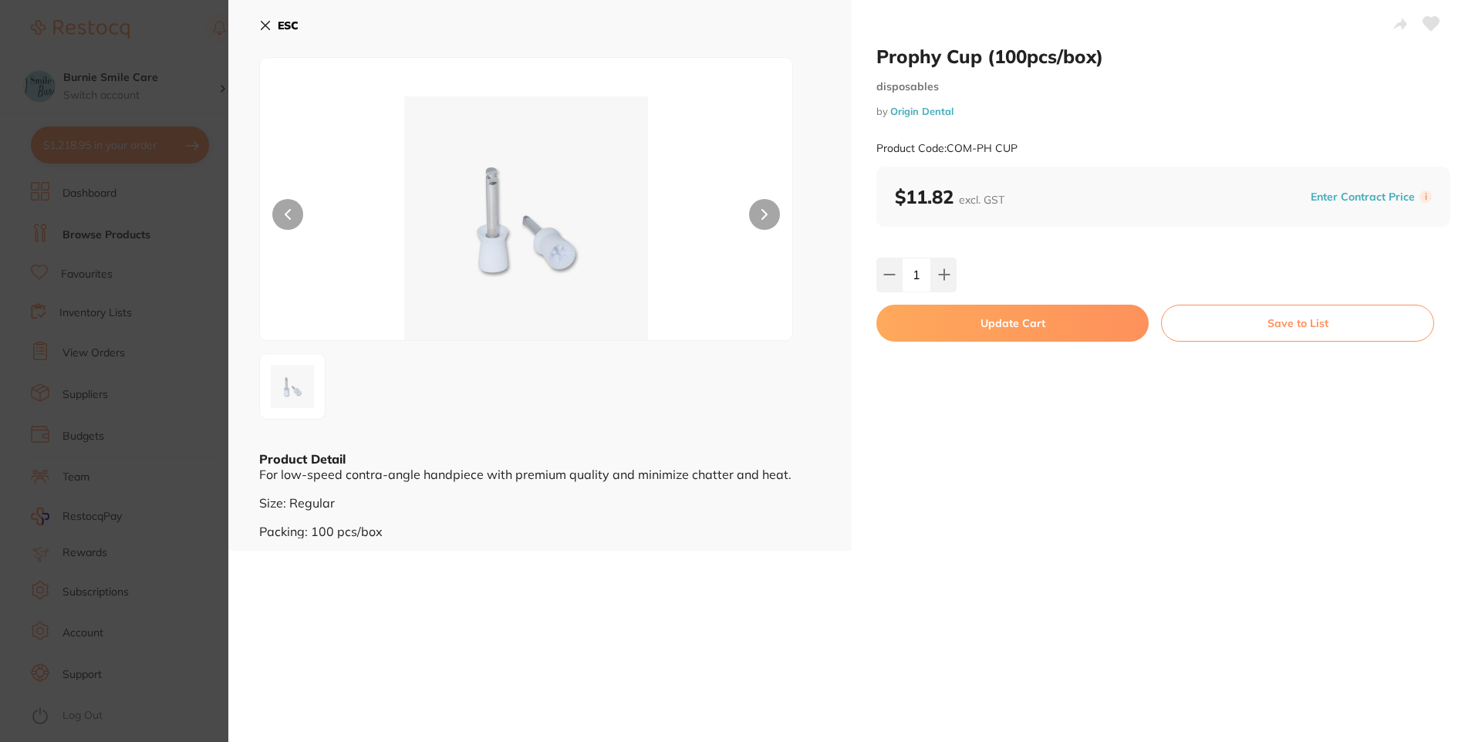
click at [649, 316] on button "Update Cart" at bounding box center [1013, 323] width 272 height 37
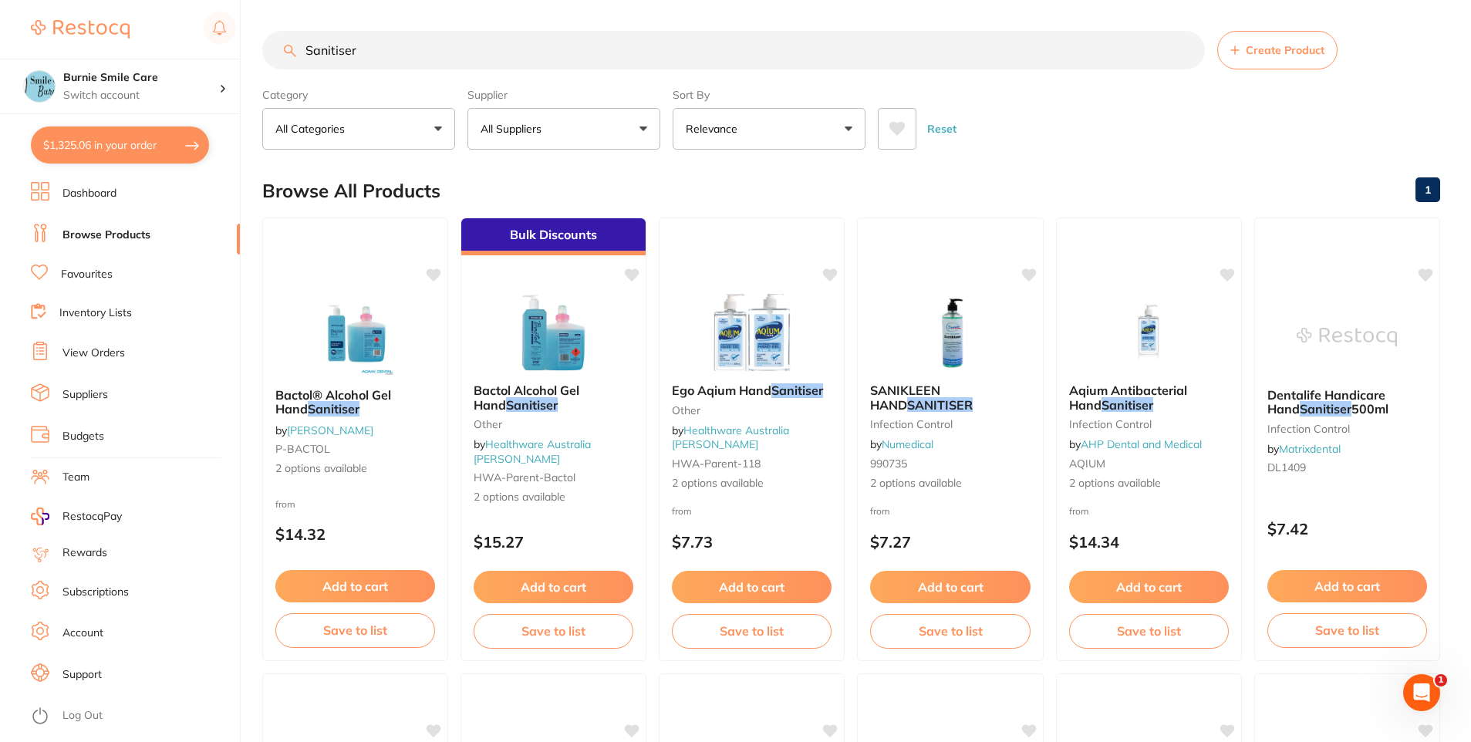
click at [303, 49] on input "Sanitiser" at bounding box center [733, 50] width 943 height 39
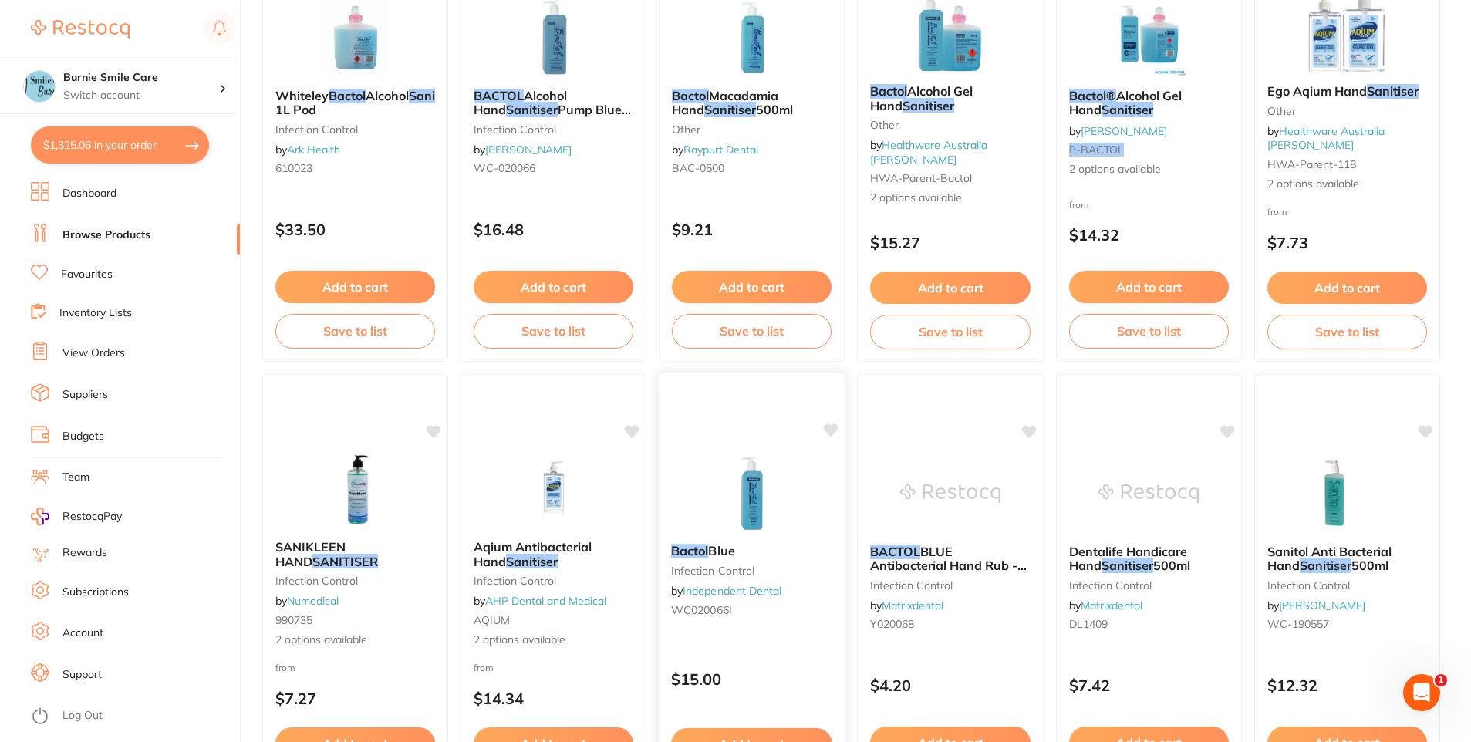
scroll to position [77, 0]
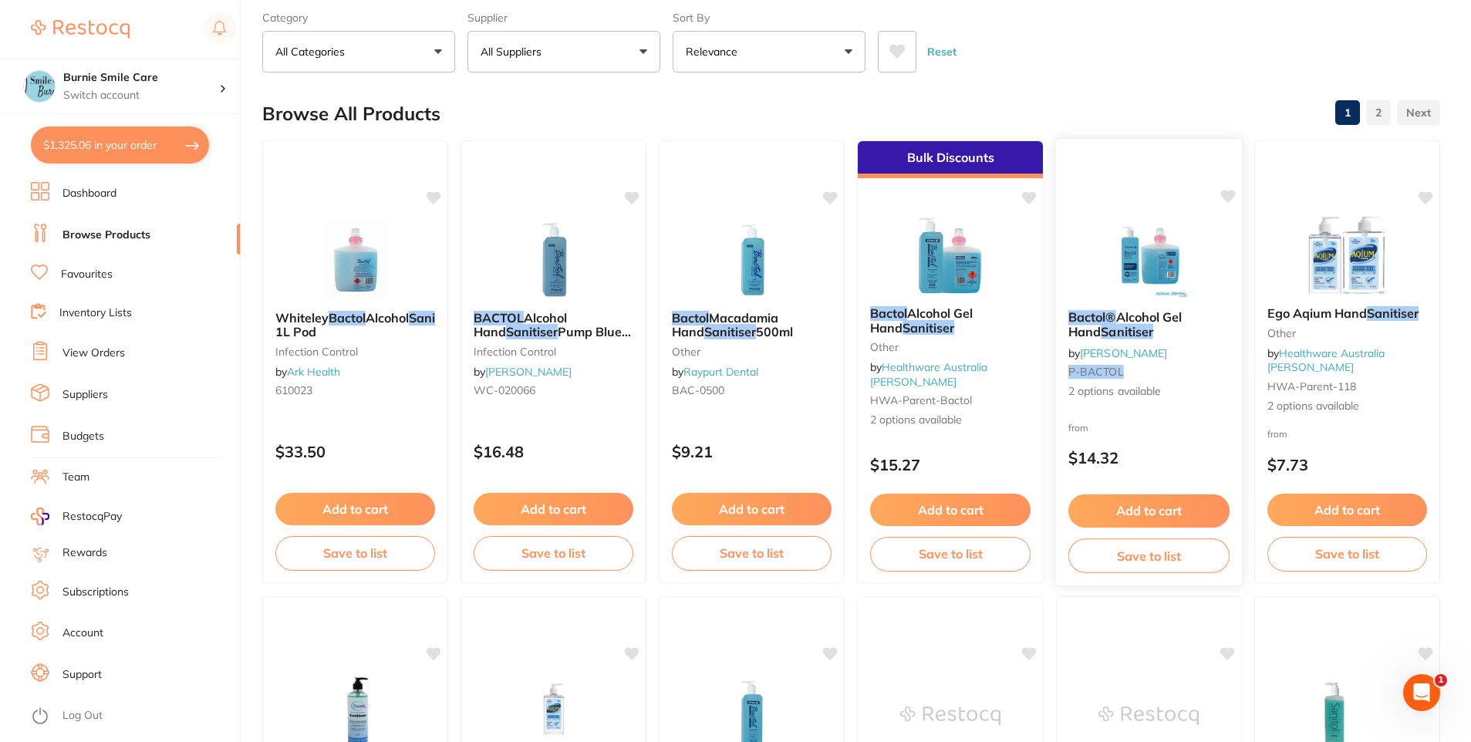
type input "Bactol Sanitiser"
click at [1147, 427] on div "from $14.32" at bounding box center [1149, 447] width 187 height 56
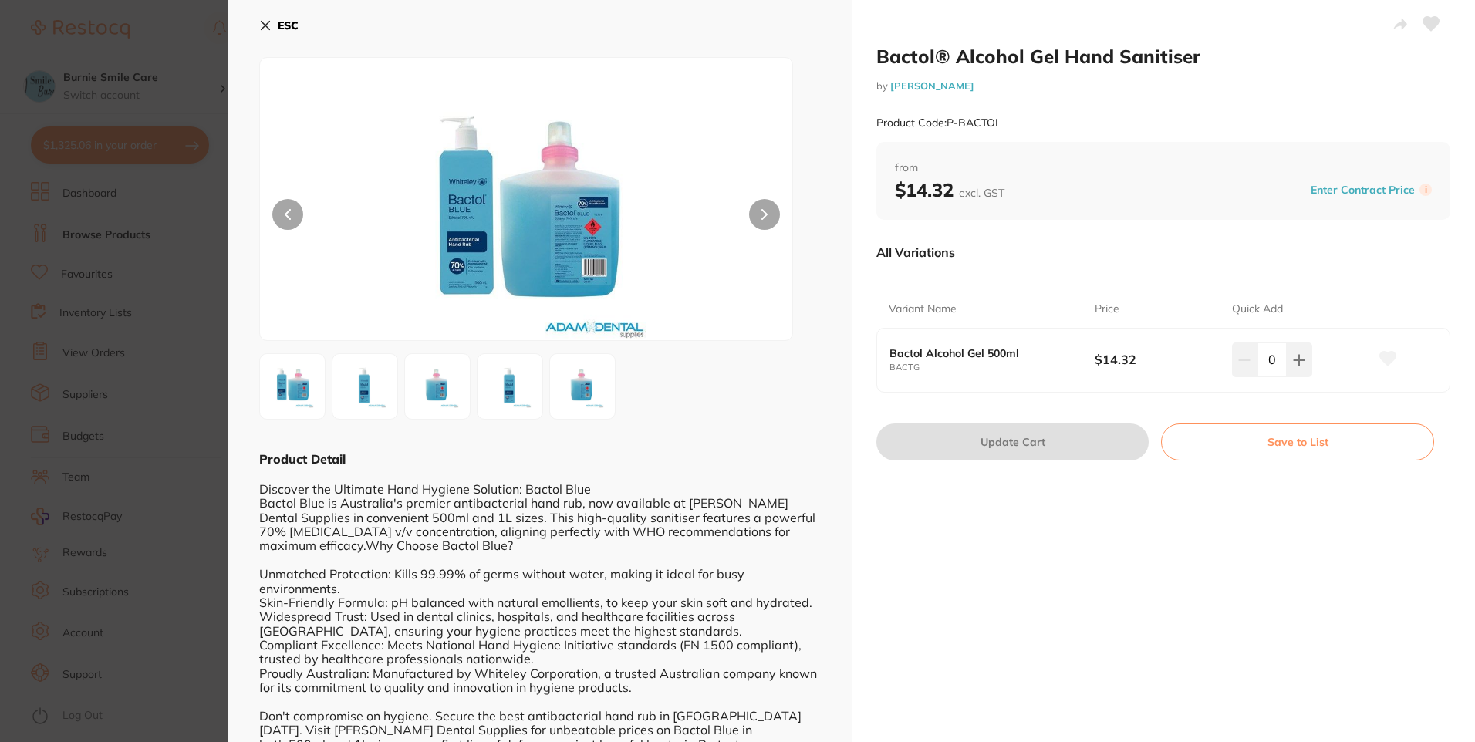
click at [358, 385] on img at bounding box center [365, 387] width 56 height 56
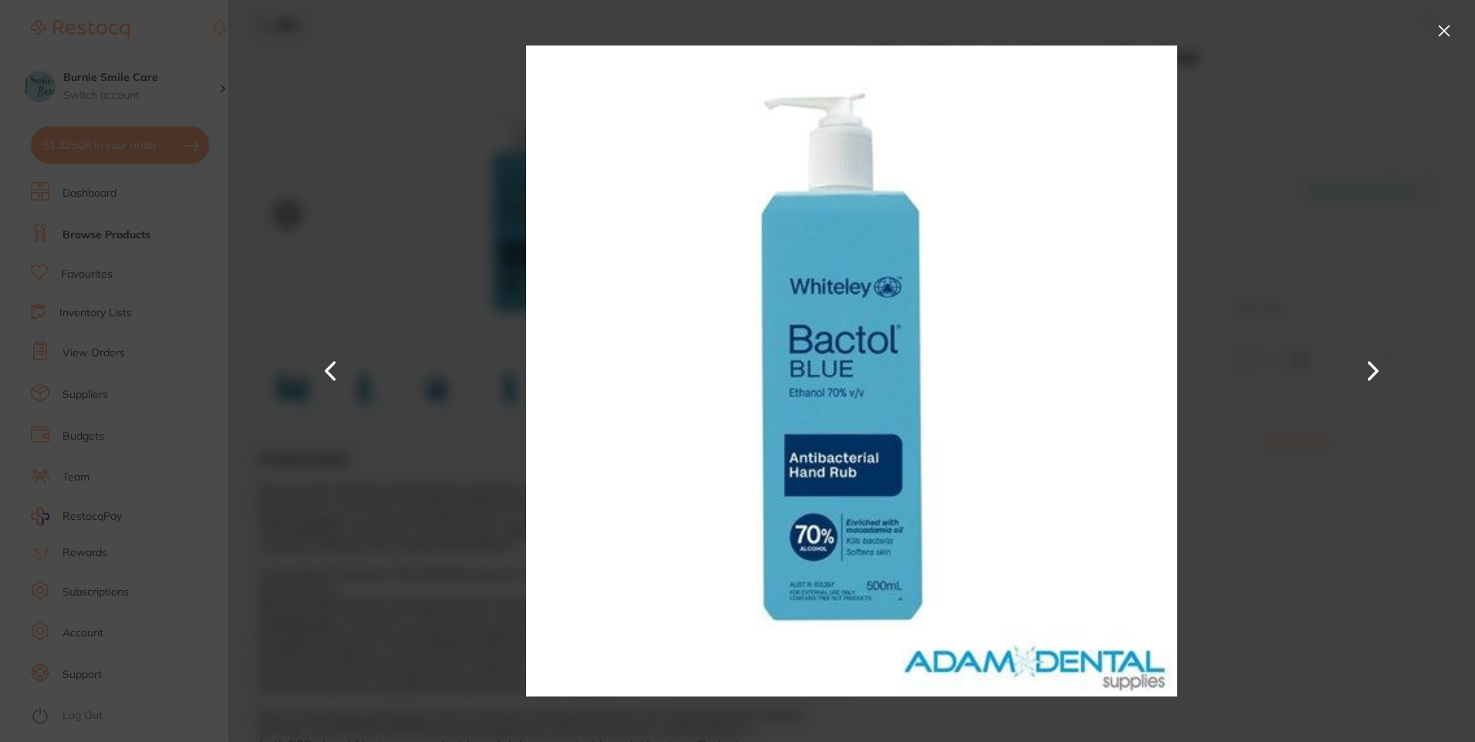
click at [1396, 372] on div at bounding box center [851, 371] width 1247 height 742
click at [1373, 372] on button at bounding box center [1373, 371] width 37 height 371
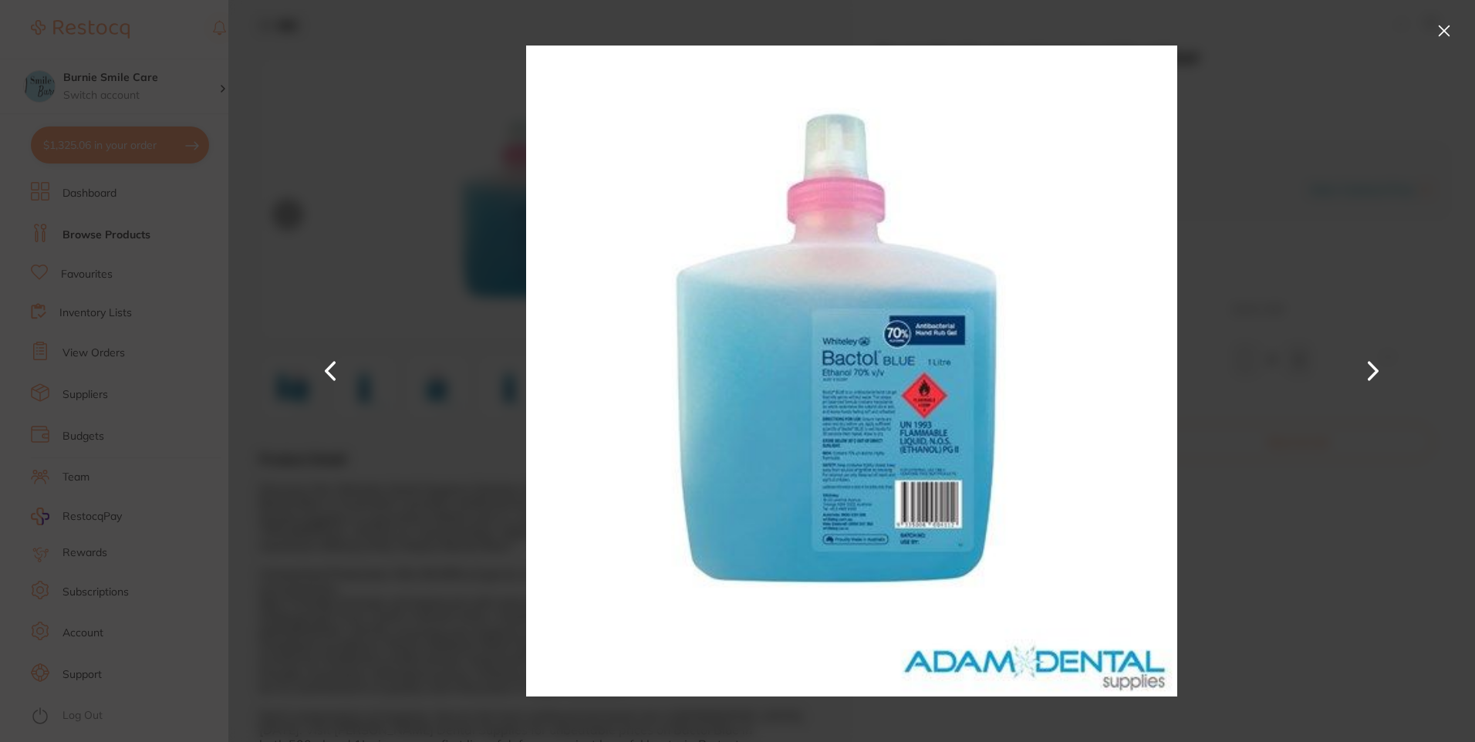
click at [1373, 372] on button at bounding box center [1373, 371] width 37 height 371
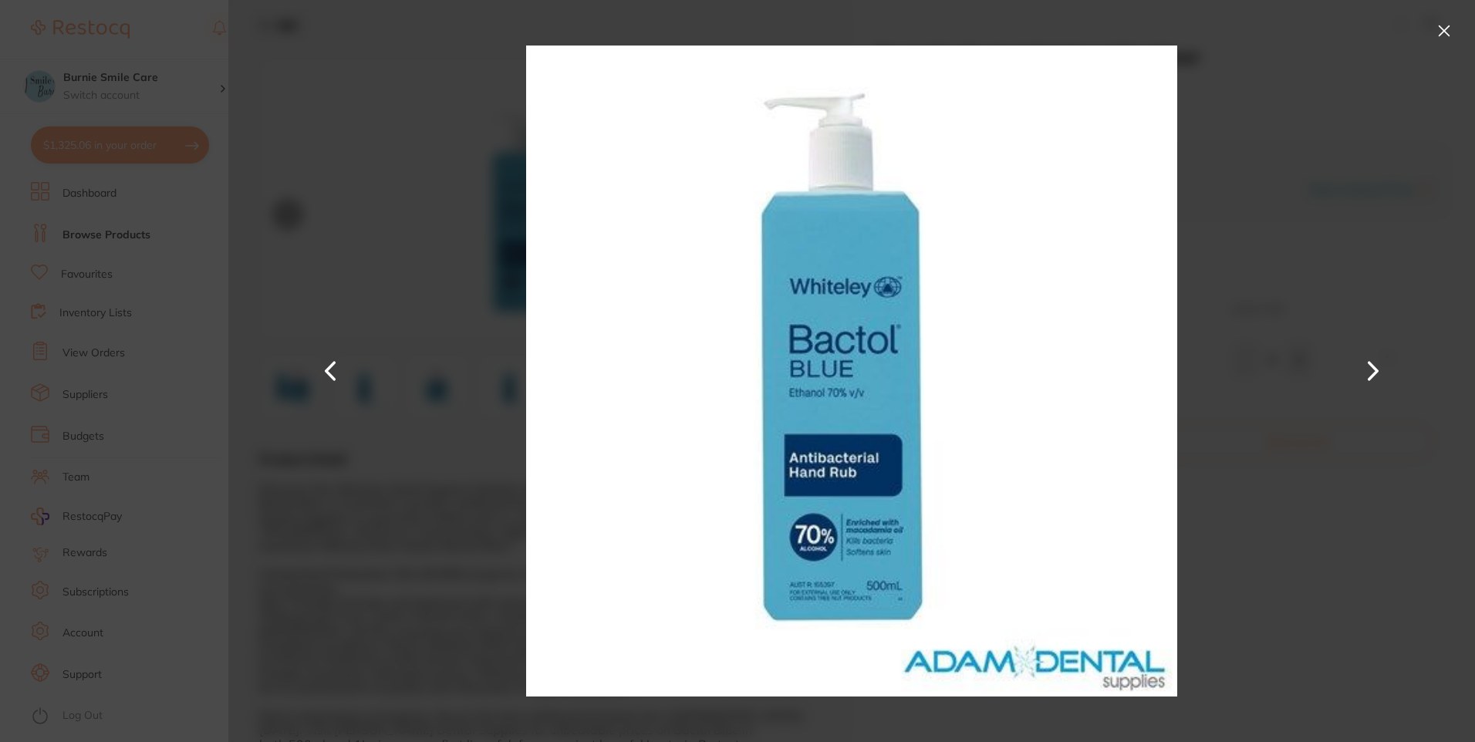
click at [1373, 372] on button at bounding box center [1373, 371] width 37 height 371
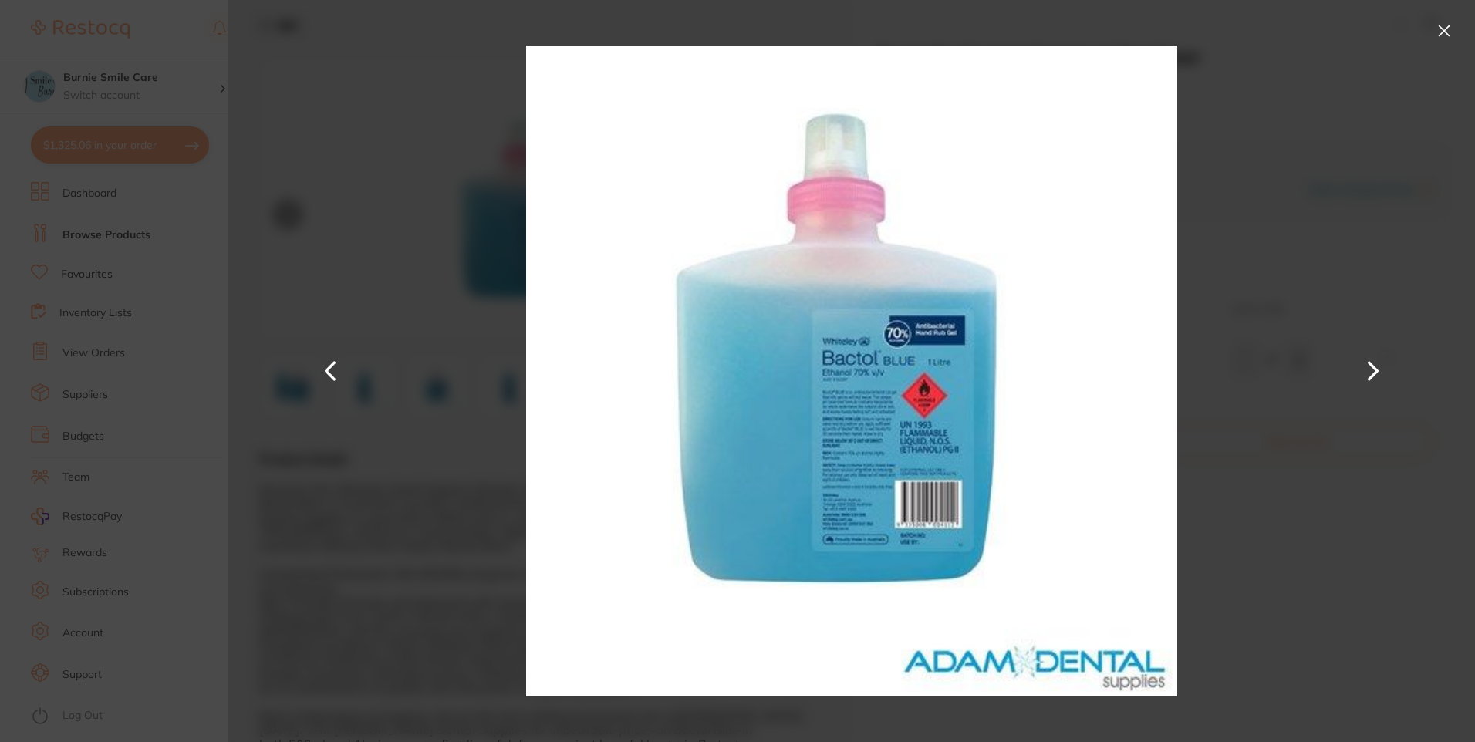
click at [1437, 28] on button at bounding box center [1444, 31] width 25 height 25
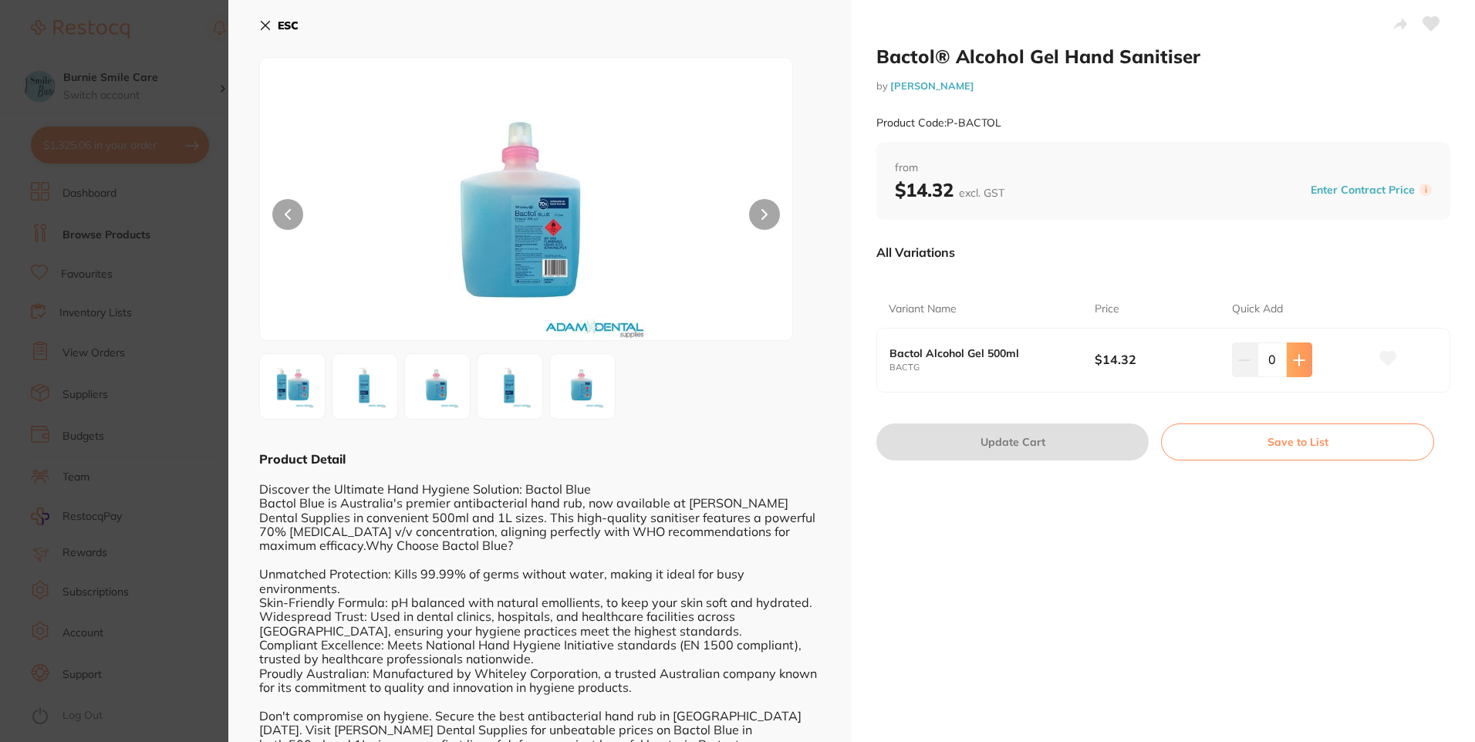
click at [1288, 362] on button at bounding box center [1299, 360] width 25 height 34
click at [1289, 362] on button at bounding box center [1299, 360] width 25 height 34
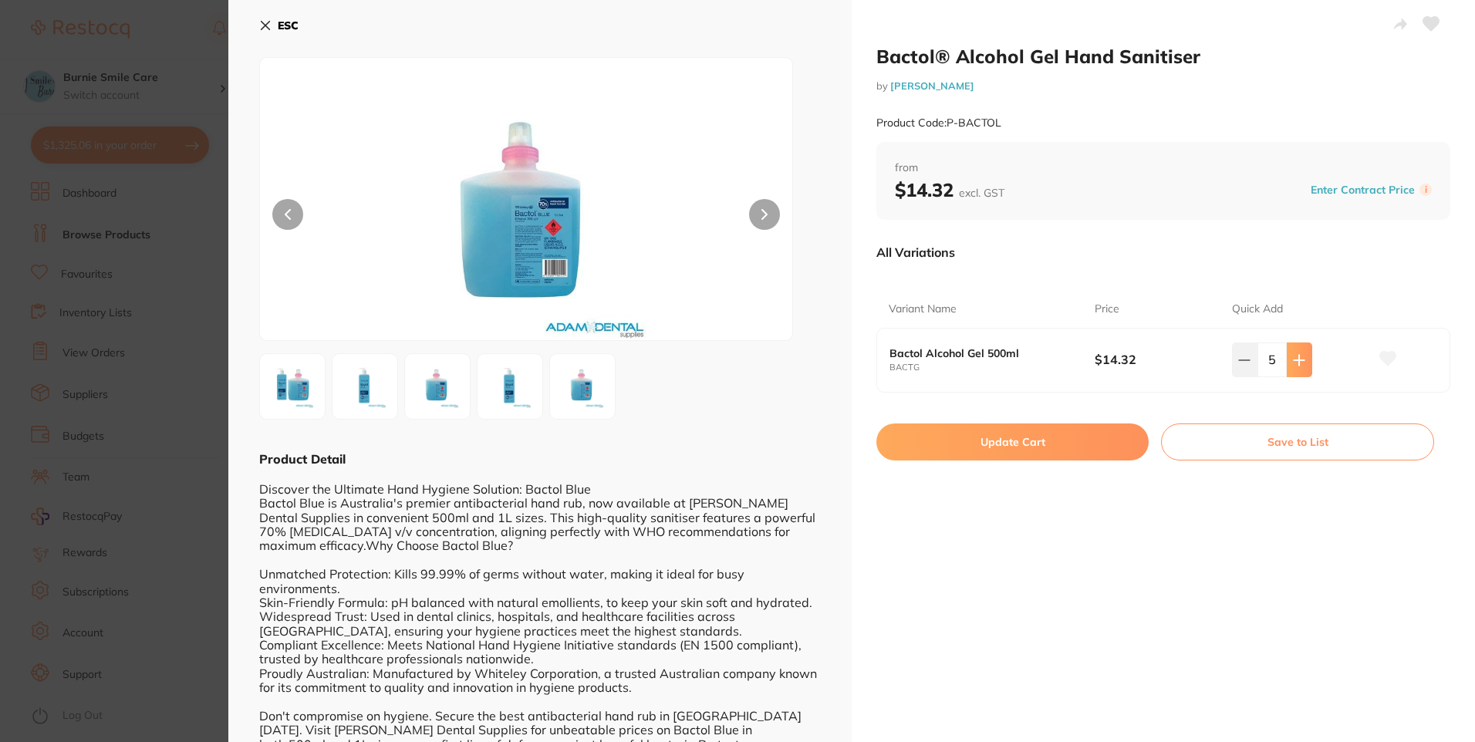
click at [1293, 363] on icon at bounding box center [1299, 360] width 12 height 12
type input "6"
click at [1126, 444] on button "Update Cart" at bounding box center [1013, 442] width 272 height 37
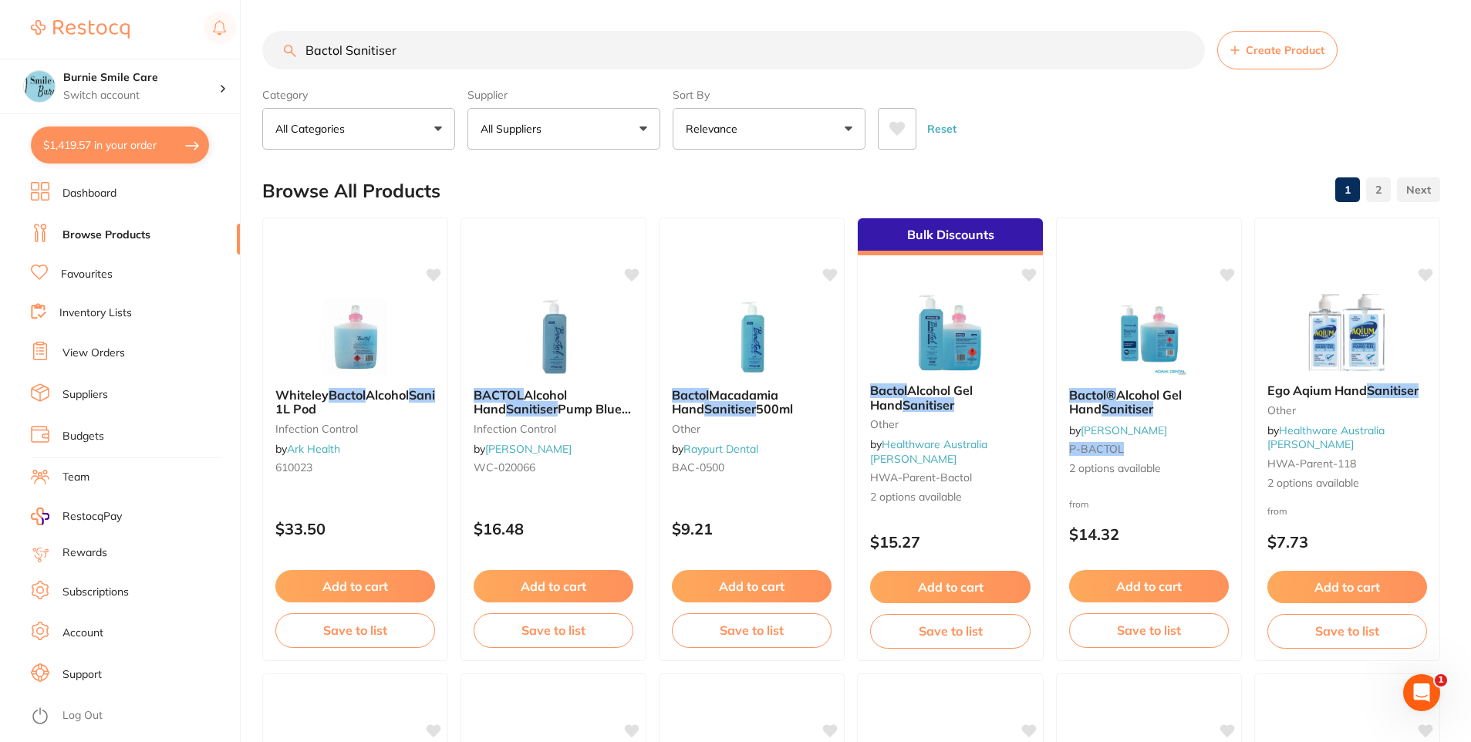
drag, startPoint x: 417, startPoint y: 41, endPoint x: 238, endPoint y: 27, distance: 179.6
click at [248, 25] on div "$1,419.57 Burnie Smile Care Switch account North West Dental Burnie Burnie Smil…" at bounding box center [735, 371] width 1471 height 742
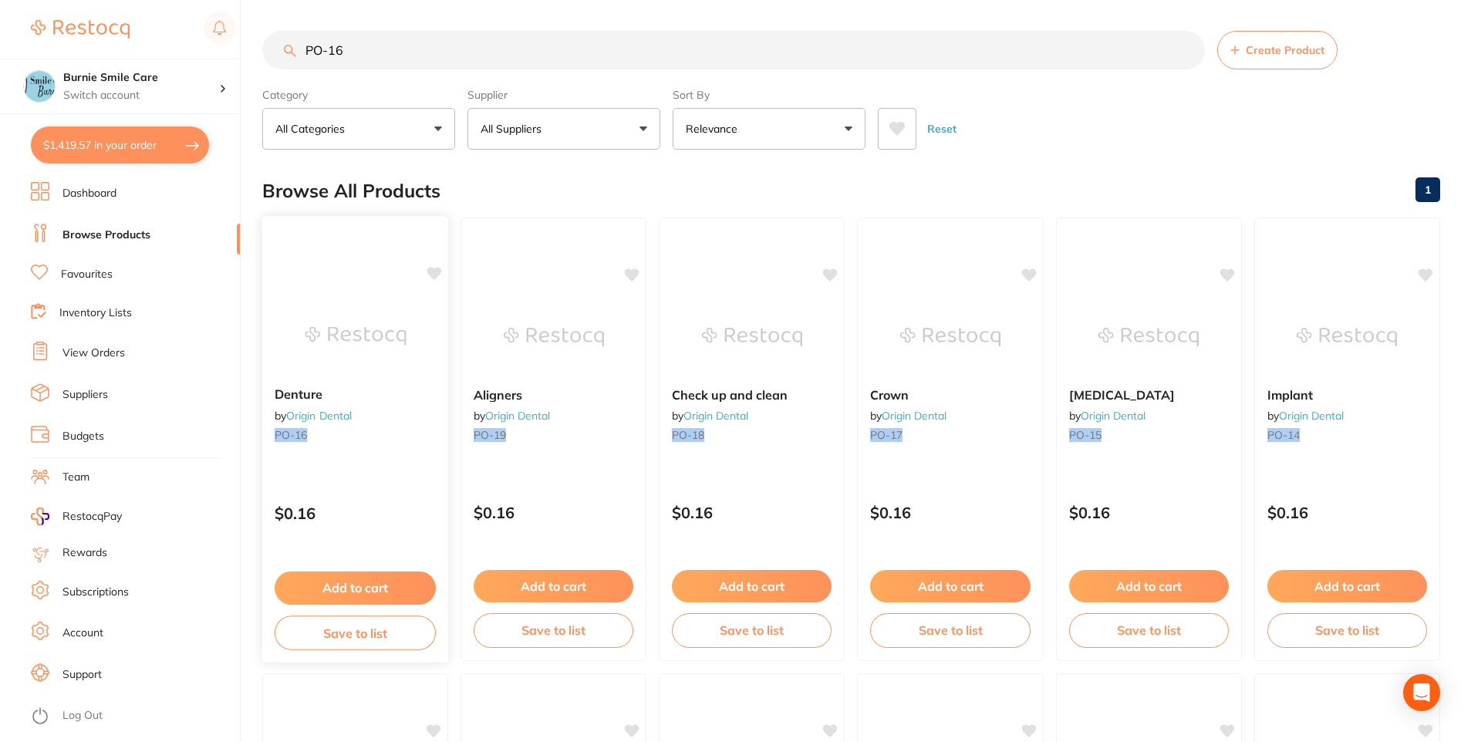
type input "PO-16"
click at [408, 429] on small "PO-16" at bounding box center [355, 434] width 161 height 12
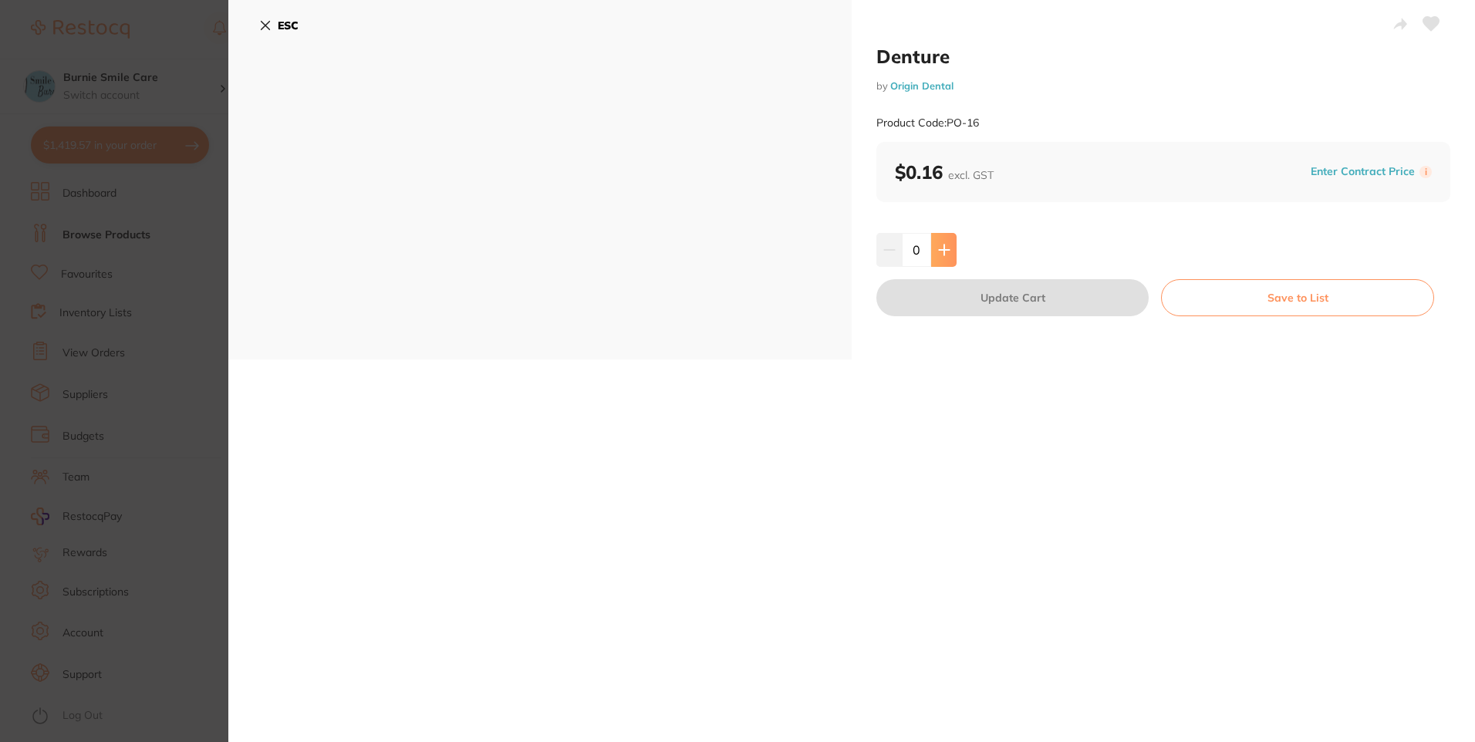
click at [947, 259] on button at bounding box center [943, 250] width 25 height 34
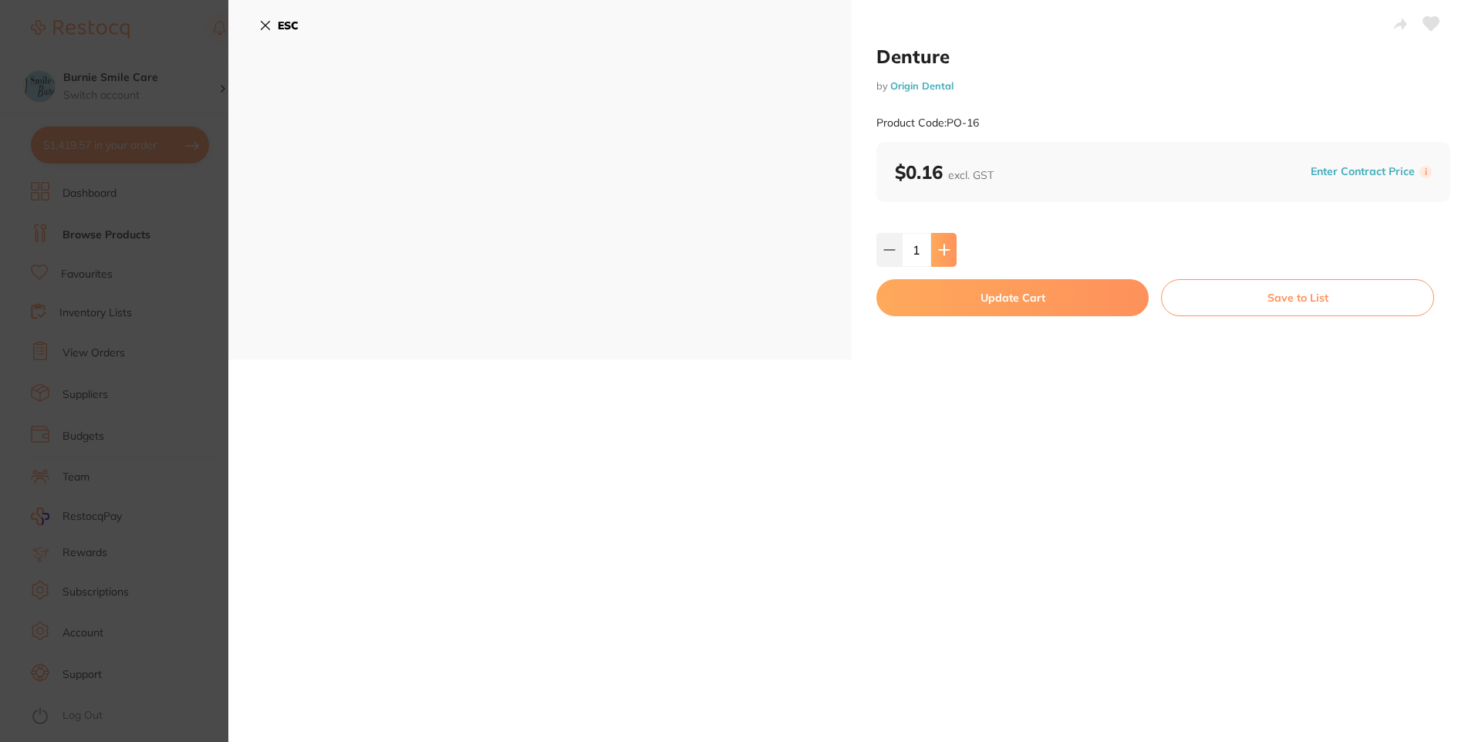
click at [947, 259] on button at bounding box center [943, 250] width 25 height 34
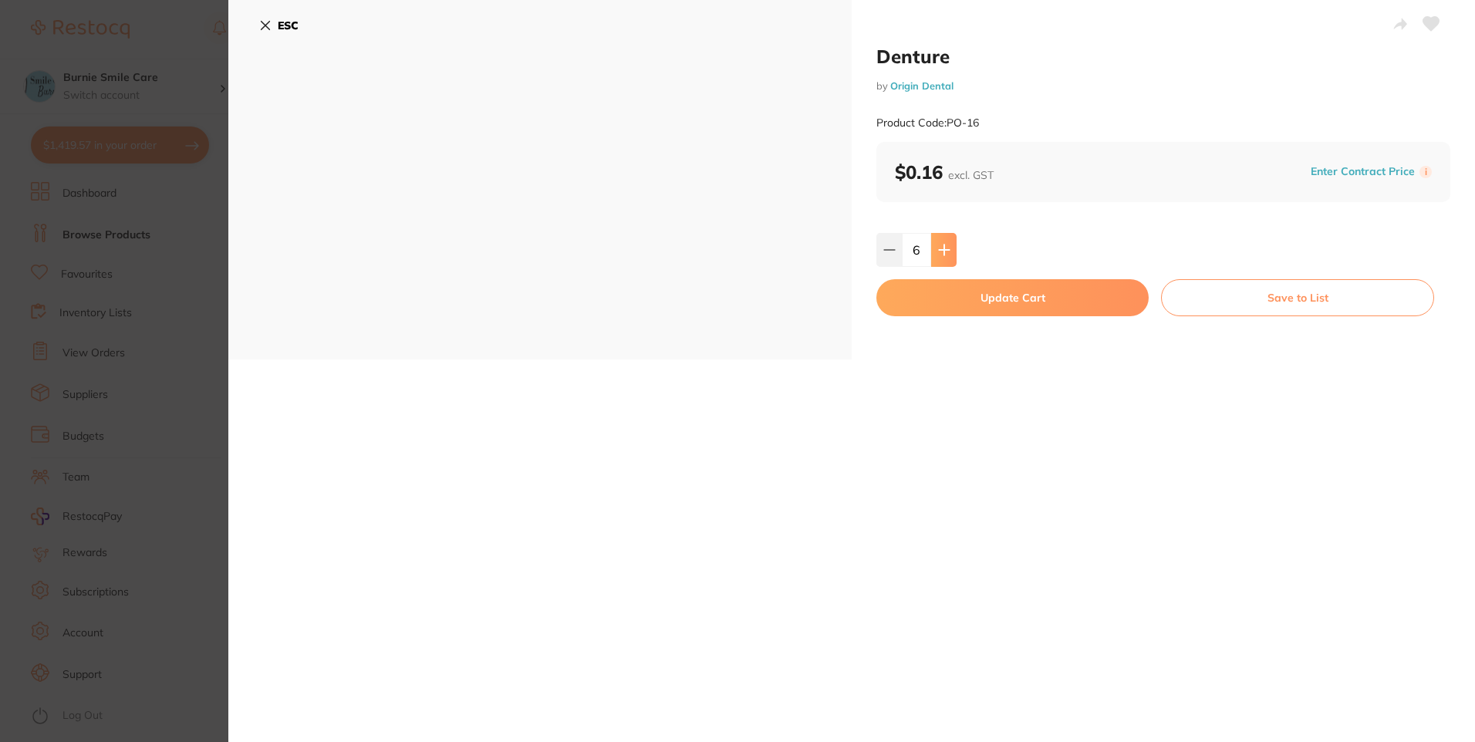
click at [947, 259] on button at bounding box center [943, 250] width 25 height 34
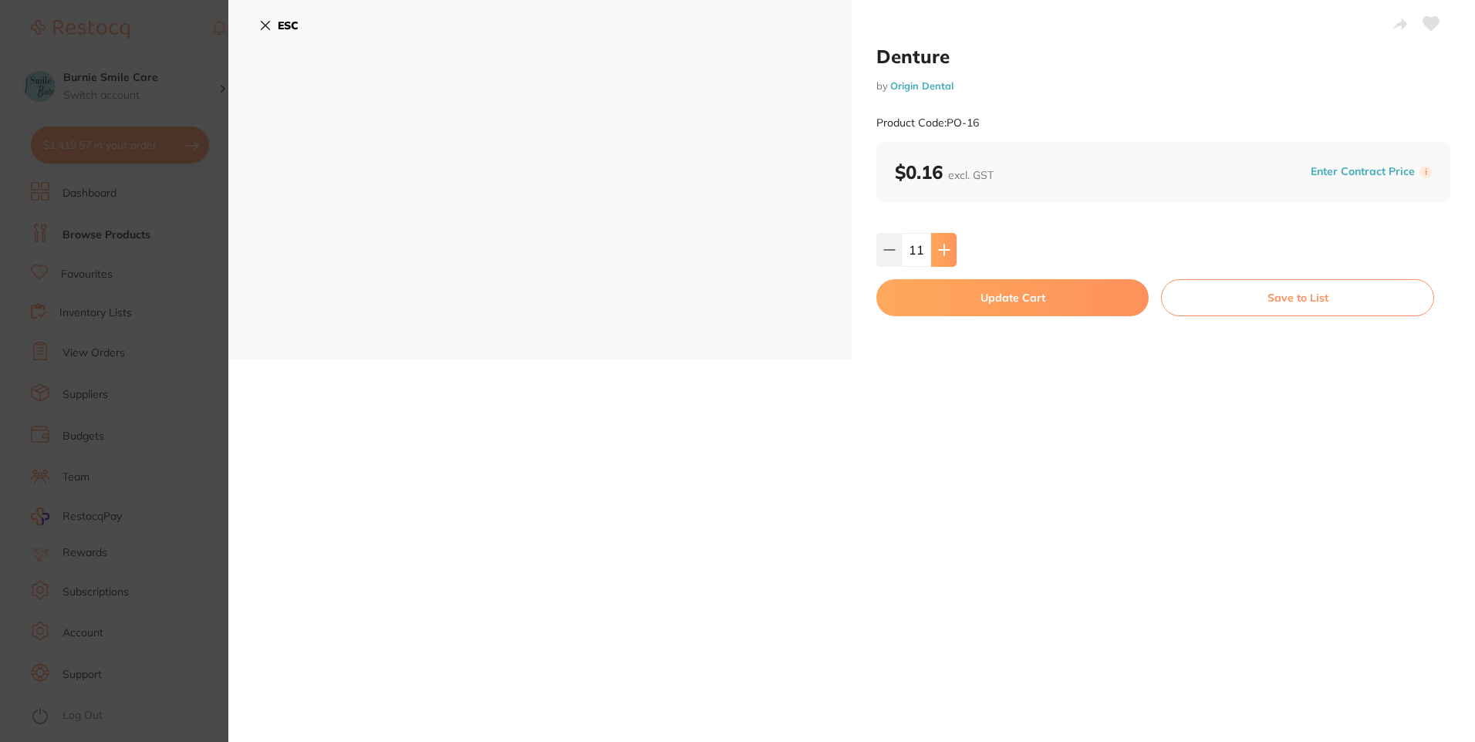
click at [947, 259] on button at bounding box center [943, 250] width 25 height 34
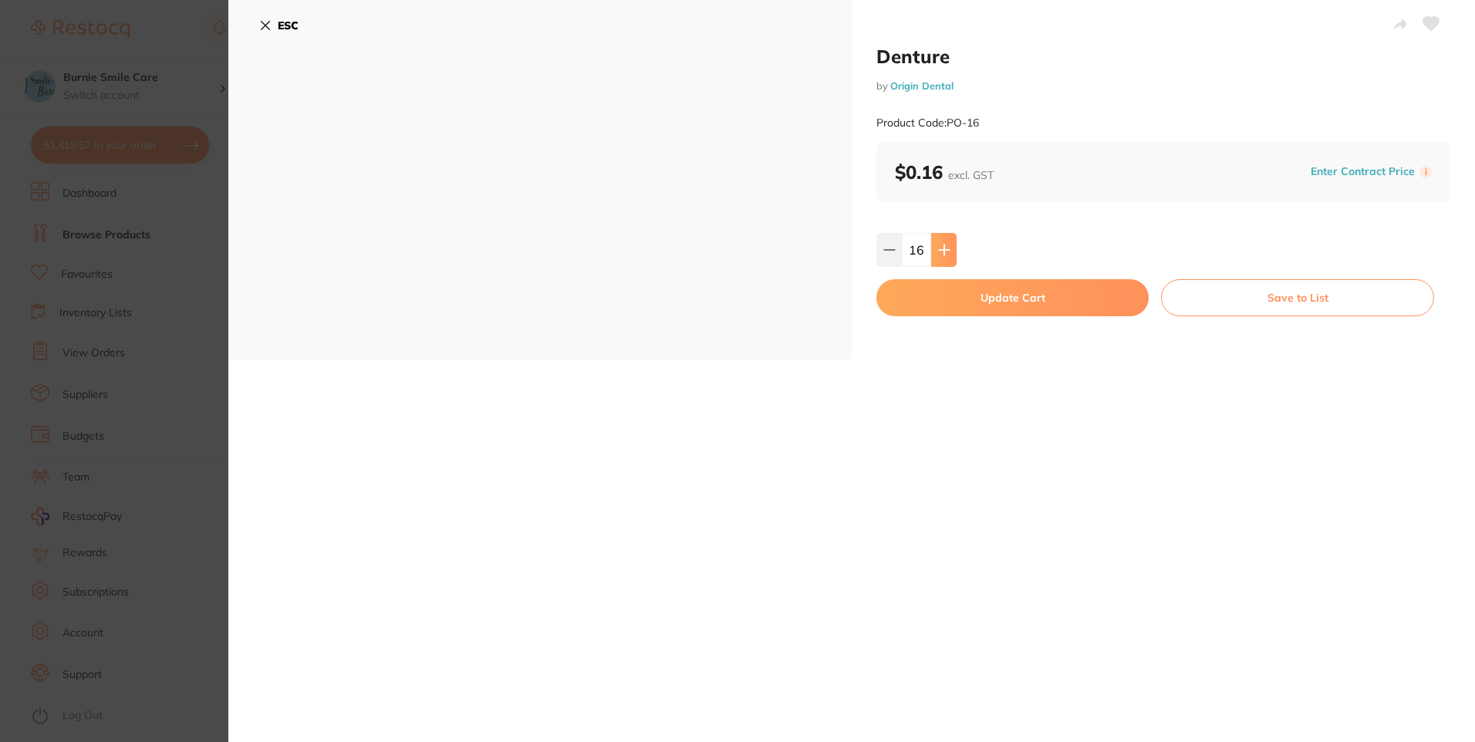
click at [947, 259] on button at bounding box center [943, 250] width 25 height 34
type input "20"
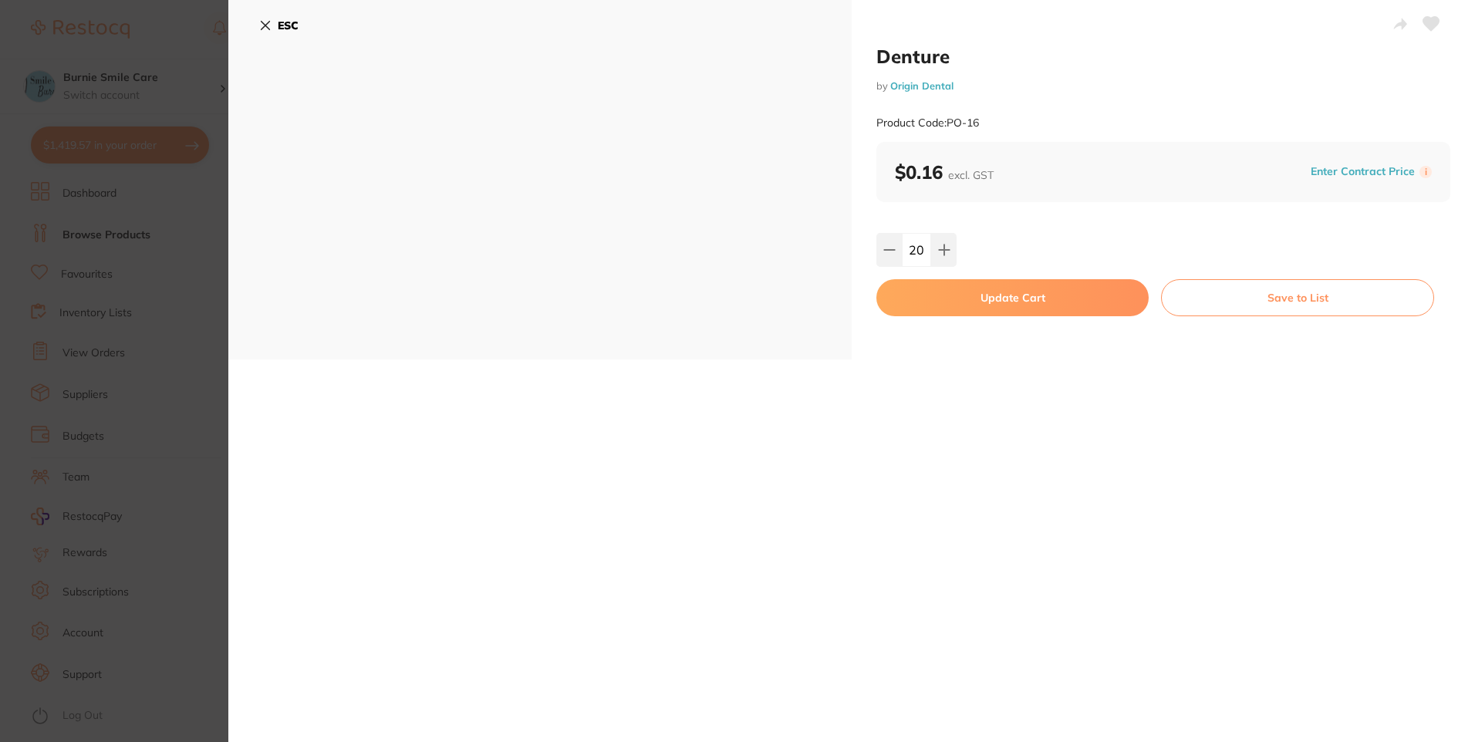
click at [946, 293] on button "Update Cart" at bounding box center [1013, 297] width 272 height 37
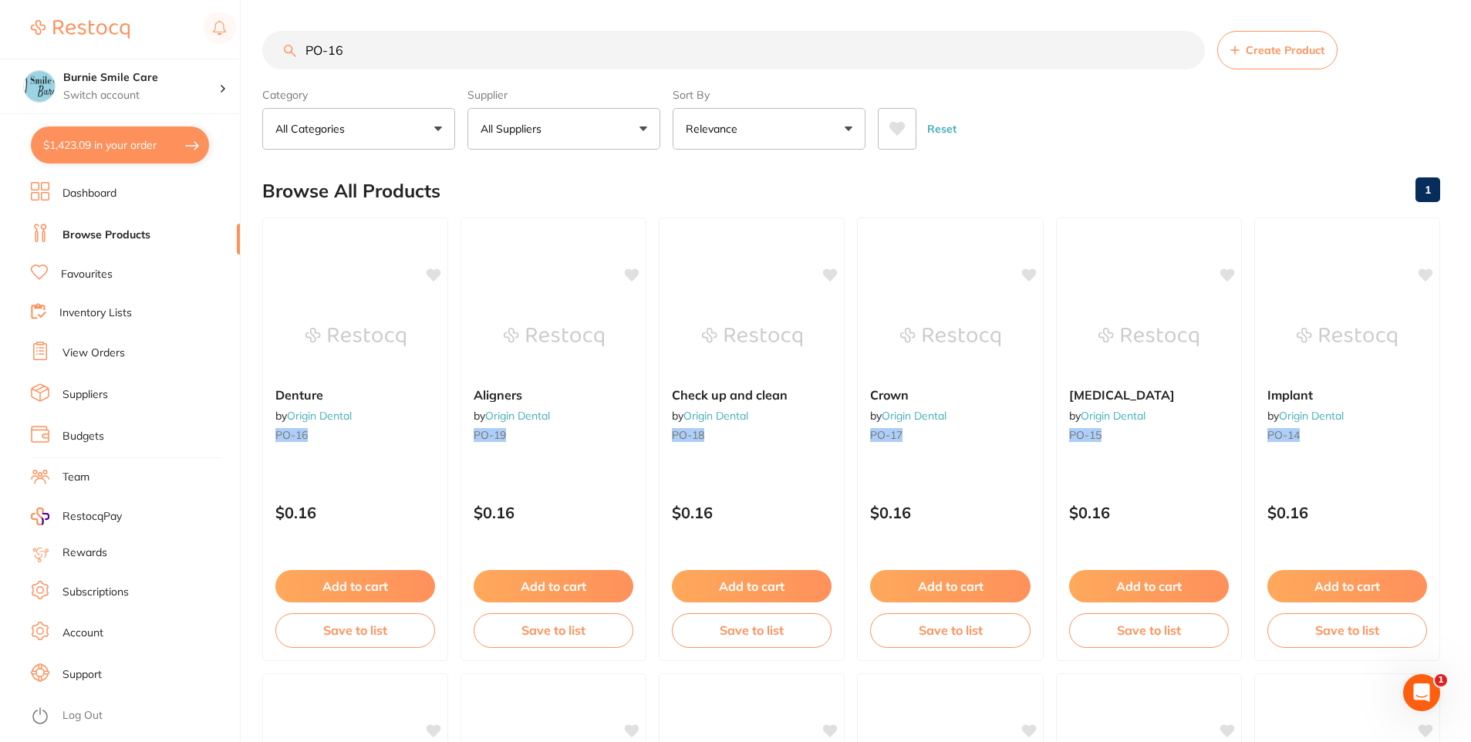
drag, startPoint x: 377, startPoint y: 50, endPoint x: 84, endPoint y: 55, distance: 293.3
click at [84, 55] on div "$1,423.09 Burnie Smile Care Switch account North West Dental Burnie Burnie Smil…" at bounding box center [735, 371] width 1471 height 742
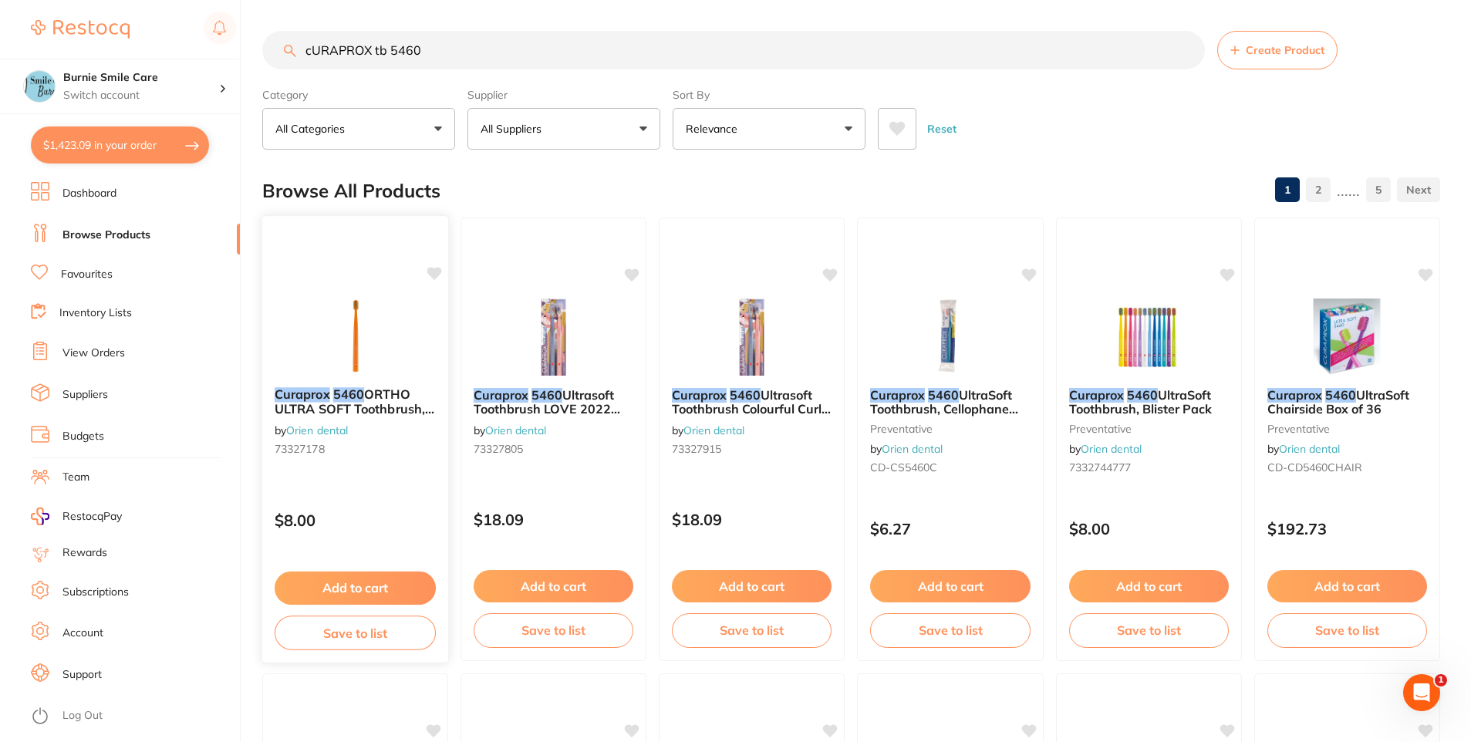
type input "cURAPROX tb 5460"
click at [336, 414] on span "ORTHO ULTRA SOFT Toothbrush, Blister Pack" at bounding box center [355, 409] width 160 height 44
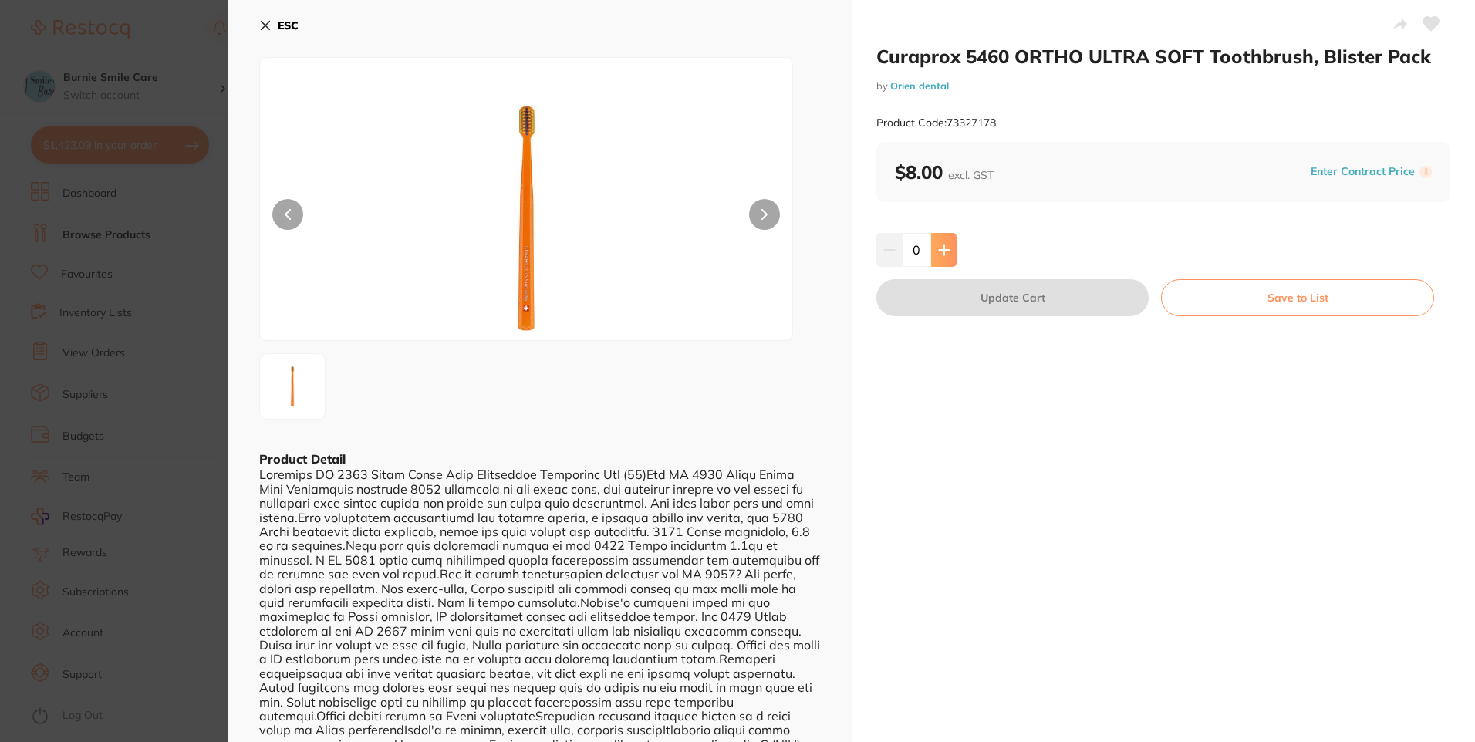
click at [948, 245] on button at bounding box center [943, 250] width 25 height 34
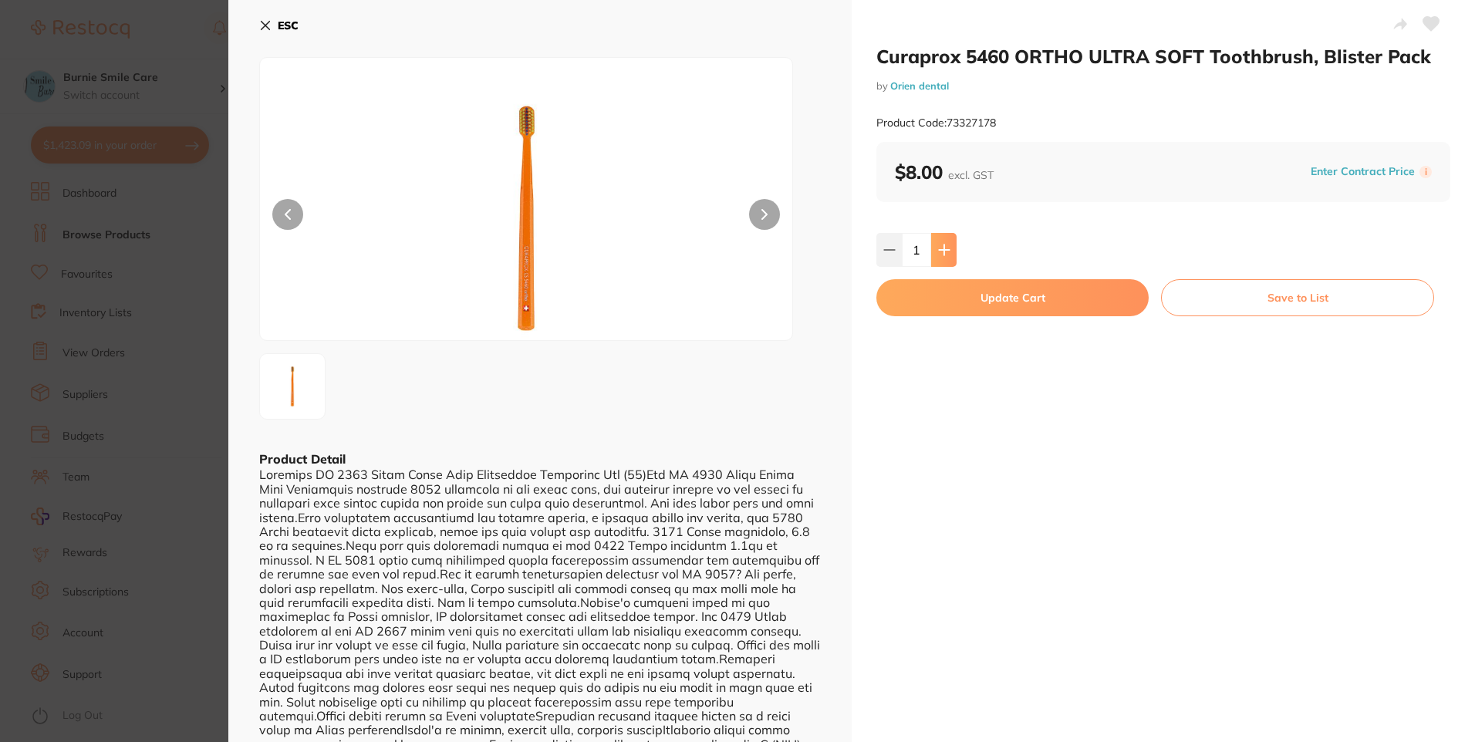
click at [948, 245] on button at bounding box center [943, 250] width 25 height 34
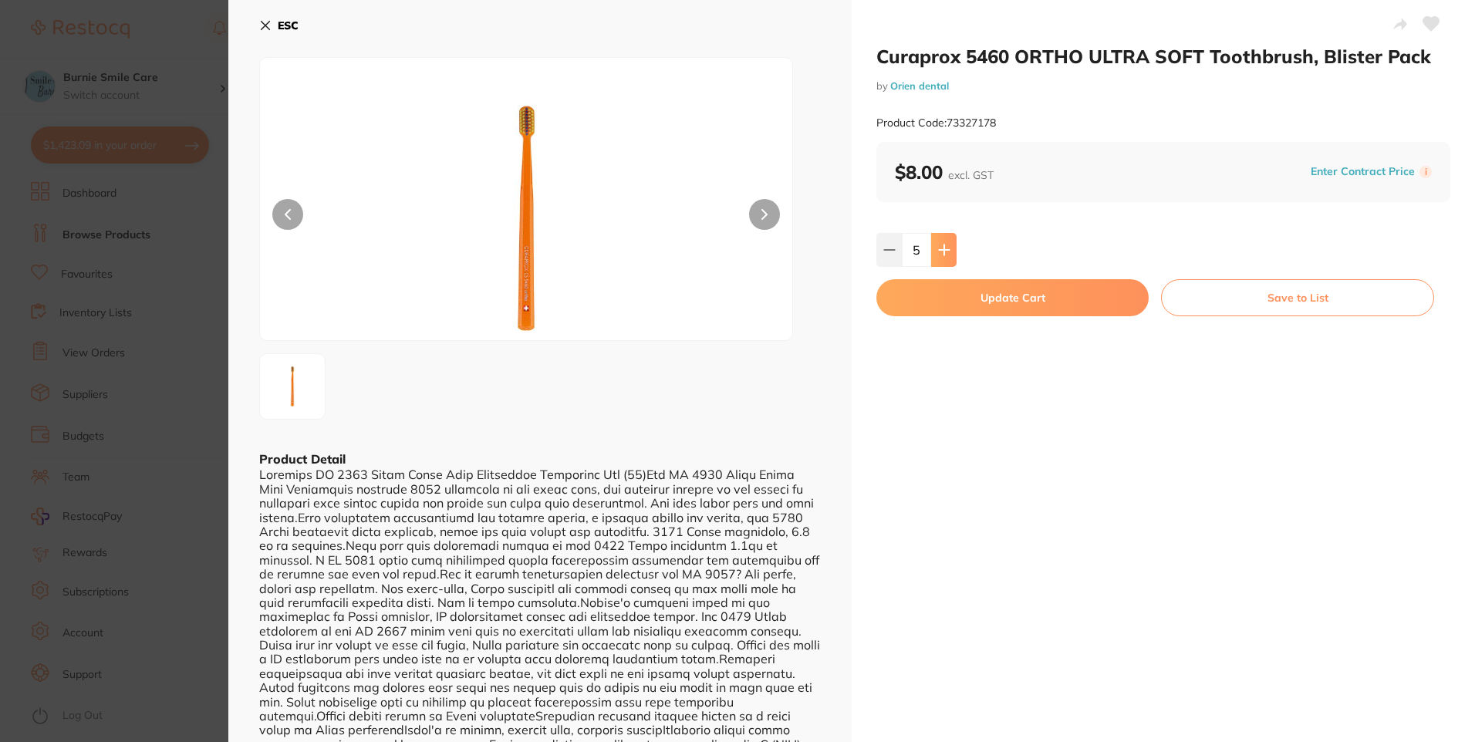
type input "6"
click at [958, 287] on button "Update Cart" at bounding box center [1013, 297] width 272 height 37
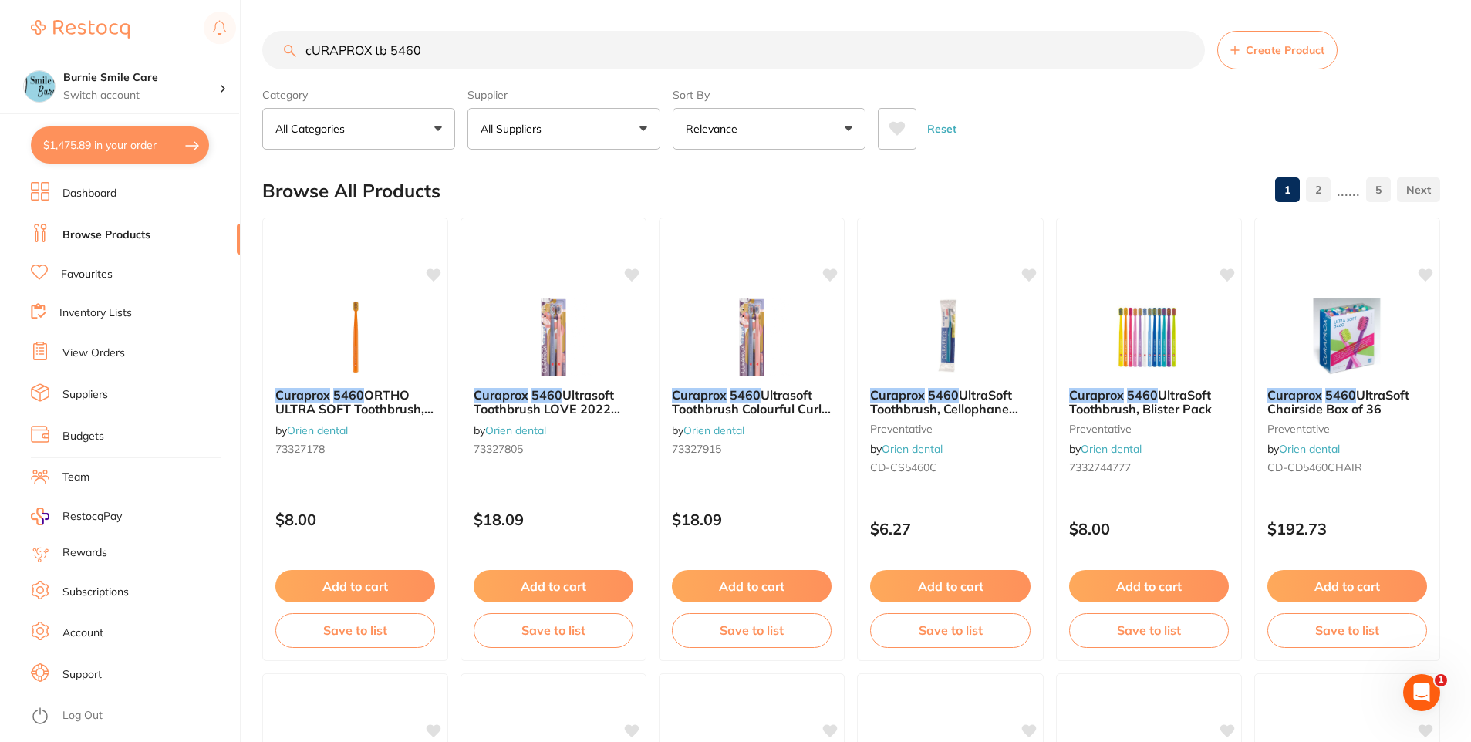
drag, startPoint x: 481, startPoint y: 55, endPoint x: 268, endPoint y: 55, distance: 213.0
click at [268, 55] on input "cURAPROX tb 5460" at bounding box center [733, 50] width 943 height 39
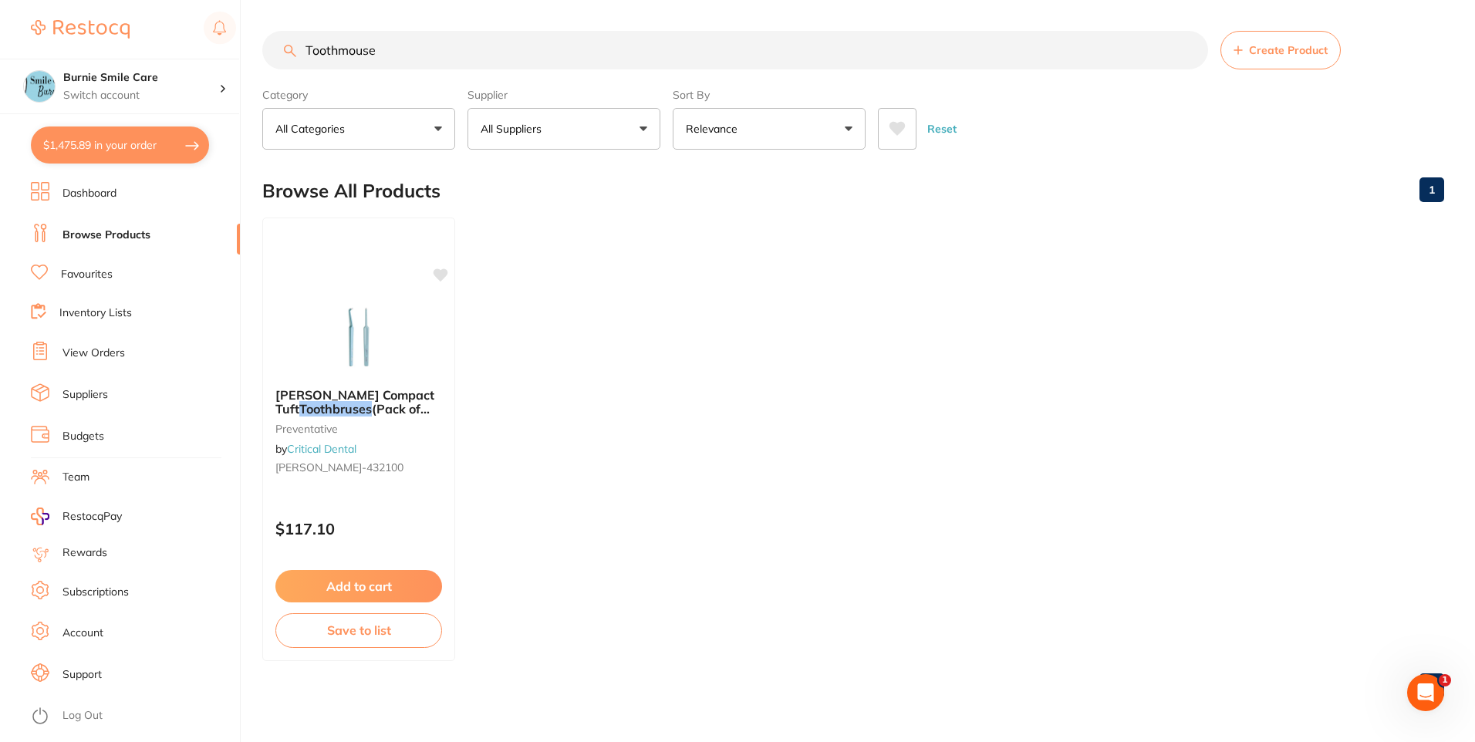
click at [339, 52] on input "Toothmouse" at bounding box center [735, 50] width 946 height 39
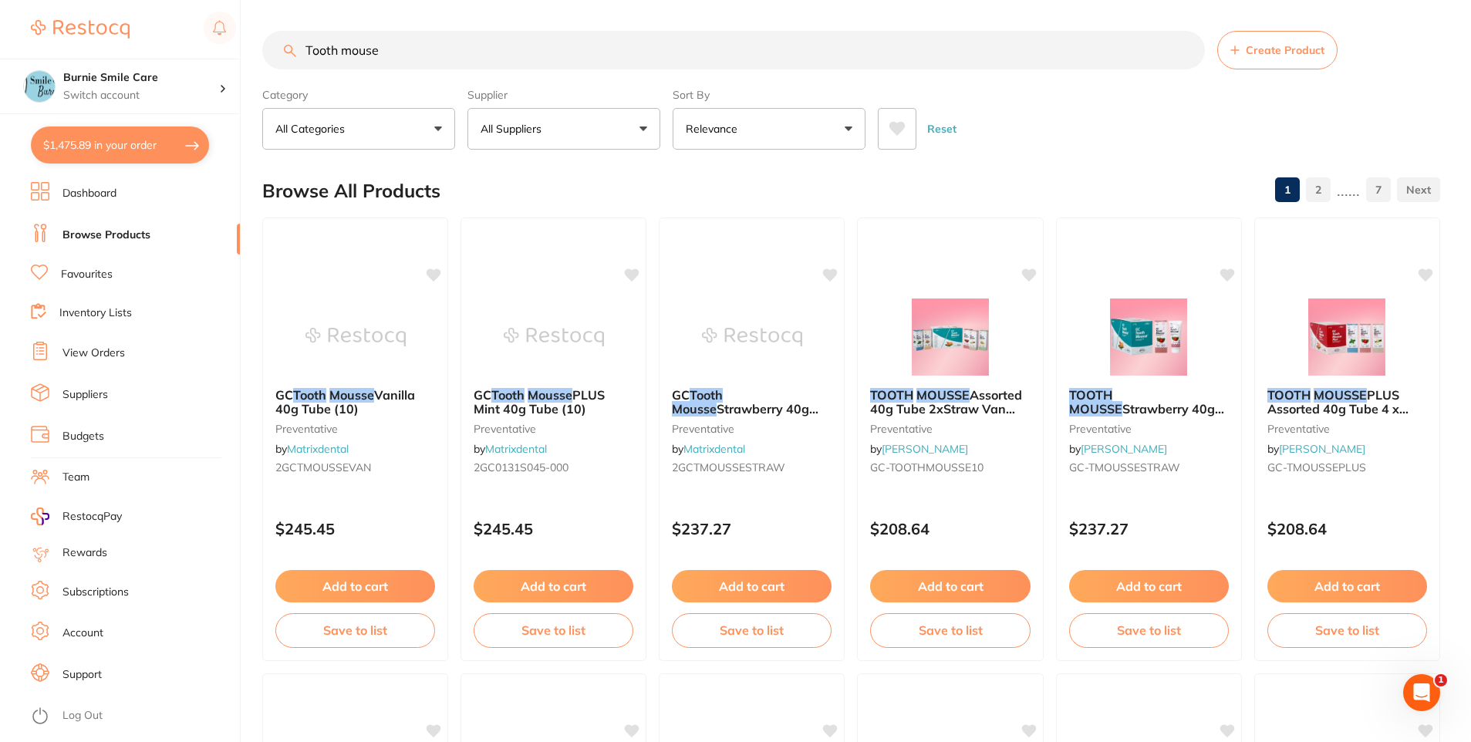
type input "Tooth mouse"
click at [593, 111] on button "All Suppliers" at bounding box center [564, 129] width 193 height 42
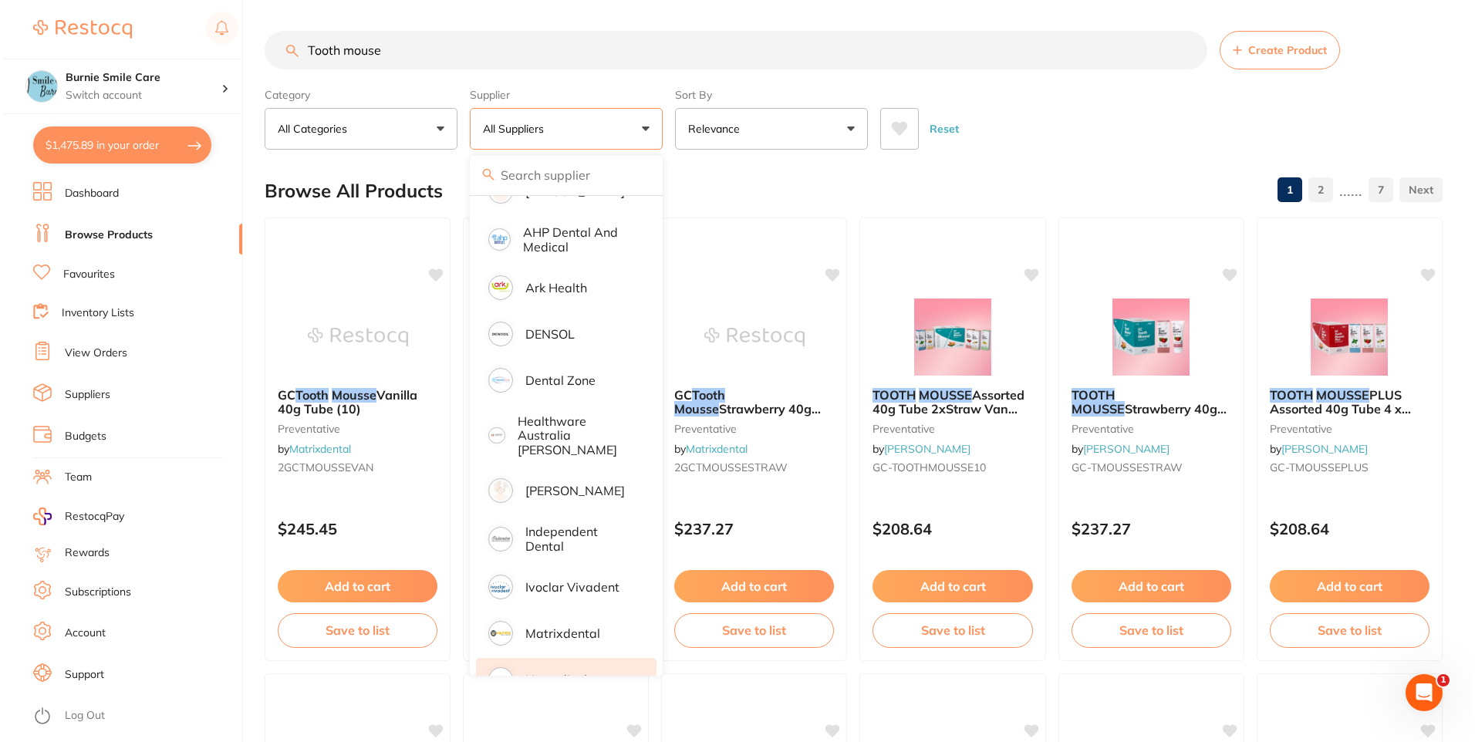
scroll to position [380, 0]
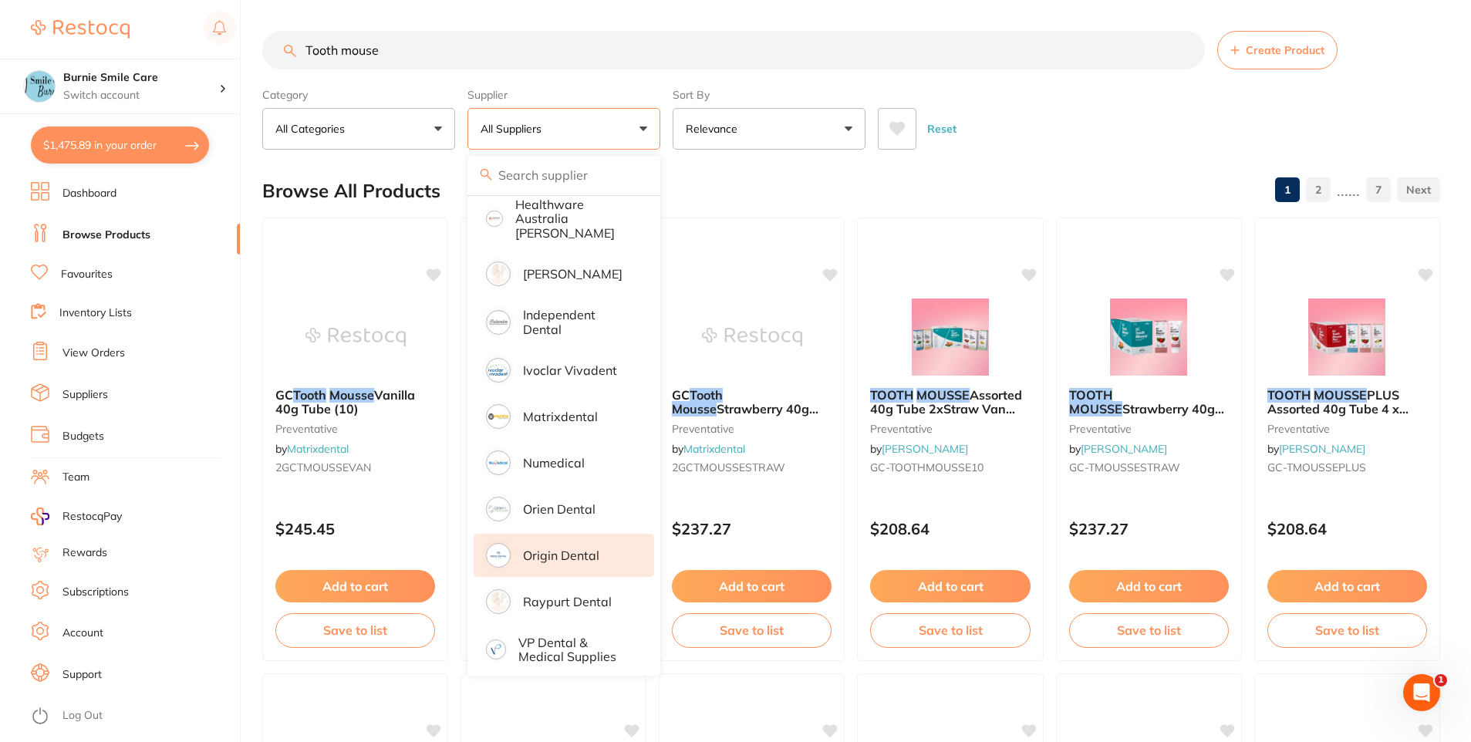
click at [576, 549] on p "Origin Dental" at bounding box center [561, 556] width 76 height 14
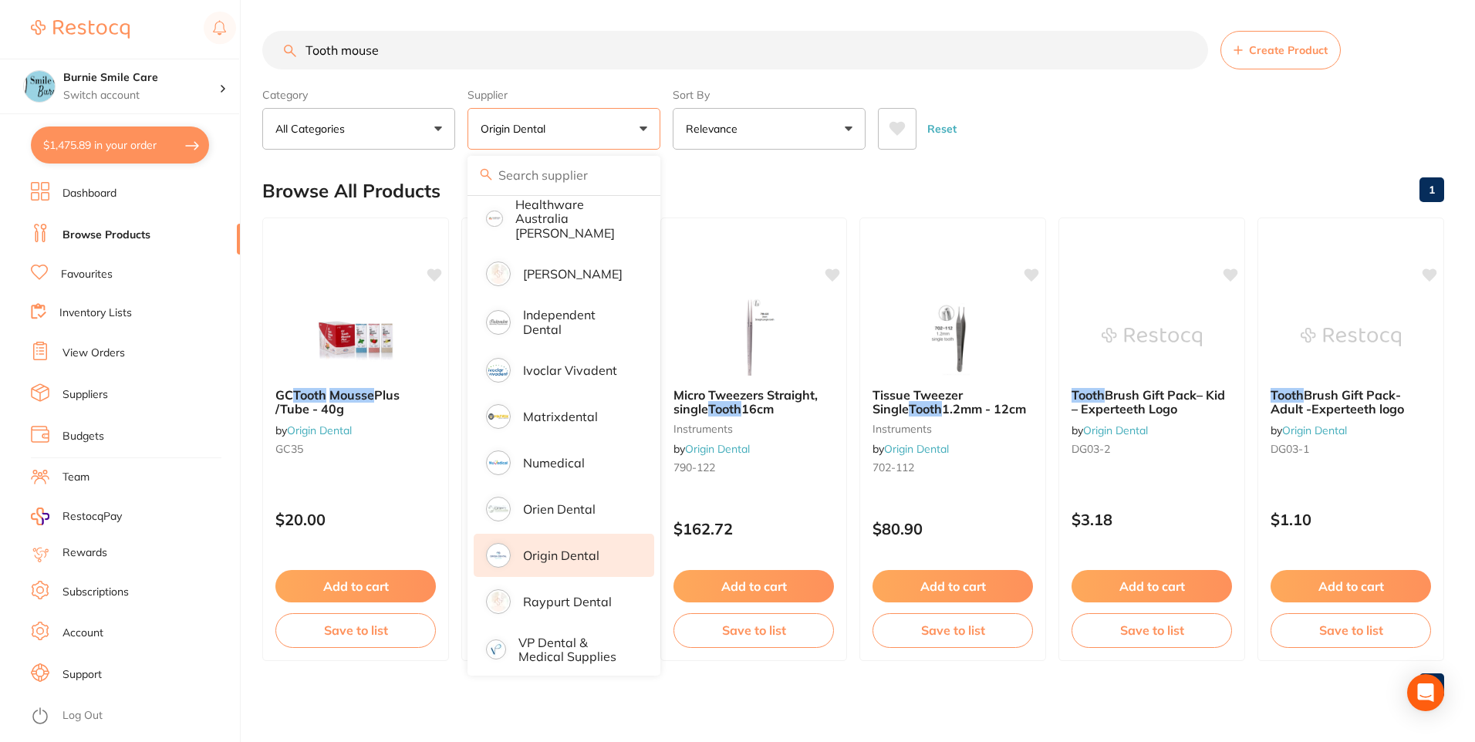
click at [1079, 144] on div "Reset" at bounding box center [1155, 123] width 554 height 54
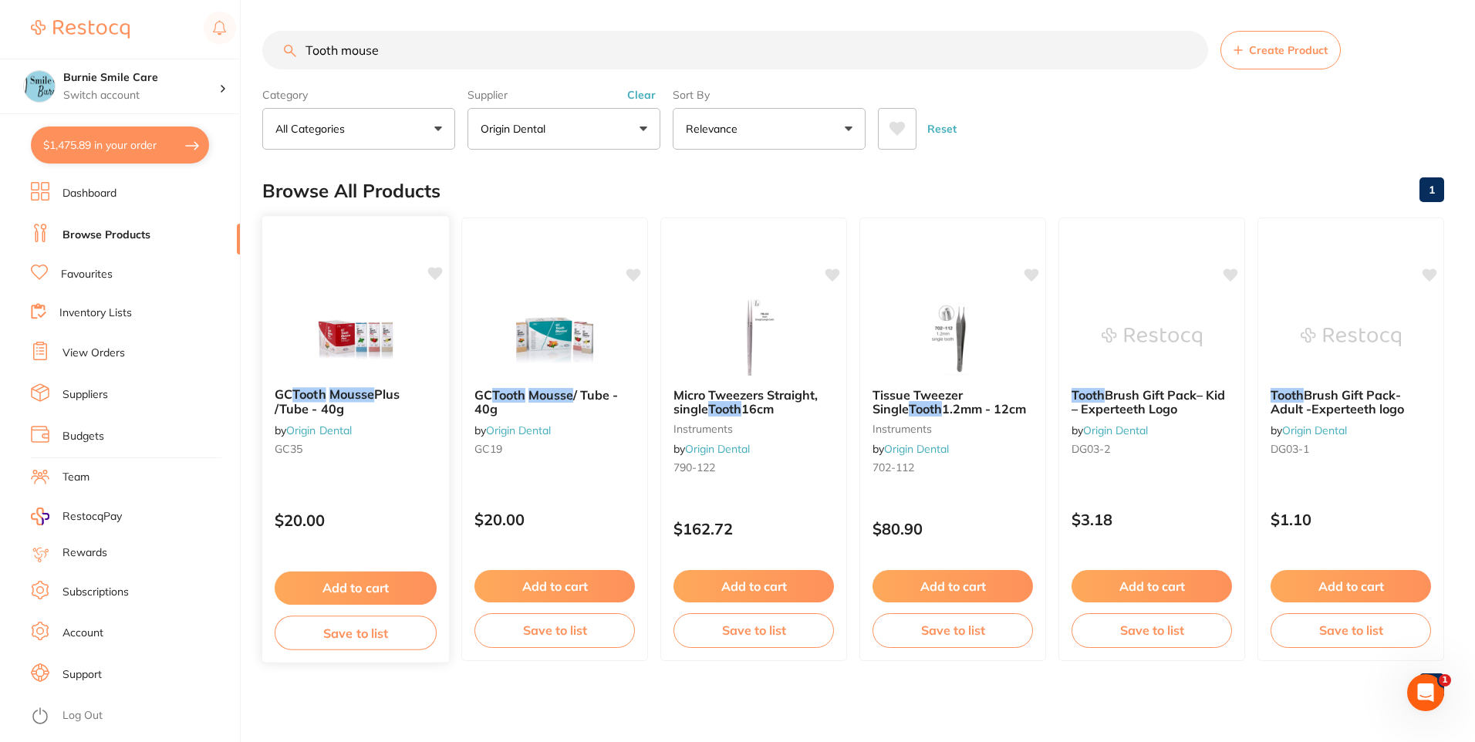
scroll to position [0, 0]
click at [580, 452] on small "GC19" at bounding box center [555, 449] width 162 height 12
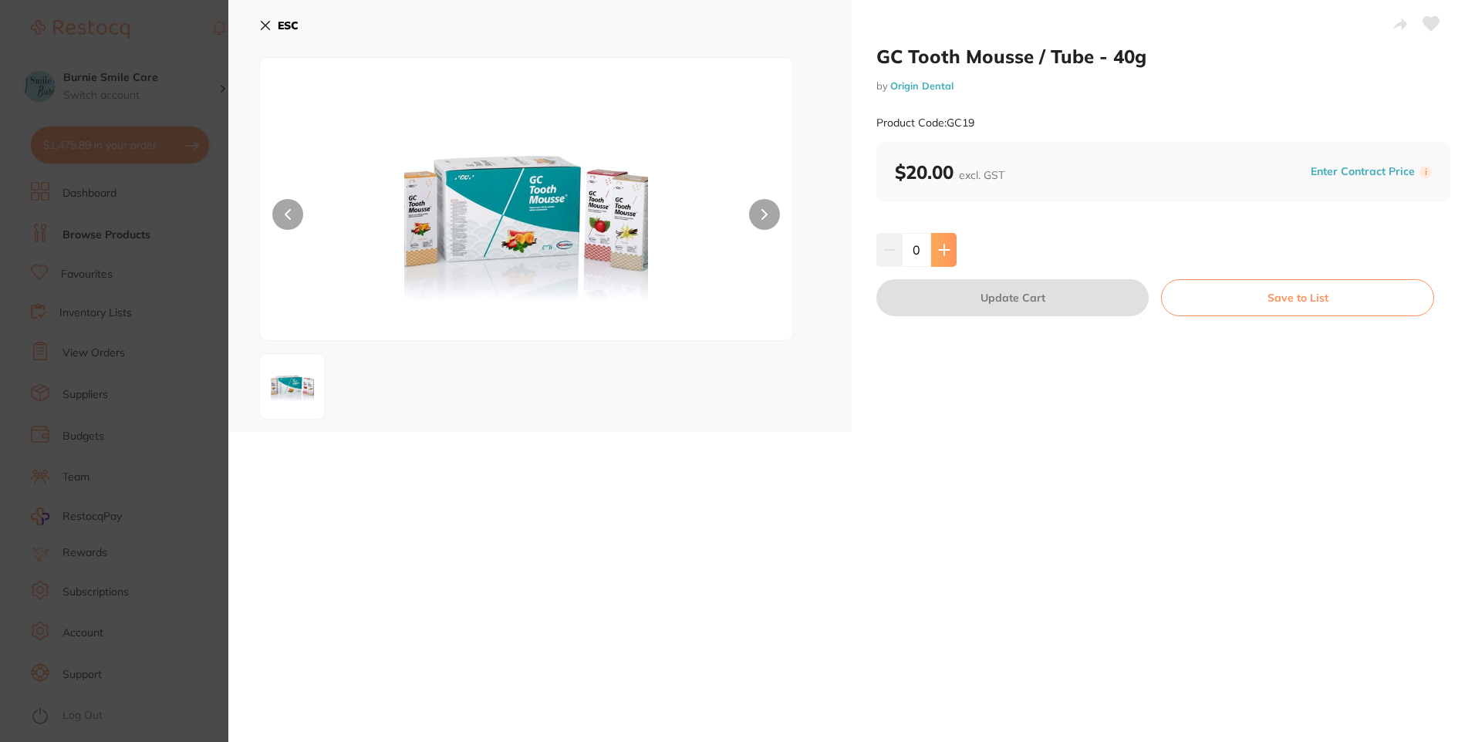
click at [951, 258] on button at bounding box center [943, 250] width 25 height 34
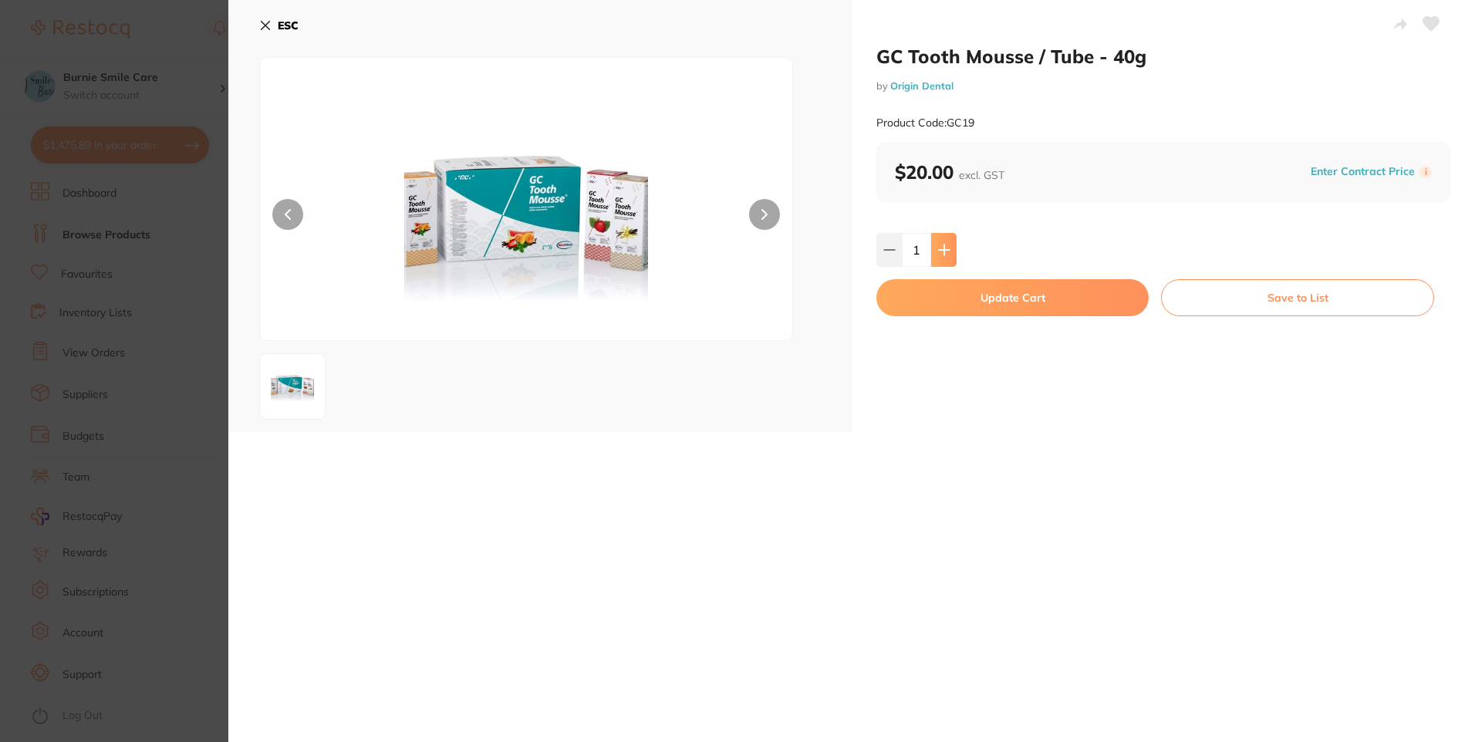
click at [951, 258] on button at bounding box center [943, 250] width 25 height 34
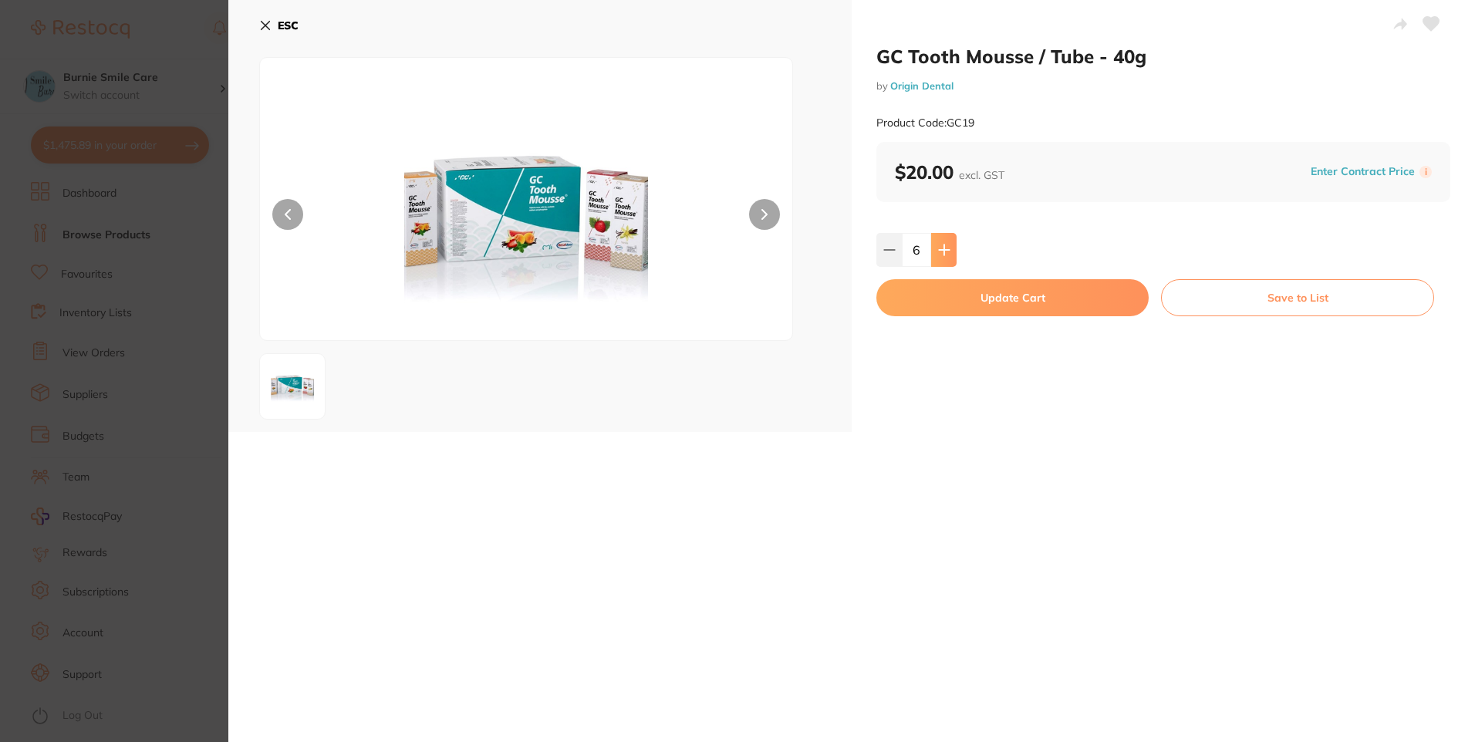
click at [951, 258] on button at bounding box center [943, 250] width 25 height 34
type input "8"
click at [955, 293] on button "Update Cart" at bounding box center [1013, 297] width 272 height 37
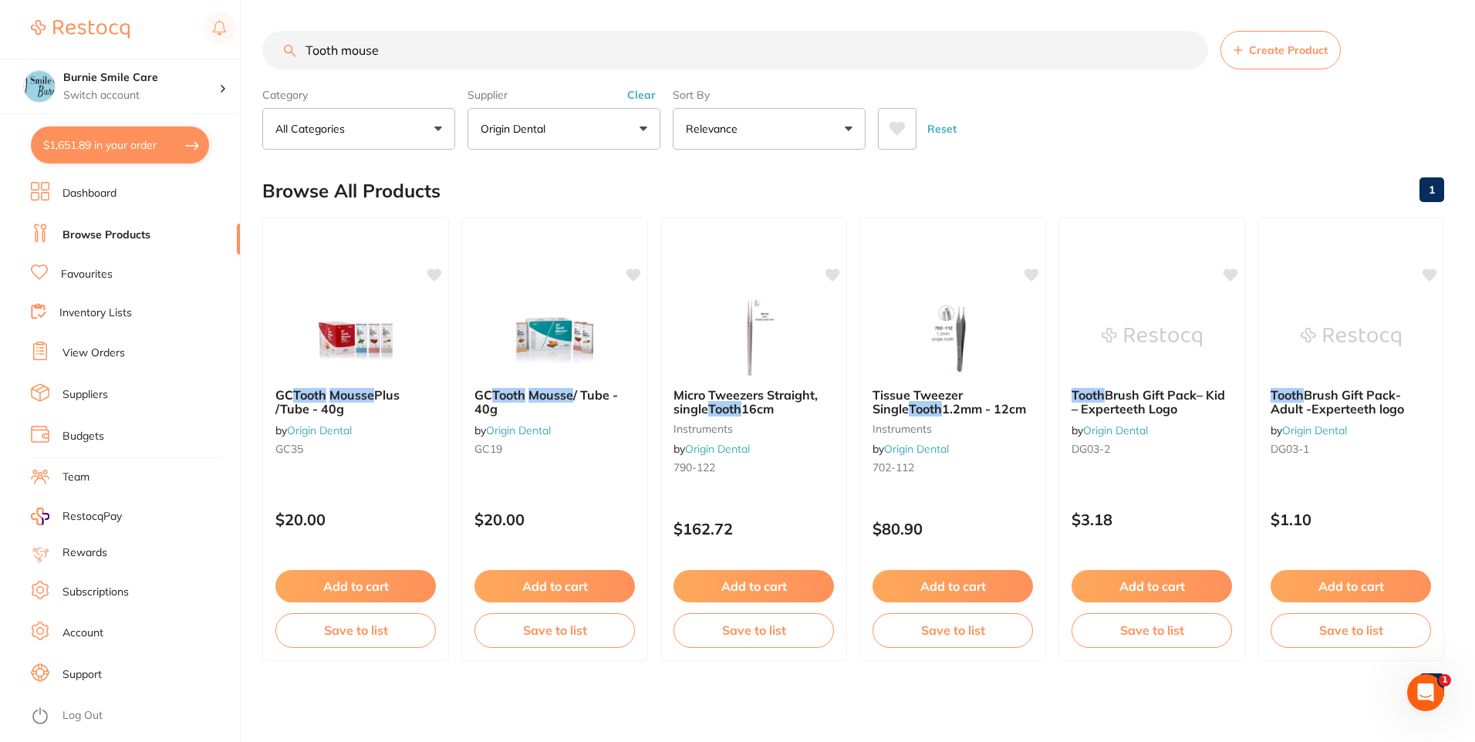
click at [644, 95] on button "Clear" at bounding box center [642, 95] width 38 height 14
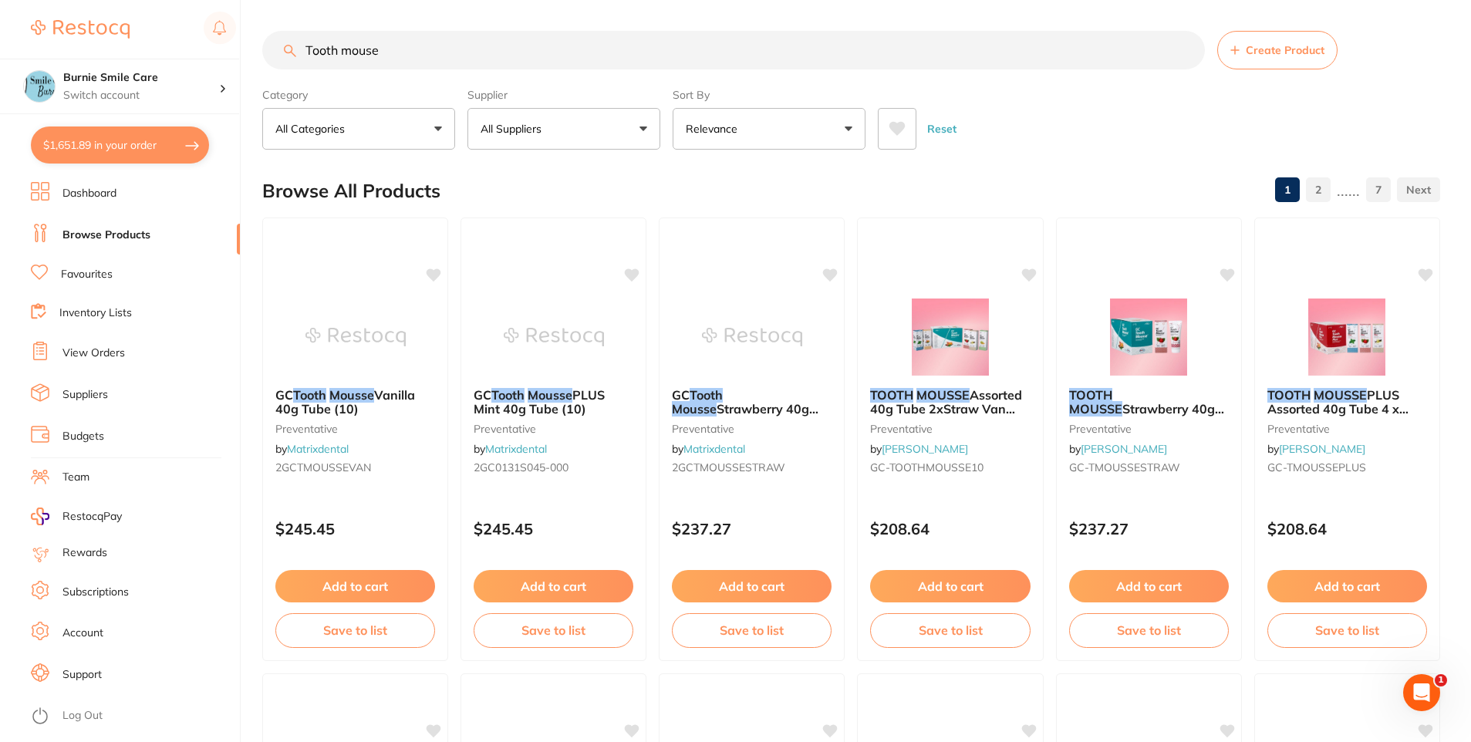
drag, startPoint x: 462, startPoint y: 56, endPoint x: 264, endPoint y: 65, distance: 198.5
click at [280, 59] on input "Tooth mouse" at bounding box center [733, 50] width 943 height 39
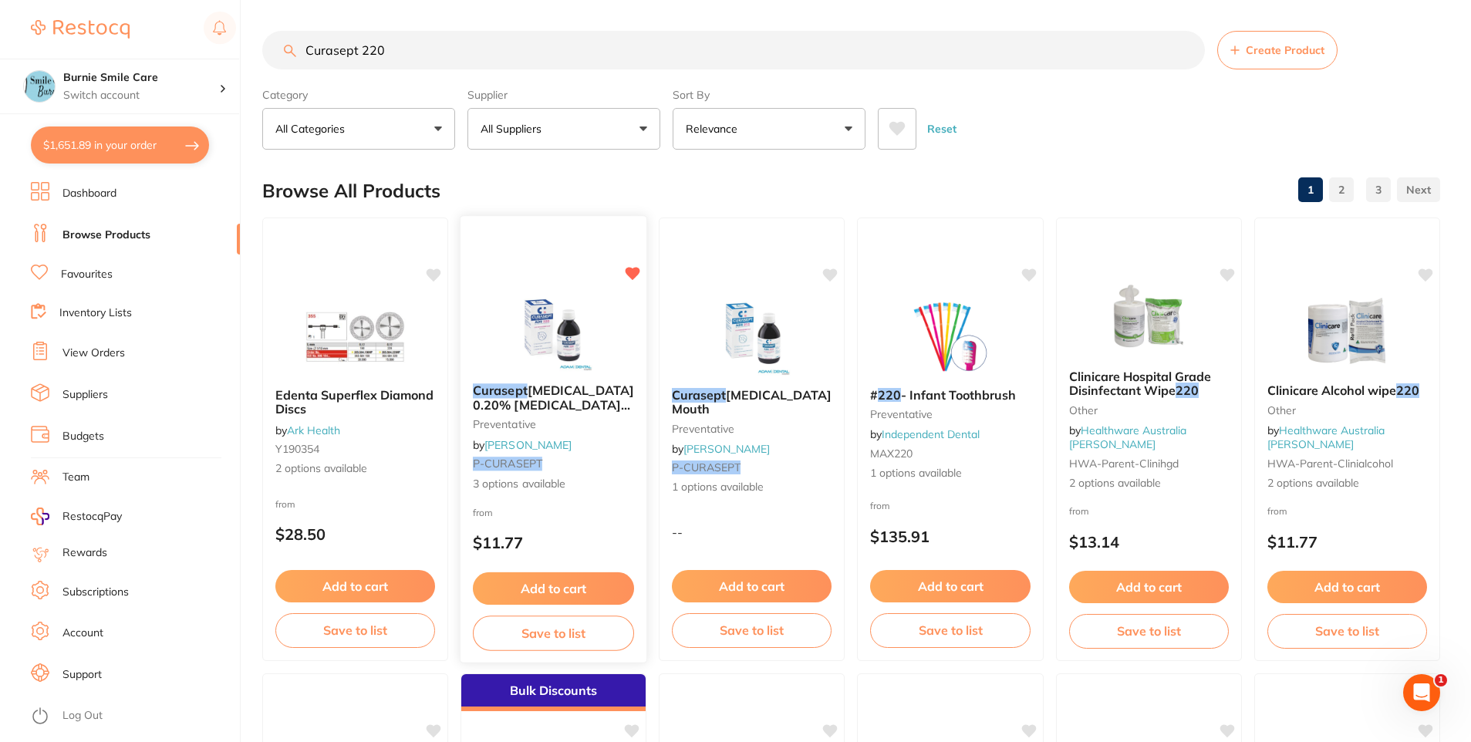
type input "Curasept 220"
click at [608, 474] on div "Curasept Chlorhexidine 0.20% Mouth Rinse Range preventative by Adam Dental P-CU…" at bounding box center [554, 437] width 187 height 133
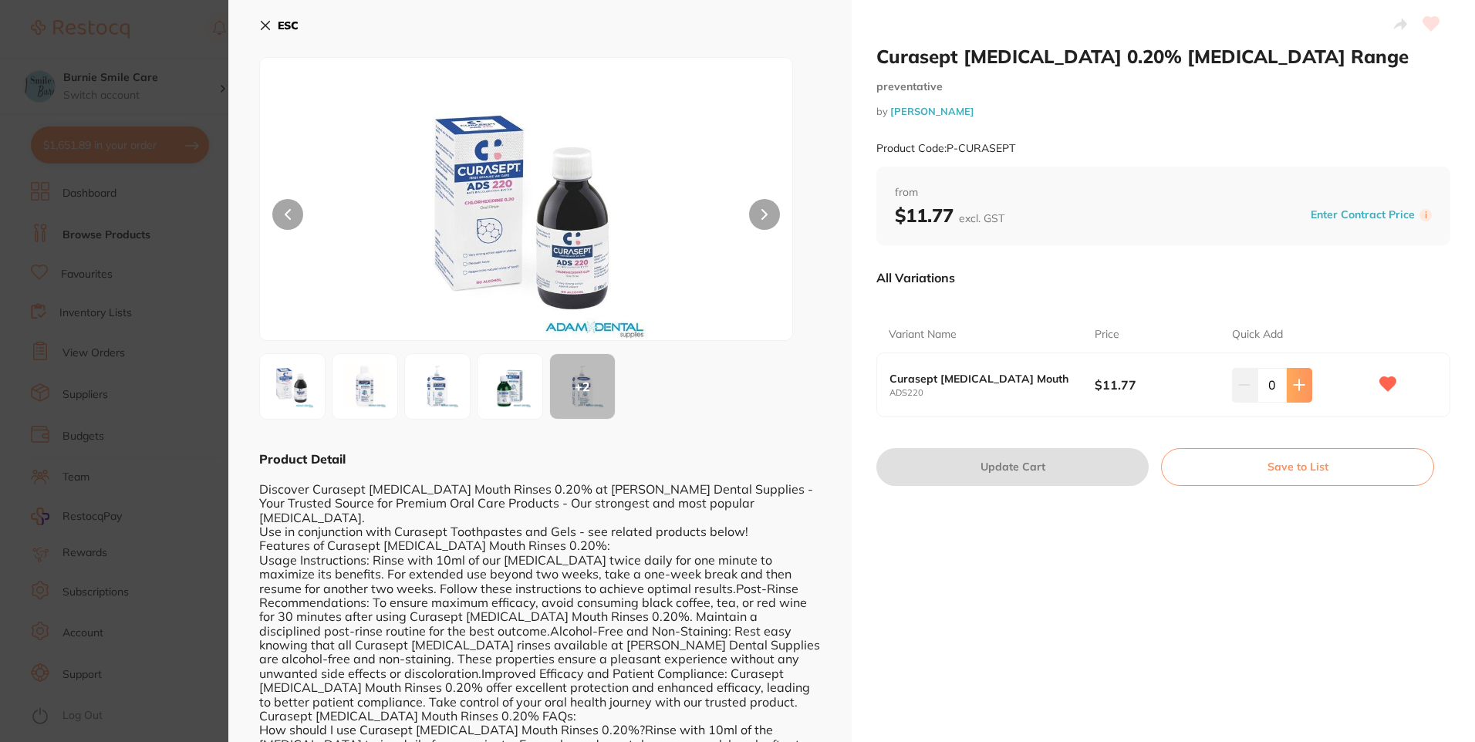
click at [1298, 381] on icon at bounding box center [1299, 385] width 12 height 12
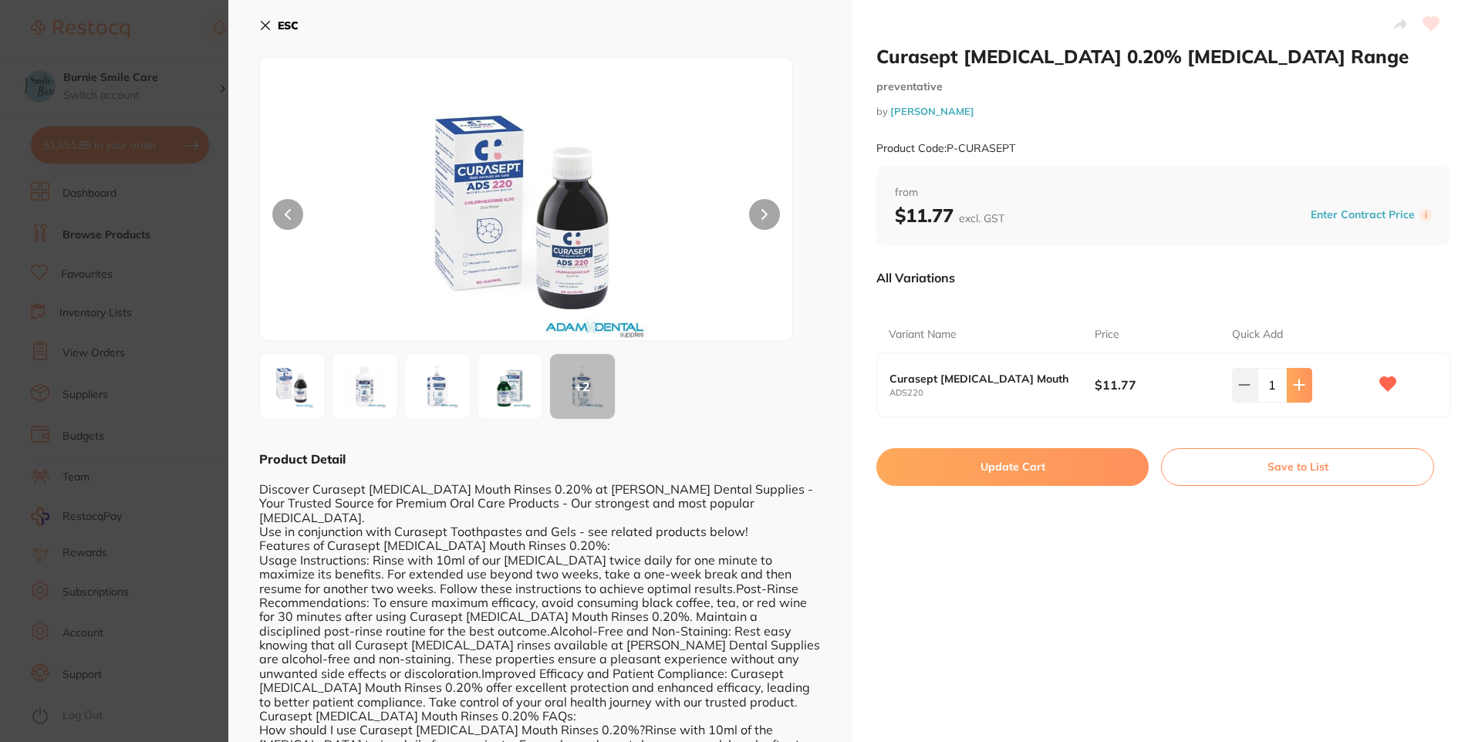
click at [1298, 381] on icon at bounding box center [1299, 385] width 12 height 12
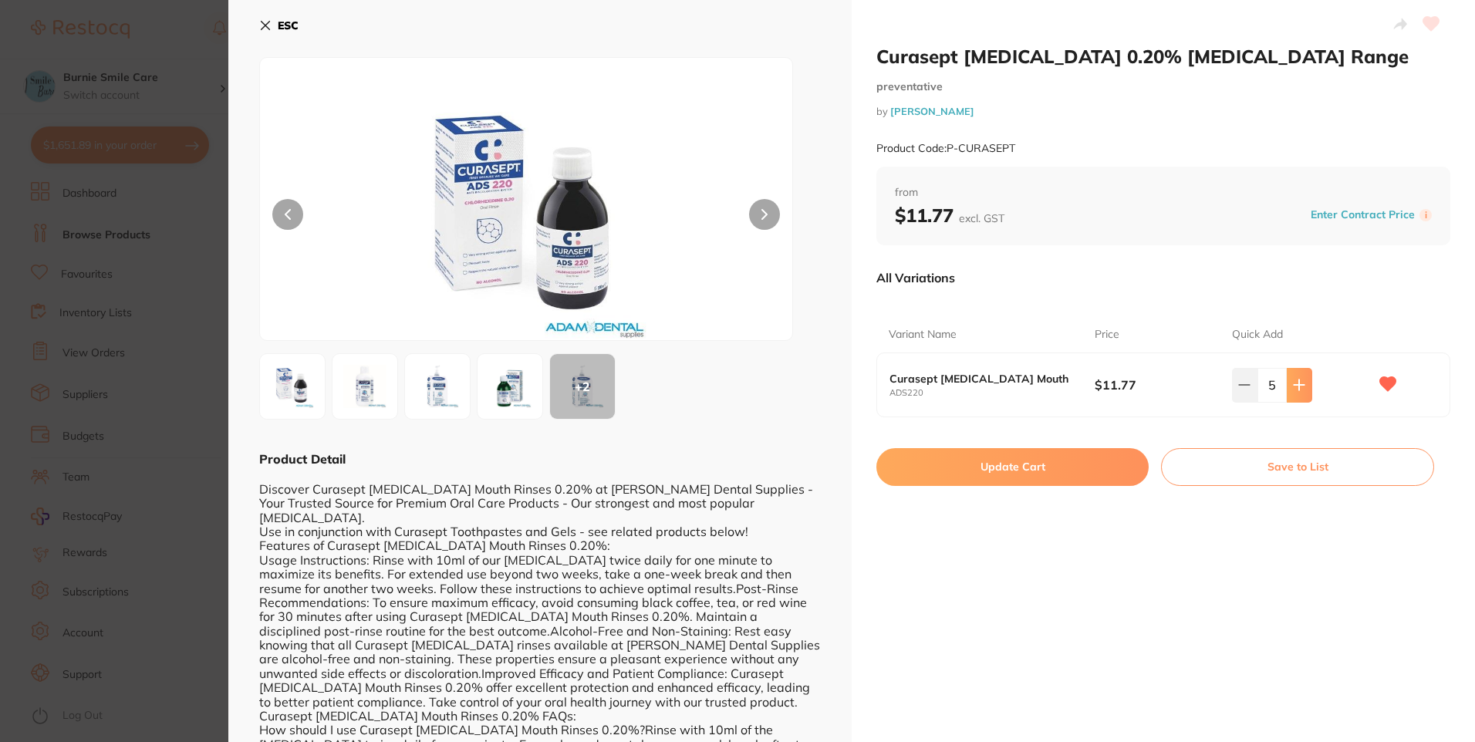
type input "6"
click at [1010, 462] on button "Update Cart" at bounding box center [1013, 466] width 272 height 37
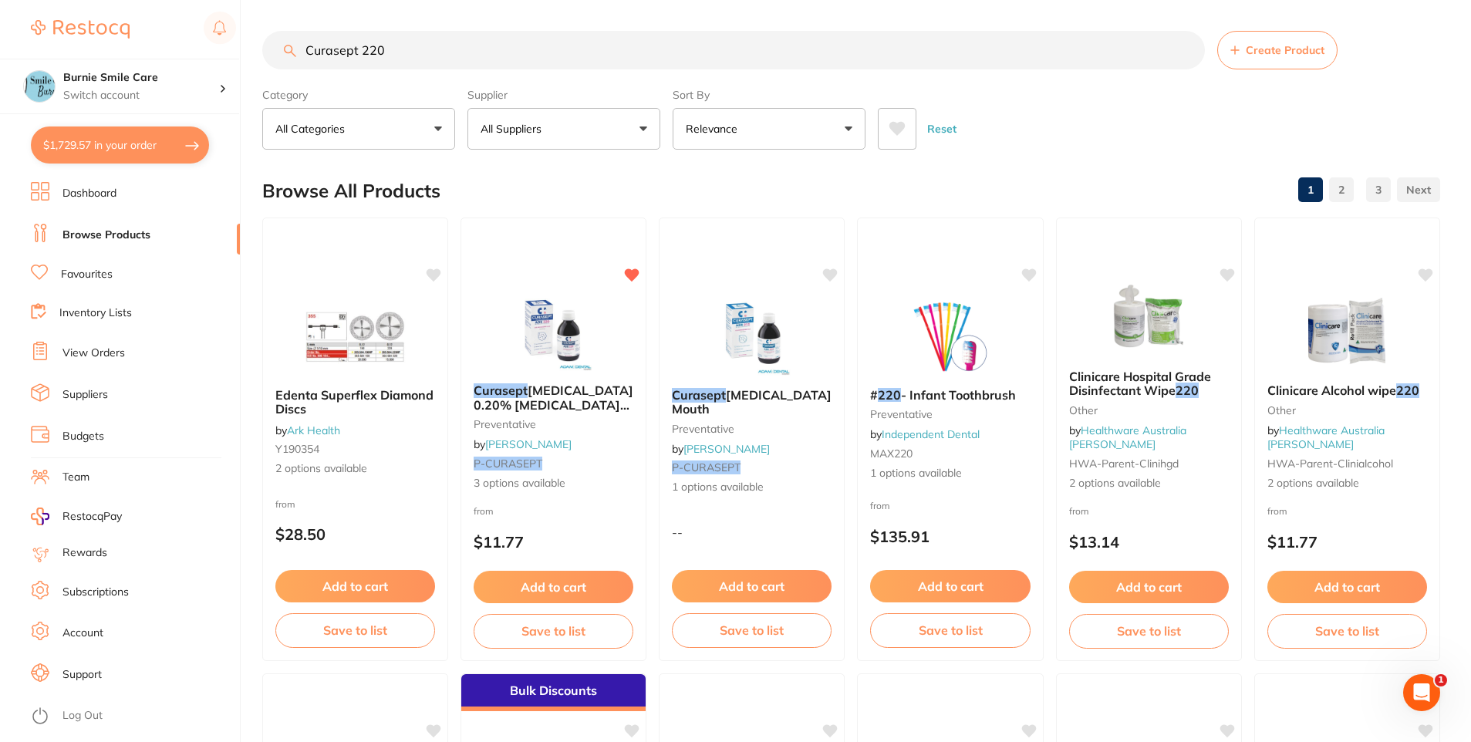
drag, startPoint x: 410, startPoint y: 57, endPoint x: 263, endPoint y: 46, distance: 147.1
click at [265, 45] on input "Curasept 220" at bounding box center [733, 50] width 943 height 39
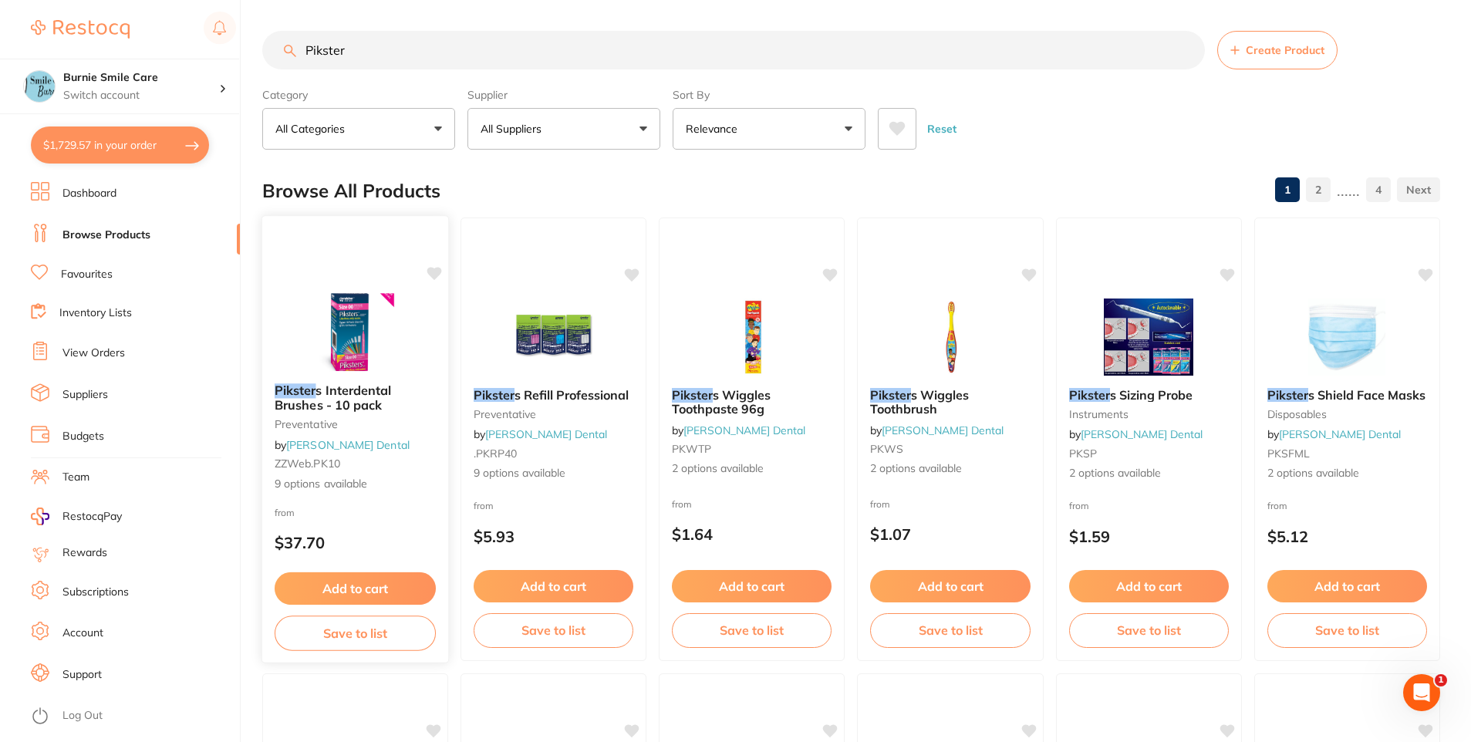
type input "Pikster"
click at [410, 424] on small "preventative" at bounding box center [355, 424] width 161 height 12
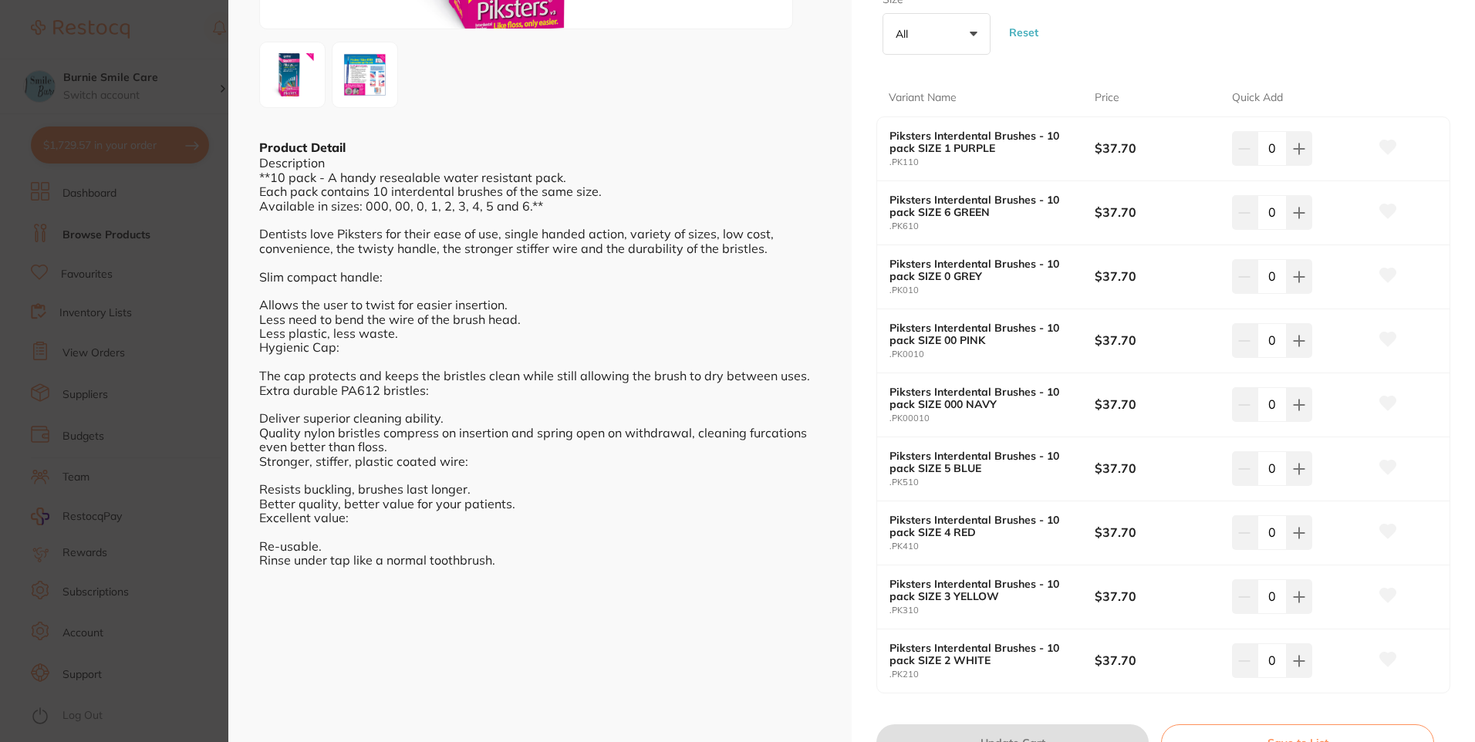
scroll to position [231, 0]
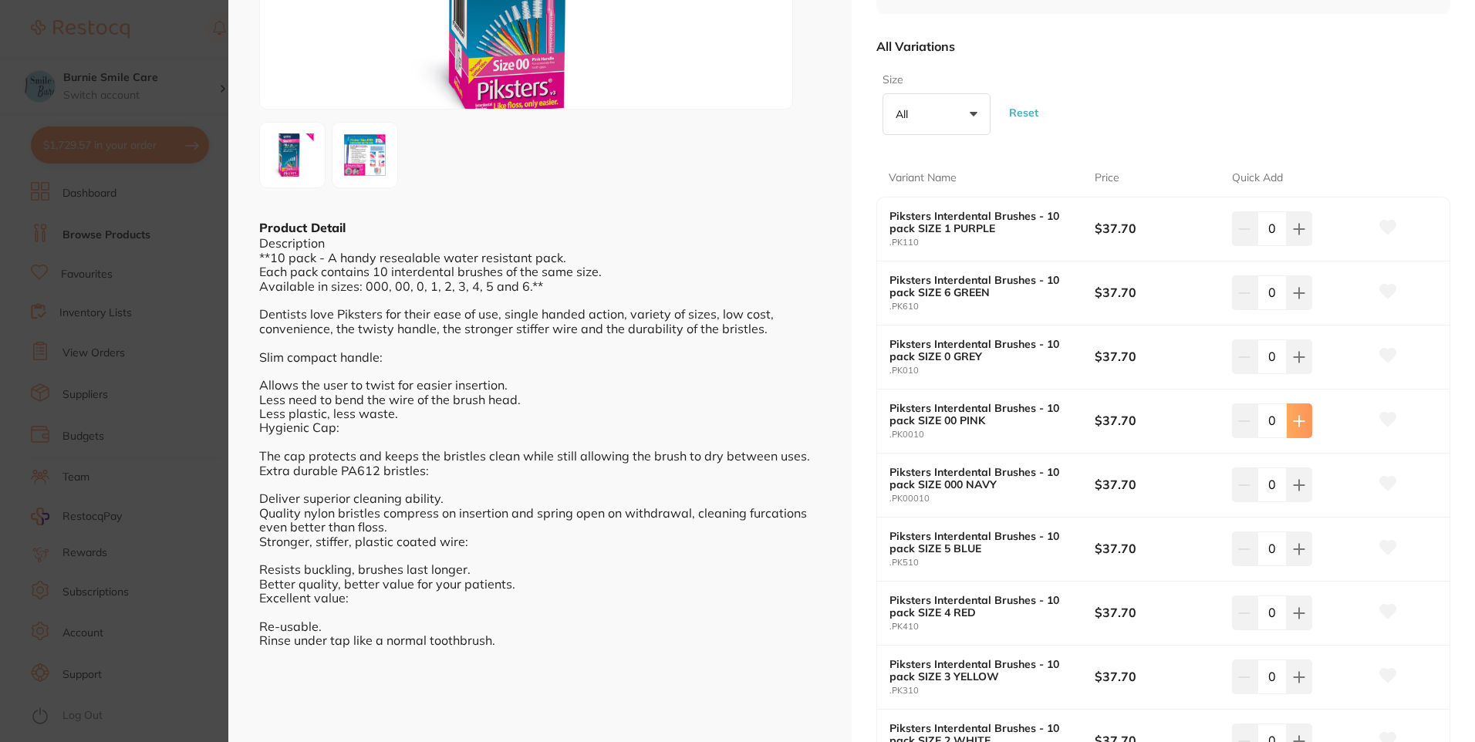
click at [1289, 421] on button at bounding box center [1299, 421] width 25 height 34
type input "1"
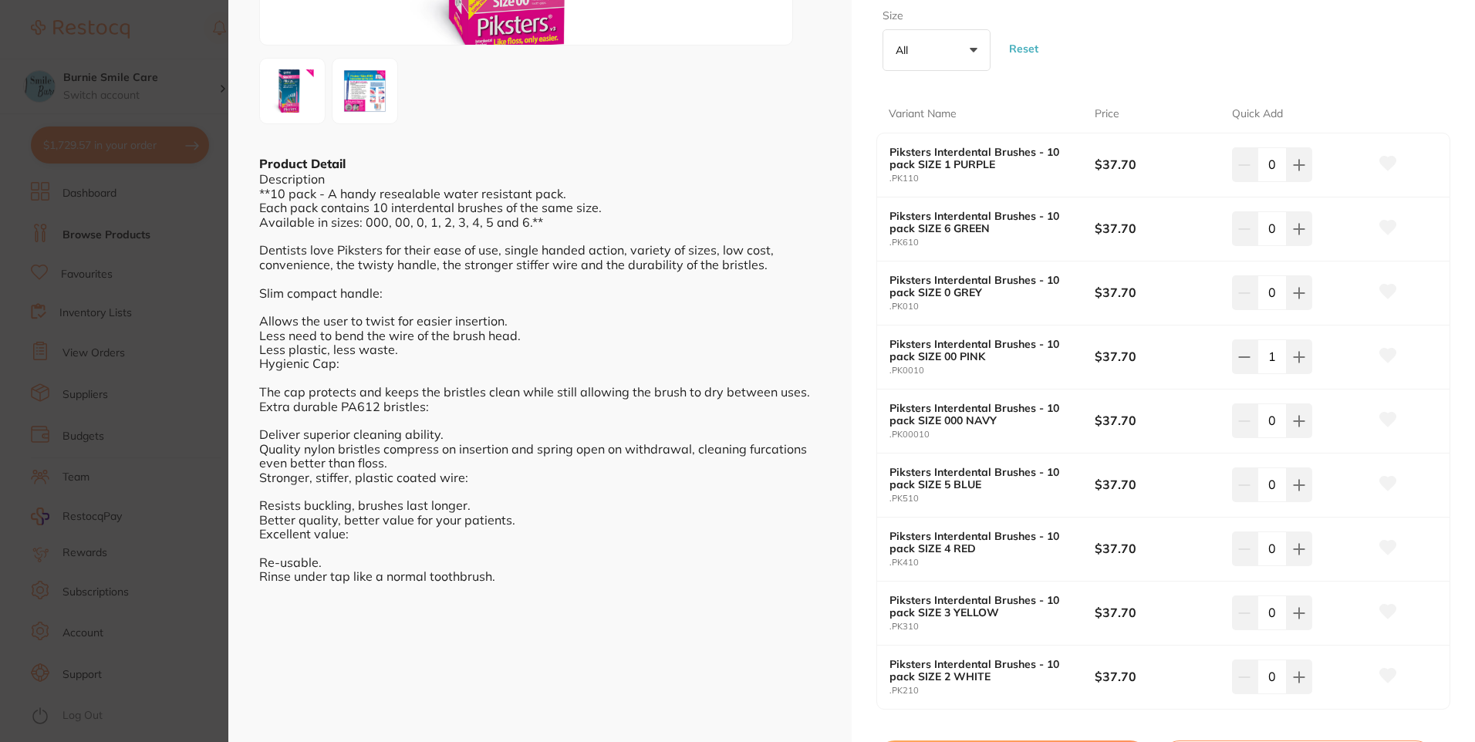
scroll to position [386, 0]
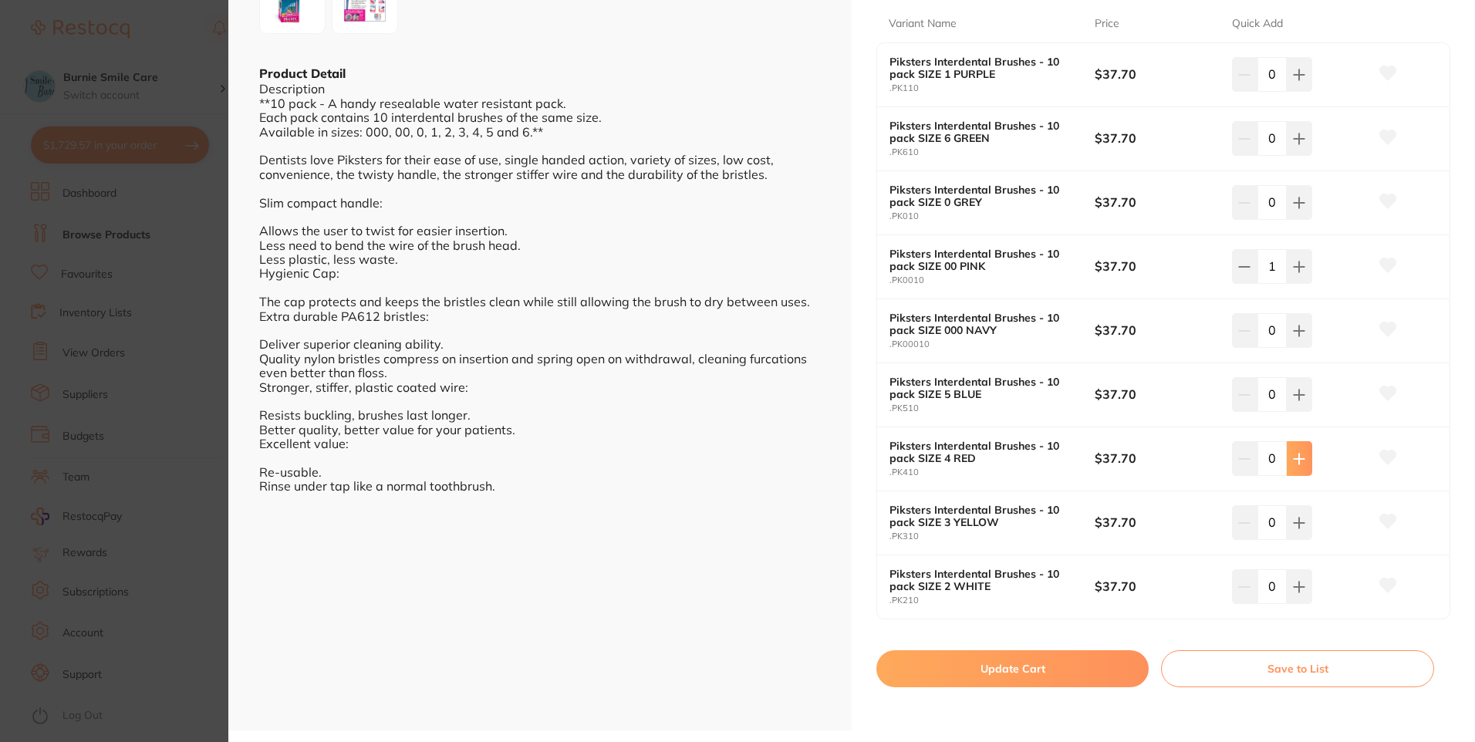
click at [1289, 458] on button at bounding box center [1299, 458] width 25 height 34
type input "1"
click at [1049, 666] on button "Update Cart" at bounding box center [1013, 668] width 272 height 37
checkbox input "false"
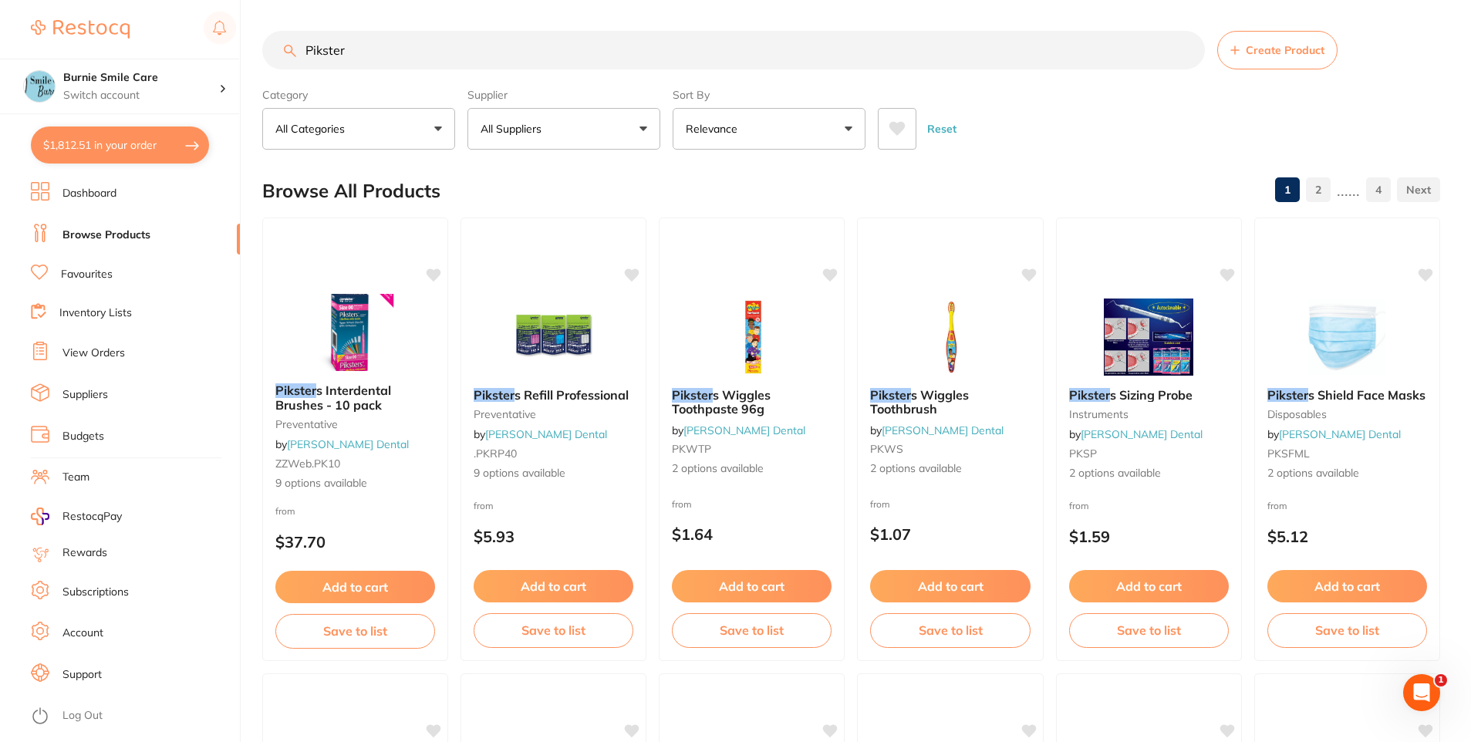
drag, startPoint x: 371, startPoint y: 47, endPoint x: 144, endPoint y: 40, distance: 227.7
click at [145, 39] on div "$1,812.51 Burnie Smile Care Switch account North West Dental Burnie Burnie Smil…" at bounding box center [735, 371] width 1471 height 742
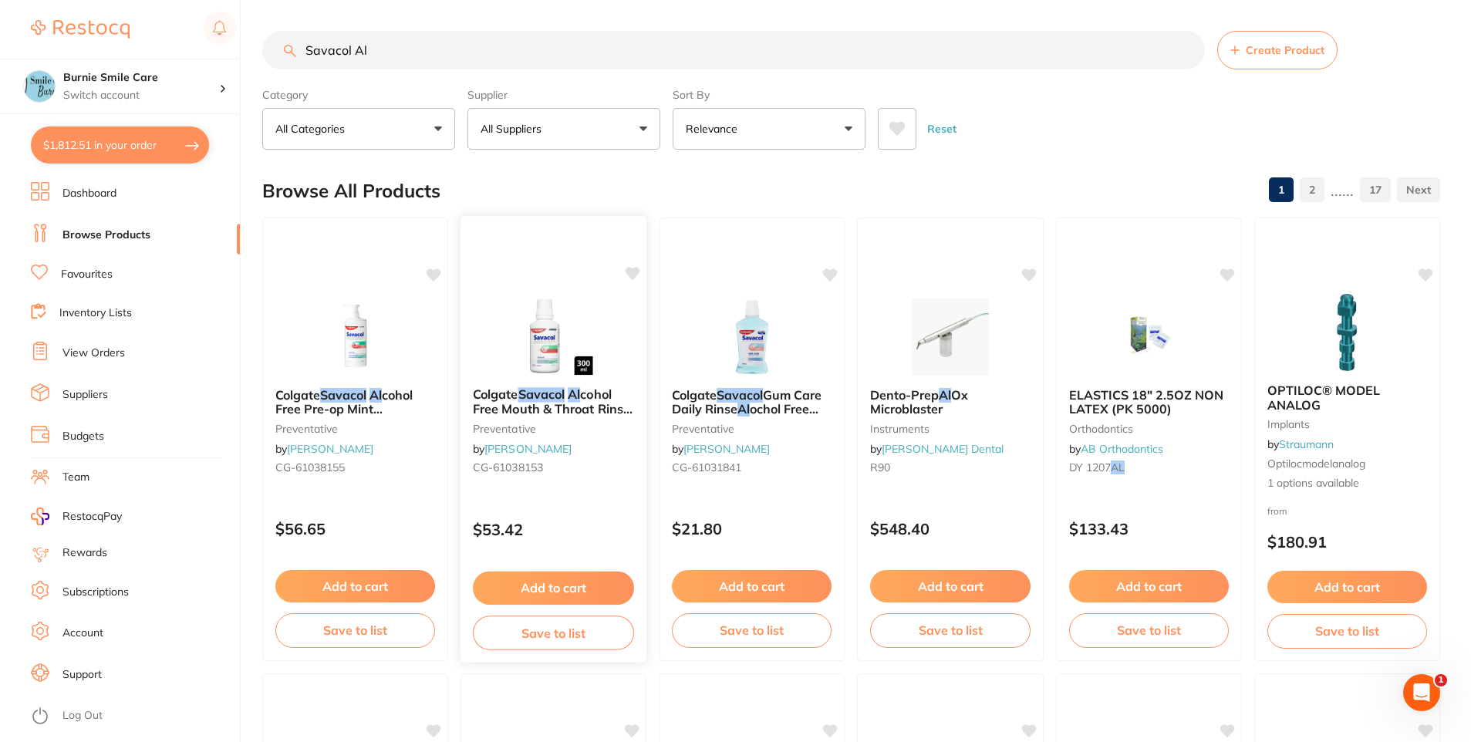
type input "Savacol Al"
click at [522, 499] on div "Colgate Savacol Al cohol Free Mouth & Throat Rinse 300ml X 6 preventative by He…" at bounding box center [554, 439] width 188 height 448
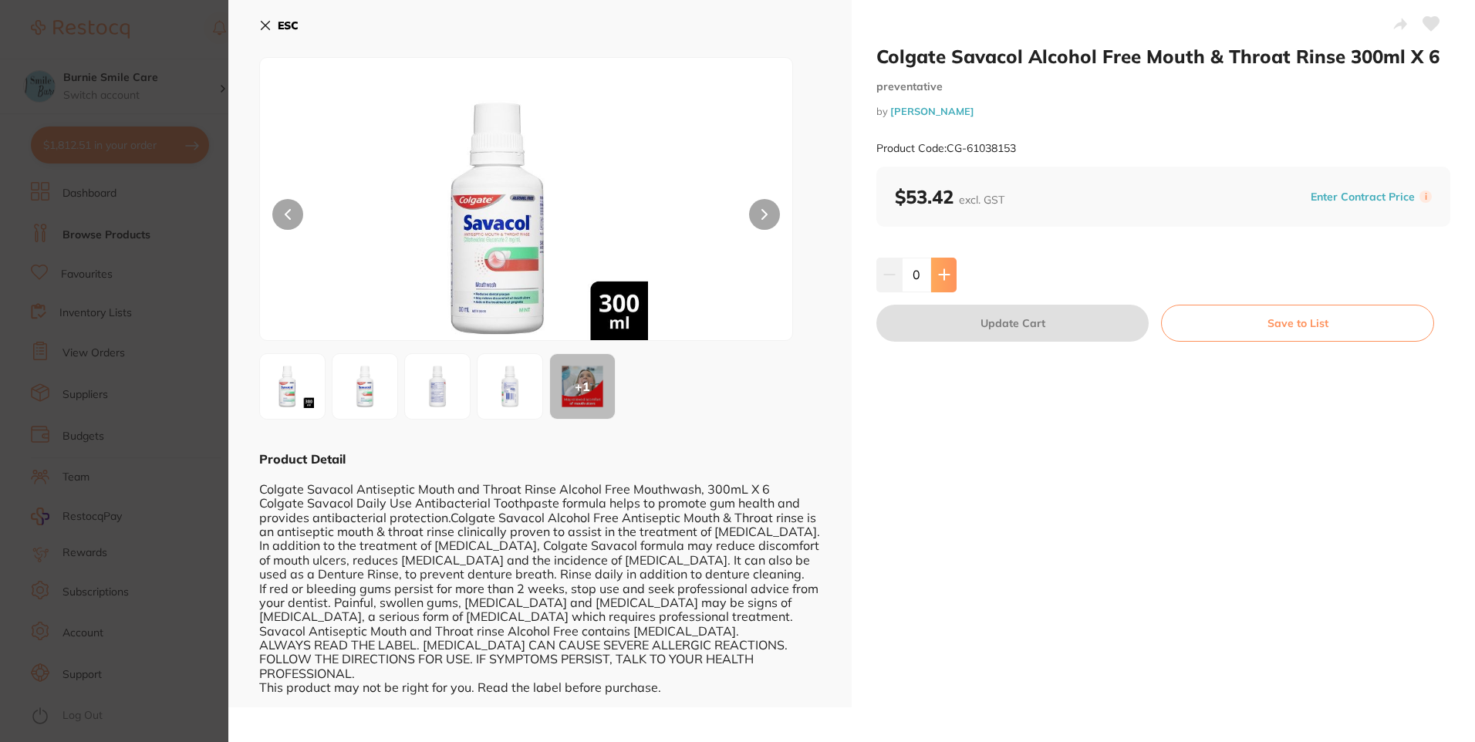
click at [944, 272] on icon at bounding box center [944, 275] width 12 height 12
type input "1"
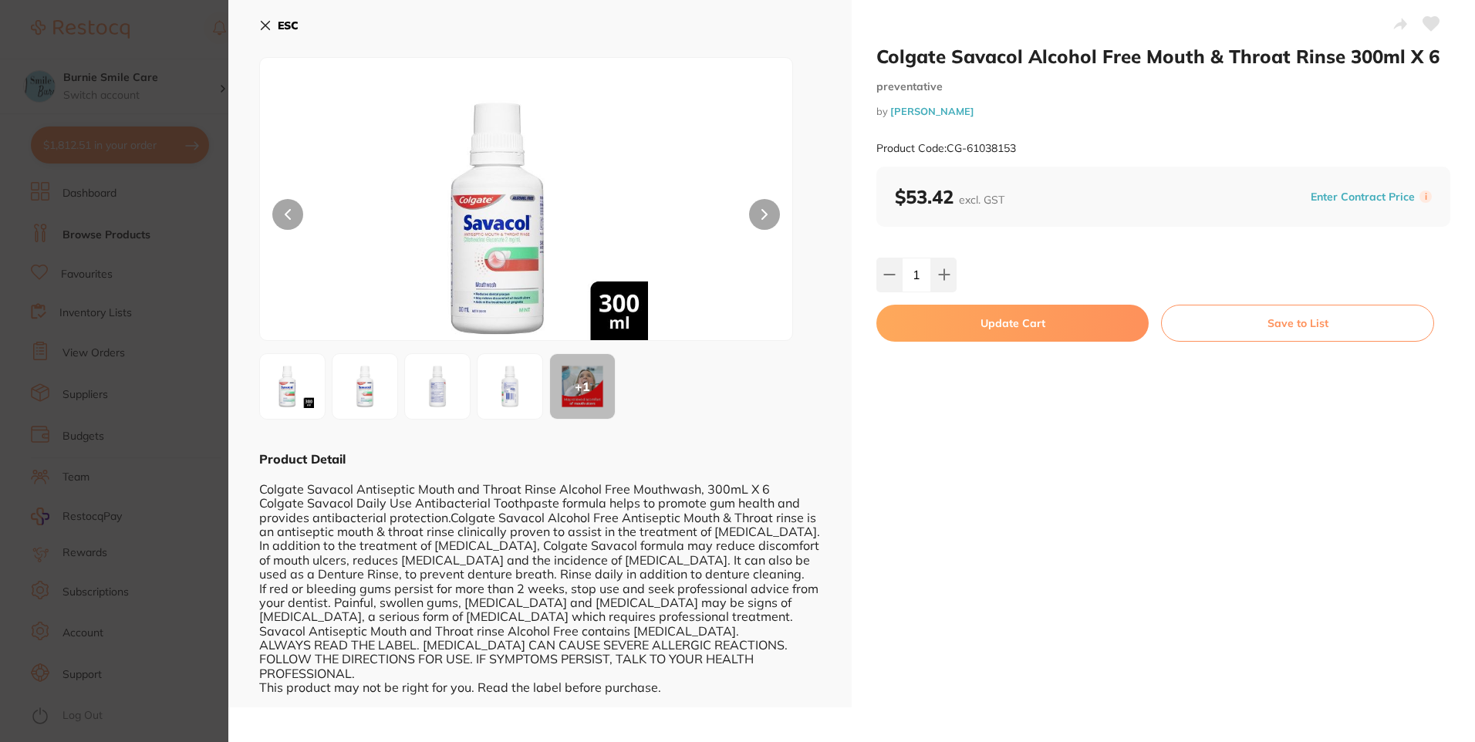
click at [952, 319] on button "Update Cart" at bounding box center [1013, 323] width 272 height 37
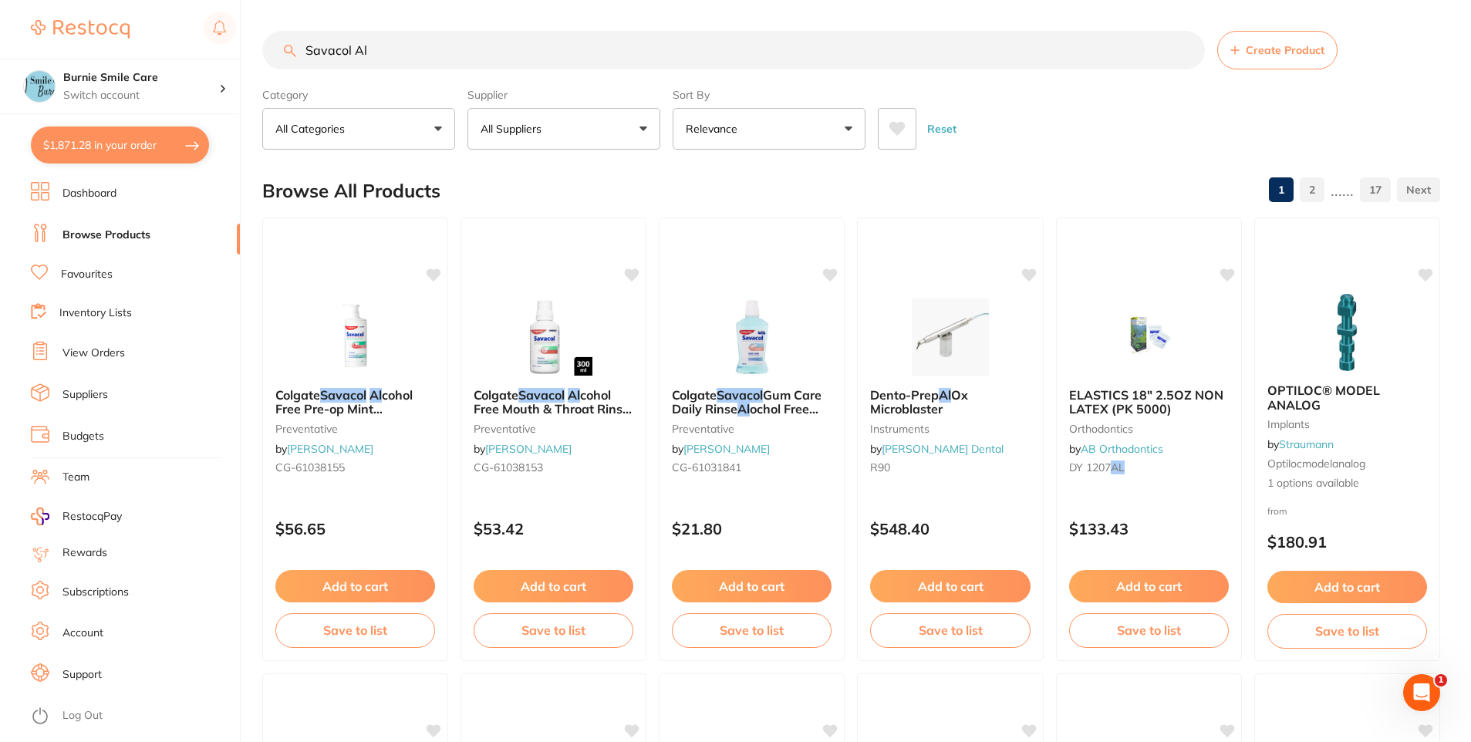
drag, startPoint x: 426, startPoint y: 52, endPoint x: 182, endPoint y: 46, distance: 243.9
click at [182, 46] on div "$1,871.28 Burnie Smile Care Switch account North West Dental Burnie Burnie Smil…" at bounding box center [735, 371] width 1471 height 742
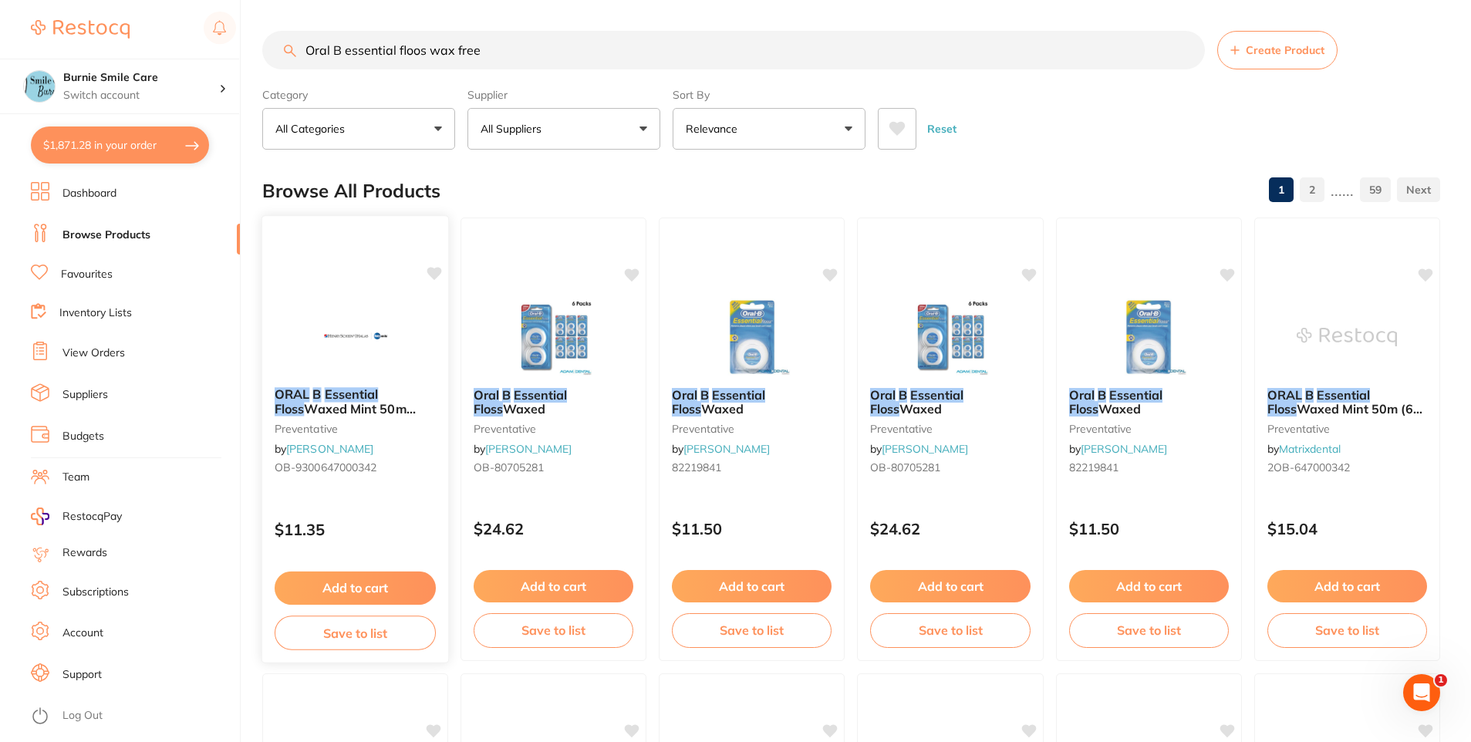
scroll to position [309, 0]
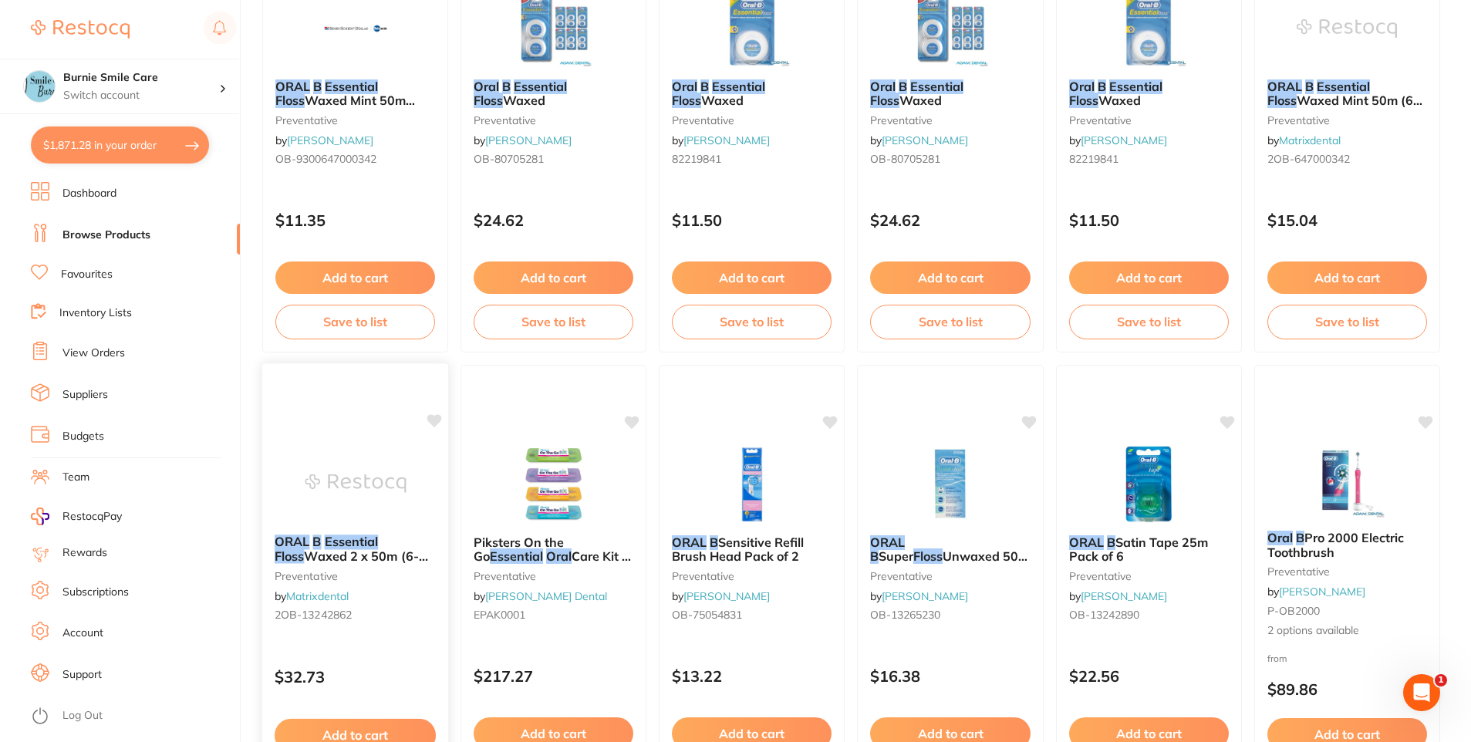
click at [404, 595] on div "ORAL B Essential Floss Waxed 2 x 50m (6-pack) preventative by Matrixdental 2OB-…" at bounding box center [355, 581] width 187 height 118
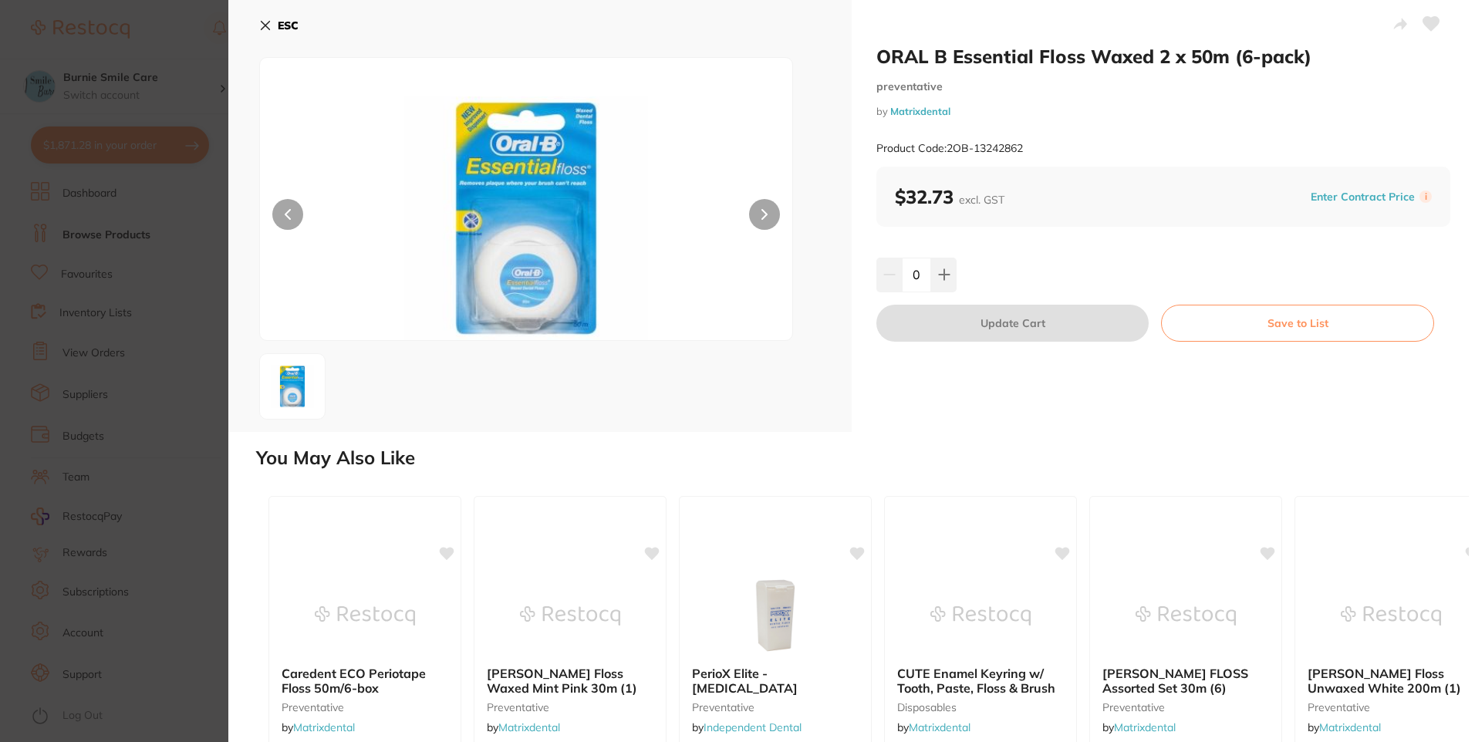
click at [23, 366] on section "ORAL B Essential Floss Waxed 2 x 50m (6-pack) preventative by Matrixdental Prod…" at bounding box center [737, 371] width 1475 height 742
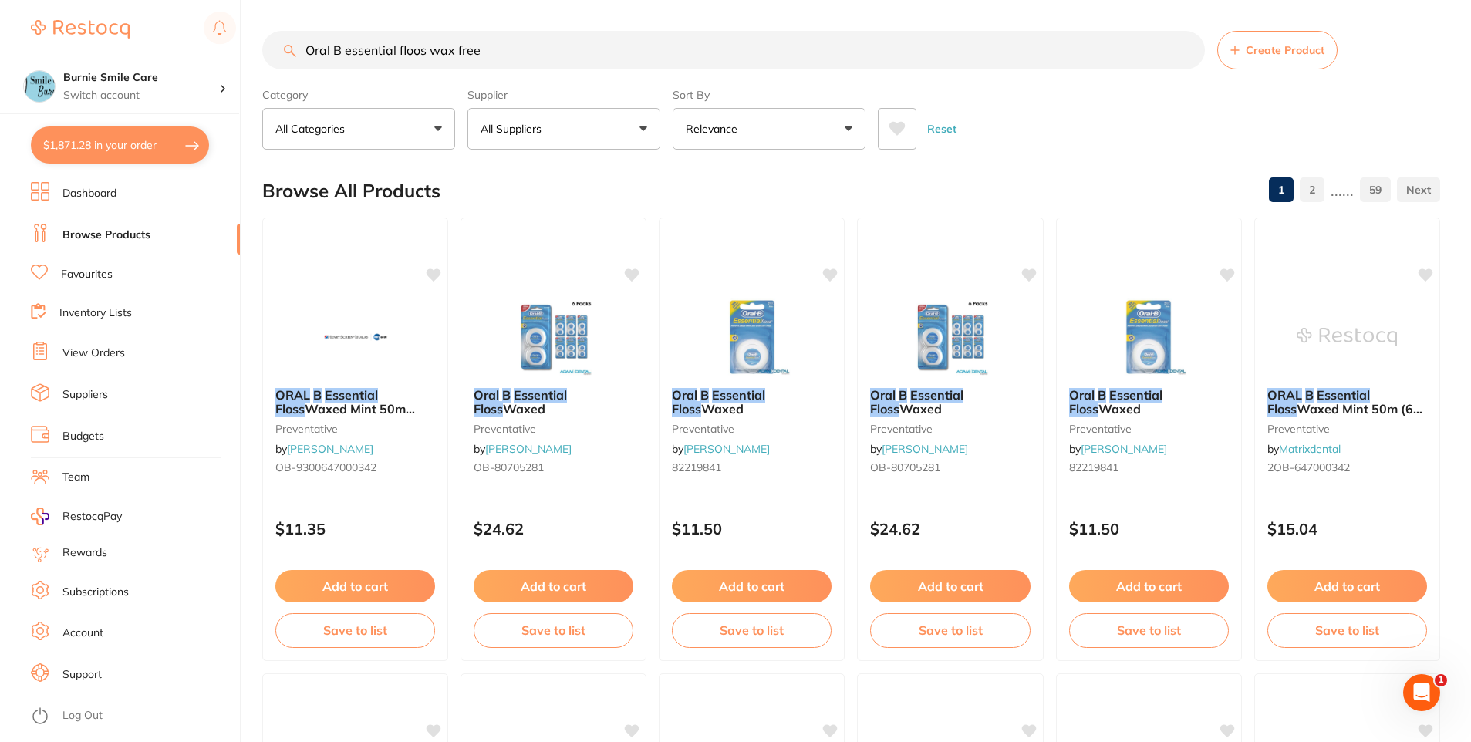
click at [419, 56] on input "Oral B essential floos wax free" at bounding box center [733, 50] width 943 height 39
type input "Oral B essential floss wax free"
drag, startPoint x: 479, startPoint y: 43, endPoint x: 430, endPoint y: 57, distance: 51.3
click at [430, 57] on input "Oral B essential floss wax free" at bounding box center [733, 50] width 943 height 39
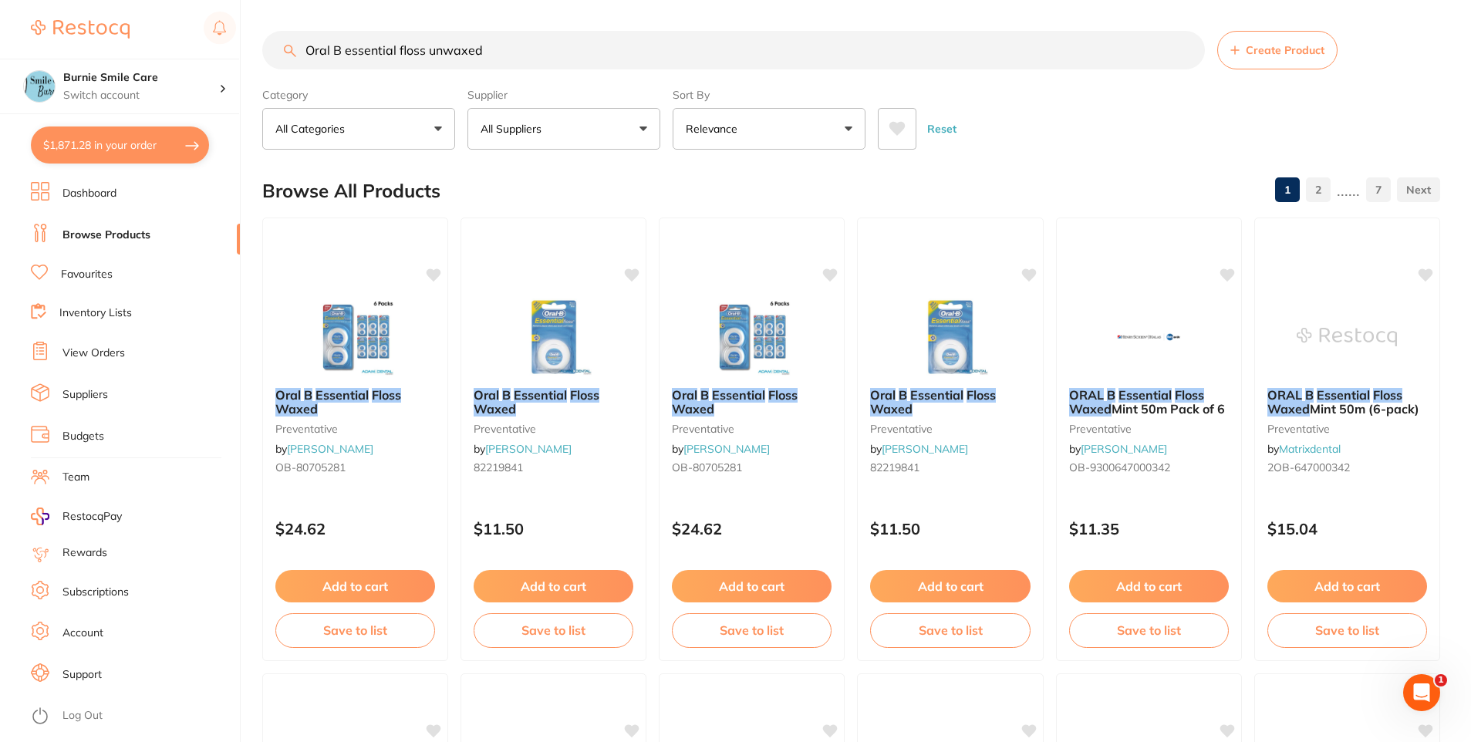
scroll to position [1, 0]
drag, startPoint x: 490, startPoint y: 51, endPoint x: 424, endPoint y: 66, distance: 67.2
click at [428, 66] on input "Oral B essential floss unwaxed" at bounding box center [733, 50] width 943 height 39
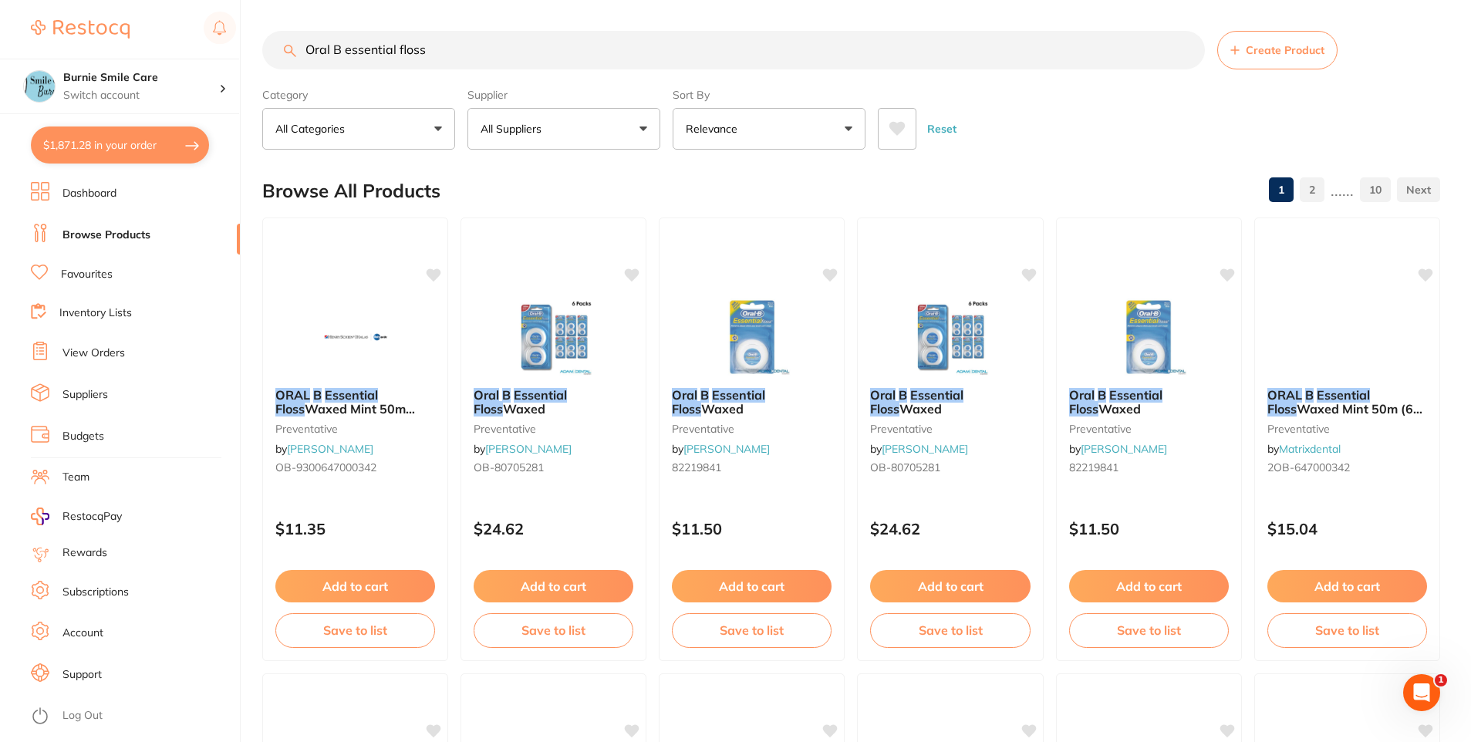
scroll to position [569, 0]
type input "Oral B essential floss"
